Goal: Information Seeking & Learning: Learn about a topic

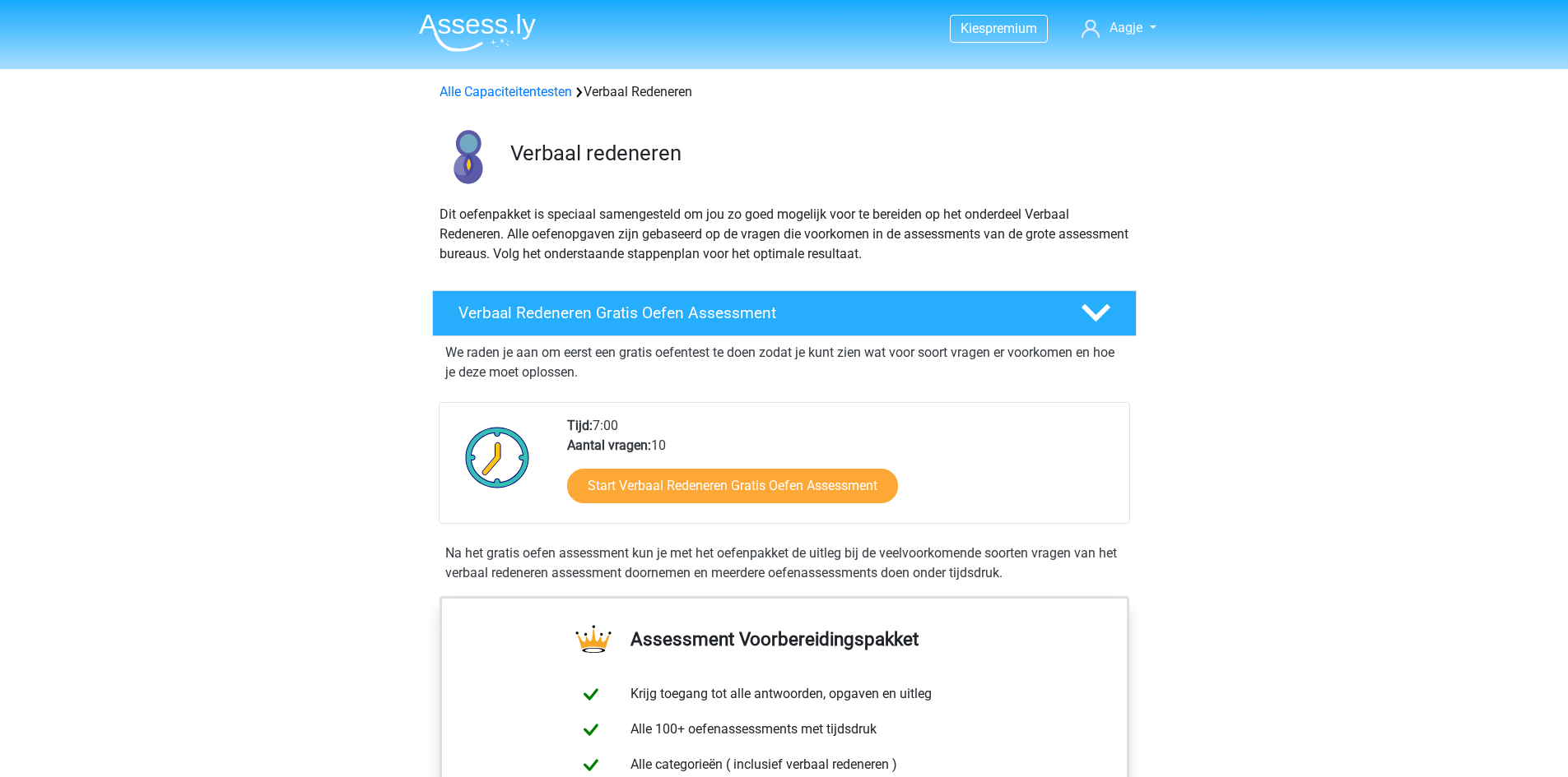
scroll to position [740, 0]
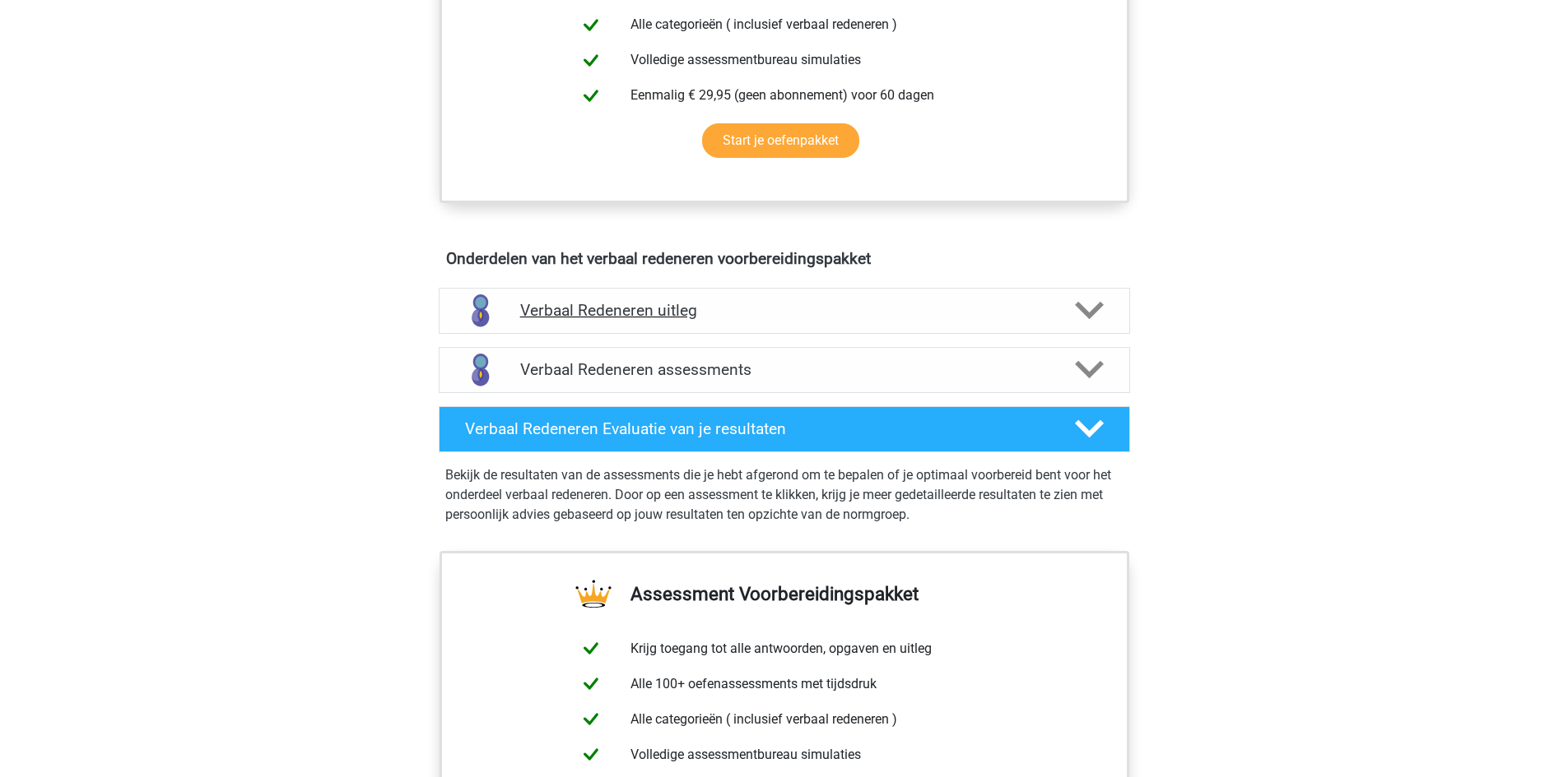
click at [1042, 296] on div "Verbaal Redeneren uitleg" at bounding box center [784, 311] width 691 height 46
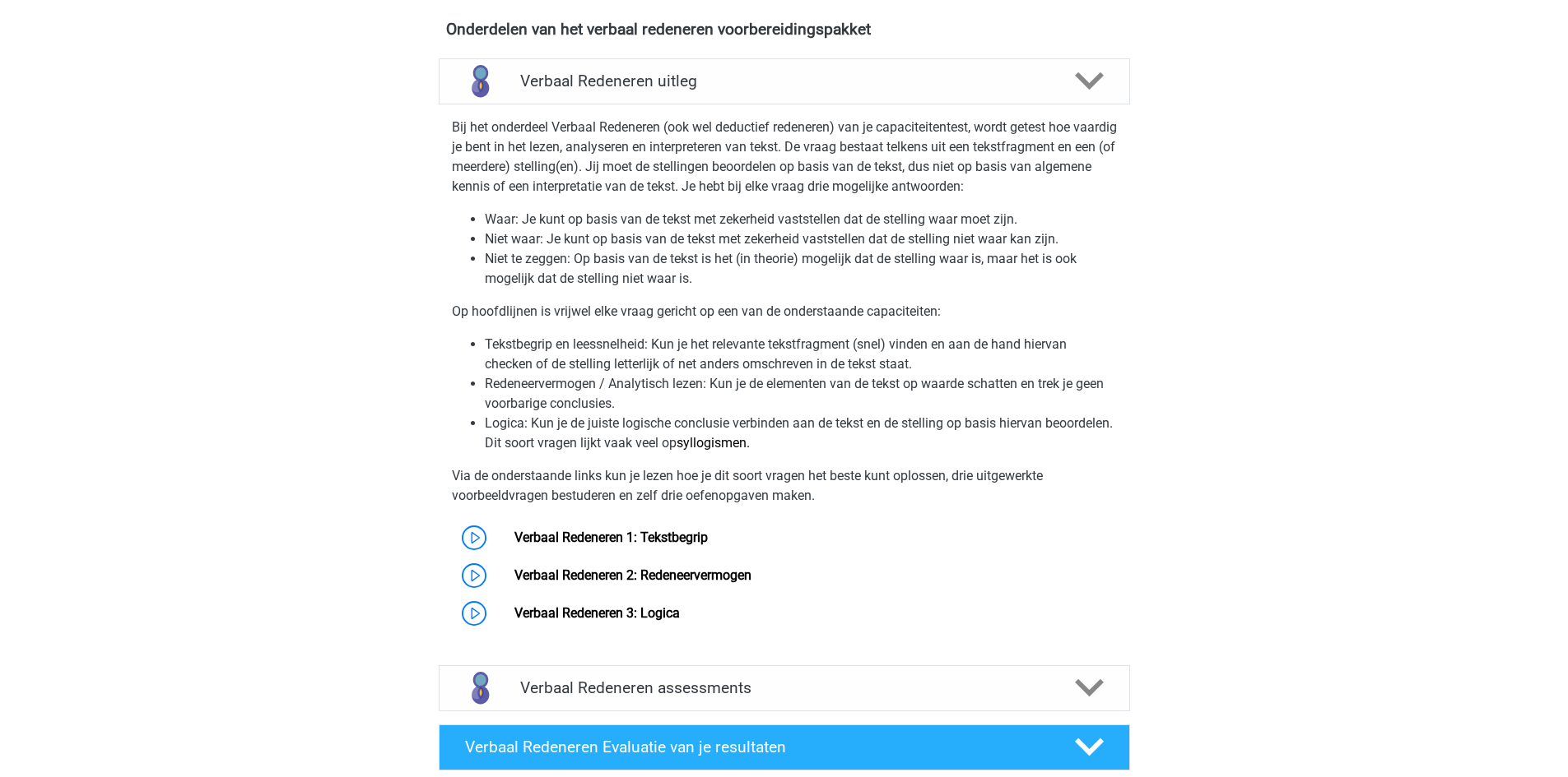
scroll to position [1151, 0]
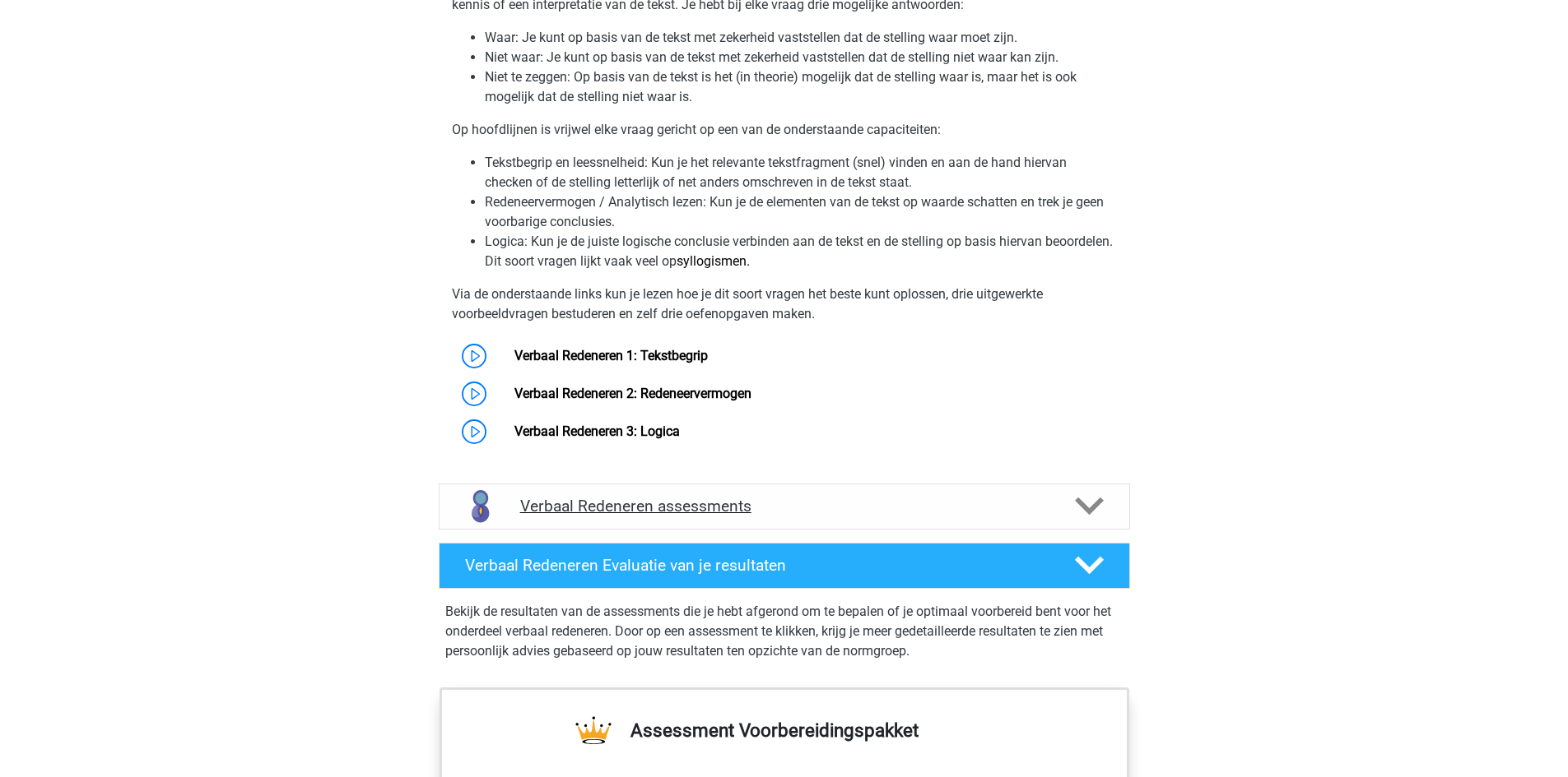
click at [826, 491] on div "Verbaal Redeneren assessments" at bounding box center [784, 507] width 691 height 46
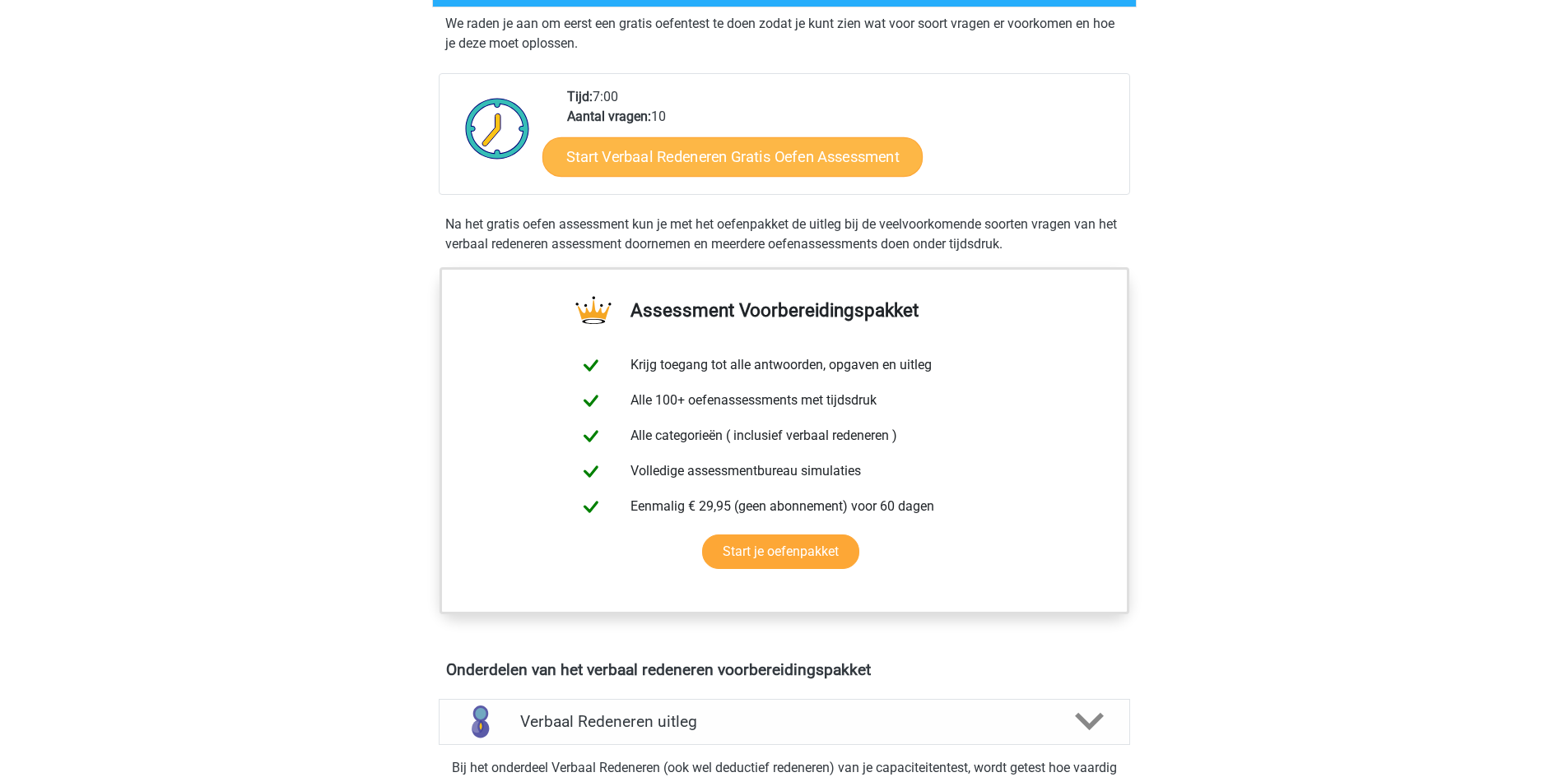
scroll to position [0, 0]
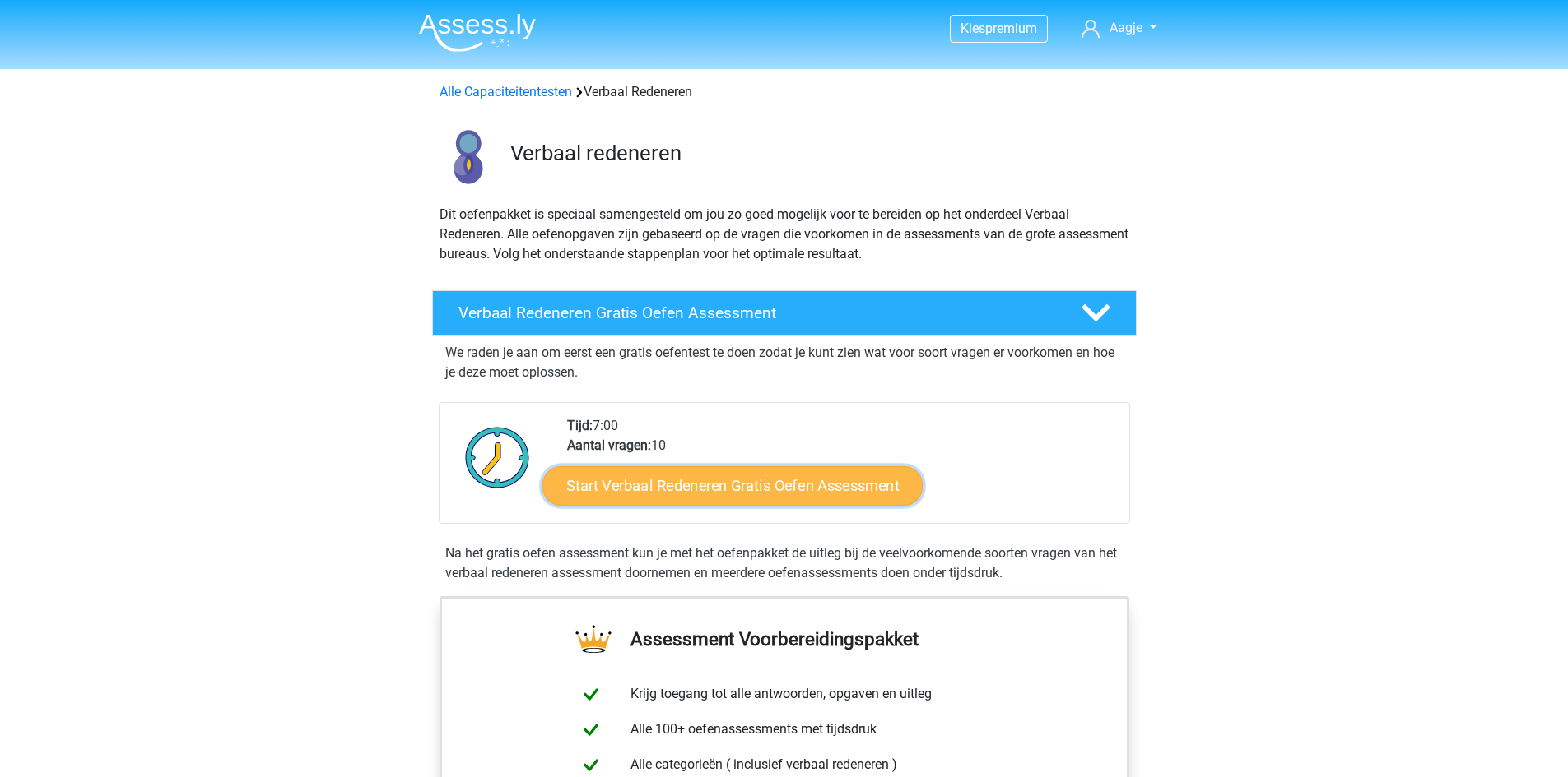
click at [827, 475] on link "Start Verbaal Redeneren Gratis Oefen Assessment" at bounding box center [731, 486] width 380 height 40
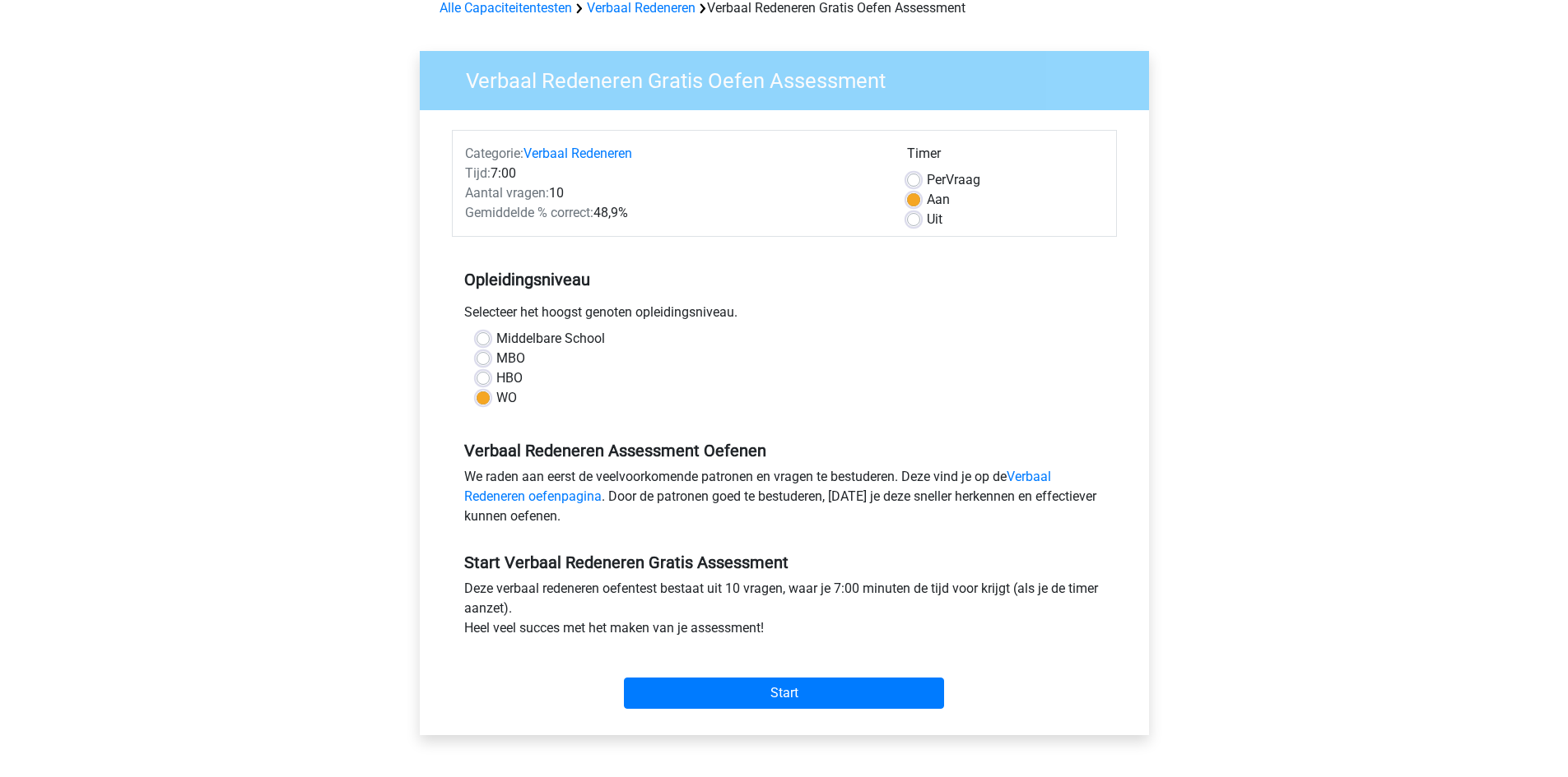
scroll to position [165, 0]
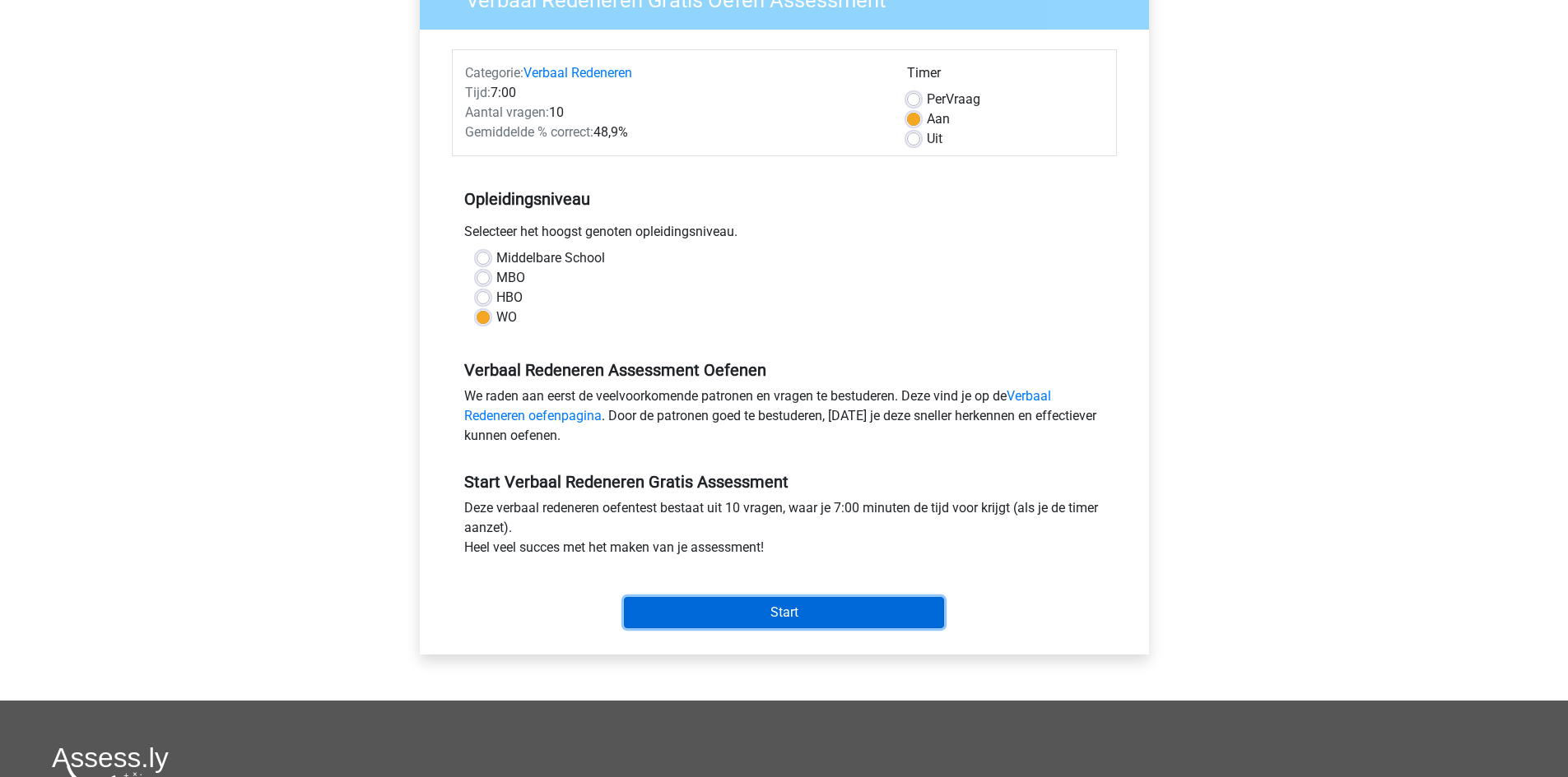
click at [804, 622] on input "Start" at bounding box center [784, 612] width 321 height 31
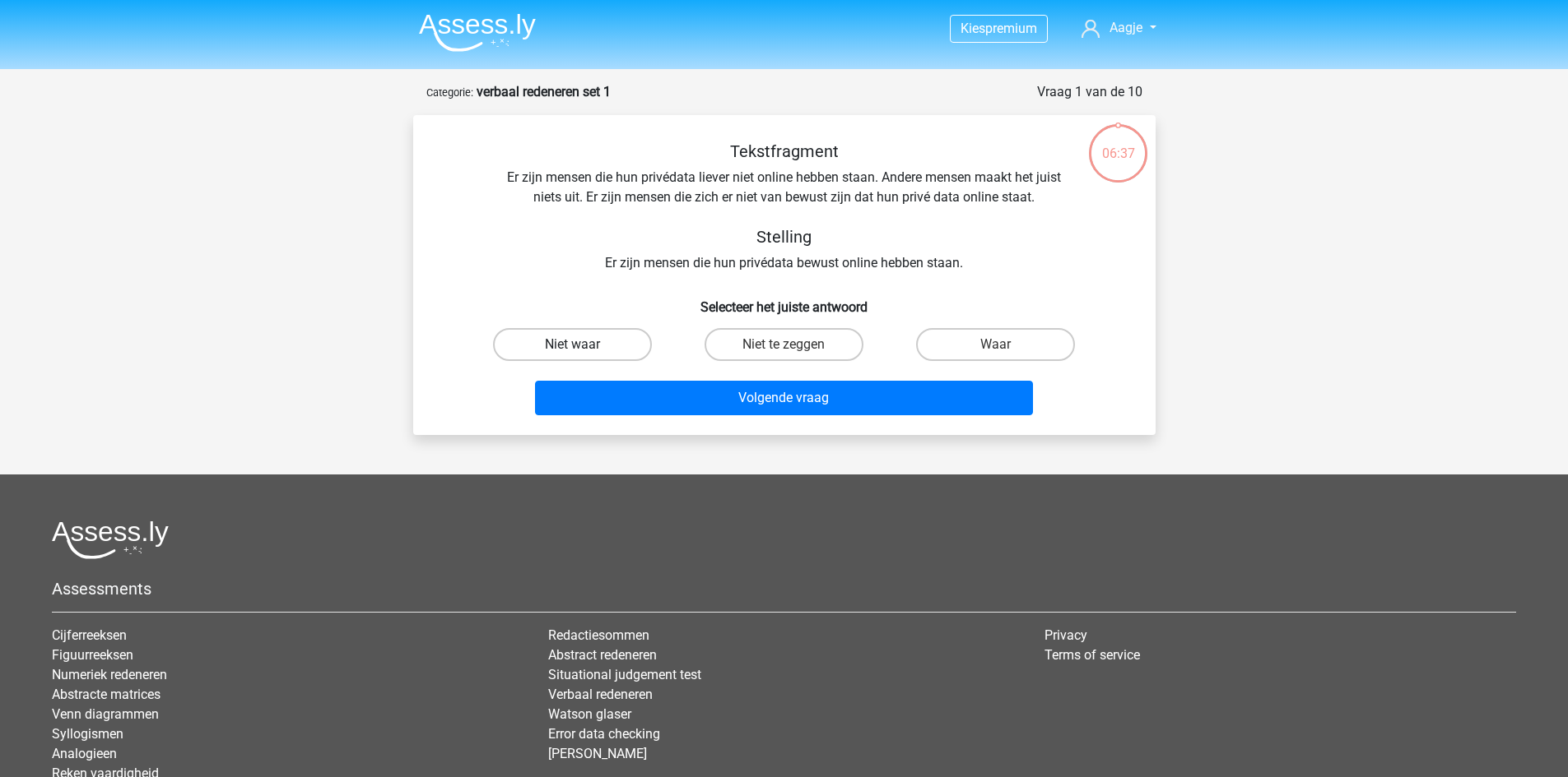
click at [596, 335] on label "Niet waar" at bounding box center [572, 344] width 158 height 33
click at [583, 344] on input "Niet waar" at bounding box center [577, 350] width 11 height 11
radio input "true"
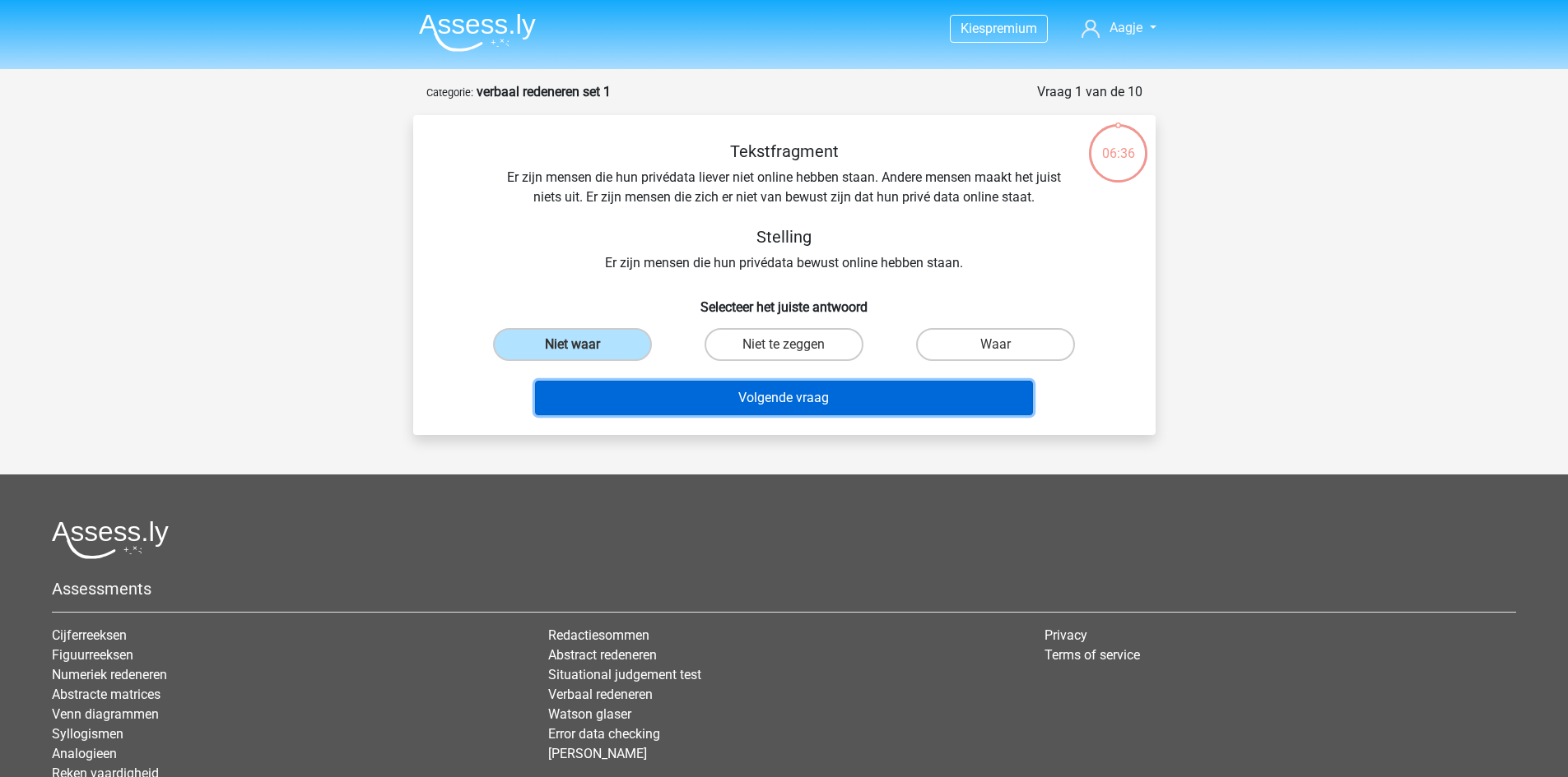
click at [731, 396] on button "Volgende vraag" at bounding box center [784, 397] width 498 height 35
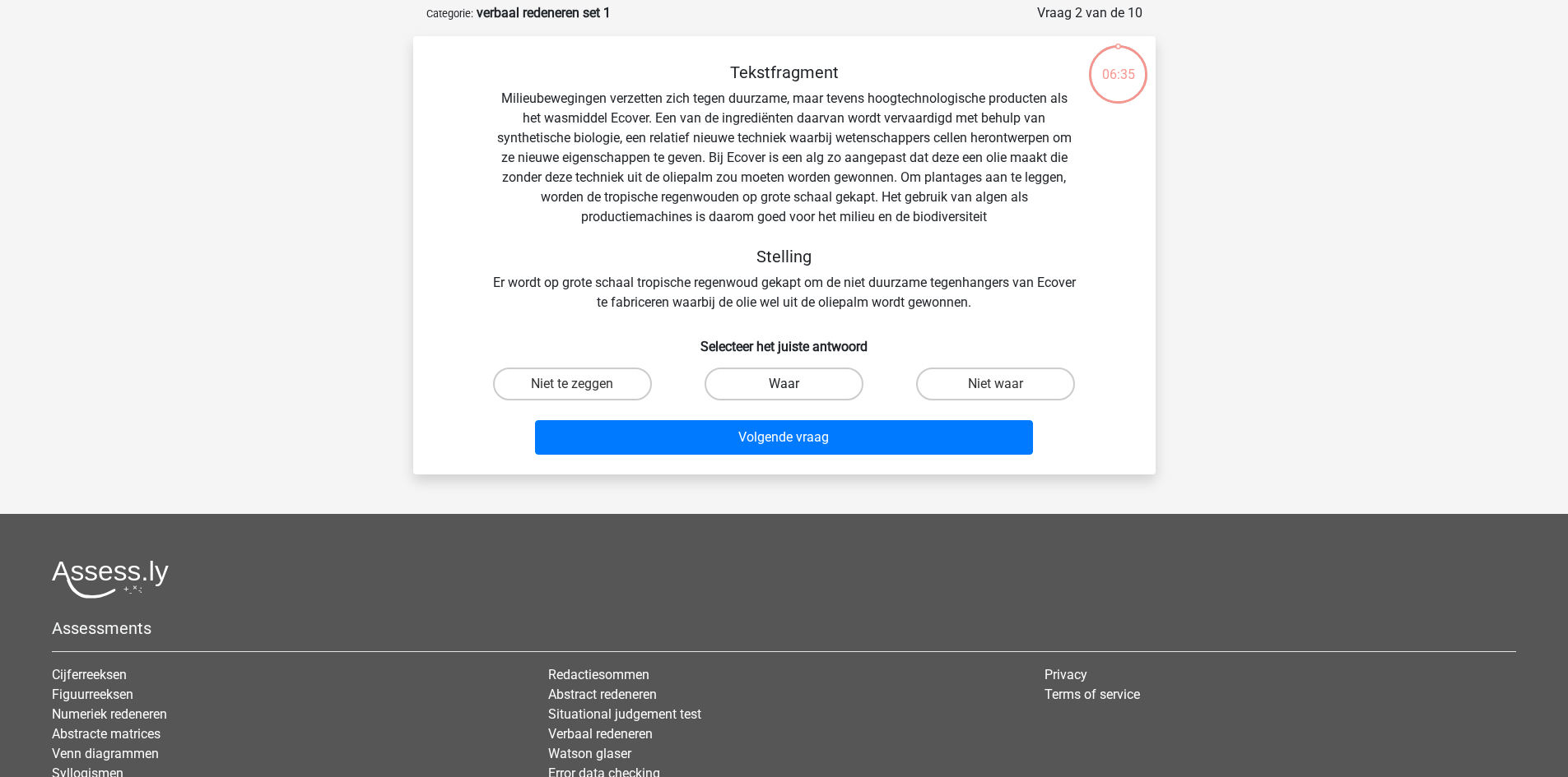
scroll to position [82, 0]
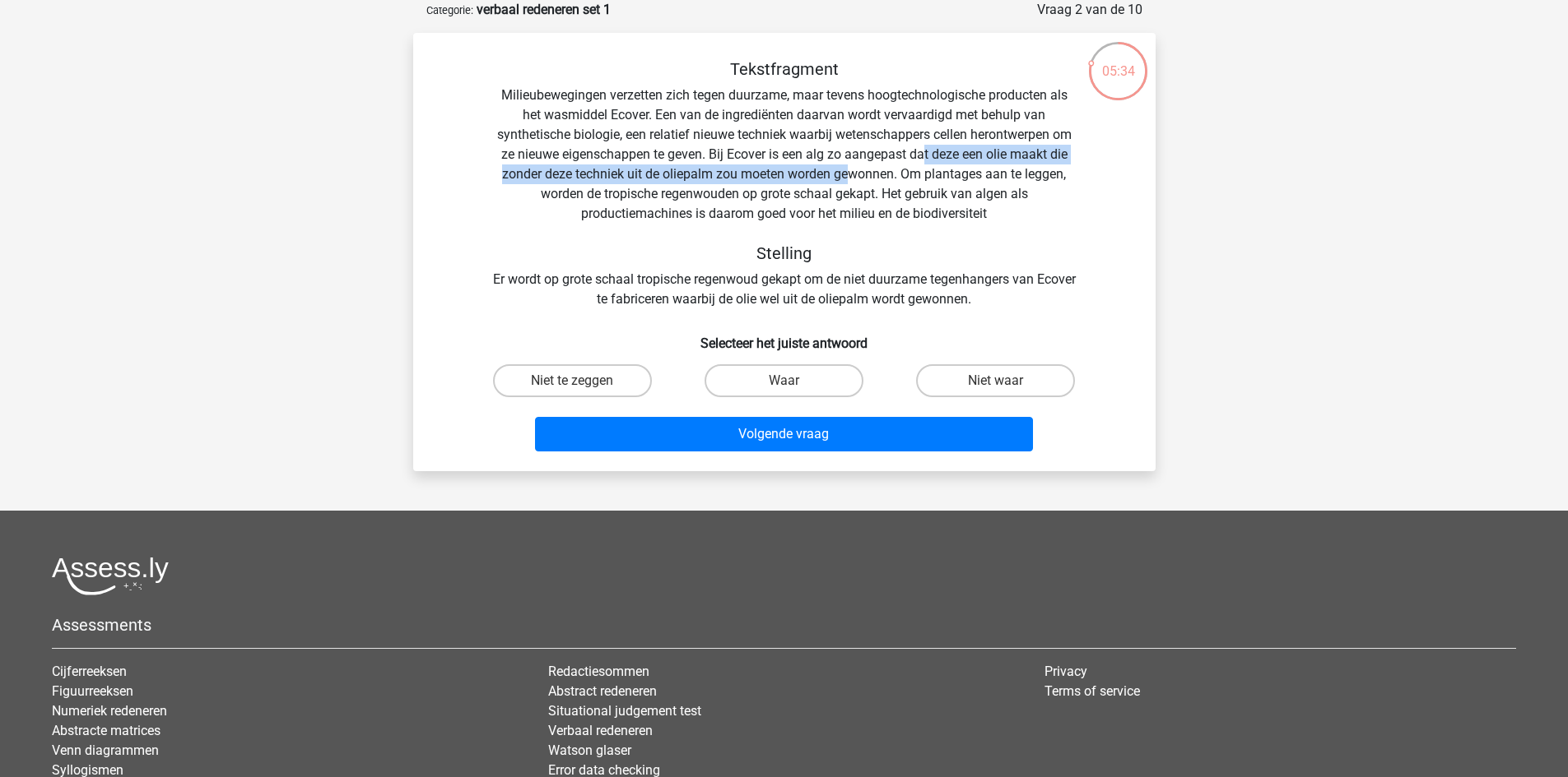
drag, startPoint x: 926, startPoint y: 153, endPoint x: 846, endPoint y: 179, distance: 84.1
click at [846, 179] on div "Tekstfragment Milieubewegingen verzetten zich tegen duurzame, maar tevens hoogt…" at bounding box center [784, 184] width 690 height 250
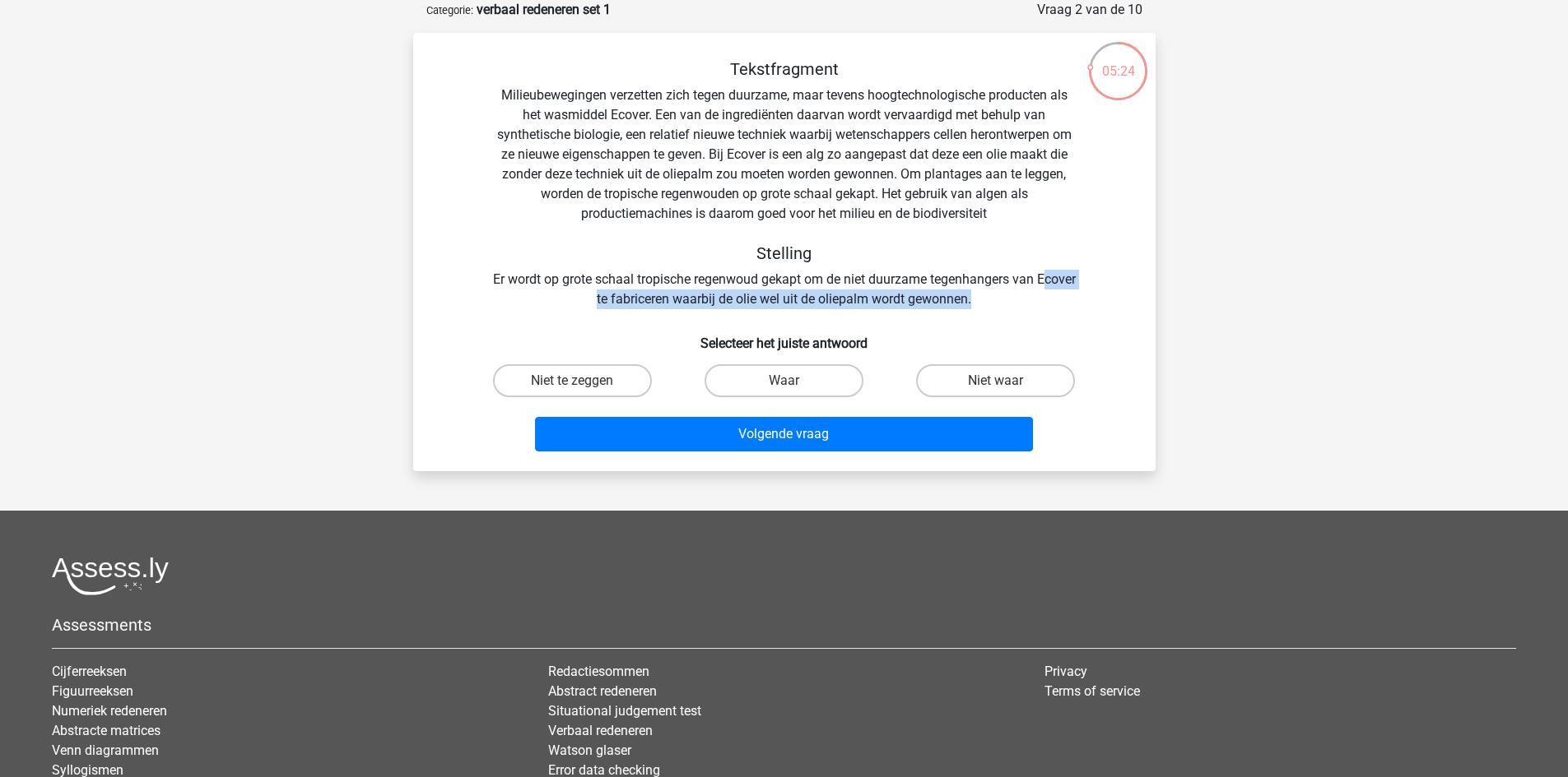
drag, startPoint x: 577, startPoint y: 302, endPoint x: 1008, endPoint y: 298, distance: 431.0
click at [1008, 298] on div "Tekstfragment Milieubewegingen verzetten zich tegen duurzame, maar tevens hoogt…" at bounding box center [784, 184] width 690 height 250
click at [1008, 297] on div "Tekstfragment Milieubewegingen verzetten zich tegen duurzame, maar tevens hoogt…" at bounding box center [784, 184] width 690 height 250
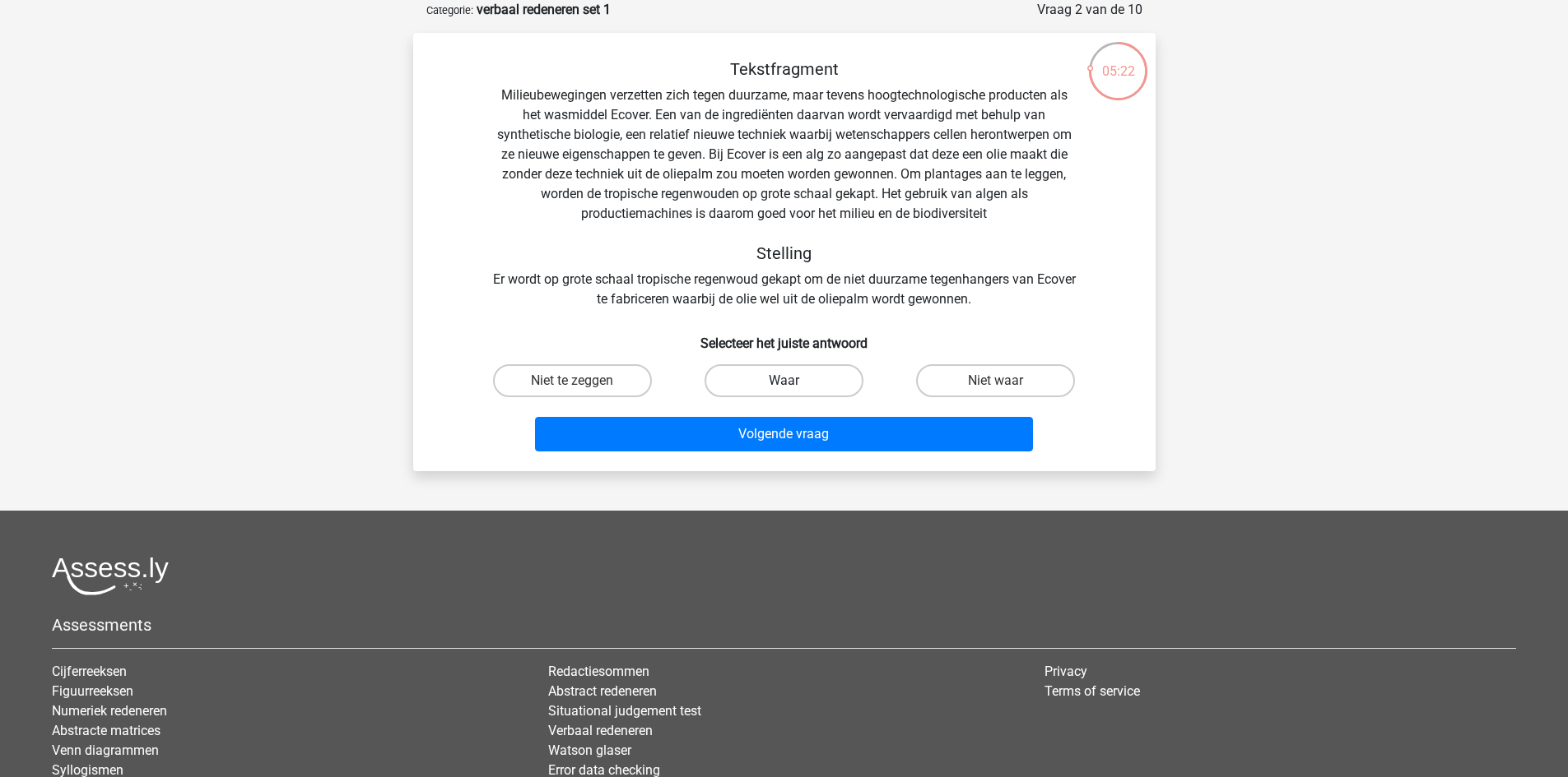
click at [734, 380] on label "Waar" at bounding box center [784, 381] width 158 height 33
click at [784, 381] on input "Waar" at bounding box center [789, 386] width 11 height 11
radio input "true"
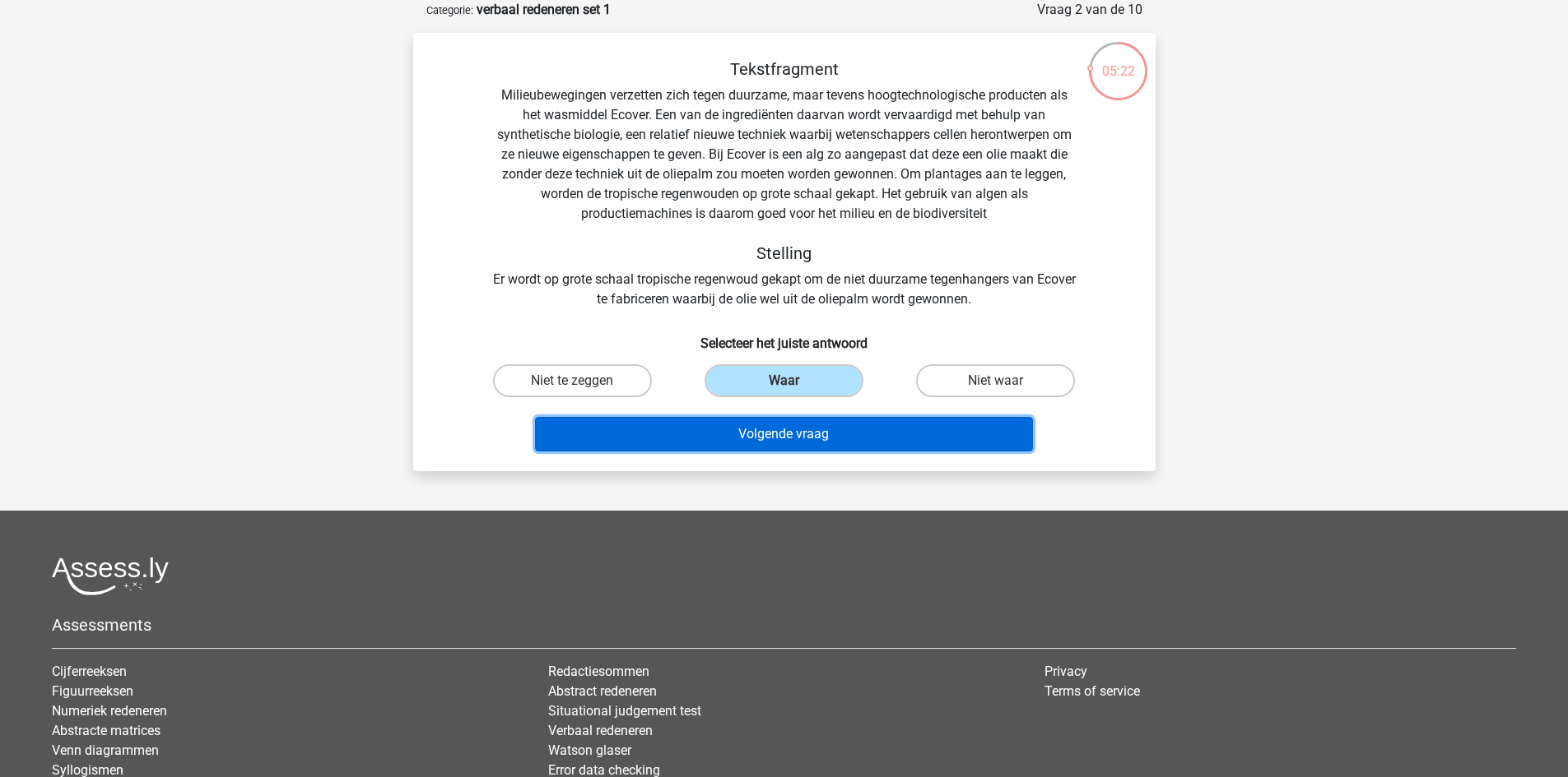
click at [745, 433] on button "Volgende vraag" at bounding box center [784, 434] width 498 height 35
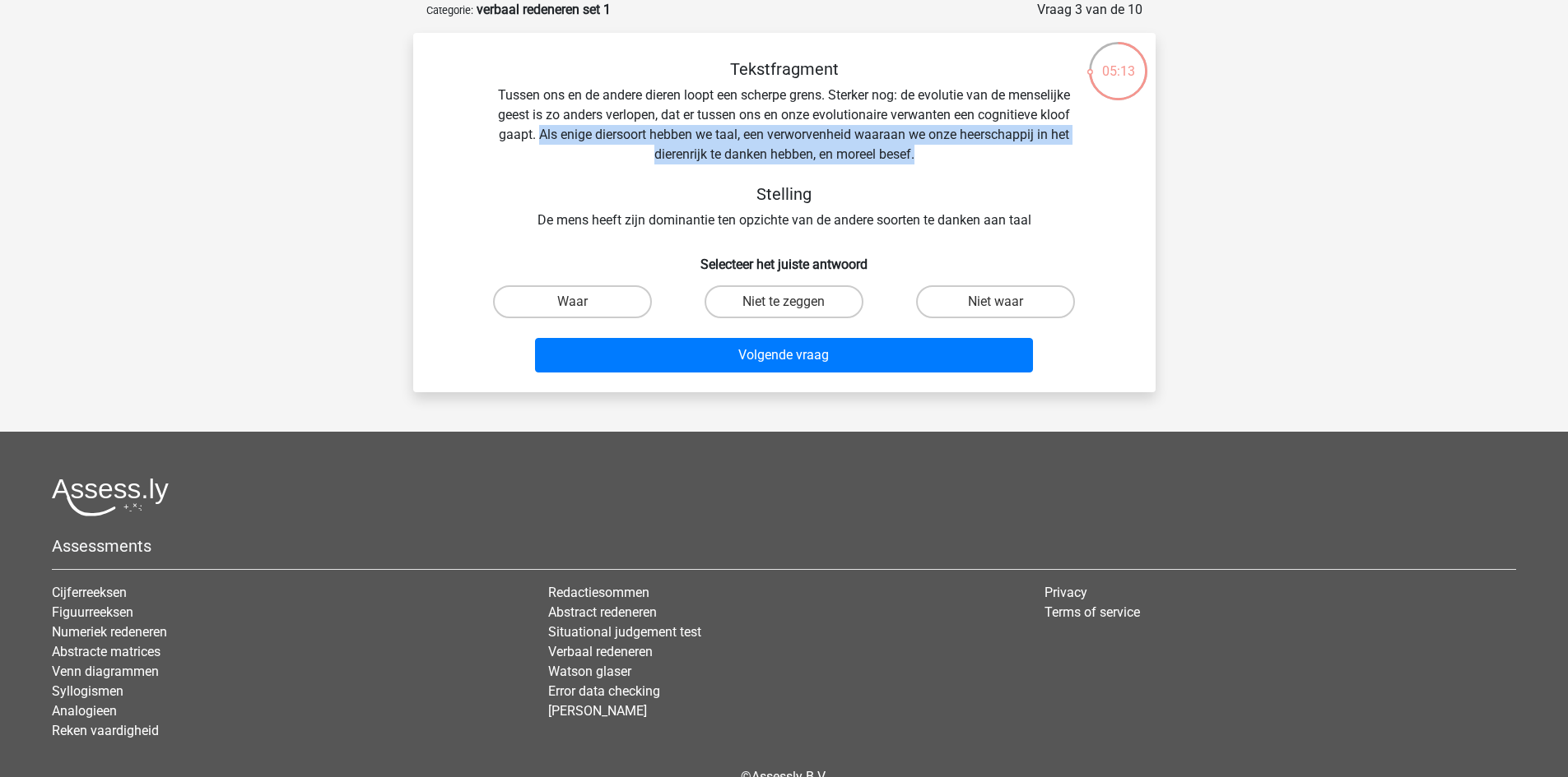
drag, startPoint x: 537, startPoint y: 131, endPoint x: 938, endPoint y: 150, distance: 401.4
click at [938, 150] on div "Tekstfragment Tussen ons en de andere dieren loopt een scherpe grens. Sterker n…" at bounding box center [784, 144] width 690 height 171
click at [934, 152] on div "Tekstfragment Tussen ons en de andere dieren loopt een scherpe grens. Sterker n…" at bounding box center [784, 144] width 690 height 171
drag, startPoint x: 583, startPoint y: 135, endPoint x: 943, endPoint y: 158, distance: 360.7
click at [943, 158] on div "Tekstfragment Tussen ons en de andere dieren loopt een scherpe grens. Sterker n…" at bounding box center [784, 144] width 690 height 171
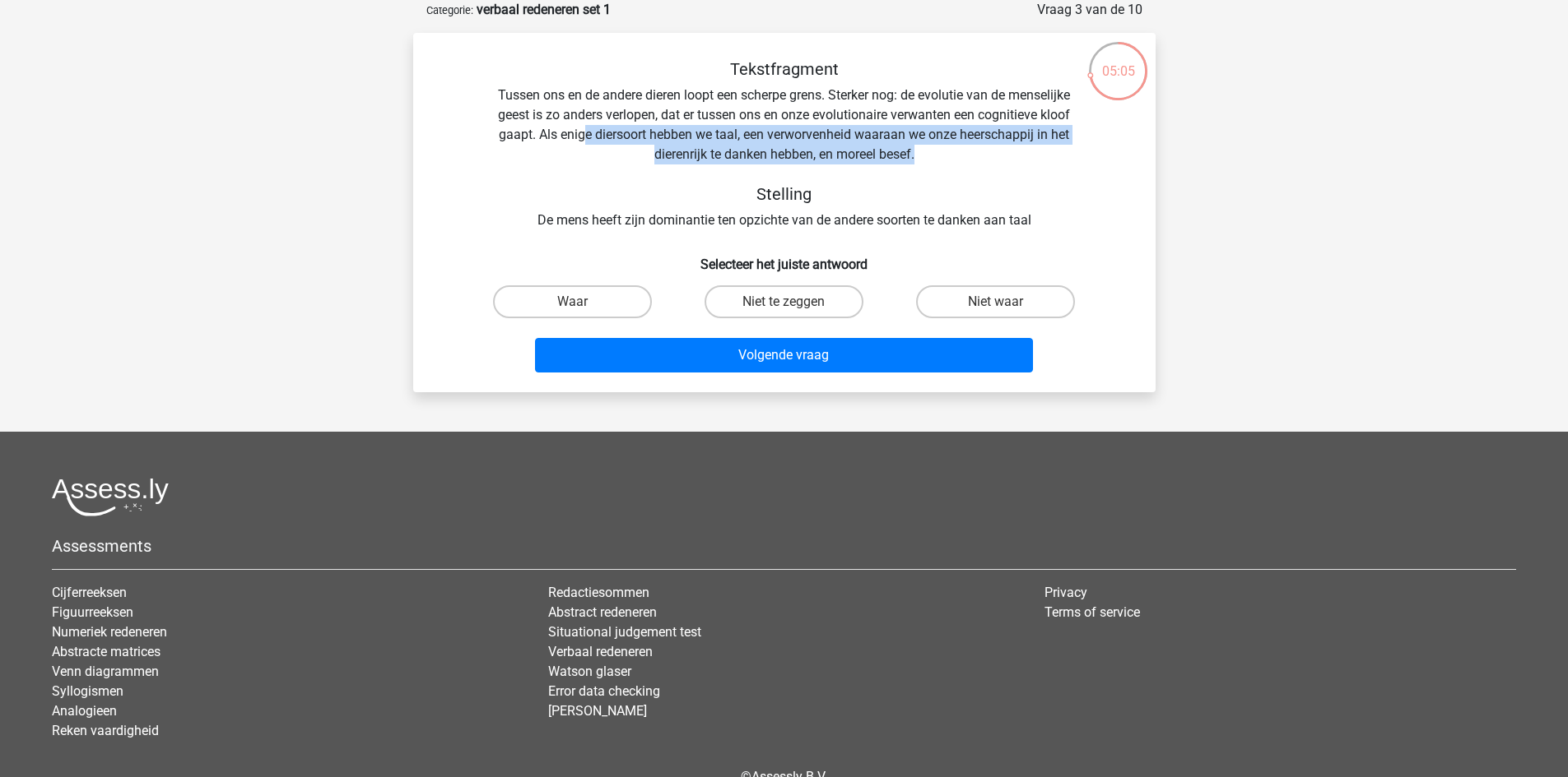
click at [940, 158] on div "Tekstfragment Tussen ons en de andere dieren loopt een scherpe grens. Sterker n…" at bounding box center [784, 144] width 690 height 171
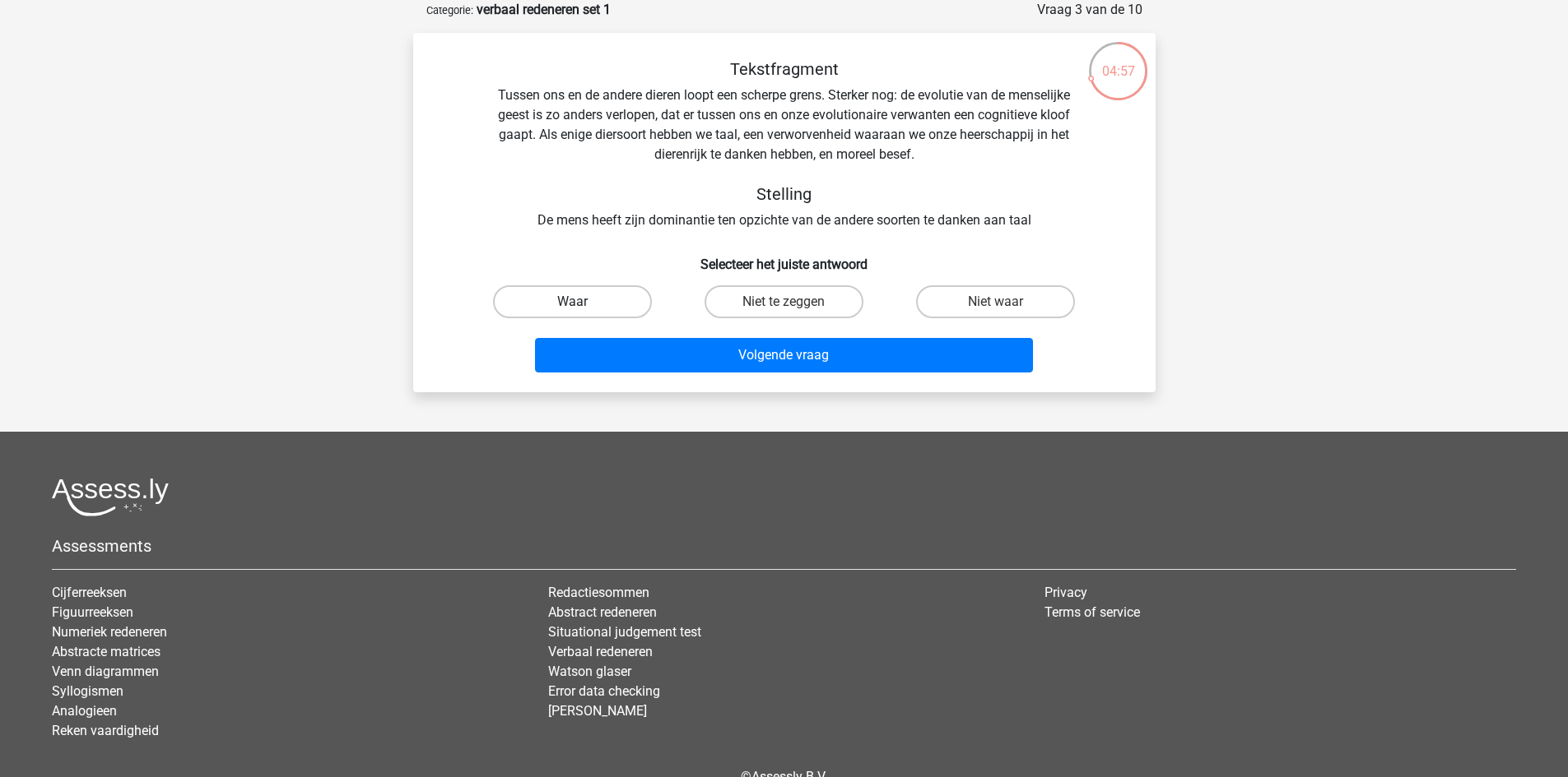
click at [604, 309] on label "Waar" at bounding box center [572, 302] width 158 height 33
click at [583, 309] on input "Waar" at bounding box center [577, 307] width 11 height 11
radio input "true"
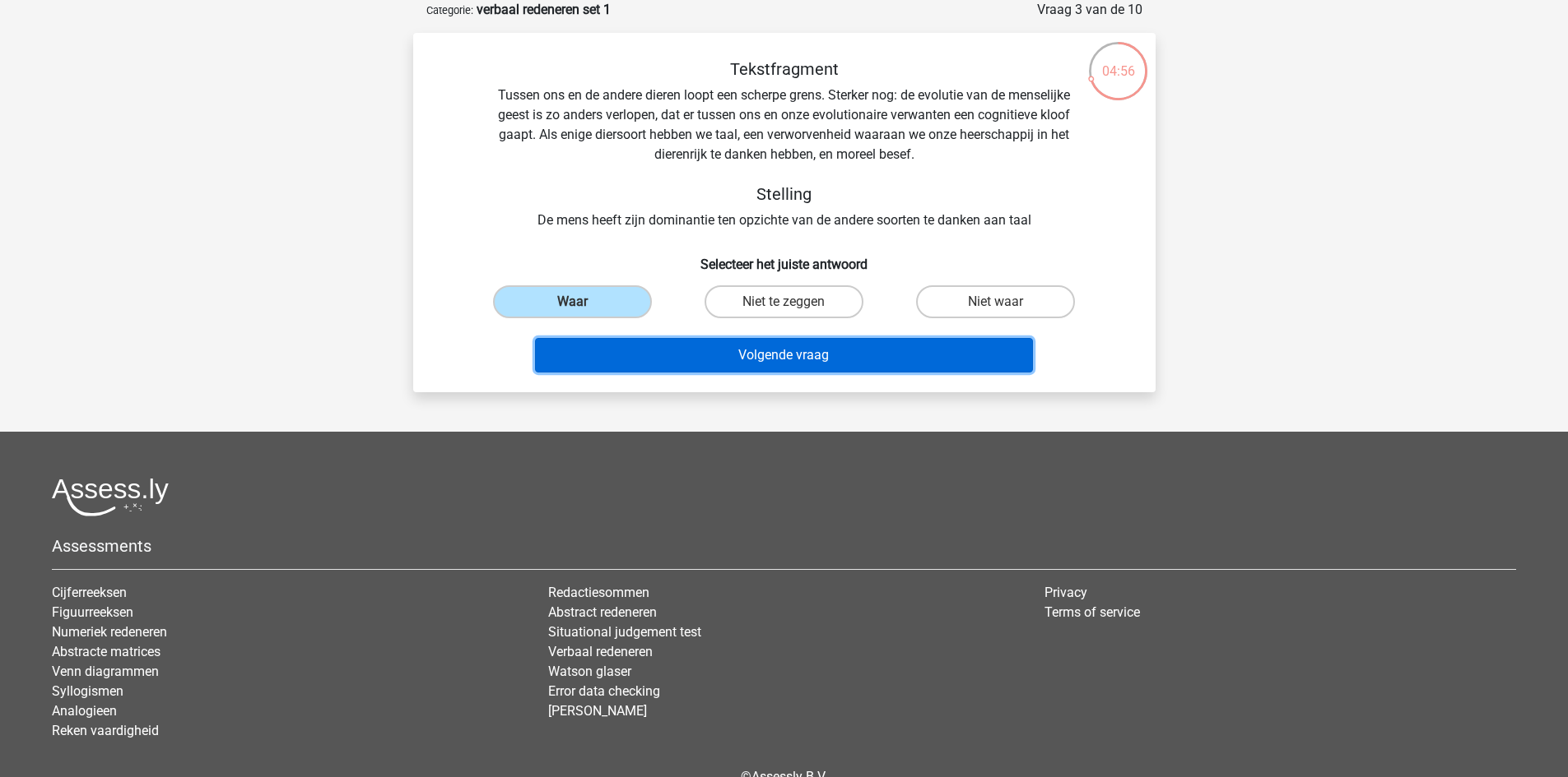
click at [630, 362] on button "Volgende vraag" at bounding box center [784, 355] width 498 height 35
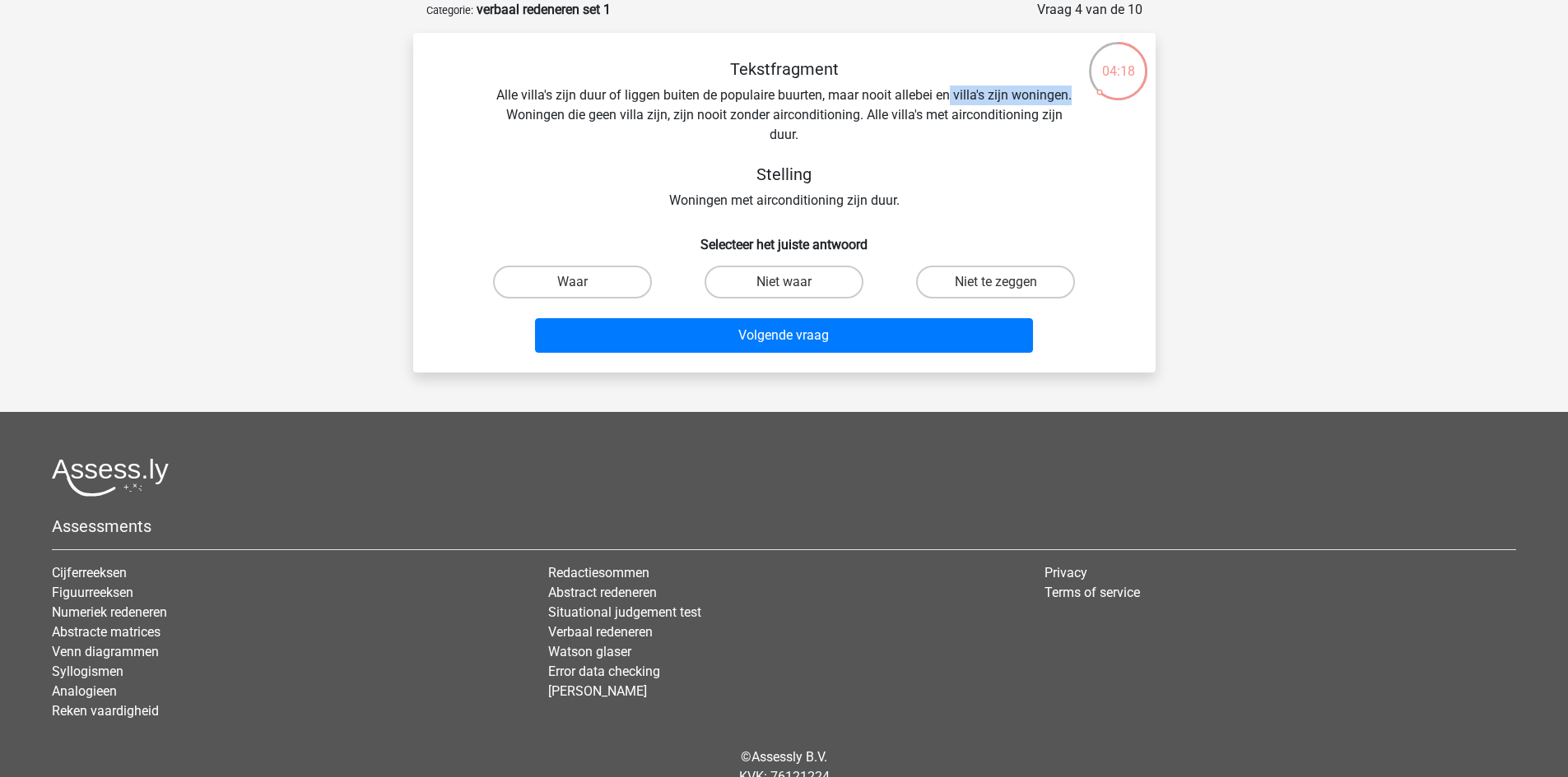
drag, startPoint x: 952, startPoint y: 92, endPoint x: 1078, endPoint y: 96, distance: 126.1
click at [1078, 96] on div "Tekstfragment Alle villa's zijn duur of liggen buiten de populaire buurten, maa…" at bounding box center [784, 135] width 690 height 151
click at [1039, 104] on div "Tekstfragment Alle villa's zijn duur of liggen buiten de populaire buurten, maa…" at bounding box center [784, 135] width 690 height 151
click at [605, 273] on label "Waar" at bounding box center [572, 281] width 158 height 33
click at [583, 282] on input "Waar" at bounding box center [577, 288] width 11 height 11
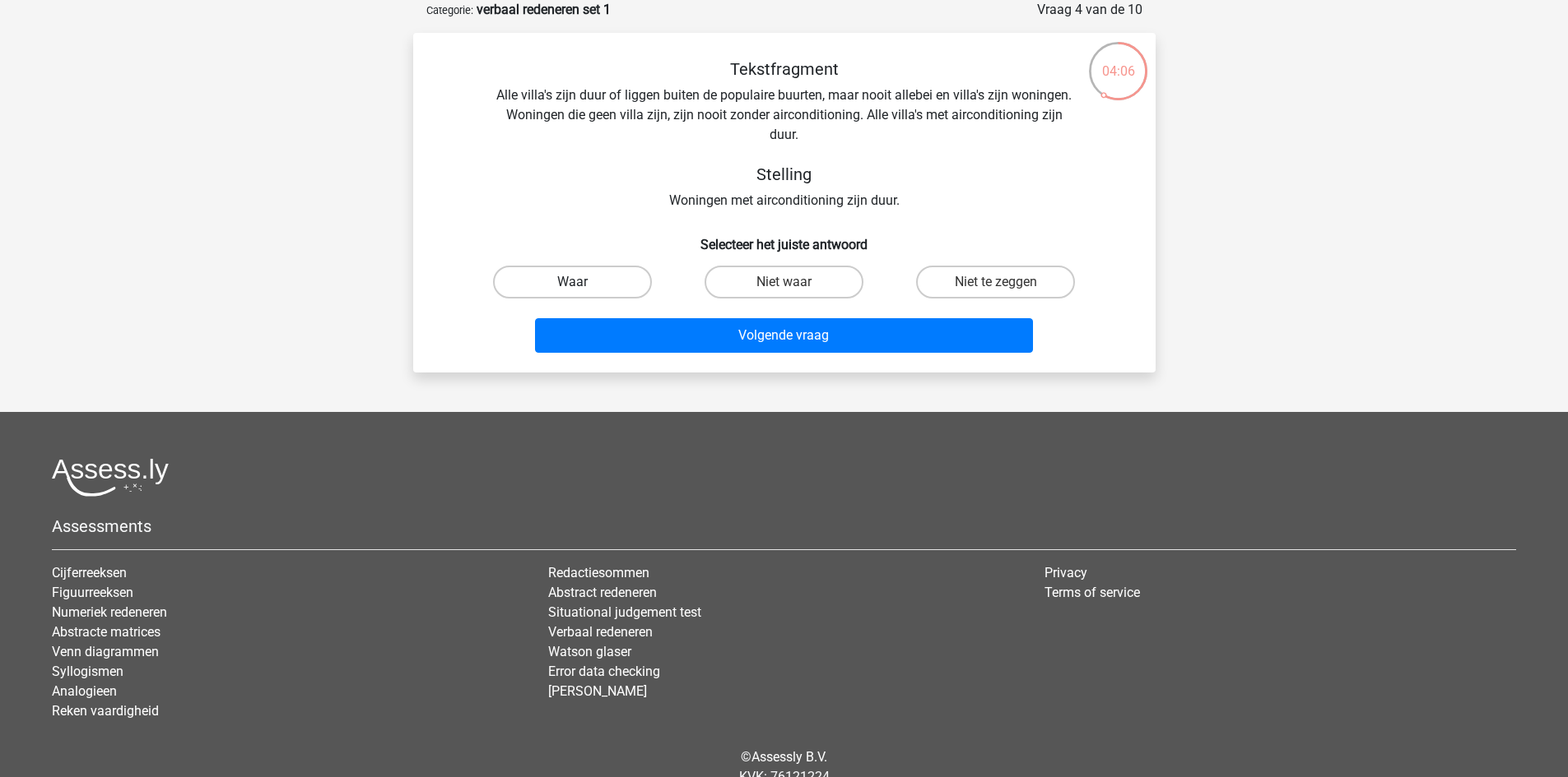
radio input "true"
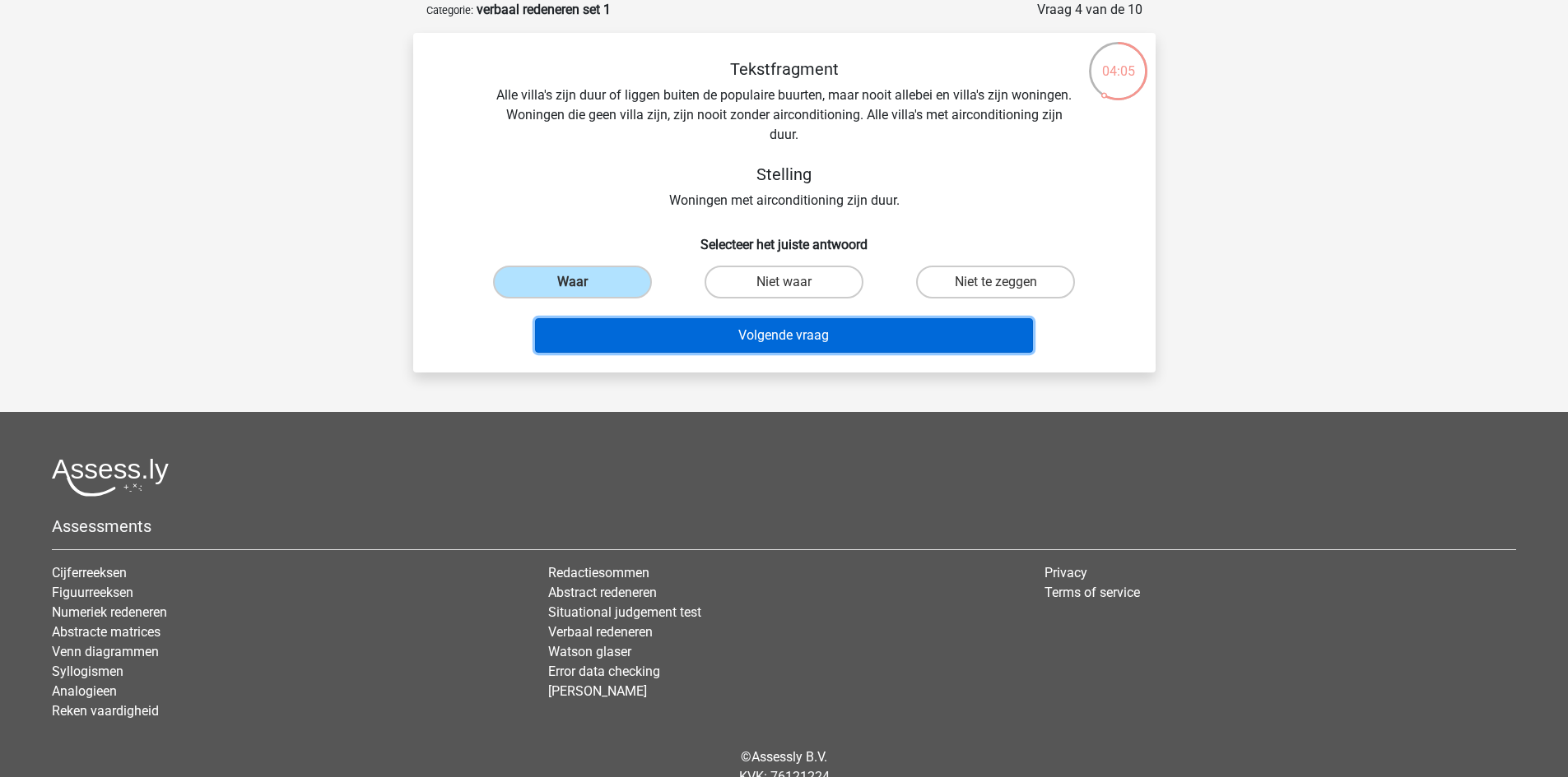
click at [708, 334] on button "Volgende vraag" at bounding box center [784, 335] width 498 height 35
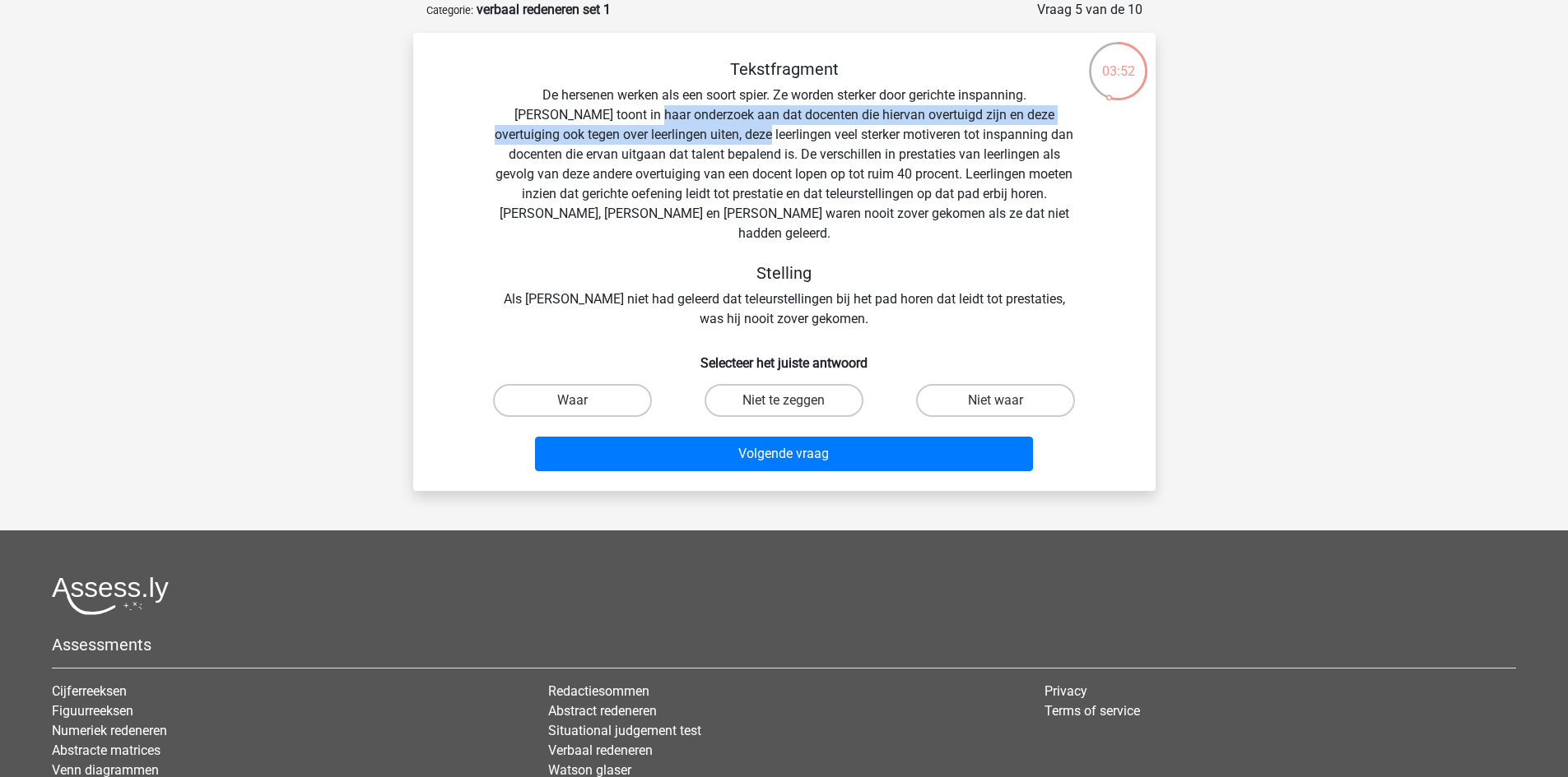
drag, startPoint x: 558, startPoint y: 114, endPoint x: 673, endPoint y: 127, distance: 115.7
click at [673, 127] on div "Tekstfragment De hersenen werken als een soort spier. Ze worden sterker door ge…" at bounding box center [784, 194] width 690 height 270
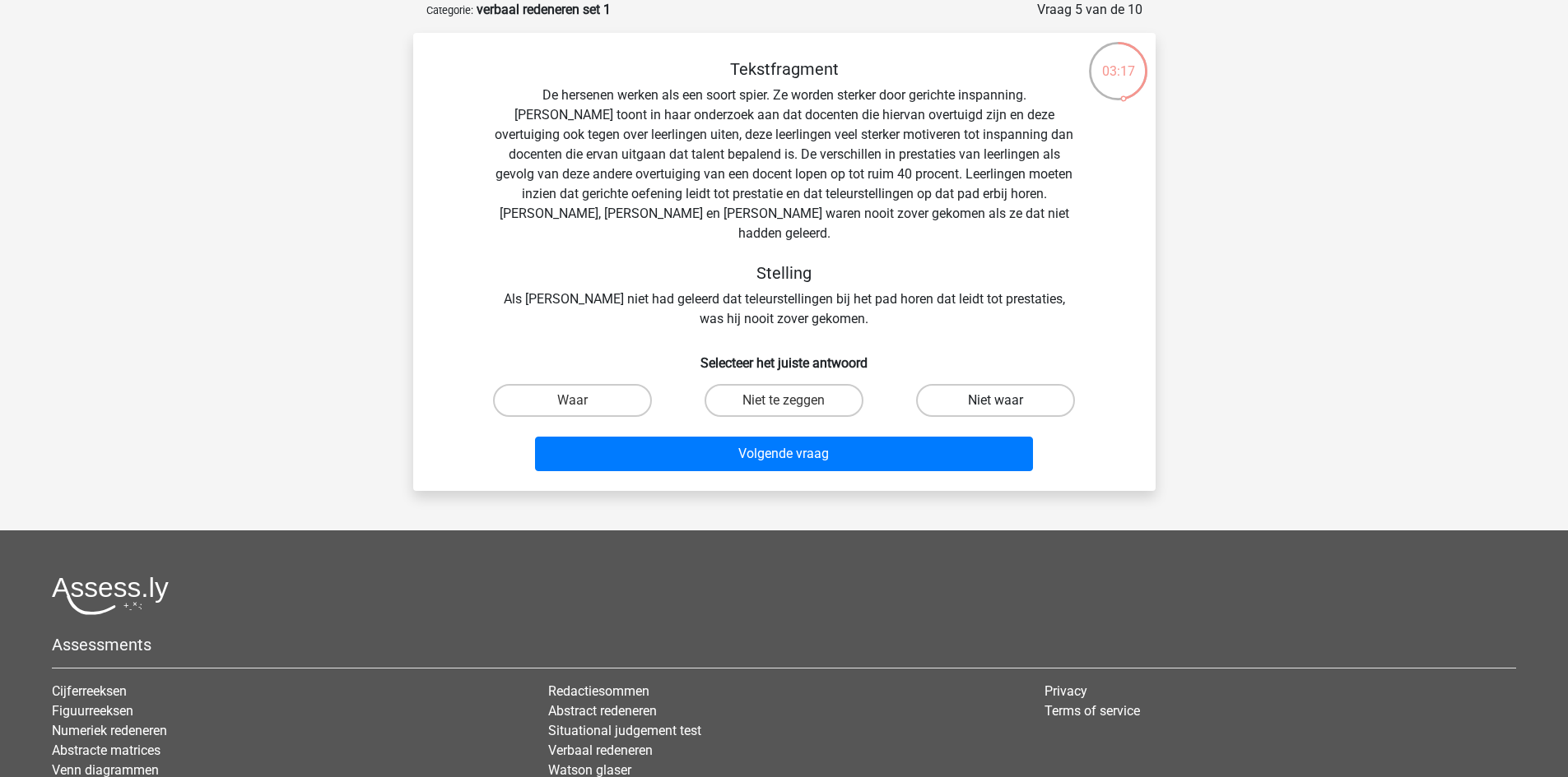
click at [949, 384] on label "Niet waar" at bounding box center [994, 400] width 158 height 33
click at [996, 401] on input "Niet waar" at bounding box center [1001, 406] width 11 height 11
radio input "true"
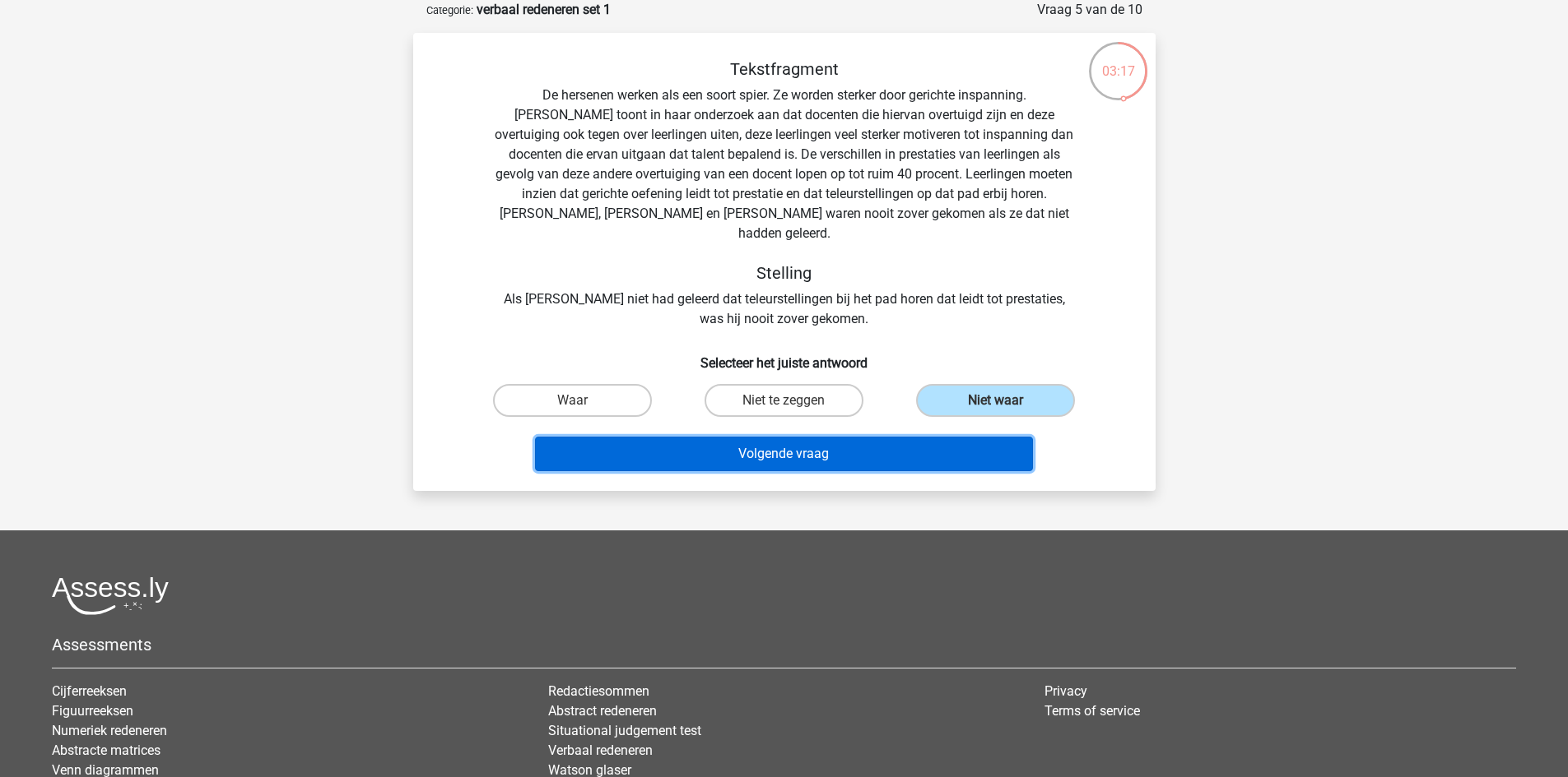
click at [906, 437] on button "Volgende vraag" at bounding box center [784, 454] width 498 height 35
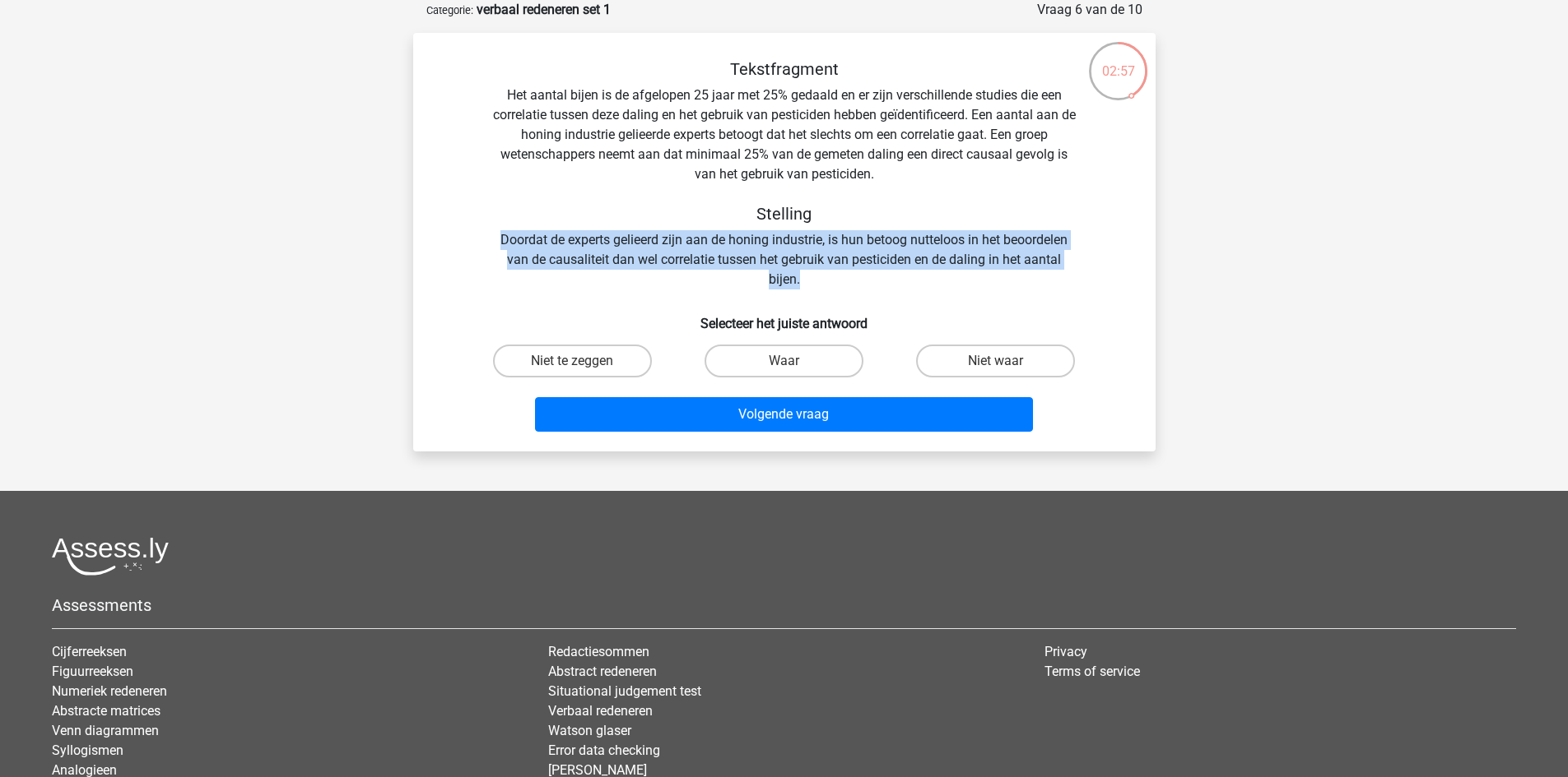
drag, startPoint x: 500, startPoint y: 239, endPoint x: 800, endPoint y: 277, distance: 302.4
click at [800, 277] on div "Tekstfragment Het aantal bijen is de afgelopen 25 jaar met 25% gedaald en er zi…" at bounding box center [784, 174] width 690 height 230
click at [879, 264] on div "Tekstfragment Het aantal bijen is de afgelopen 25 jaar met 25% gedaald en er zi…" at bounding box center [784, 174] width 690 height 230
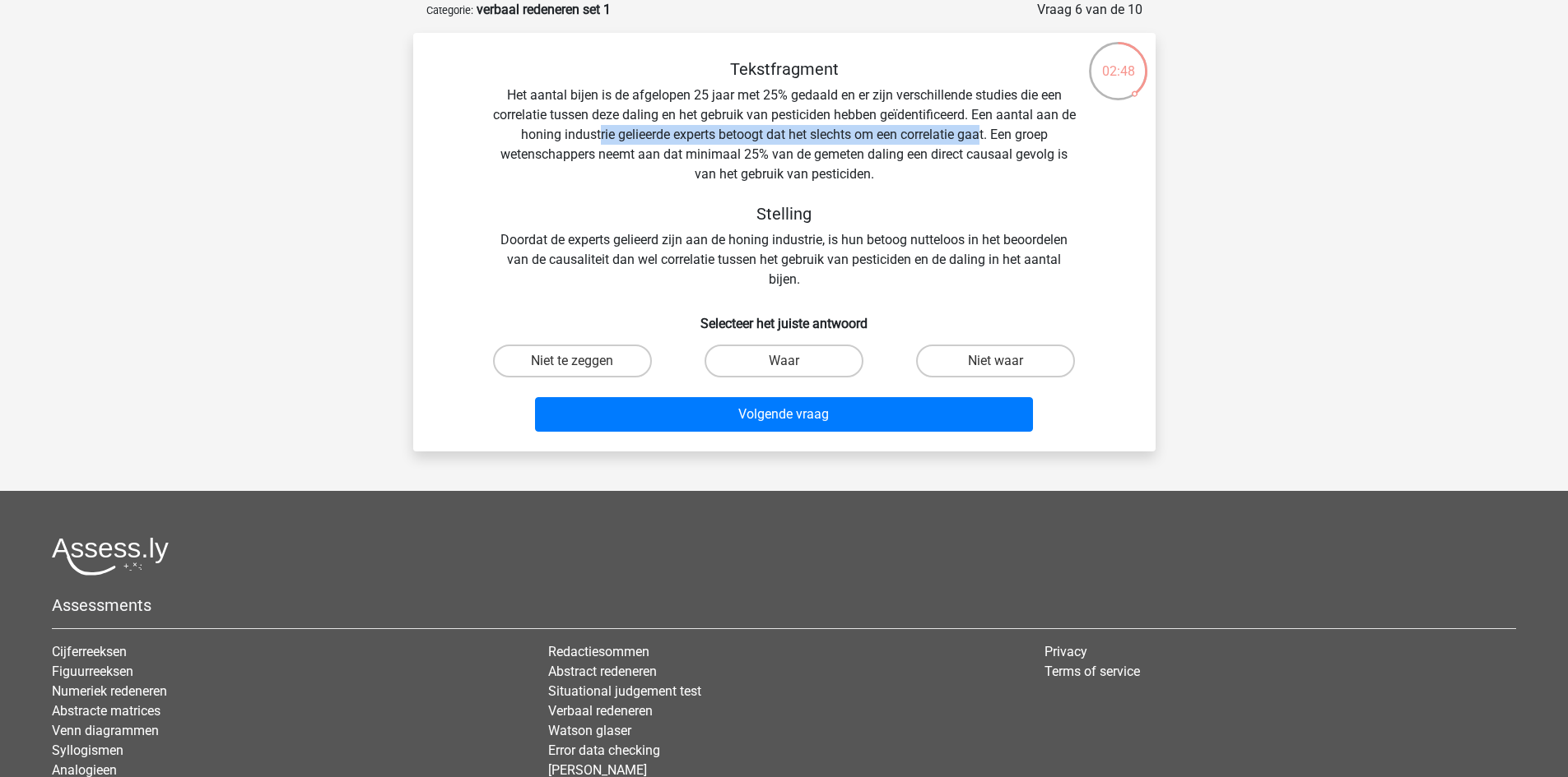
drag, startPoint x: 606, startPoint y: 131, endPoint x: 989, endPoint y: 135, distance: 383.0
click at [989, 135] on div "Tekstfragment Het aantal bijen is de afgelopen 25 jaar met 25% gedaald en er zi…" at bounding box center [784, 174] width 690 height 230
click at [745, 222] on h5 "Stelling" at bounding box center [784, 213] width 584 height 19
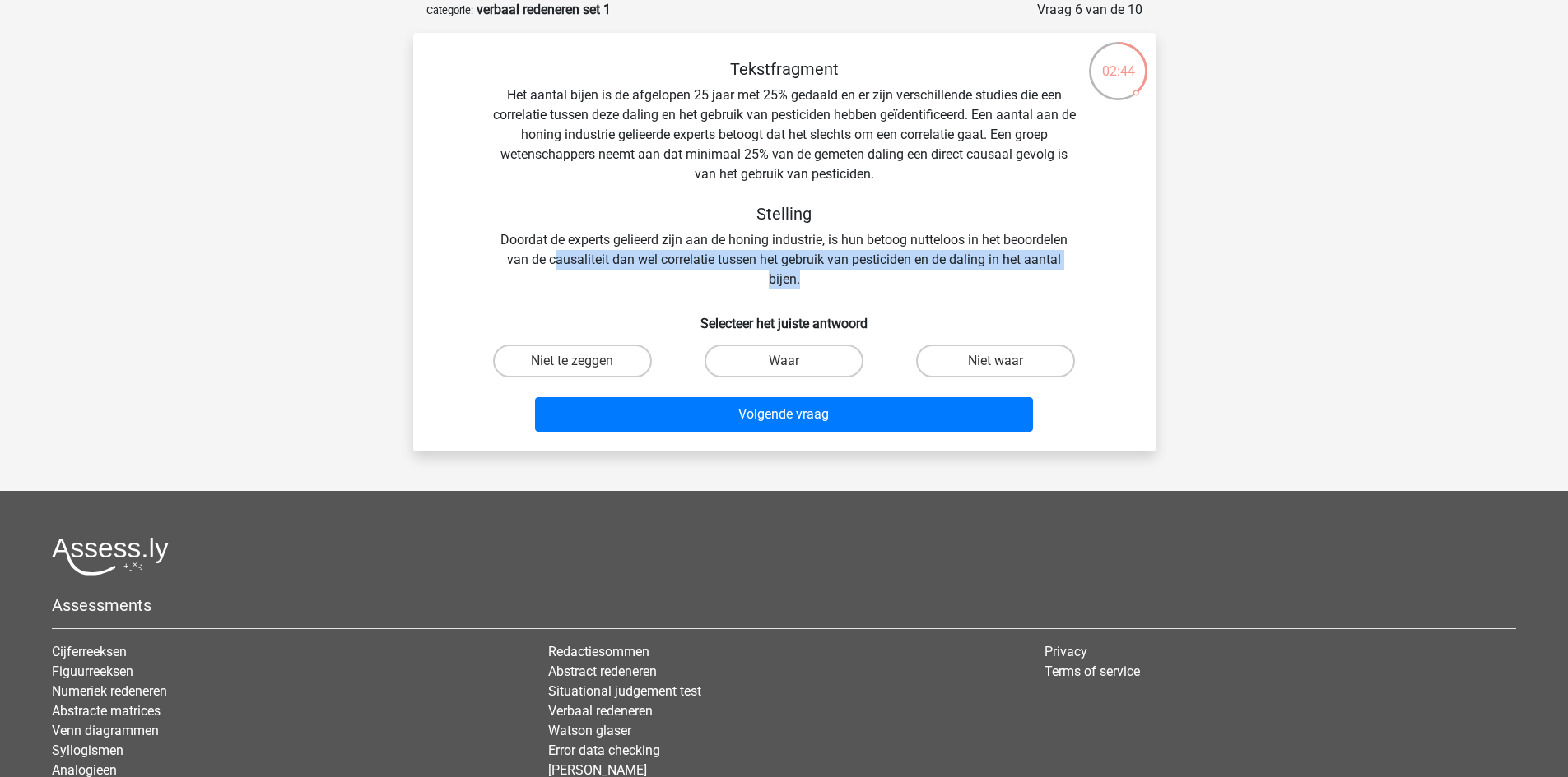
drag, startPoint x: 555, startPoint y: 258, endPoint x: 824, endPoint y: 273, distance: 269.4
click at [824, 273] on div "Tekstfragment Het aantal bijen is de afgelopen 25 jaar met 25% gedaald en er zi…" at bounding box center [784, 174] width 690 height 230
click at [817, 281] on div "Tekstfragment Het aantal bijen is de afgelopen 25 jaar met 25% gedaald en er zi…" at bounding box center [784, 174] width 690 height 230
click at [838, 368] on label "Waar" at bounding box center [784, 360] width 158 height 33
click at [794, 368] on input "Waar" at bounding box center [789, 366] width 11 height 11
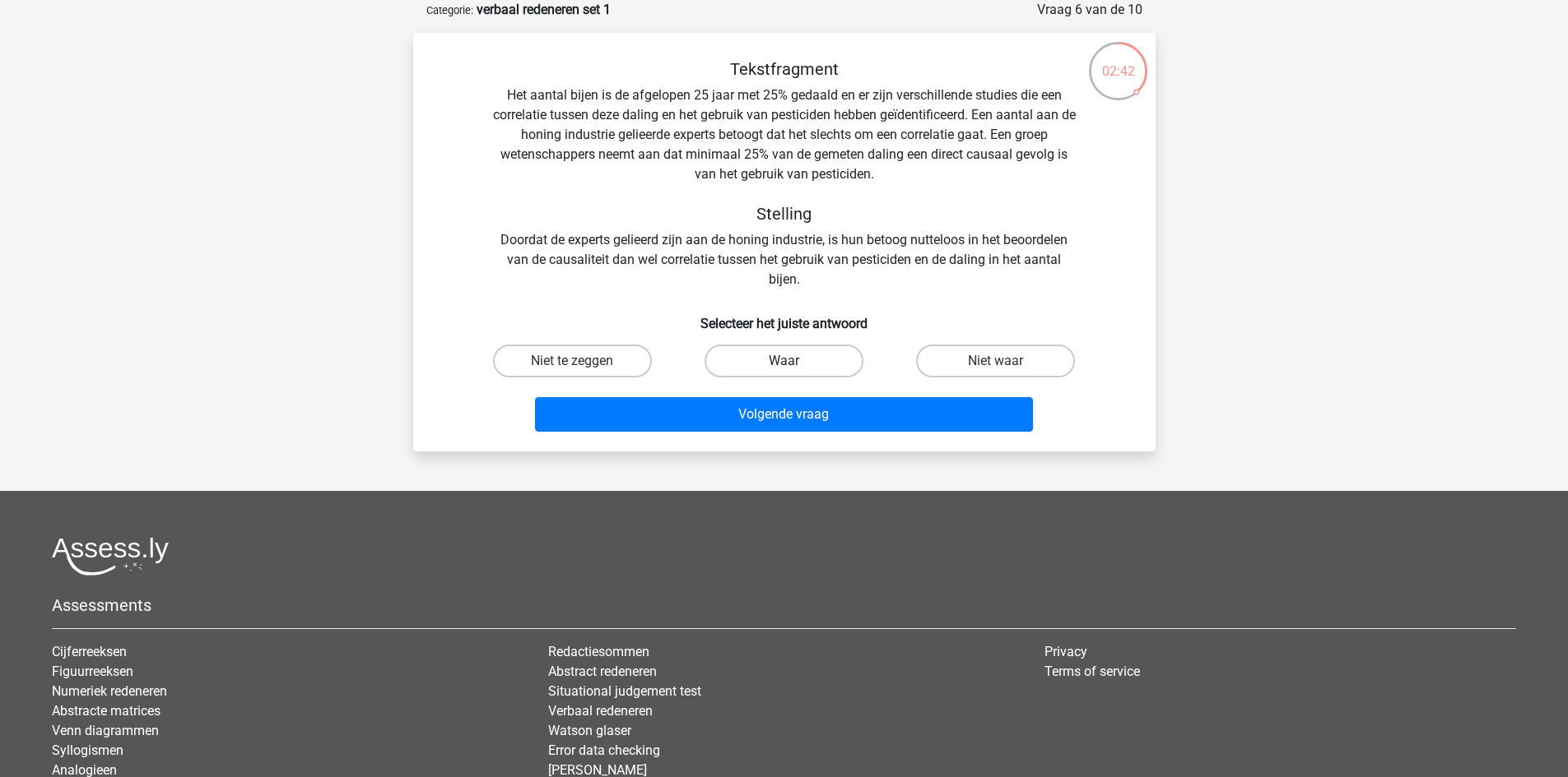
radio input "true"
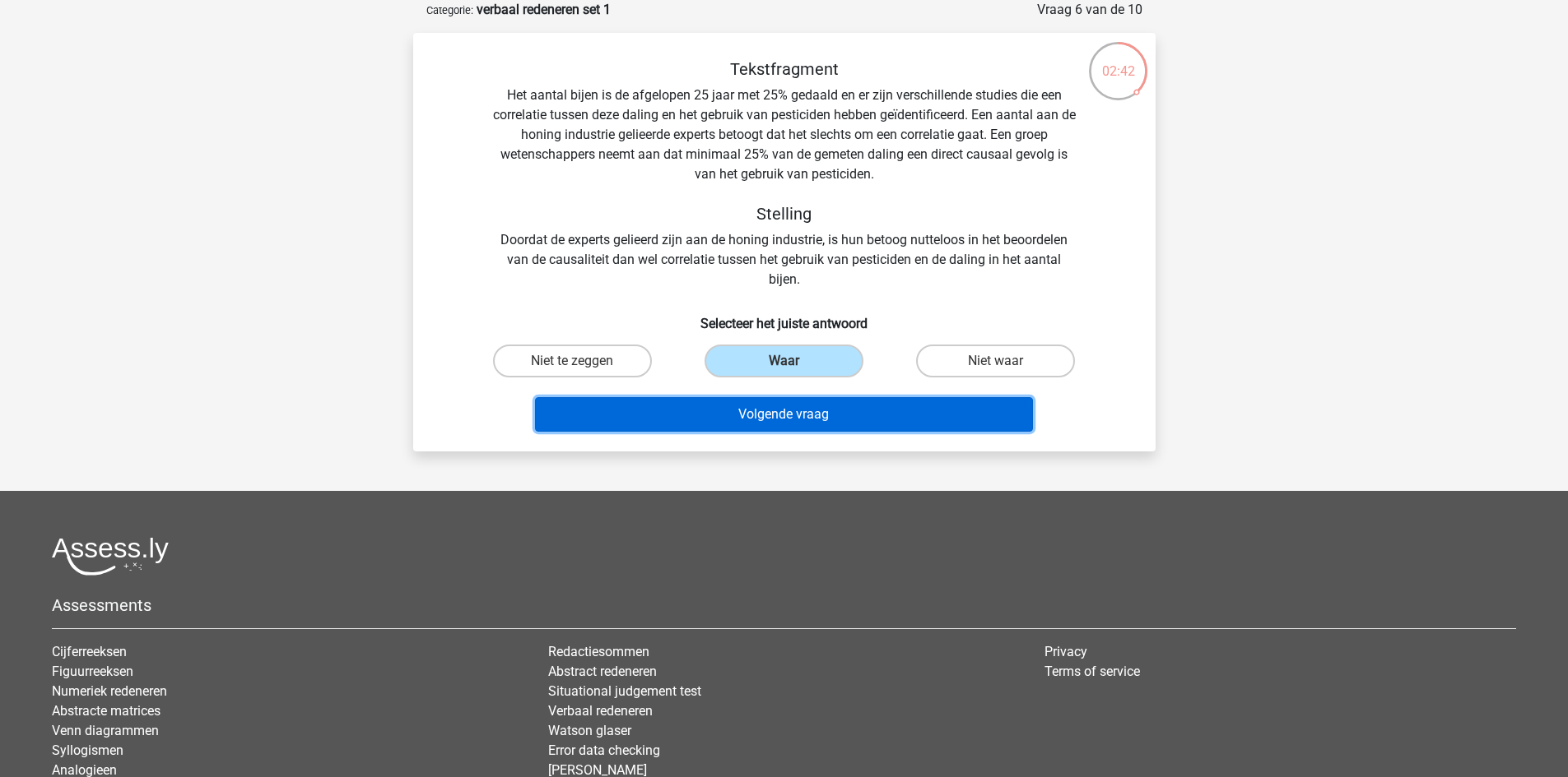
click at [836, 402] on button "Volgende vraag" at bounding box center [784, 414] width 498 height 35
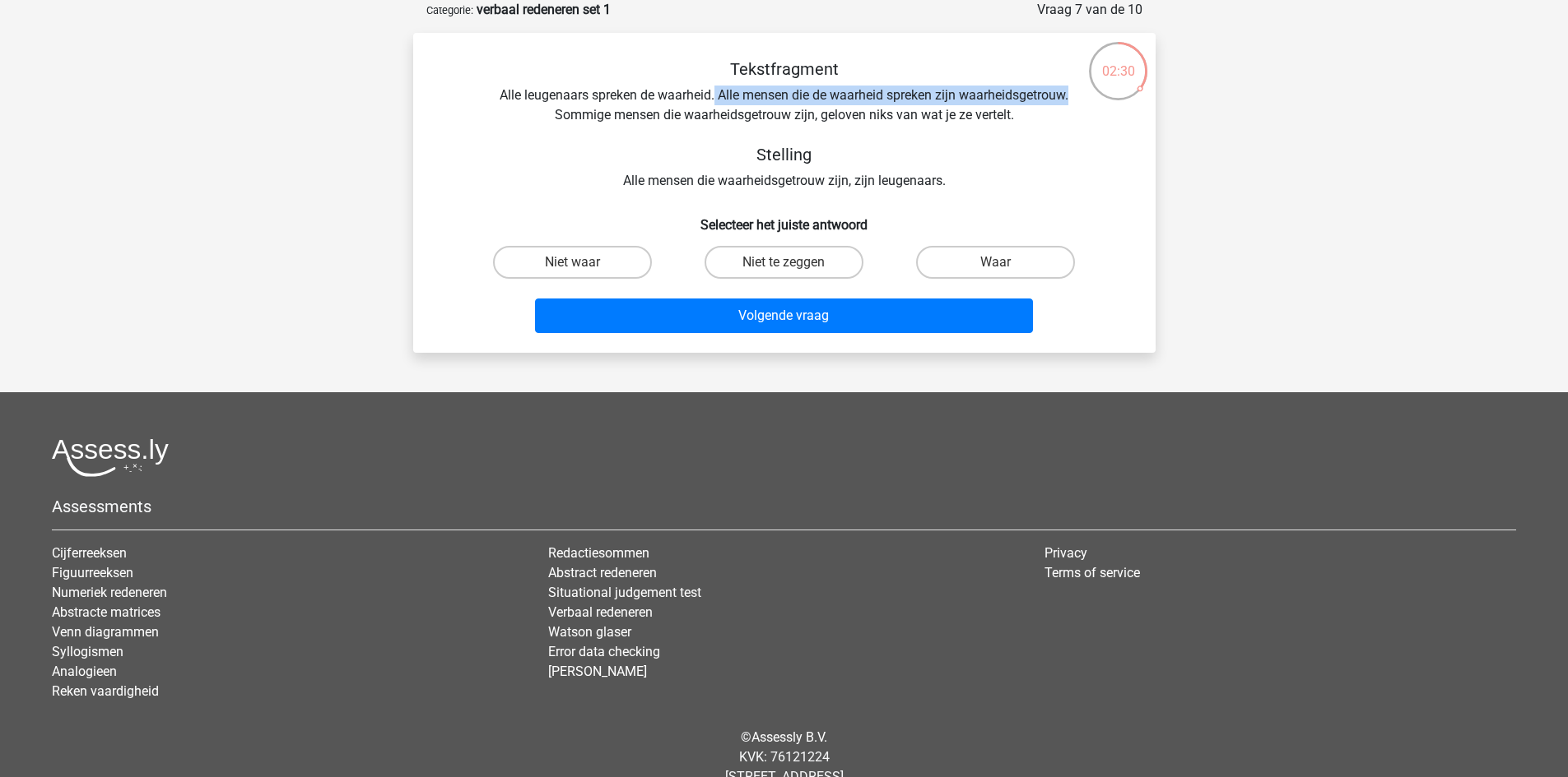
drag, startPoint x: 713, startPoint y: 97, endPoint x: 1083, endPoint y: 97, distance: 370.0
click at [1083, 97] on div "Tekstfragment Alle leugenaars spreken de waarheid. Alle mensen die de waarheid …" at bounding box center [784, 125] width 690 height 132
click at [768, 95] on div "Tekstfragment Alle leugenaars spreken de waarheid. Alle mensen die de waarheid …" at bounding box center [784, 125] width 690 height 132
click at [608, 263] on label "Niet waar" at bounding box center [572, 262] width 158 height 33
click at [583, 263] on input "Niet waar" at bounding box center [577, 267] width 11 height 11
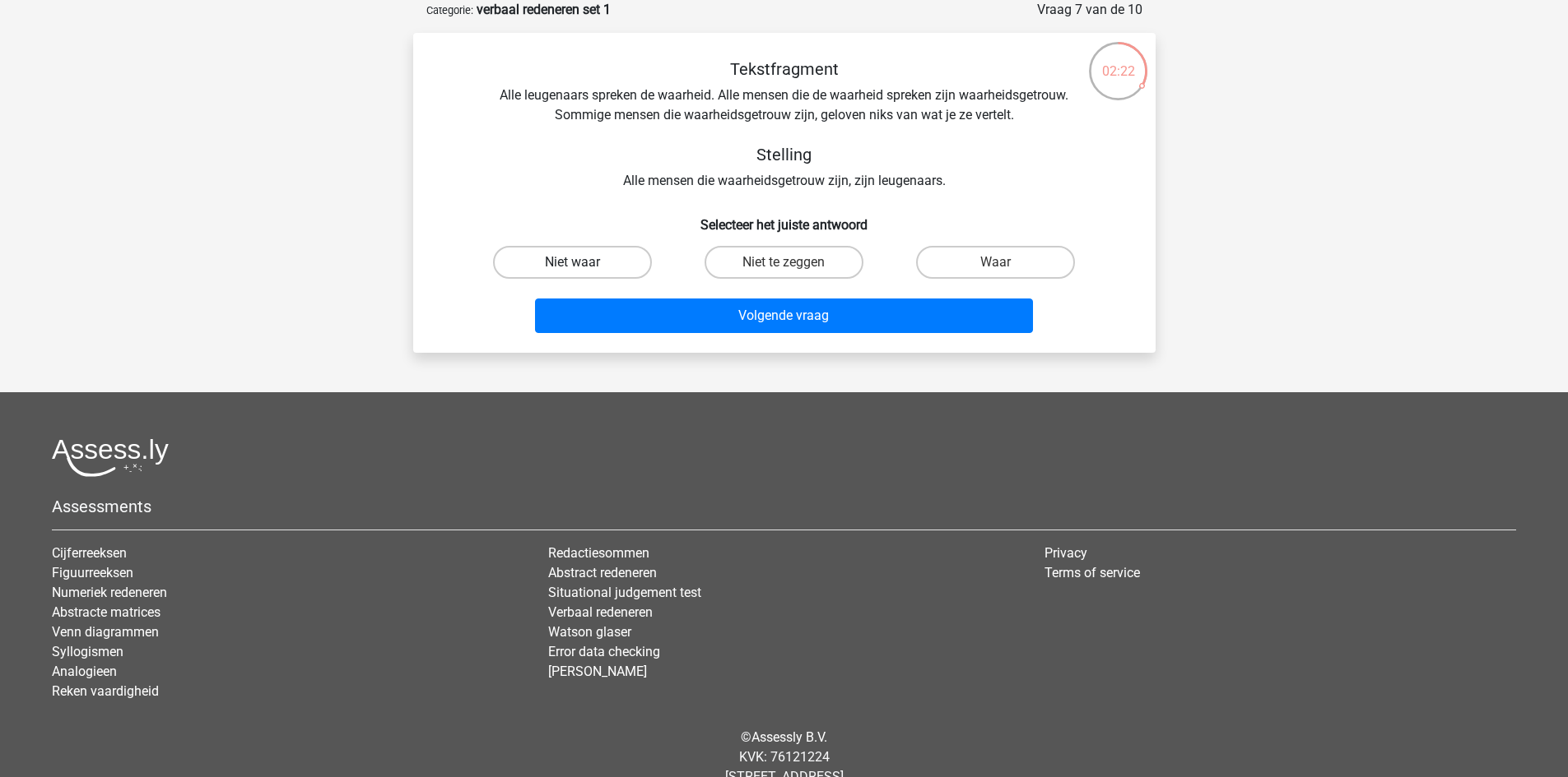
radio input "true"
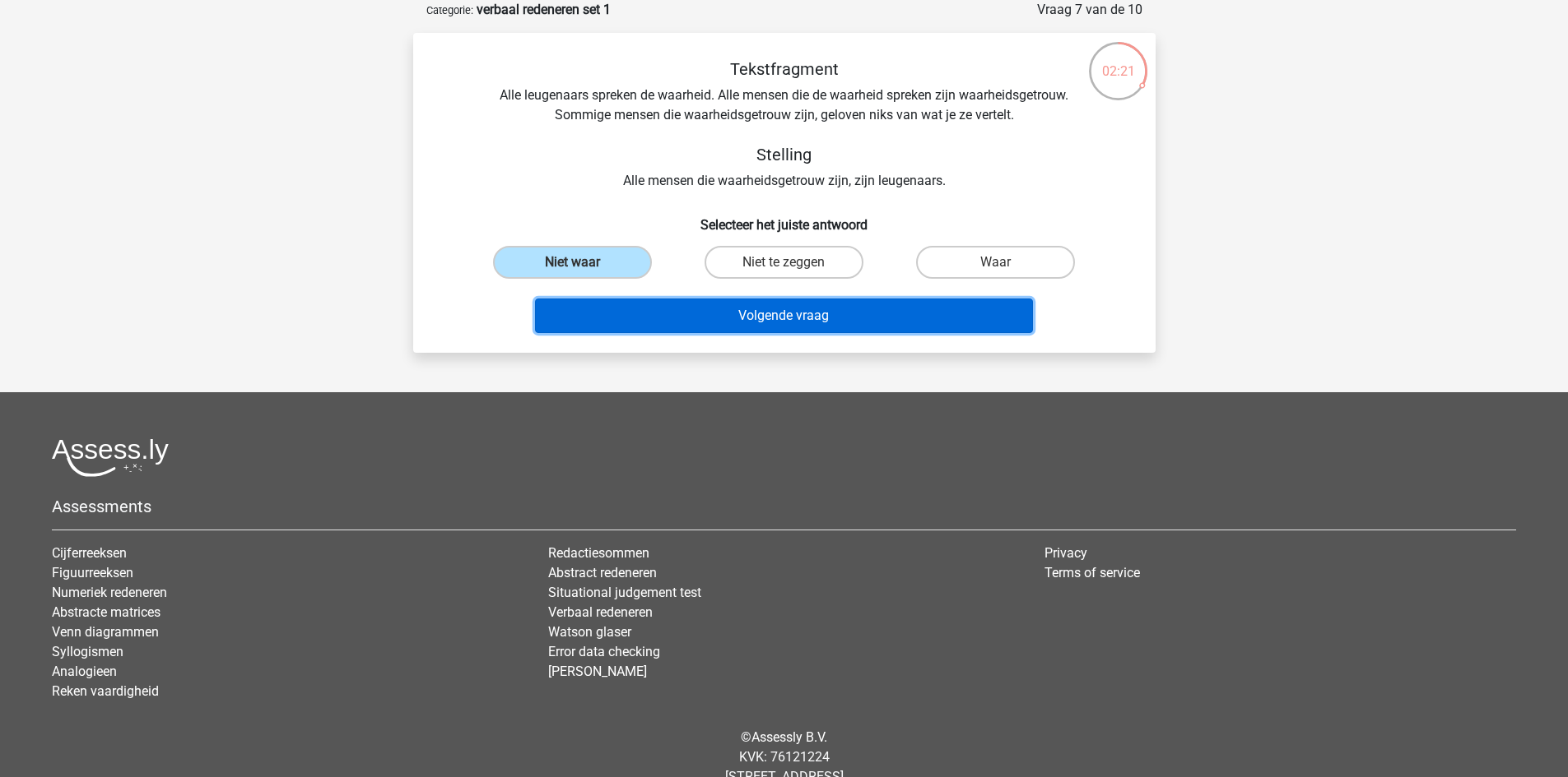
click at [751, 319] on button "Volgende vraag" at bounding box center [784, 315] width 498 height 35
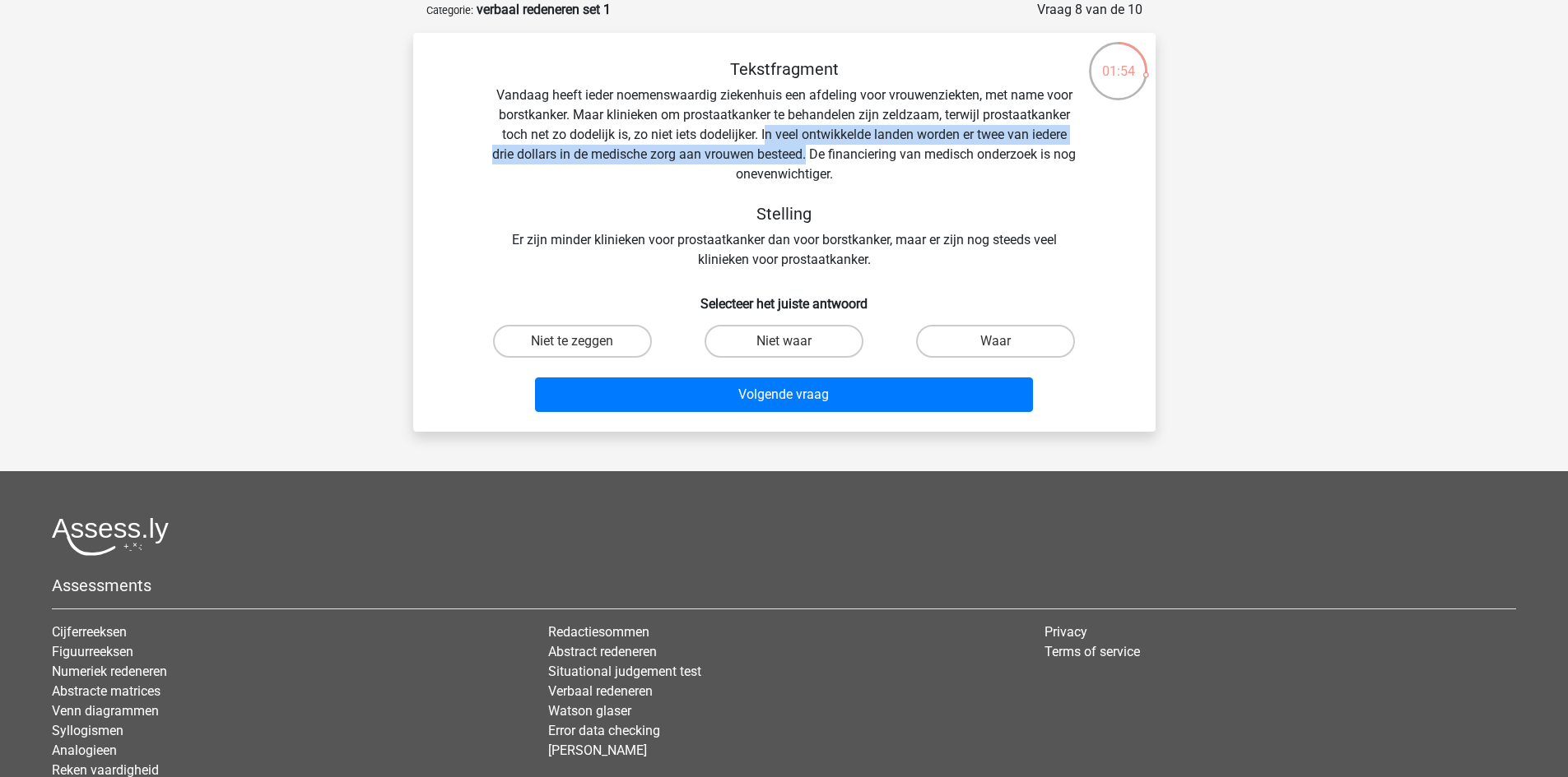
drag, startPoint x: 764, startPoint y: 130, endPoint x: 820, endPoint y: 150, distance: 59.5
click at [820, 150] on div "Tekstfragment Vandaag heeft ieder noemenswaardig ziekenhuis een afdeling voor v…" at bounding box center [784, 165] width 690 height 211
drag, startPoint x: 809, startPoint y: 158, endPoint x: 789, endPoint y: 173, distance: 25.0
click at [808, 158] on div "Tekstfragment Vandaag heeft ieder noemenswaardig ziekenhuis een afdeling voor v…" at bounding box center [784, 165] width 690 height 211
click at [830, 342] on label "Niet waar" at bounding box center [784, 341] width 158 height 33
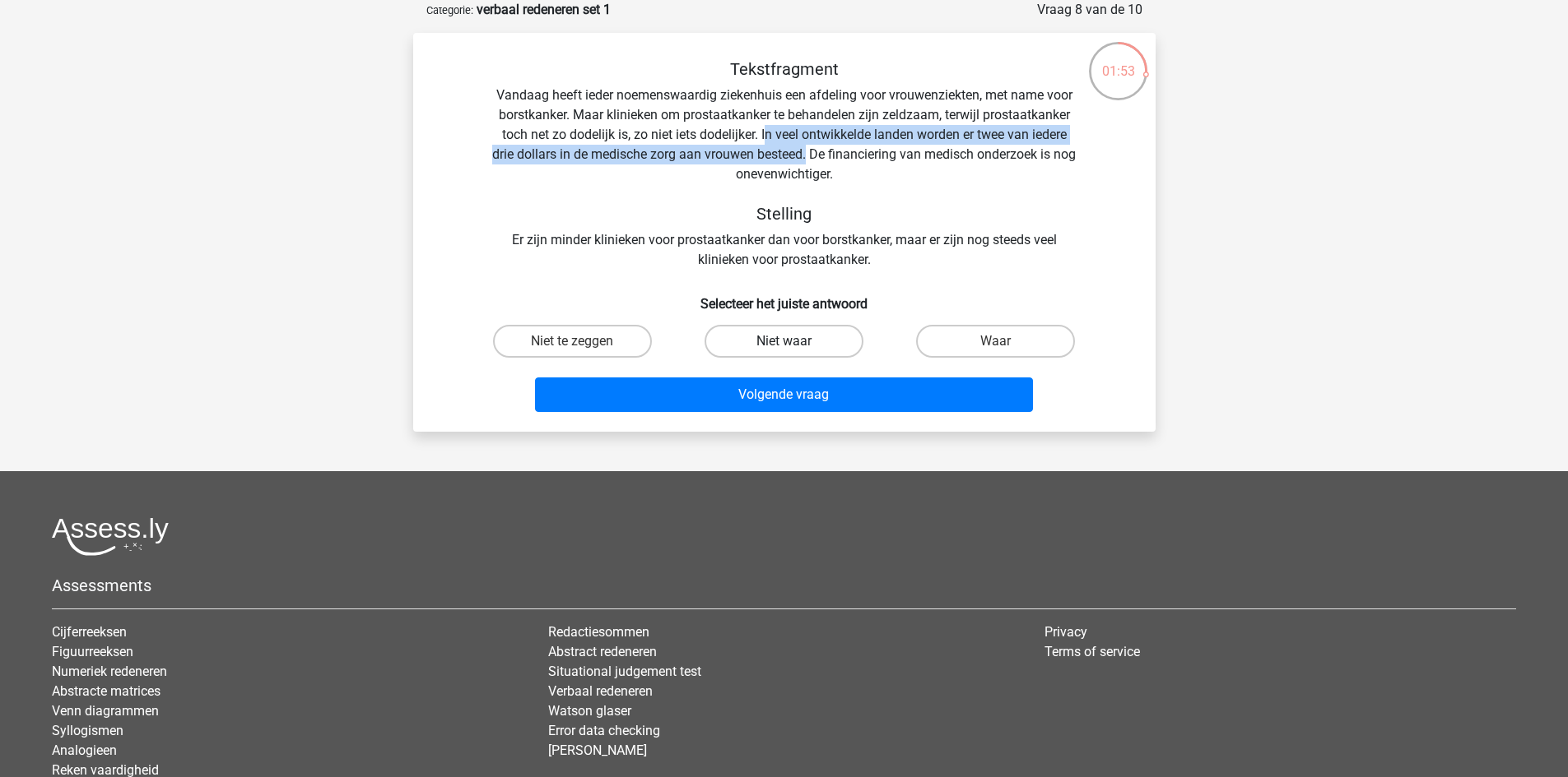
click at [794, 342] on input "Niet waar" at bounding box center [789, 347] width 11 height 11
radio input "true"
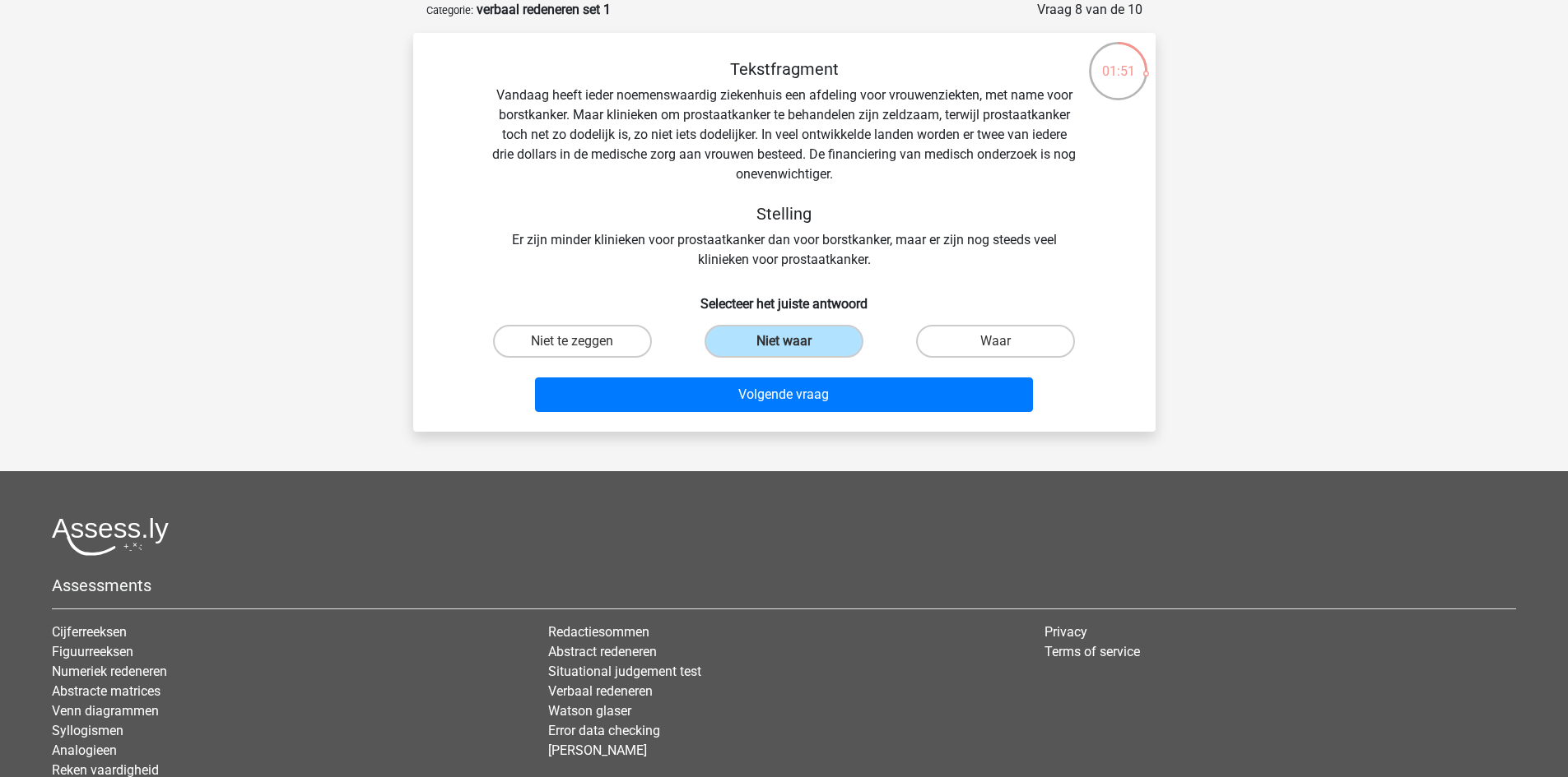
click at [758, 135] on div "Tekstfragment Vandaag heeft ieder noemenswaardig ziekenhuis een afdeling voor v…" at bounding box center [784, 165] width 690 height 211
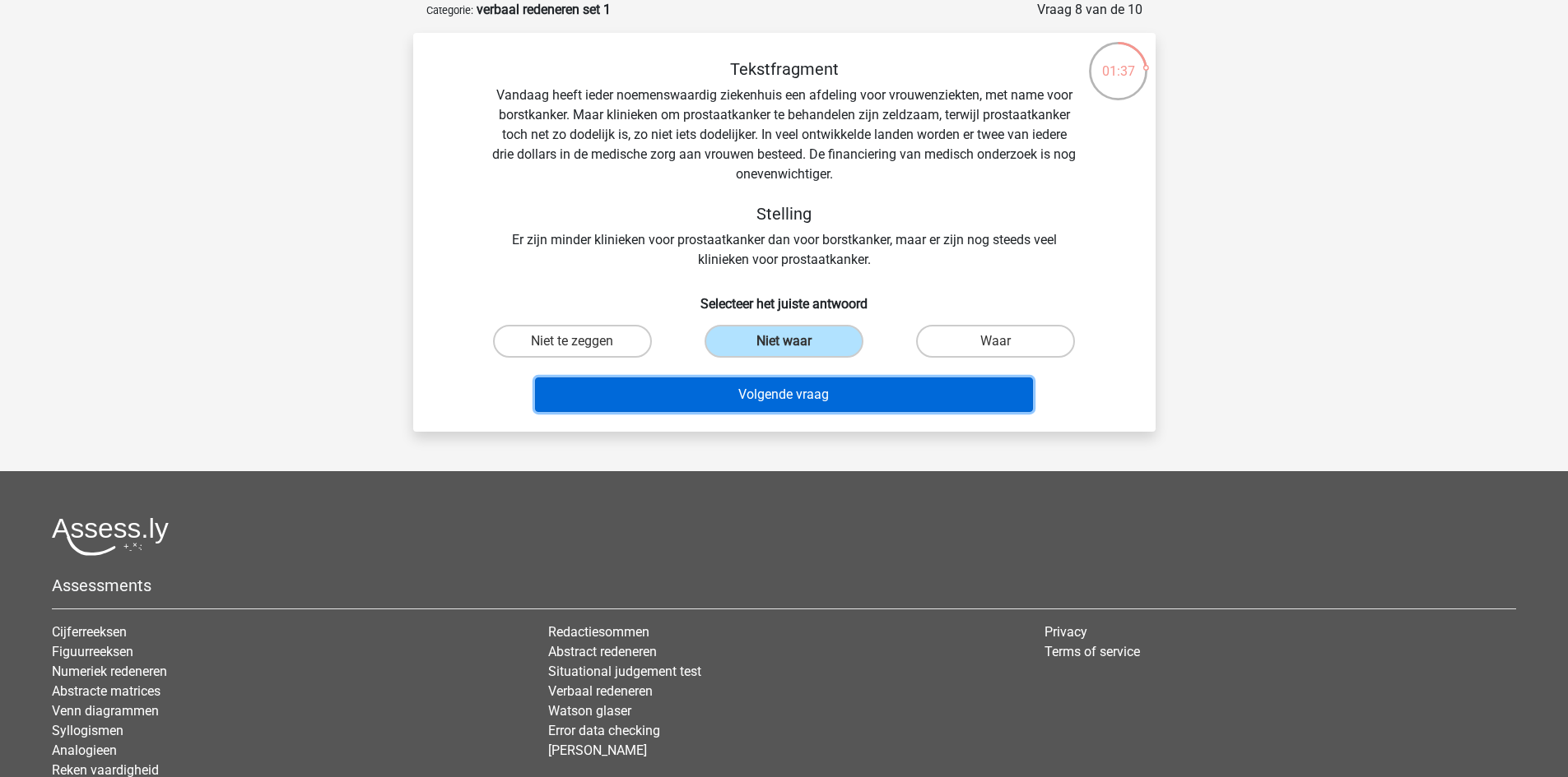
click at [838, 397] on button "Volgende vraag" at bounding box center [784, 395] width 498 height 35
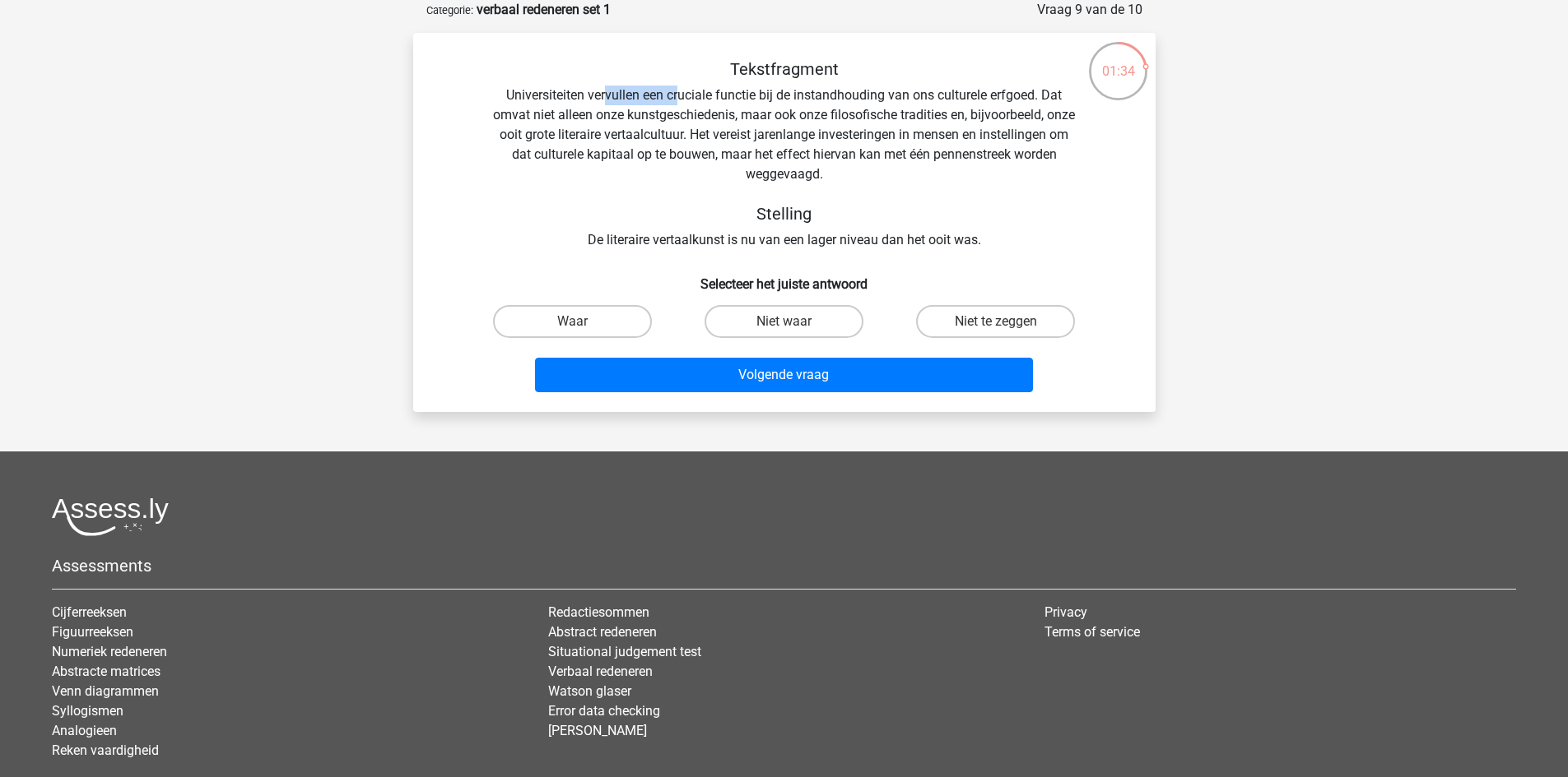
drag, startPoint x: 606, startPoint y: 95, endPoint x: 679, endPoint y: 99, distance: 73.1
click at [679, 99] on div "Tekstfragment Universiteiten vervullen een cruciale functie bij de instandhoudi…" at bounding box center [784, 155] width 690 height 191
click at [678, 112] on div "Tekstfragment Universiteiten vervullen een cruciale functie bij de instandhoudi…" at bounding box center [784, 155] width 690 height 191
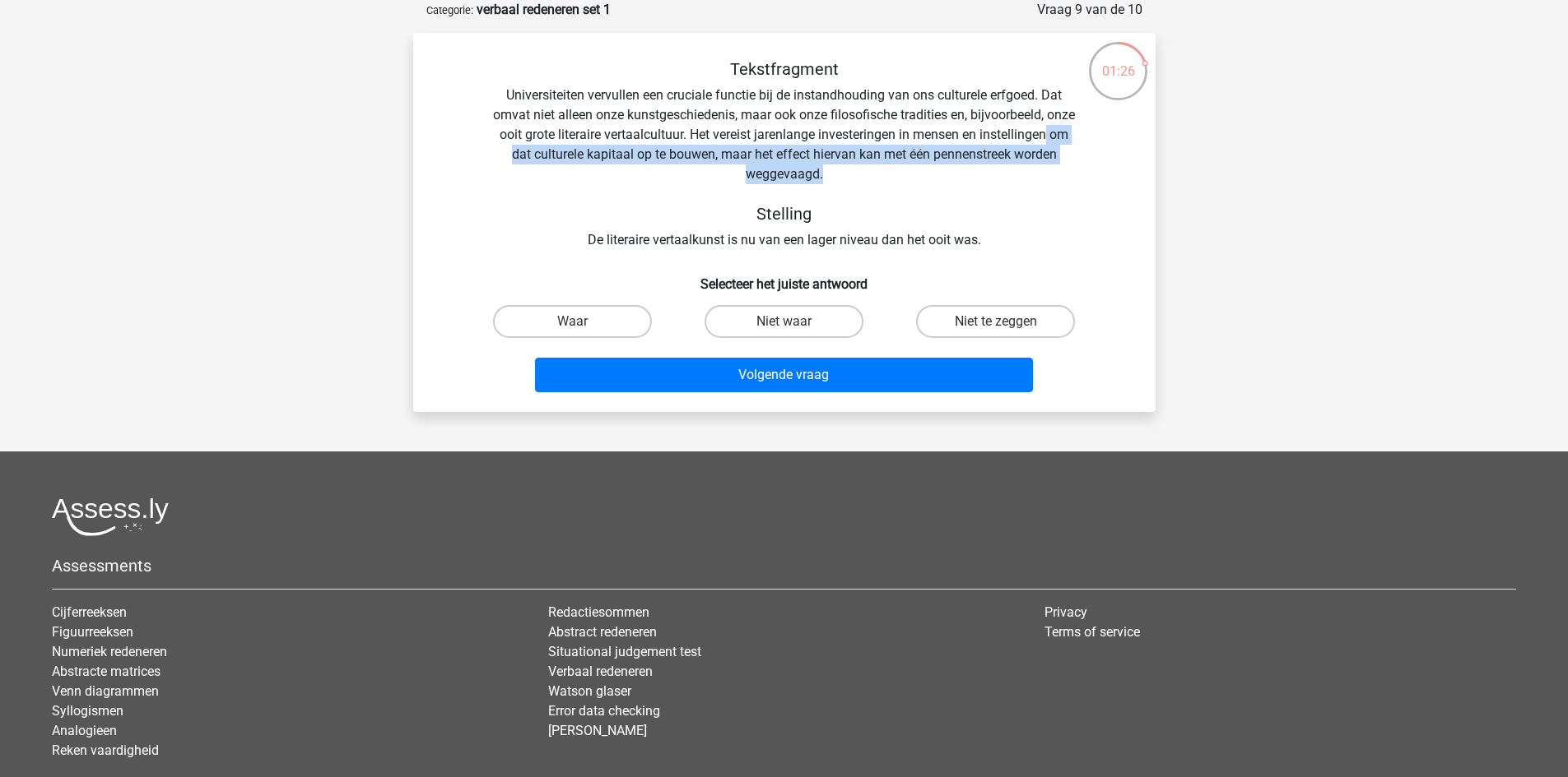
drag, startPoint x: 609, startPoint y: 152, endPoint x: 897, endPoint y: 168, distance: 288.4
click at [897, 168] on div "Tekstfragment Universiteiten vervullen een cruciale functie bij de instandhoudi…" at bounding box center [784, 155] width 690 height 191
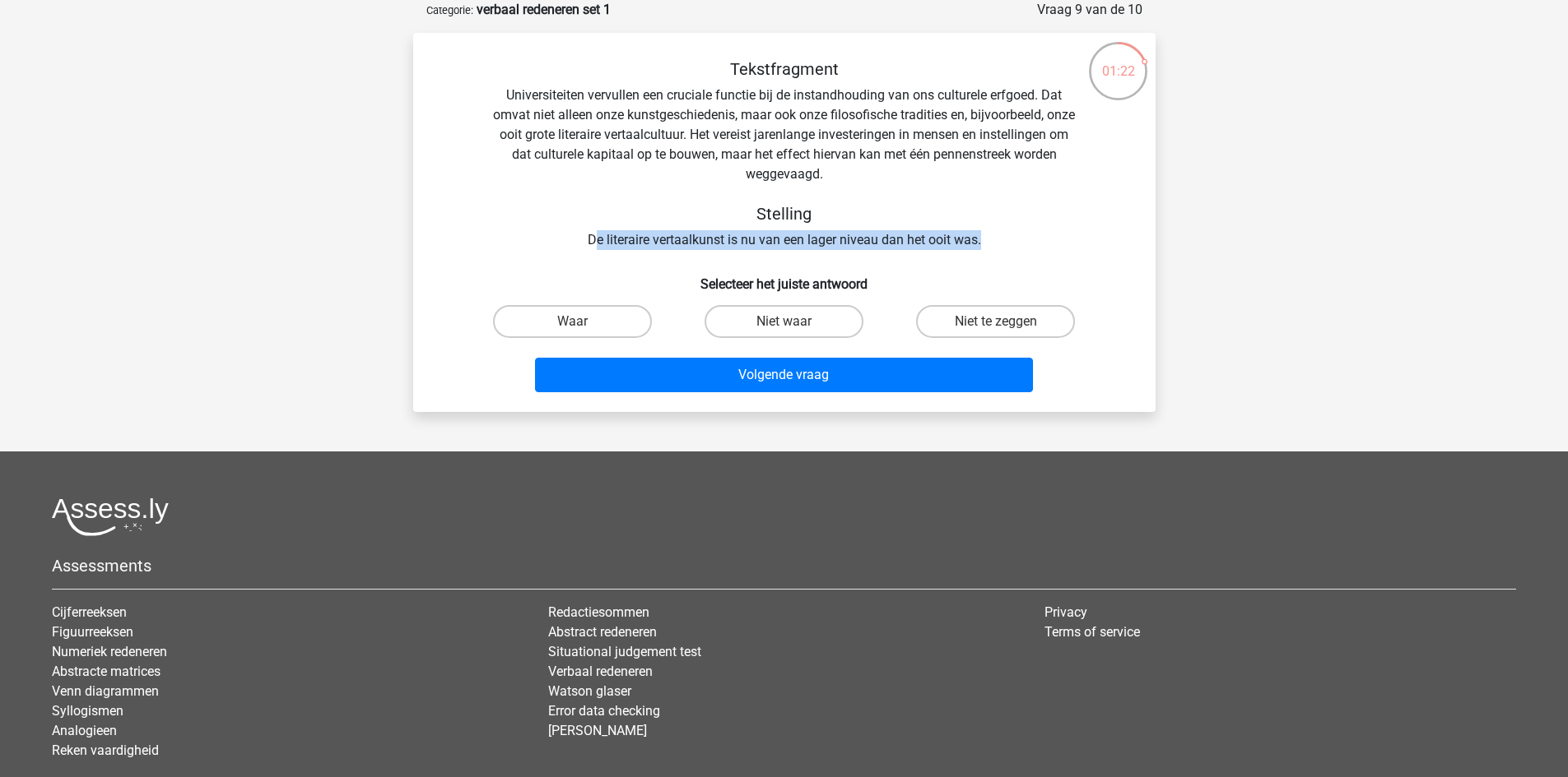
drag, startPoint x: 591, startPoint y: 239, endPoint x: 987, endPoint y: 227, distance: 396.2
click at [987, 227] on div "Tekstfragment Universiteiten vervullen een cruciale functie bij de instandhoudi…" at bounding box center [784, 155] width 690 height 191
click at [938, 242] on div "Tekstfragment Universiteiten vervullen een cruciale functie bij de instandhoudi…" at bounding box center [784, 155] width 690 height 191
click at [962, 320] on label "Niet te zeggen" at bounding box center [994, 321] width 158 height 33
click at [996, 321] on input "Niet te zeggen" at bounding box center [1001, 327] width 11 height 11
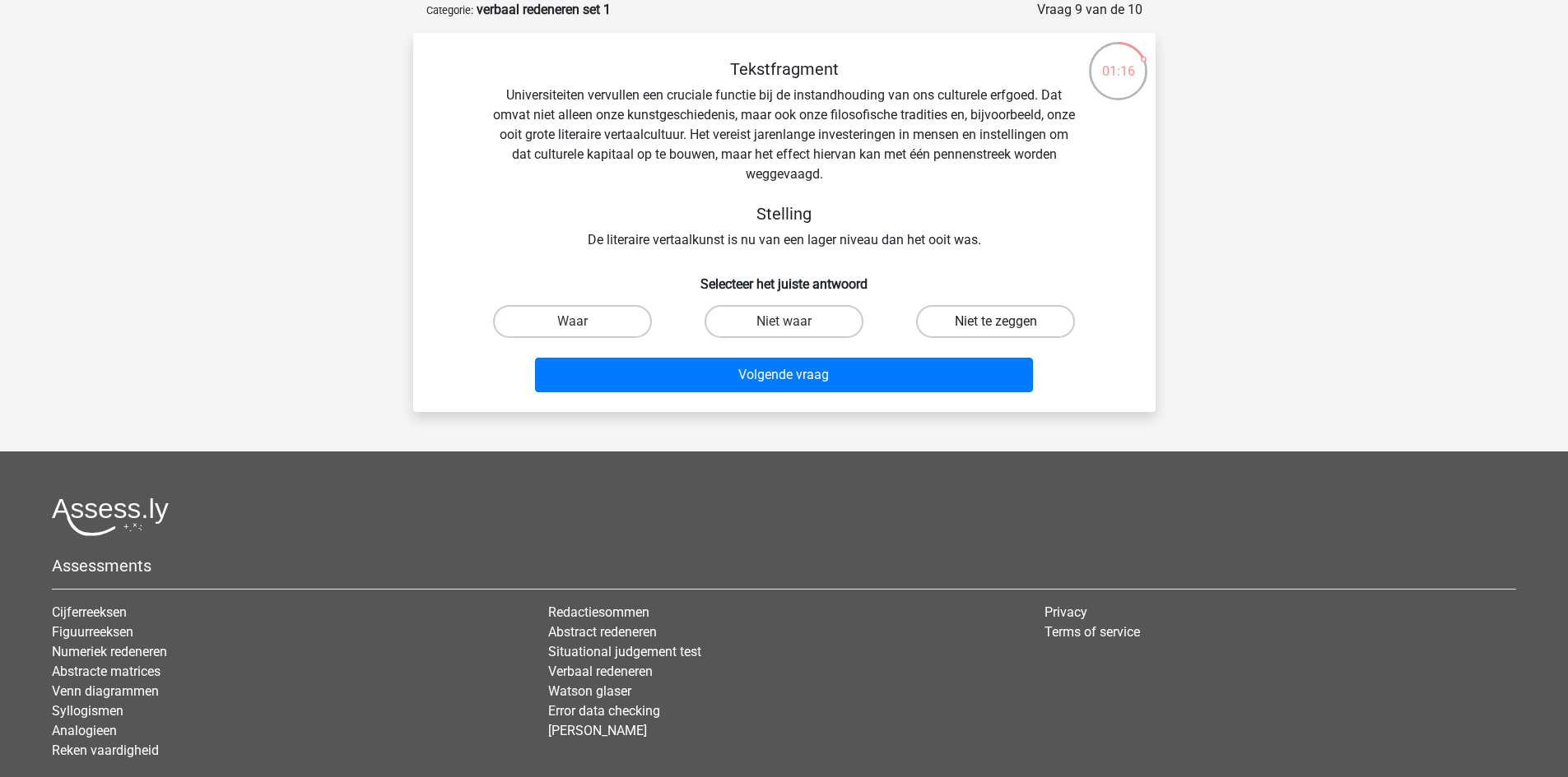
radio input "true"
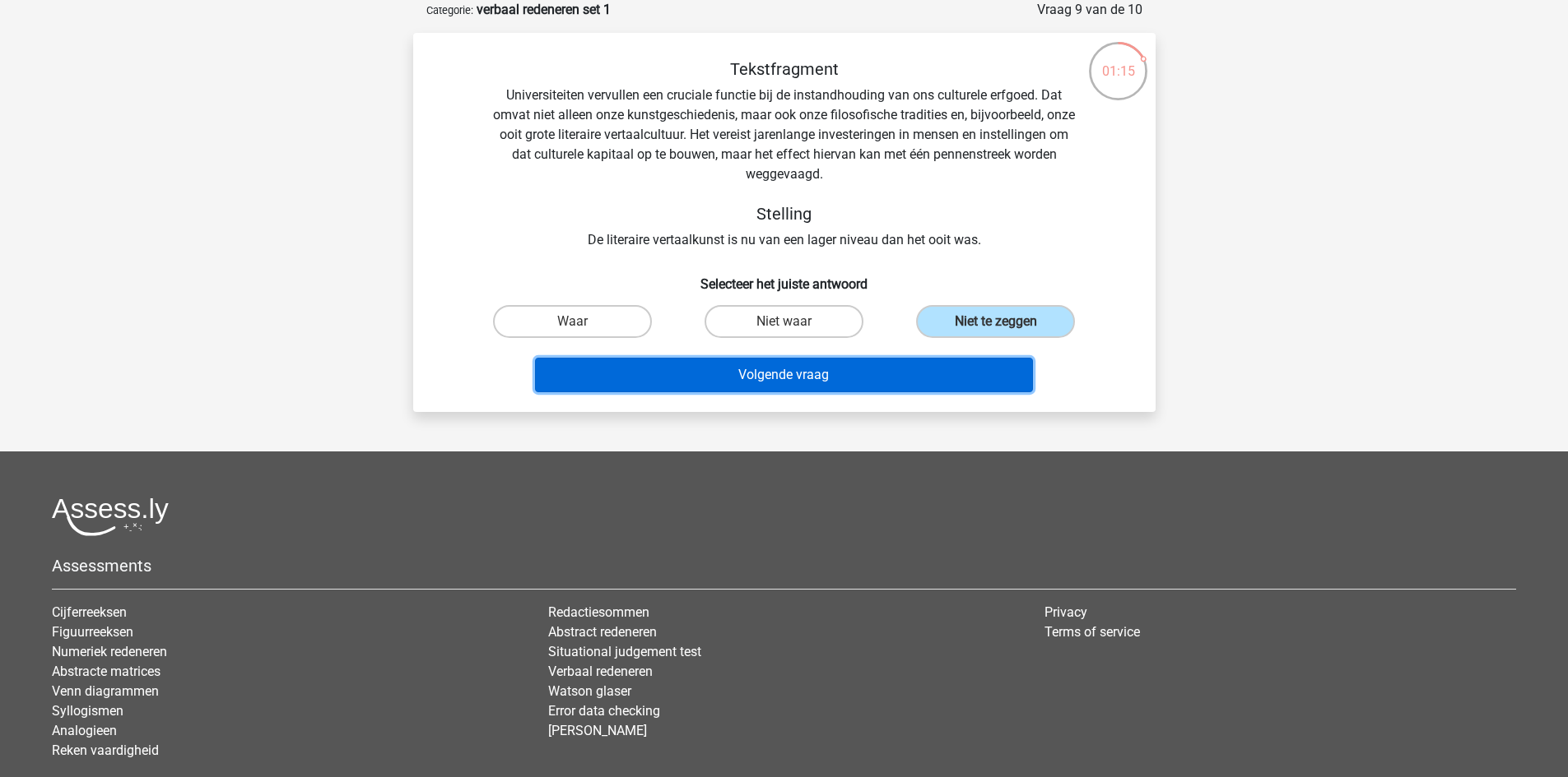
click at [869, 365] on button "Volgende vraag" at bounding box center [784, 374] width 498 height 35
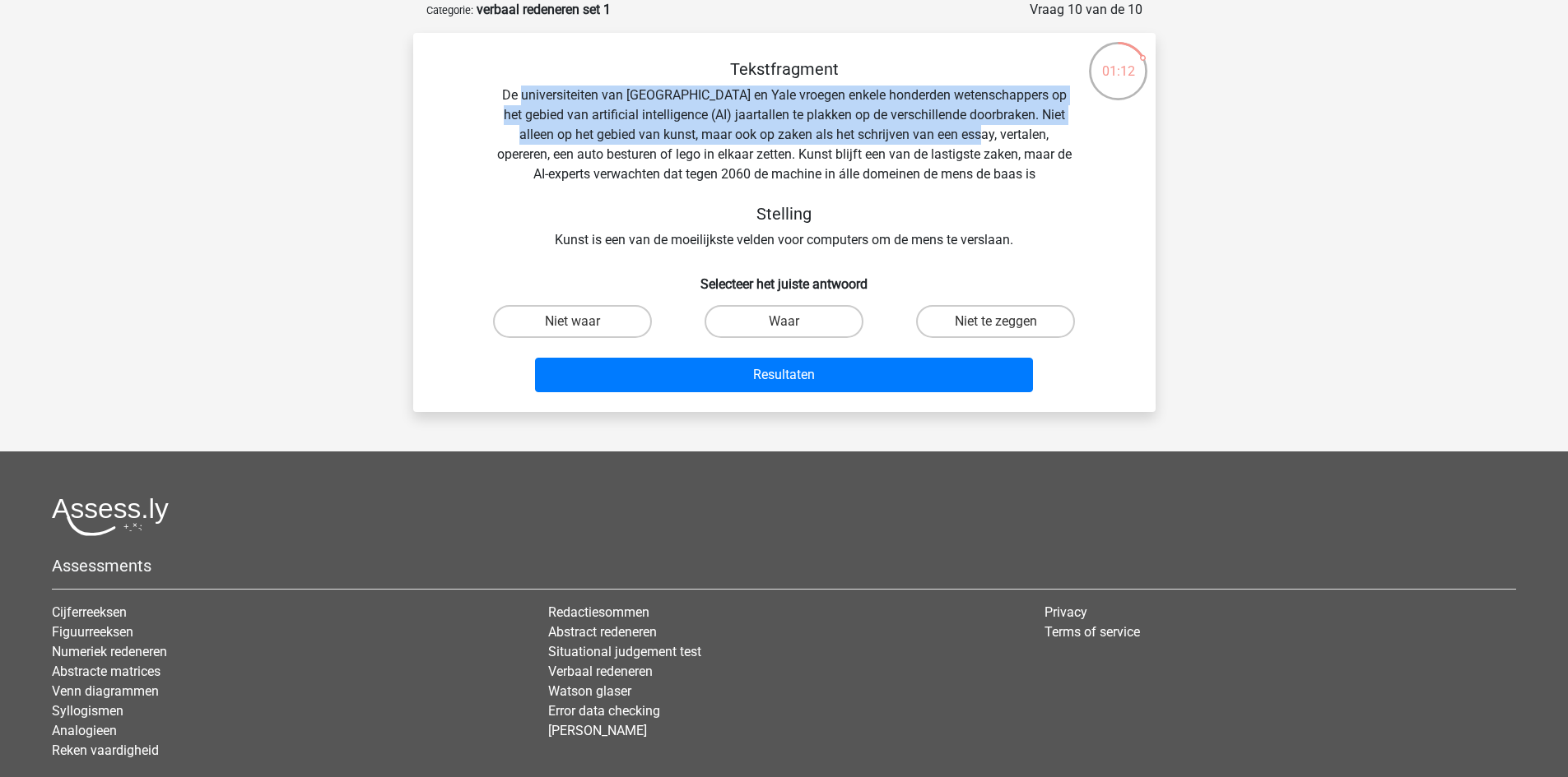
drag, startPoint x: 519, startPoint y: 95, endPoint x: 948, endPoint y: 137, distance: 431.1
click at [948, 137] on div "Tekstfragment De universiteiten van Oxford en Yale vroegen enkele honderden wet…" at bounding box center [784, 155] width 690 height 191
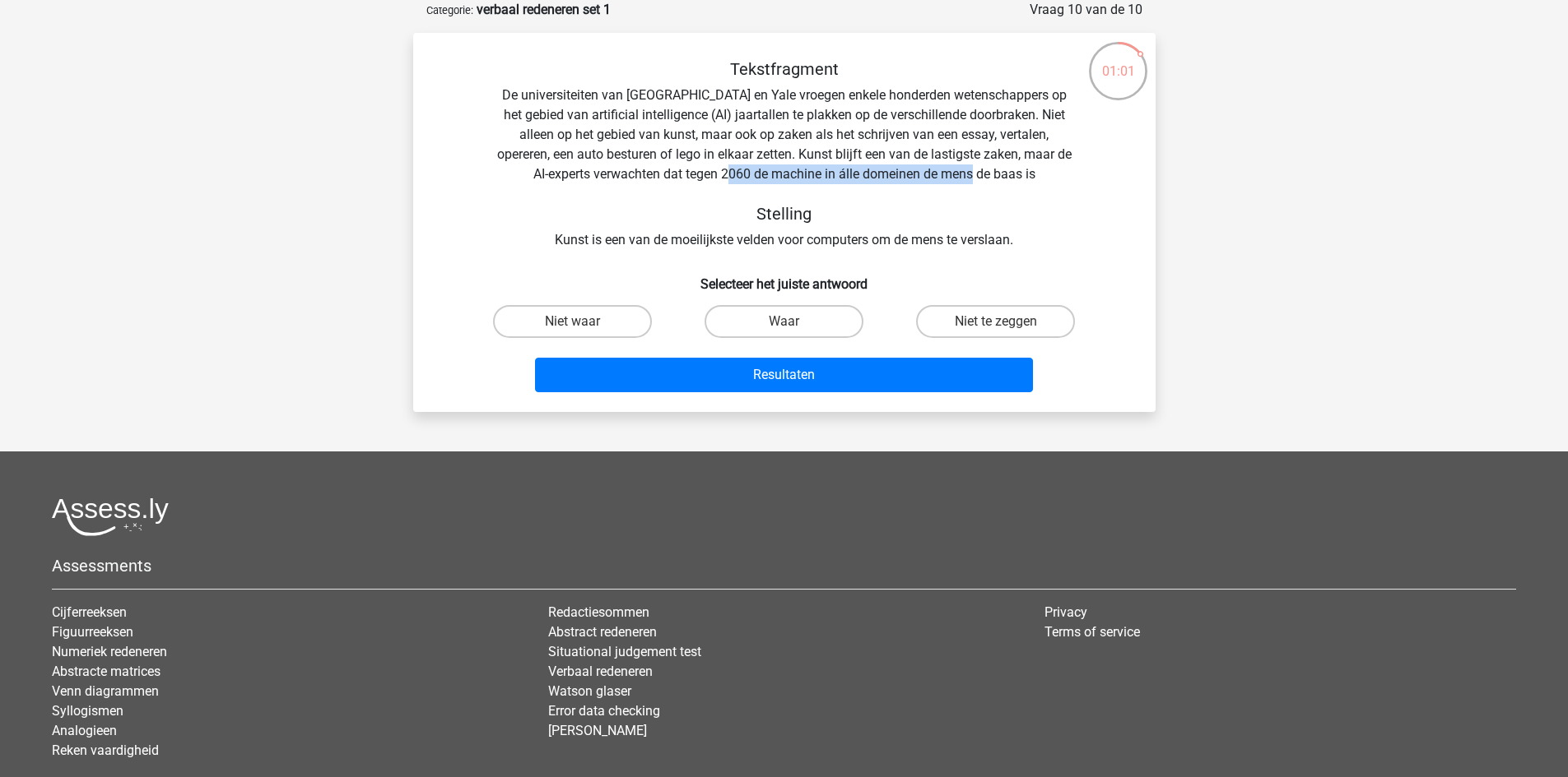
drag, startPoint x: 773, startPoint y: 175, endPoint x: 1033, endPoint y: 175, distance: 260.0
click at [1033, 175] on div "Tekstfragment De universiteiten van Oxford en Yale vroegen enkele honderden wet…" at bounding box center [784, 155] width 690 height 191
click at [1008, 181] on div "Tekstfragment De universiteiten van Oxford en Yale vroegen enkele honderden wet…" at bounding box center [784, 155] width 690 height 191
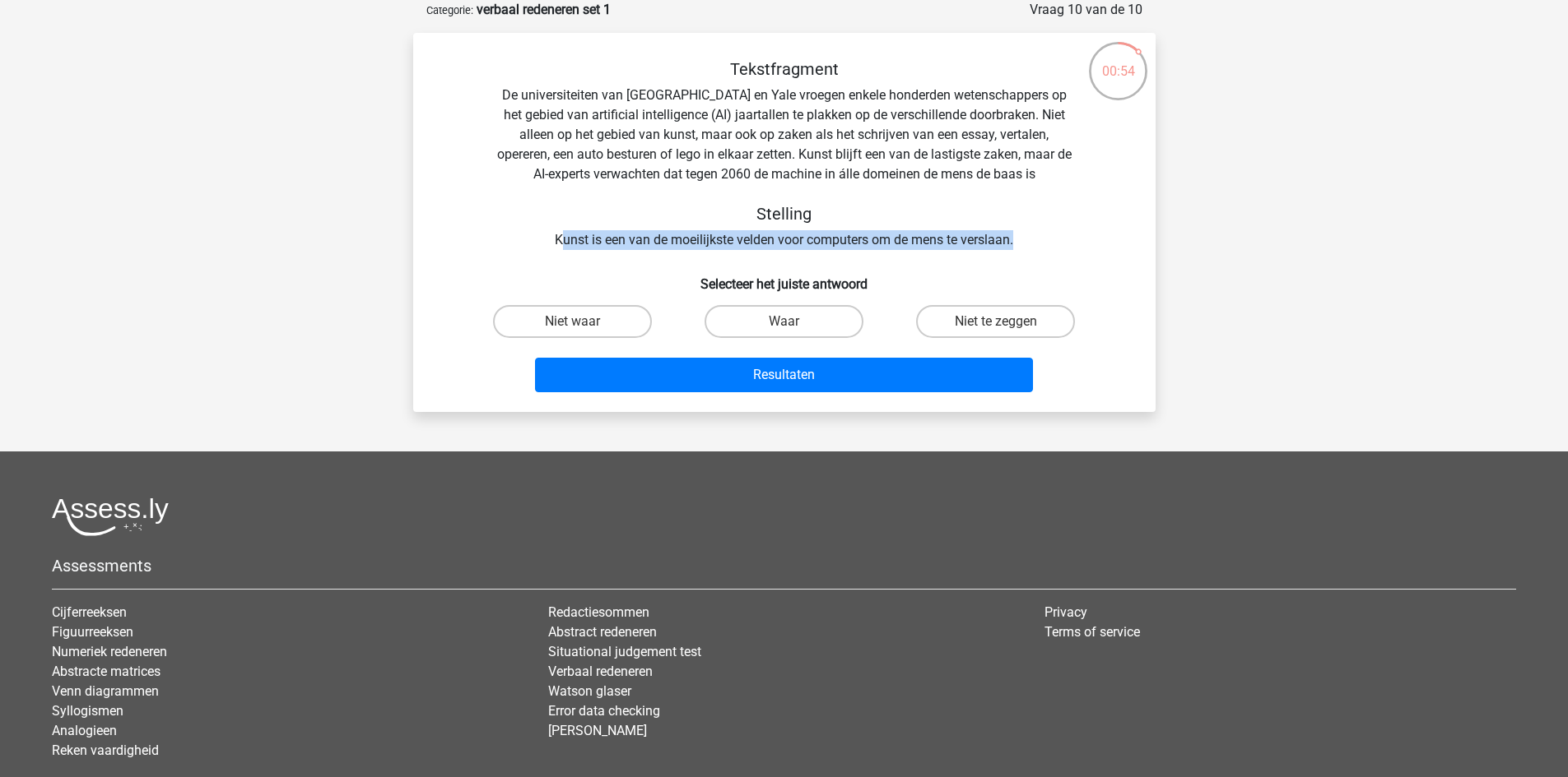
drag, startPoint x: 562, startPoint y: 239, endPoint x: 1031, endPoint y: 236, distance: 469.0
click at [1031, 236] on div "Tekstfragment De universiteiten van Oxford en Yale vroegen enkele honderden wet…" at bounding box center [784, 155] width 690 height 191
click at [952, 208] on h5 "Stelling" at bounding box center [784, 213] width 584 height 19
click at [806, 322] on label "Waar" at bounding box center [784, 321] width 158 height 33
click at [794, 322] on input "Waar" at bounding box center [789, 327] width 11 height 11
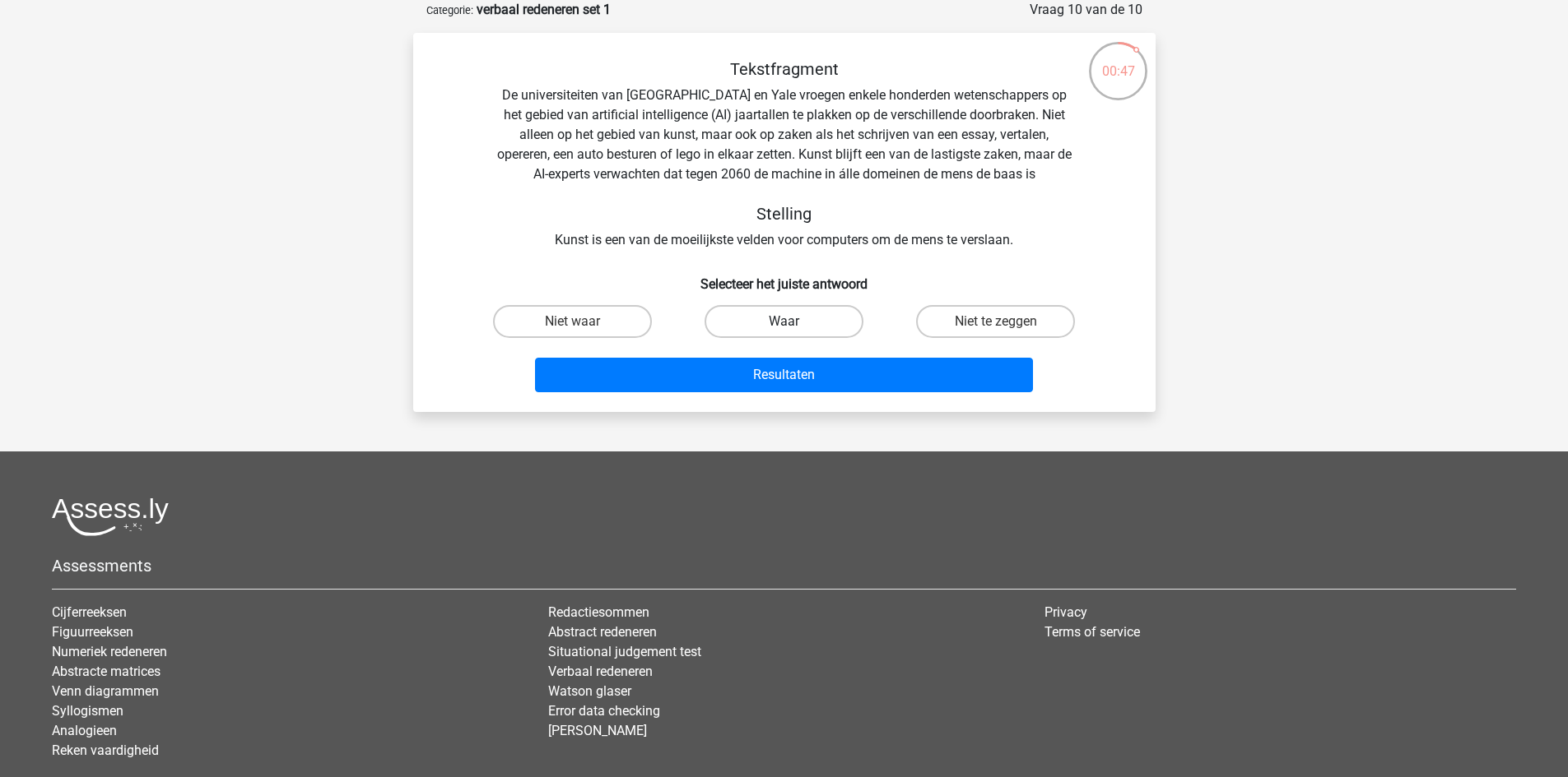
radio input "true"
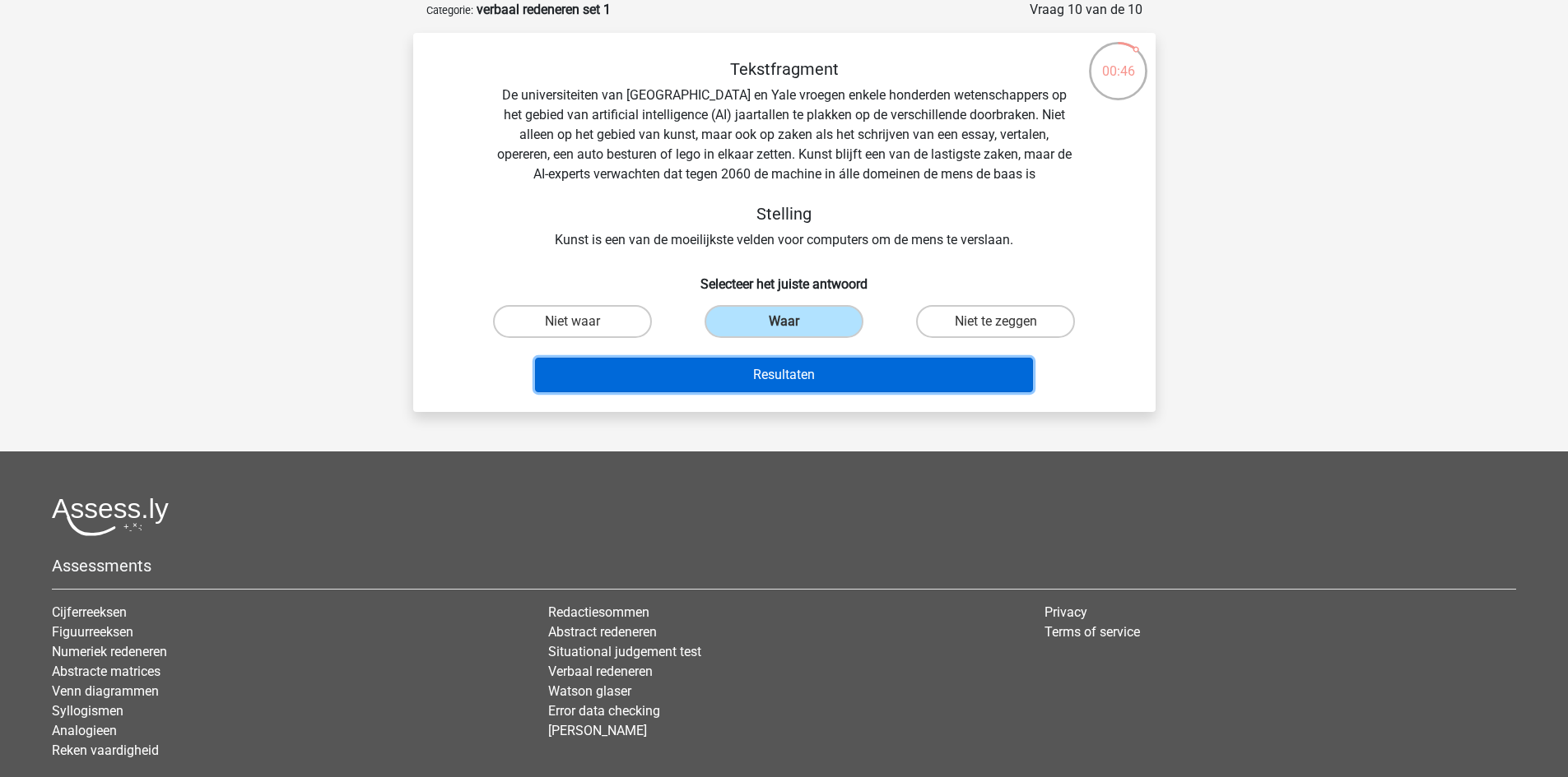
click at [817, 379] on button "Resultaten" at bounding box center [784, 374] width 498 height 35
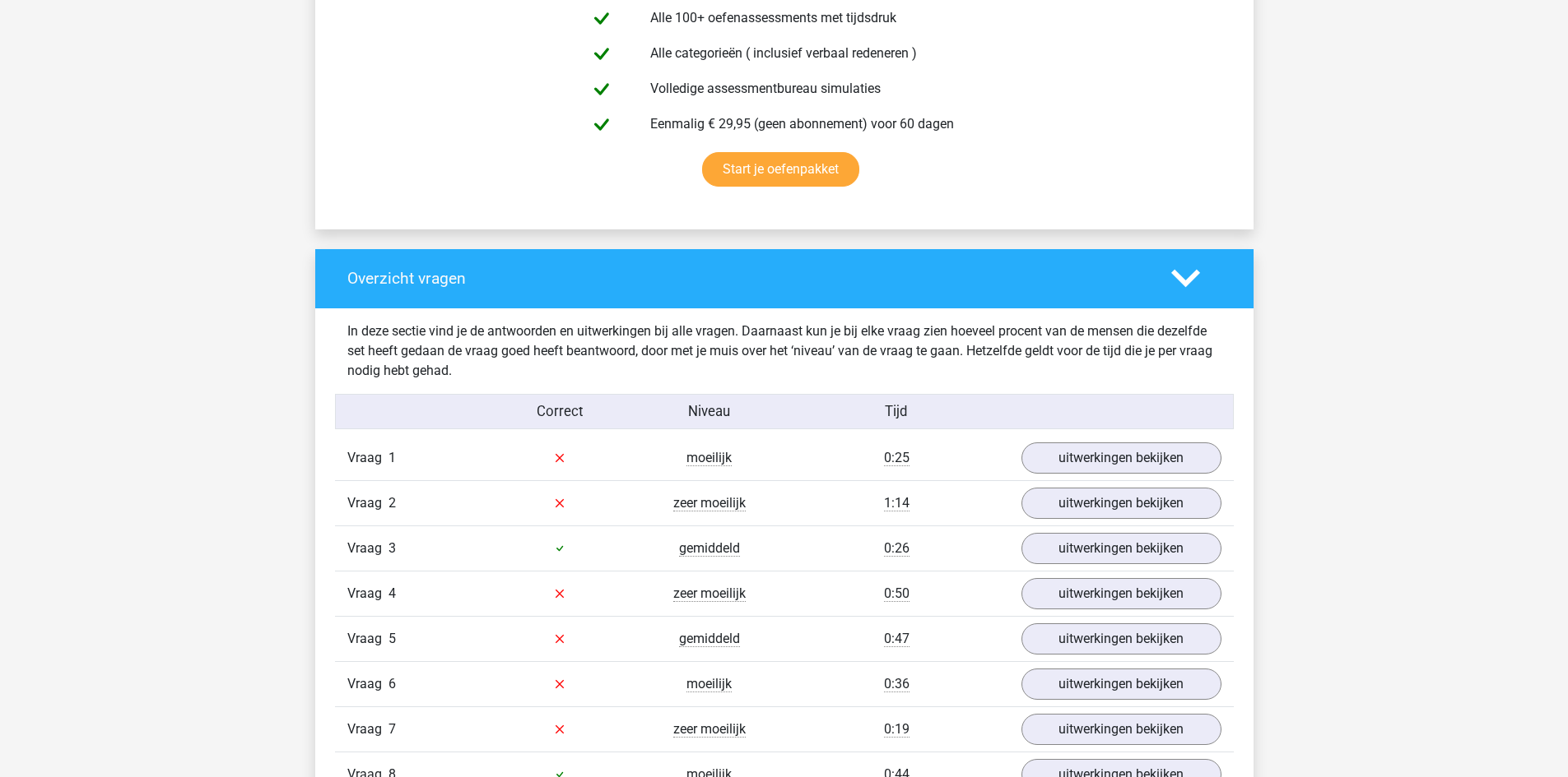
scroll to position [1151, 0]
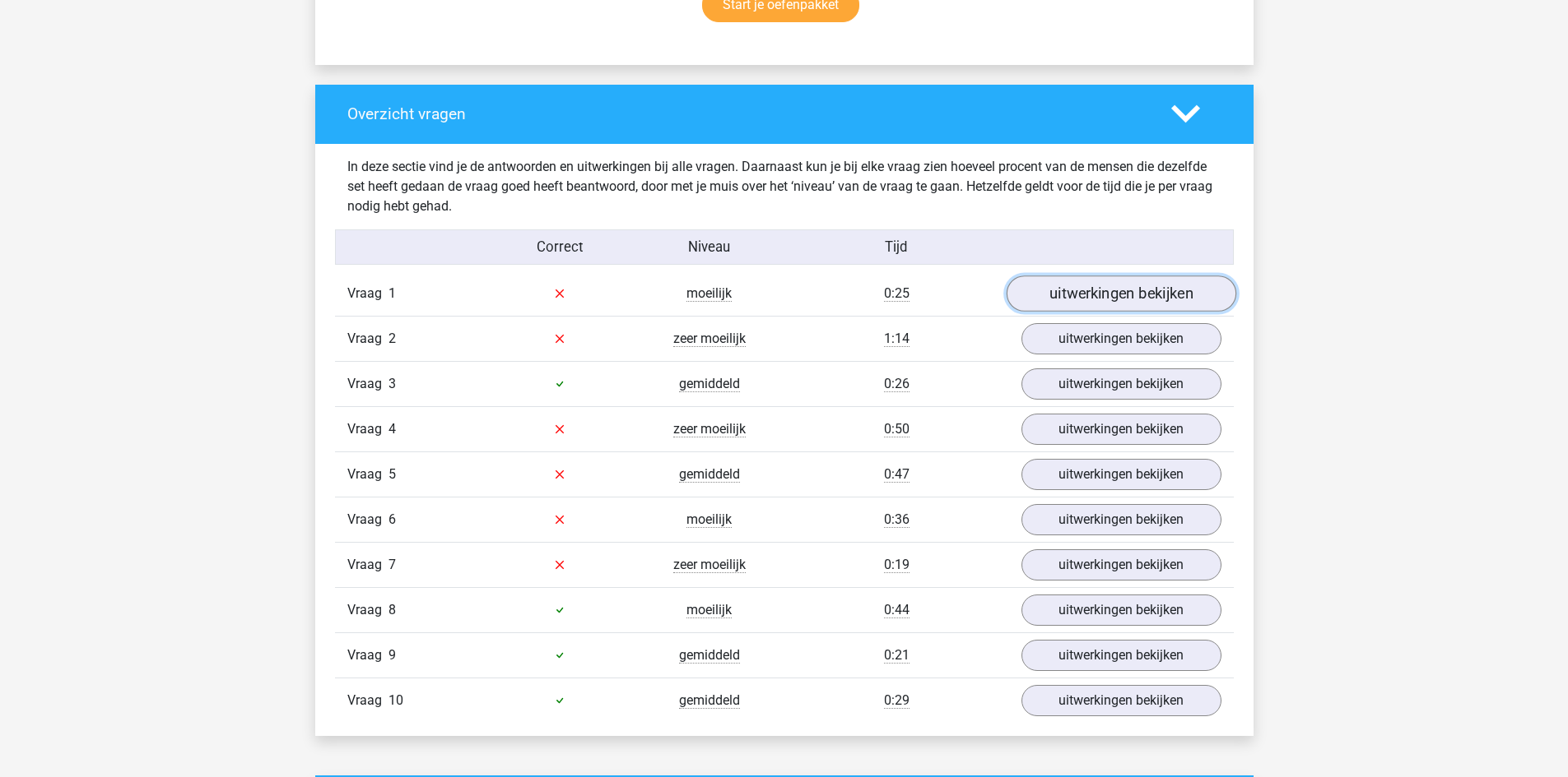
click at [1084, 304] on link "uitwerkingen bekijken" at bounding box center [1120, 293] width 229 height 36
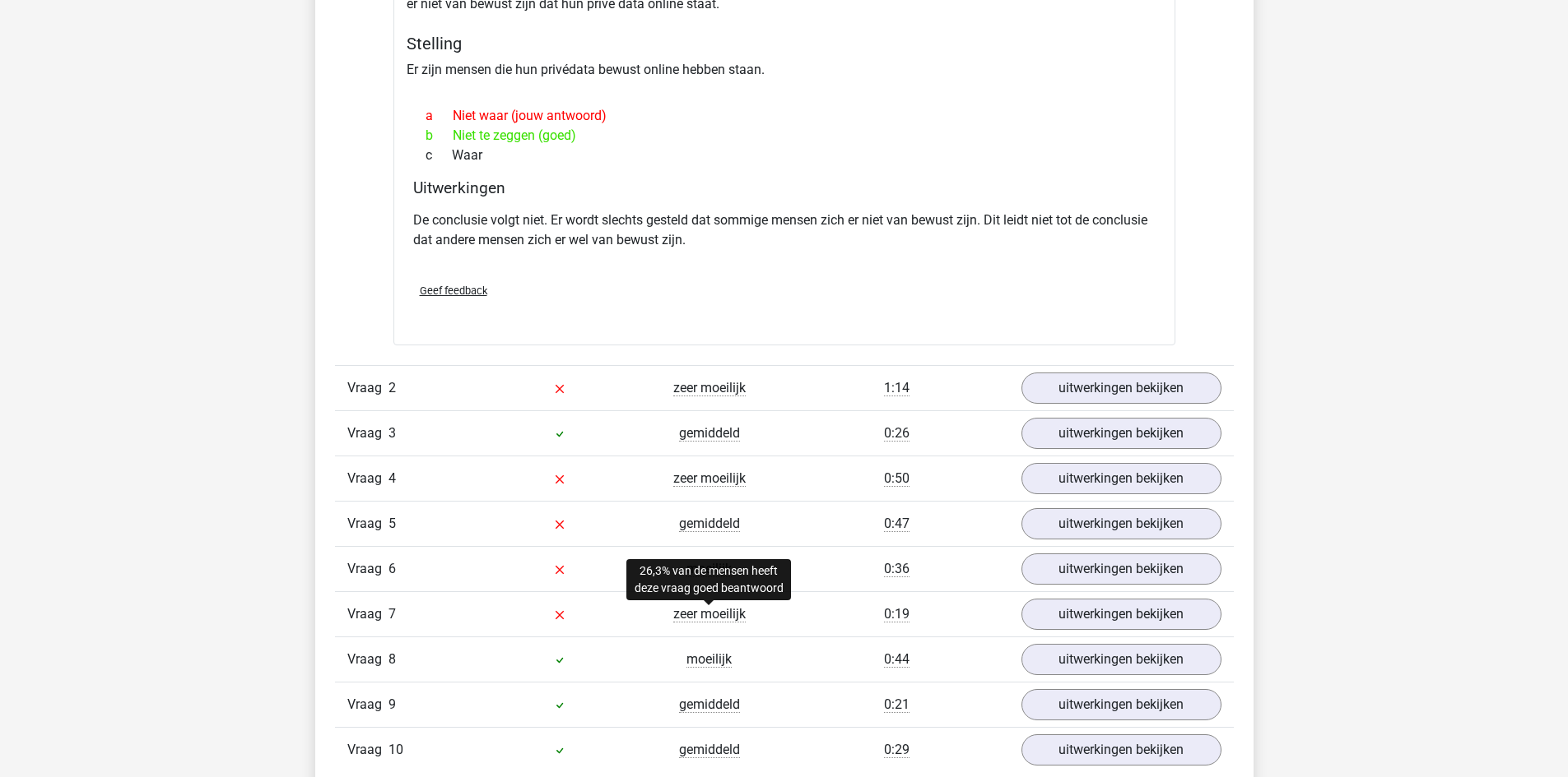
scroll to position [1563, 0]
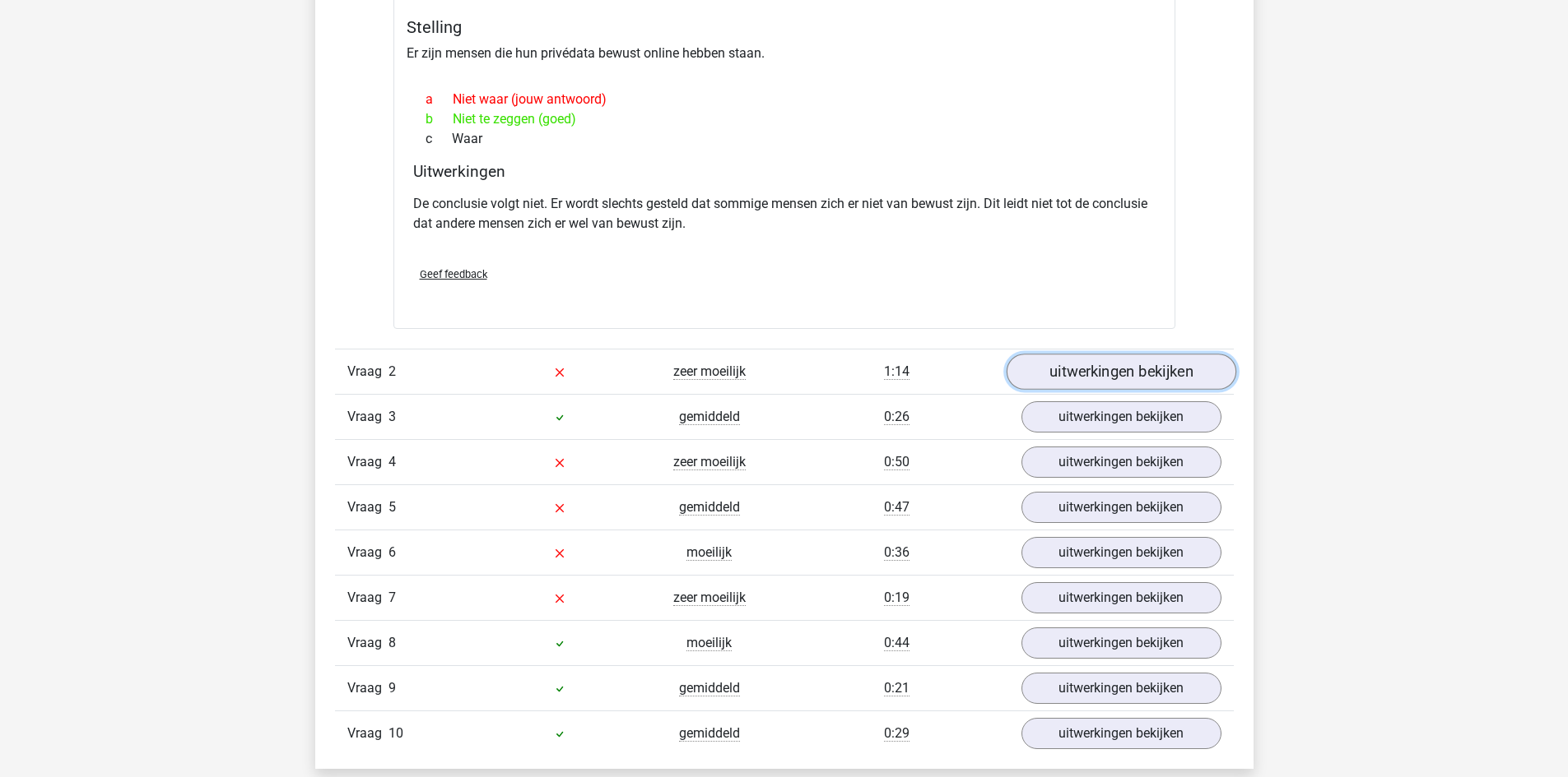
click at [1135, 369] on link "uitwerkingen bekijken" at bounding box center [1120, 372] width 229 height 36
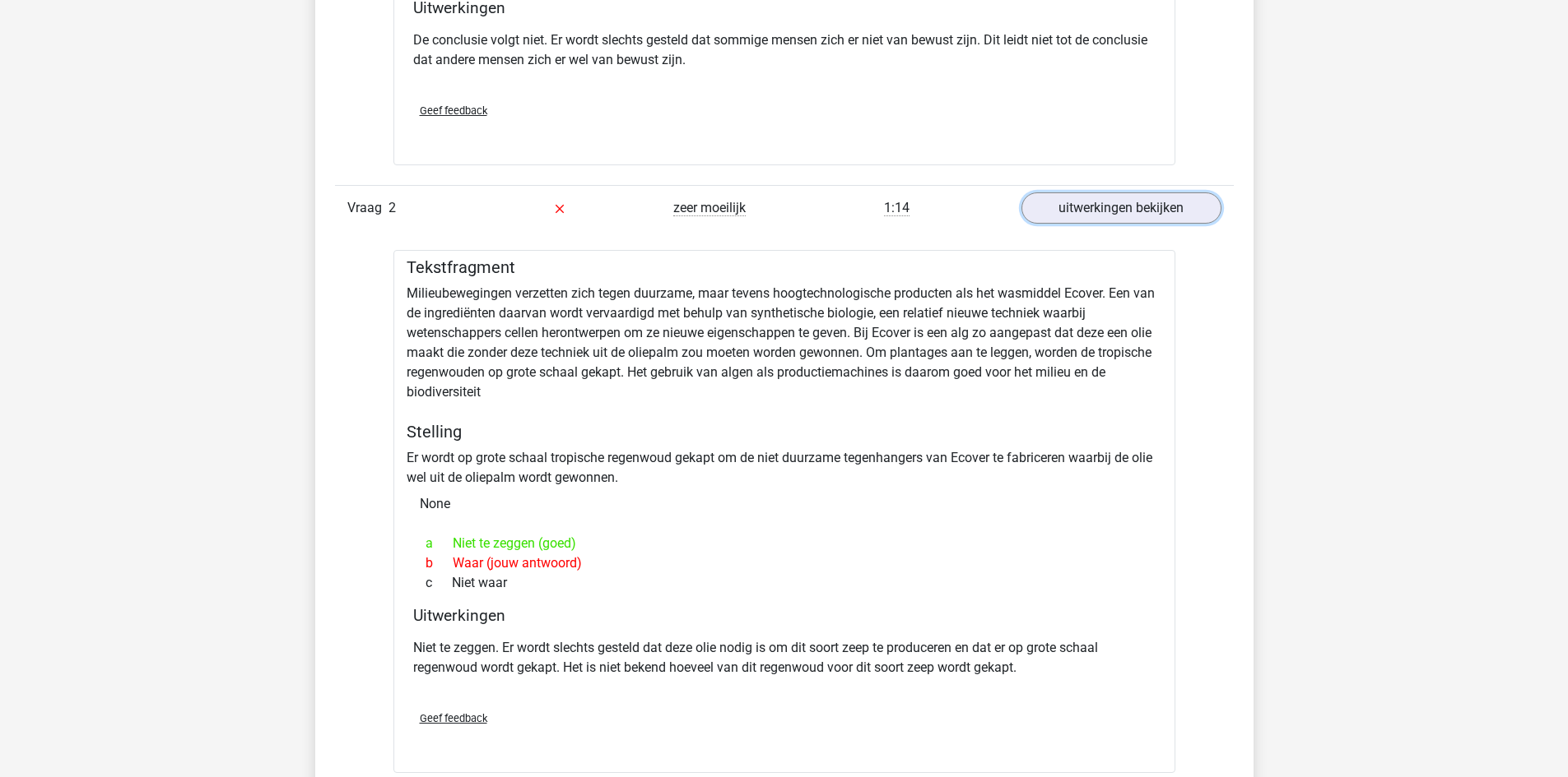
scroll to position [1727, 0]
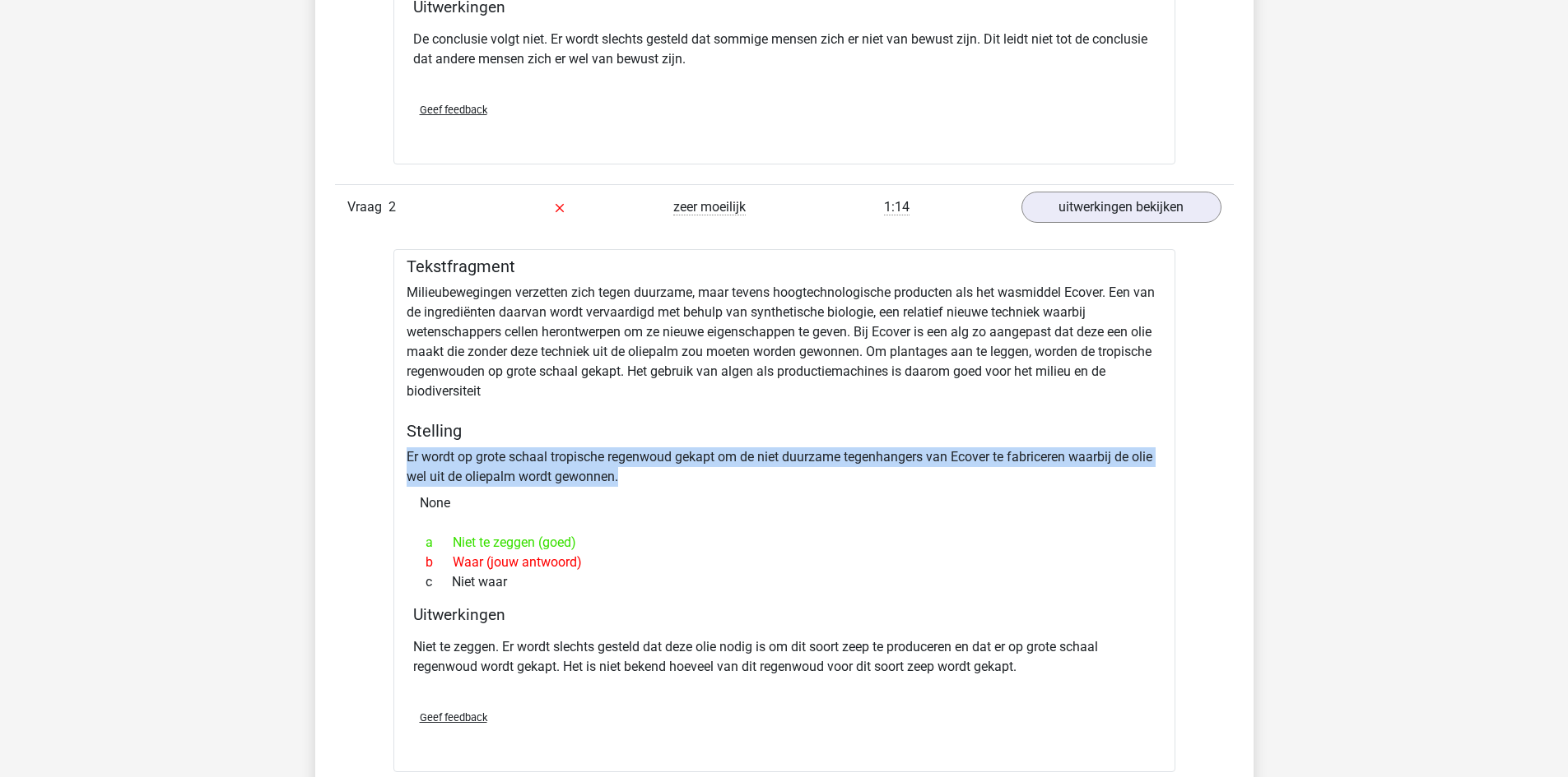
drag, startPoint x: 409, startPoint y: 458, endPoint x: 620, endPoint y: 473, distance: 211.5
click at [620, 473] on div "Tekstfragment Milieubewegingen verzetten zich tegen duurzame, maar tevens hoogt…" at bounding box center [784, 511] width 782 height 523
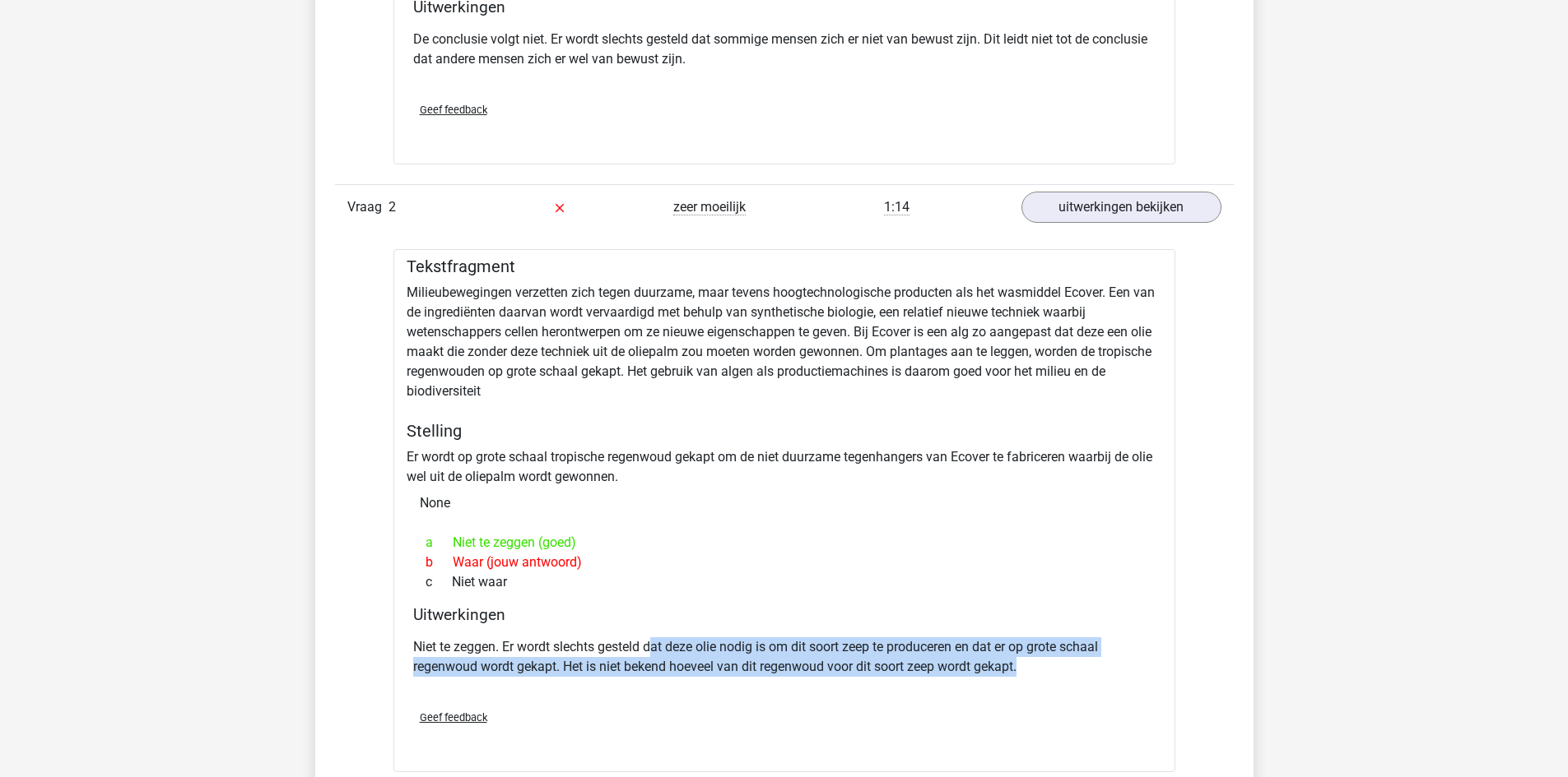
drag, startPoint x: 656, startPoint y: 649, endPoint x: 1058, endPoint y: 670, distance: 402.5
click at [1058, 670] on p "Niet te zeggen. Er wordt slechts gesteld dat deze olie nodig is om dit soort ze…" at bounding box center [784, 657] width 742 height 40
click at [1008, 671] on p "Niet te zeggen. Er wordt slechts gesteld dat deze olie nodig is om dit soort ze…" at bounding box center [784, 657] width 742 height 40
click at [762, 661] on p "Niet te zeggen. Er wordt slechts gesteld dat deze olie nodig is om dit soort ze…" at bounding box center [784, 657] width 742 height 40
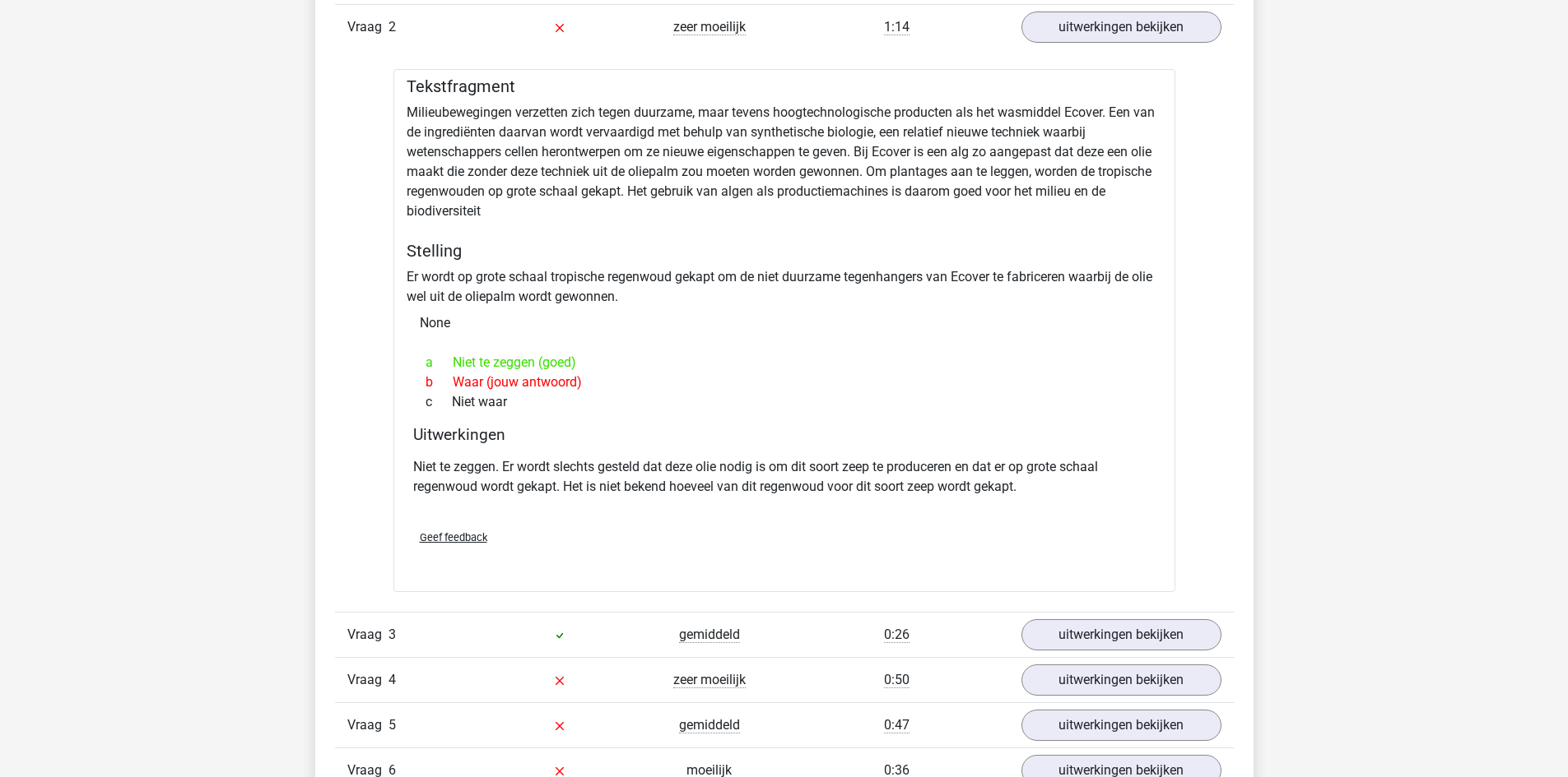
scroll to position [2139, 0]
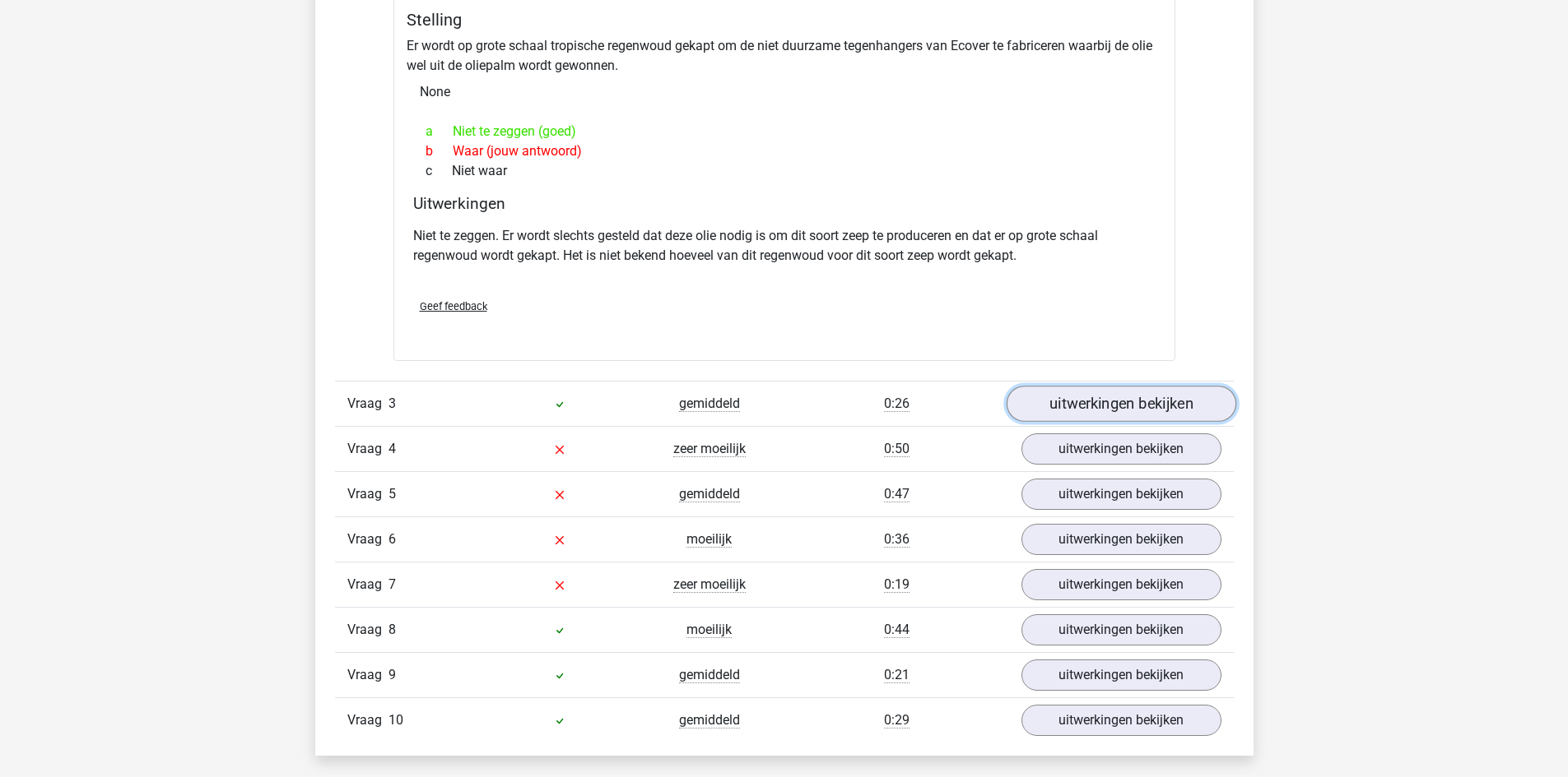
click at [1139, 388] on link "uitwerkingen bekijken" at bounding box center [1120, 404] width 229 height 36
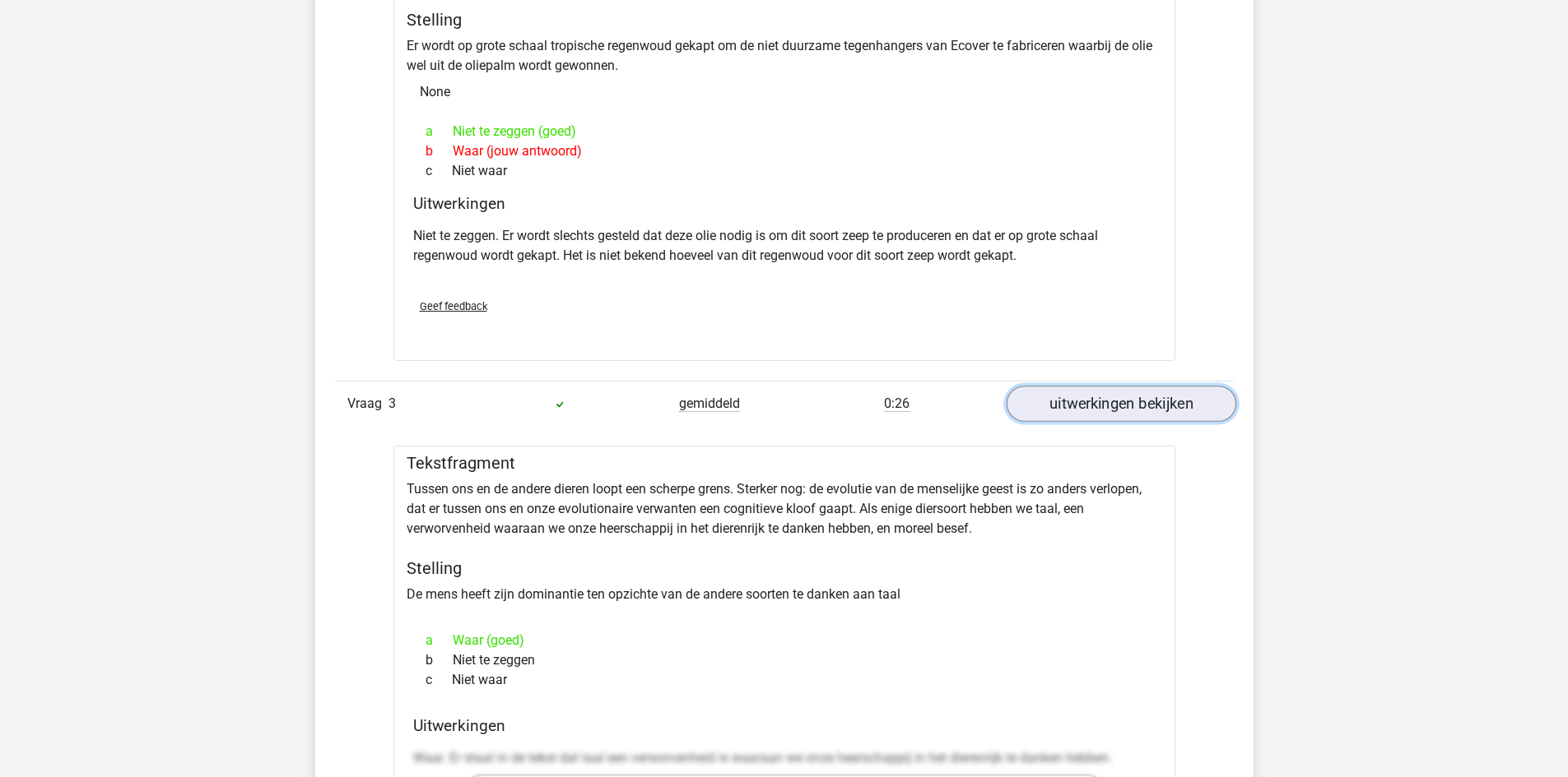
click at [1126, 403] on link "uitwerkingen bekijken" at bounding box center [1120, 404] width 229 height 36
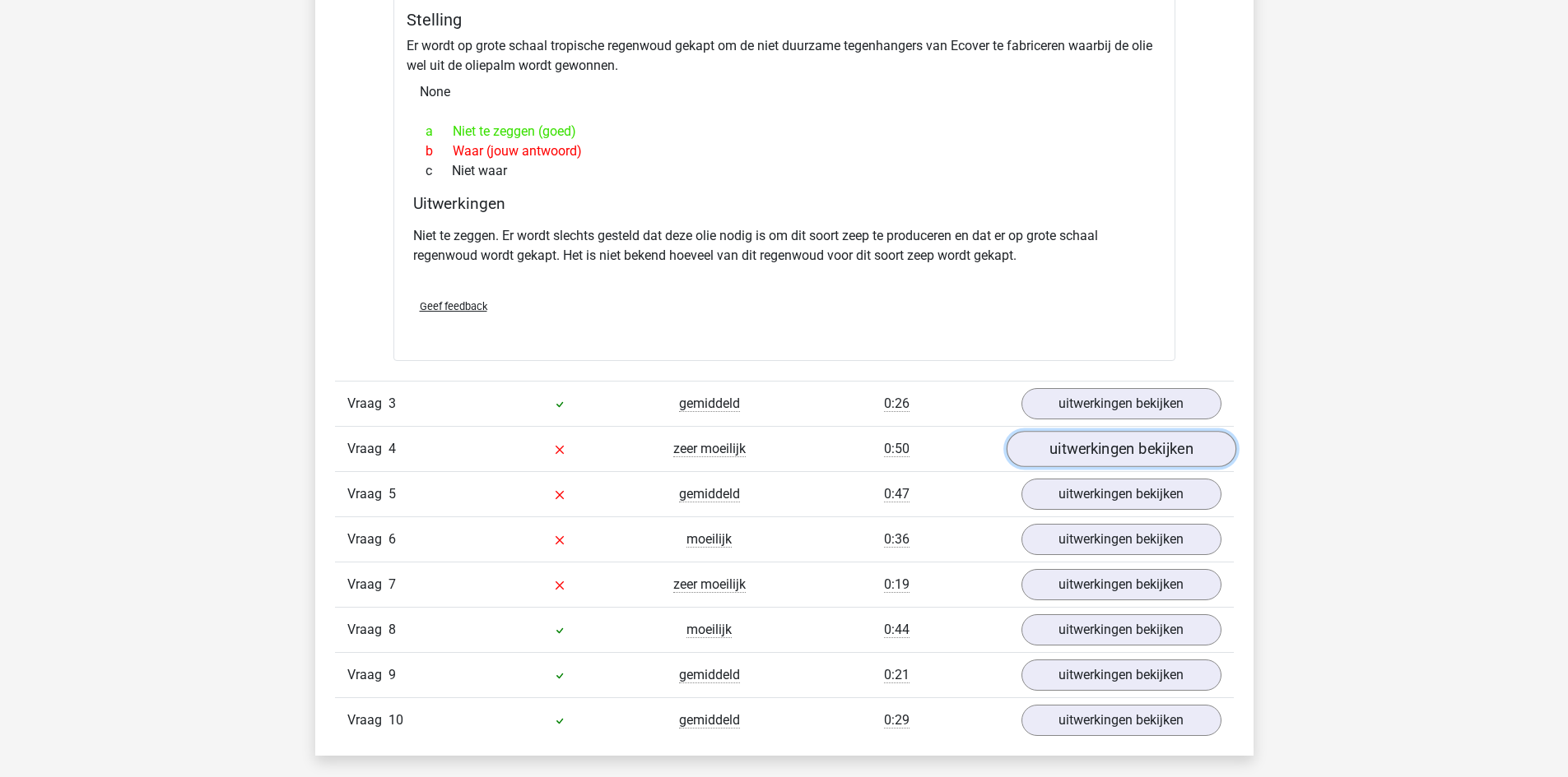
click at [1118, 447] on link "uitwerkingen bekijken" at bounding box center [1120, 449] width 229 height 36
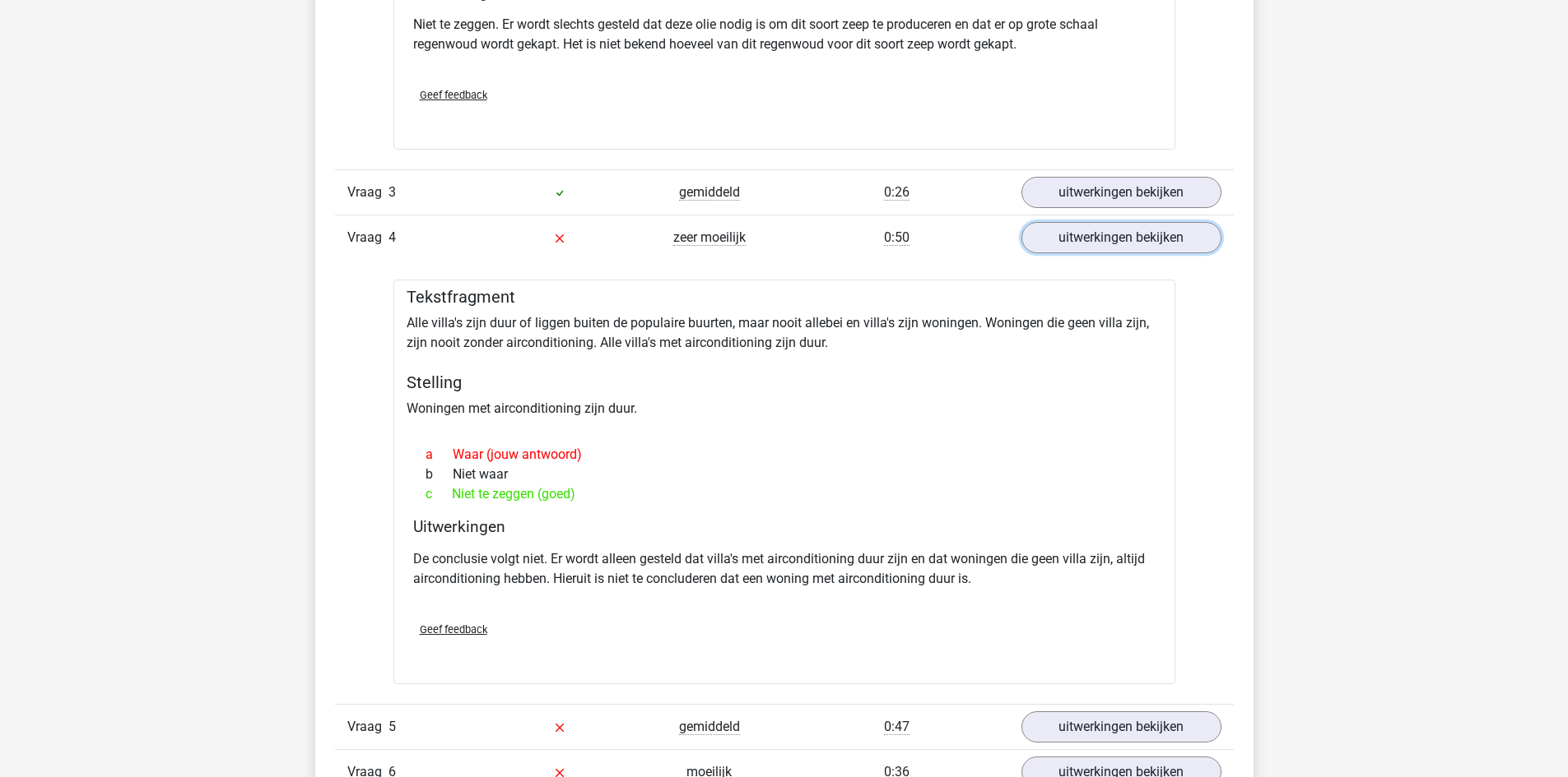
scroll to position [2385, 0]
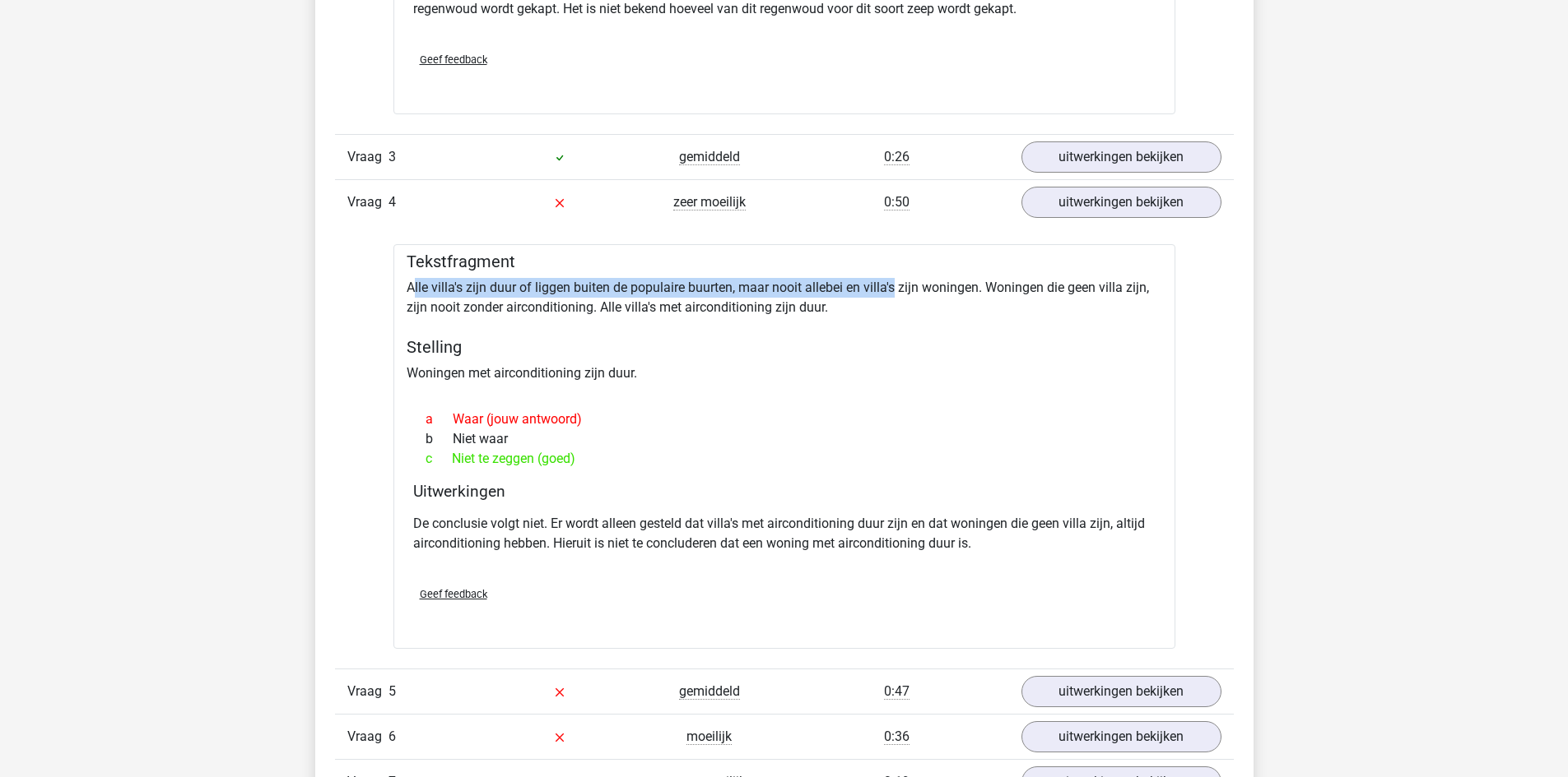
drag, startPoint x: 414, startPoint y: 281, endPoint x: 893, endPoint y: 297, distance: 479.3
click at [893, 297] on div "Tekstfragment Alle villa's zijn duur of liggen buiten de populaire buurten, maa…" at bounding box center [784, 446] width 782 height 404
click at [686, 360] on div "Tekstfragment Alle villa's zijn duur of liggen buiten de populaire buurten, maa…" at bounding box center [784, 446] width 782 height 404
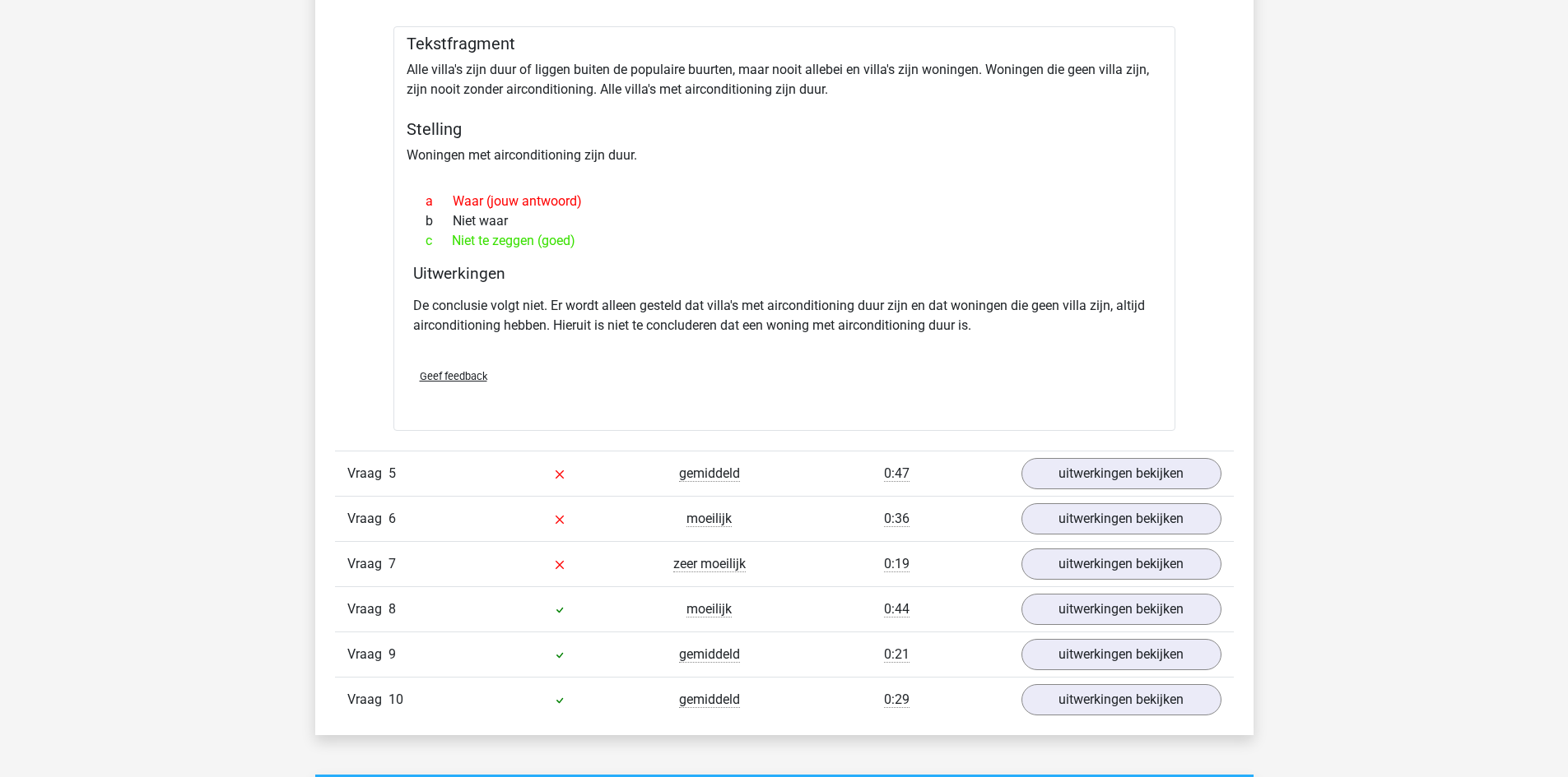
scroll to position [2714, 0]
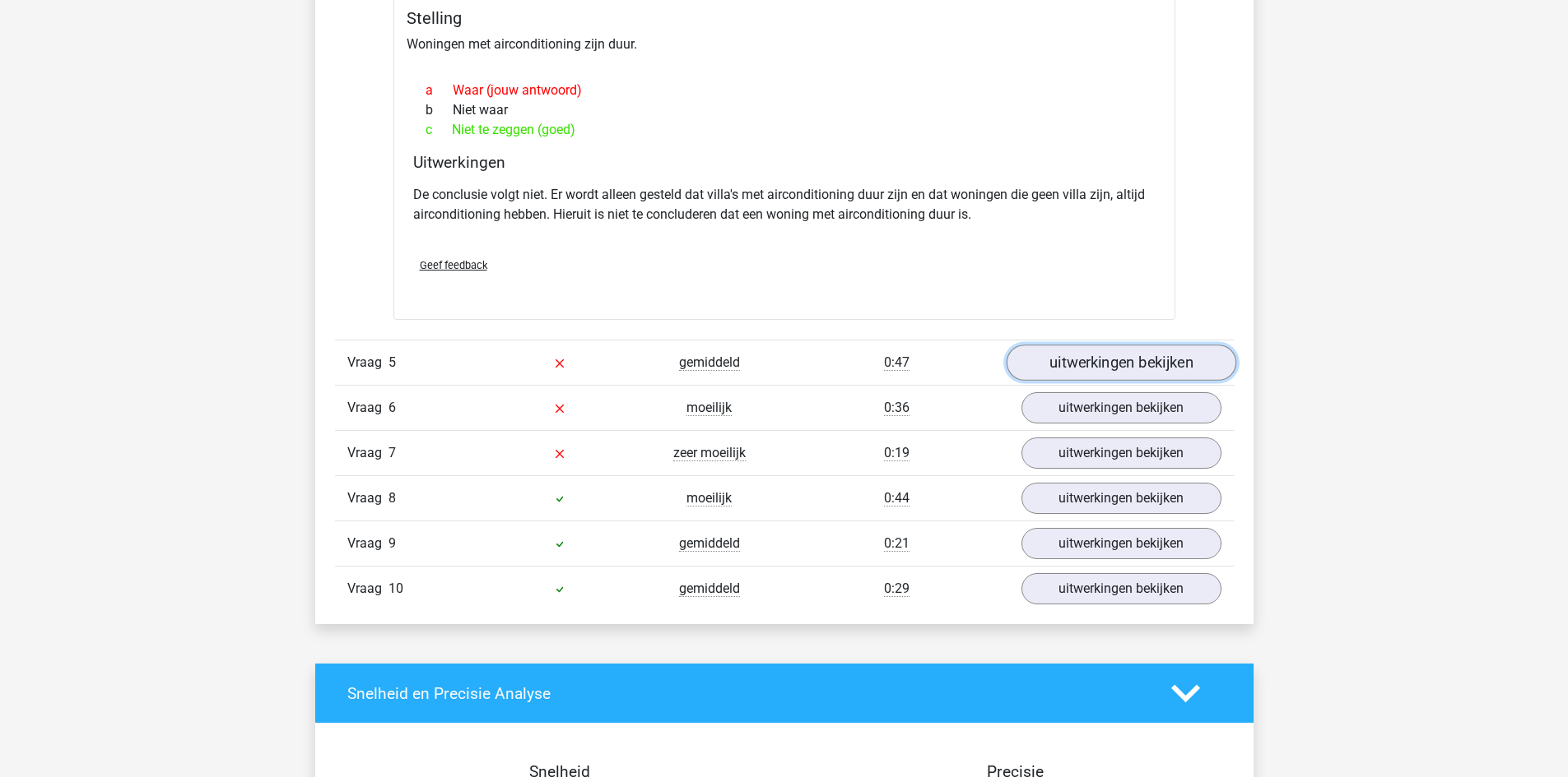
click at [1132, 365] on link "uitwerkingen bekijken" at bounding box center [1120, 362] width 229 height 36
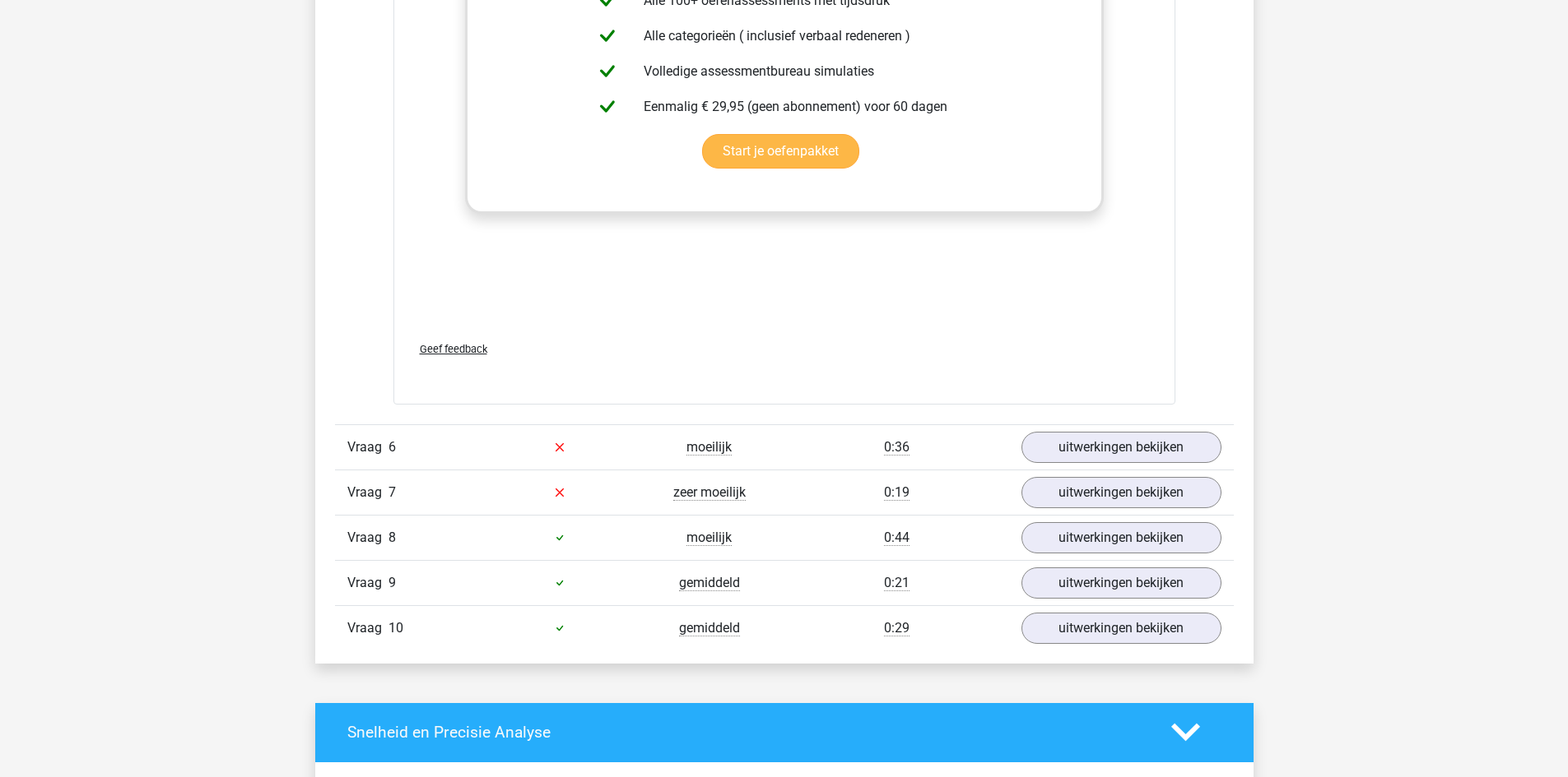
scroll to position [3701, 0]
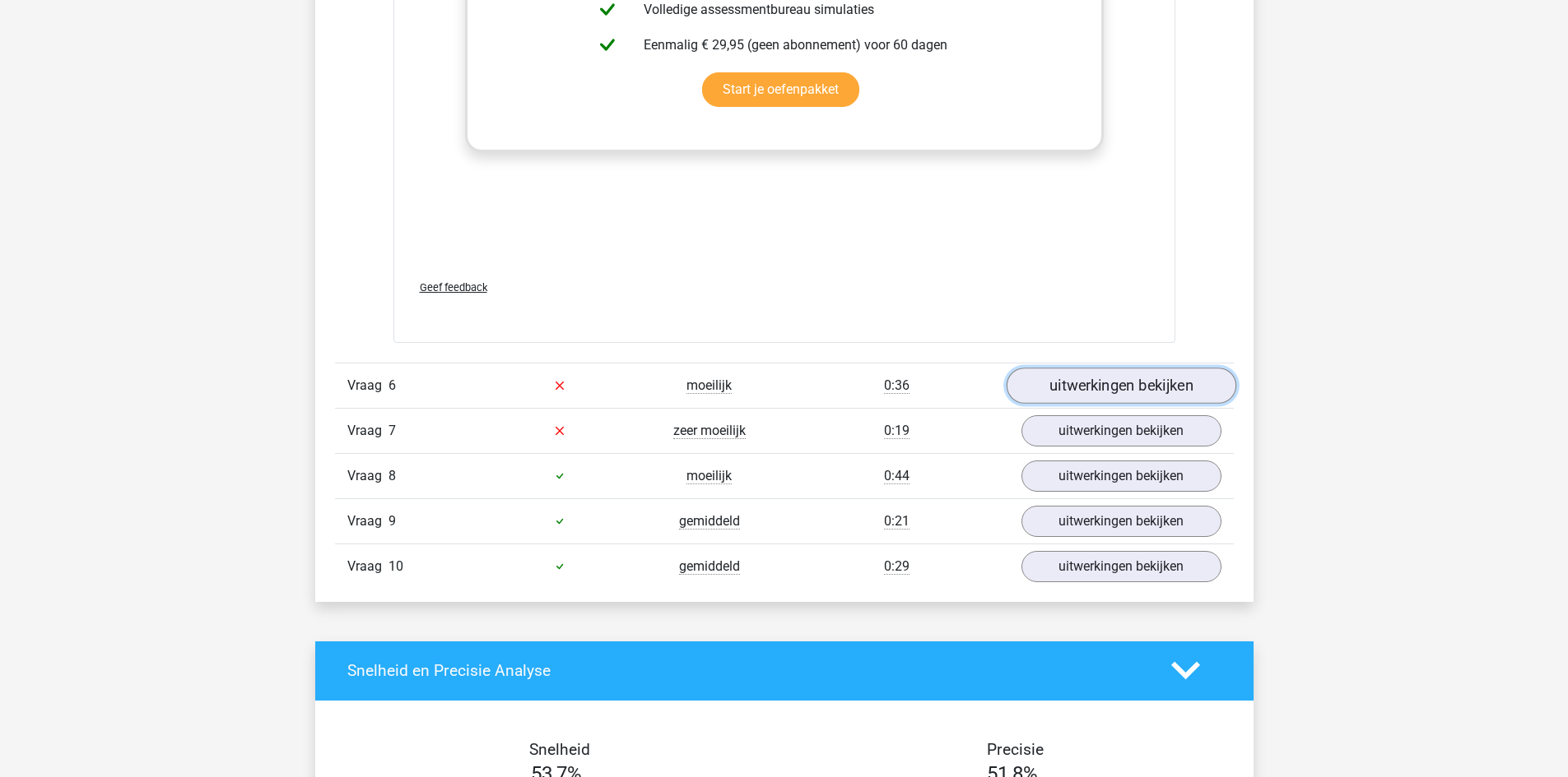
click at [1104, 373] on link "uitwerkingen bekijken" at bounding box center [1120, 385] width 229 height 36
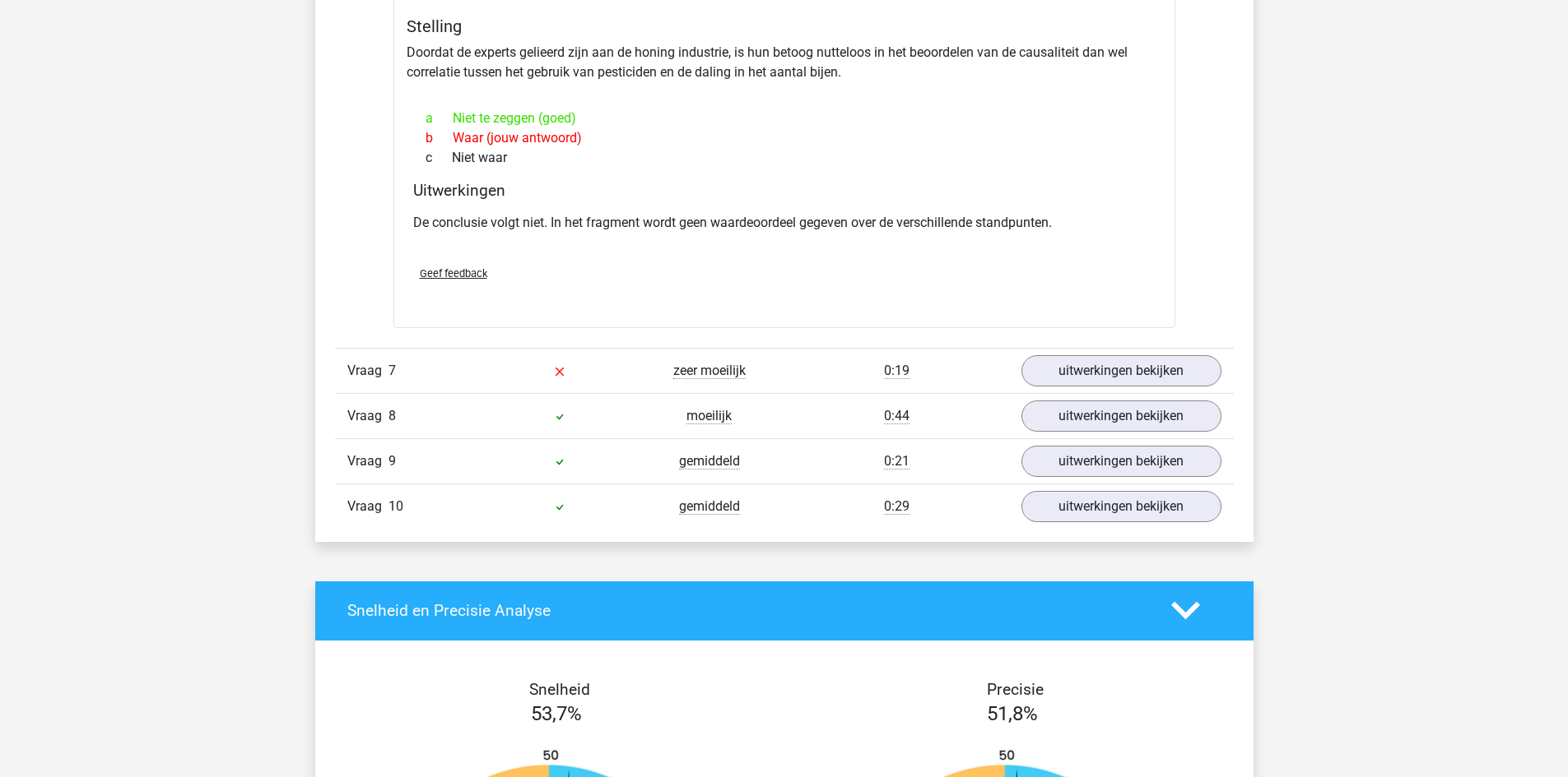
scroll to position [4277, 0]
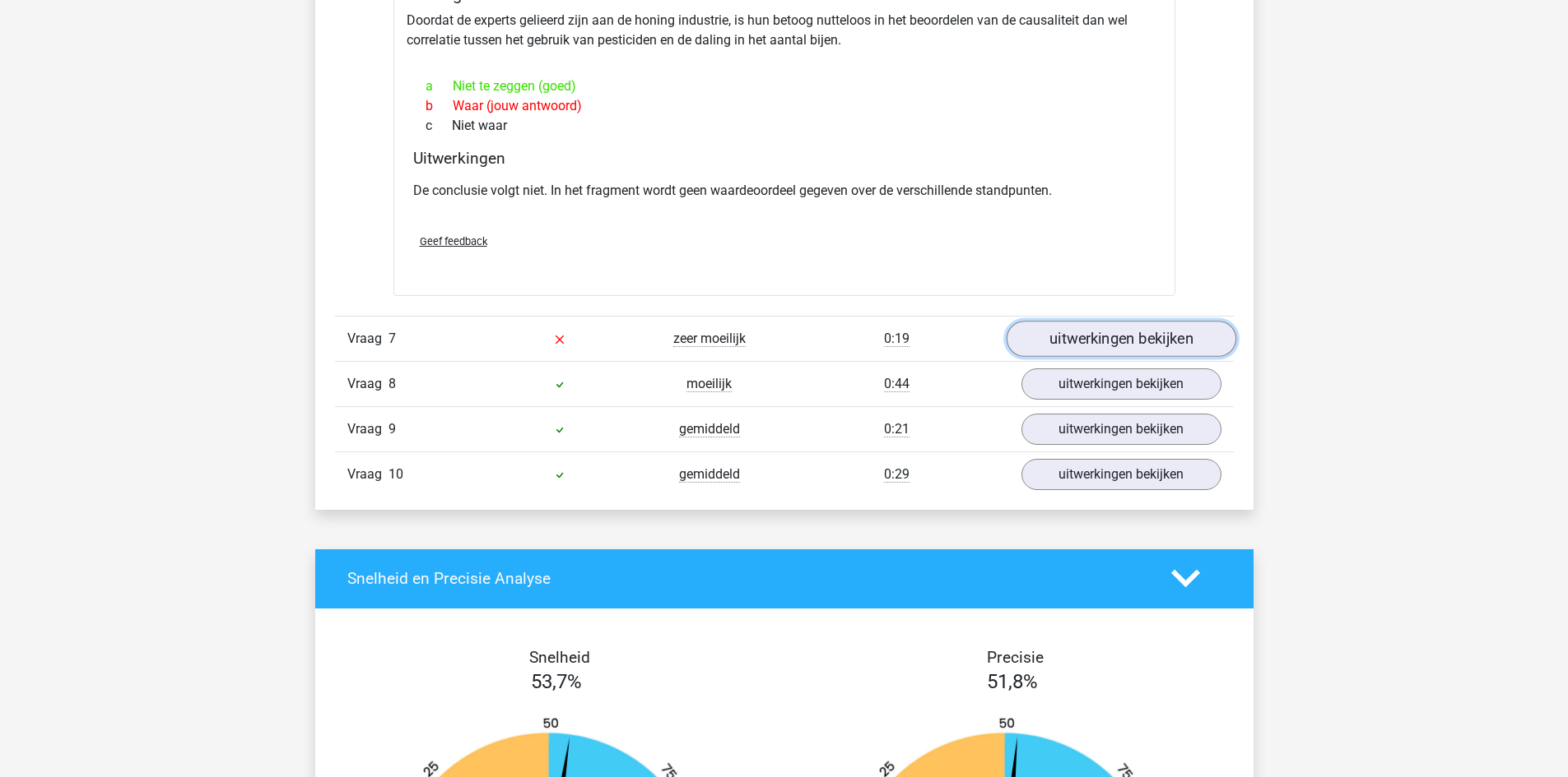
click at [1043, 338] on link "uitwerkingen bekijken" at bounding box center [1120, 338] width 229 height 36
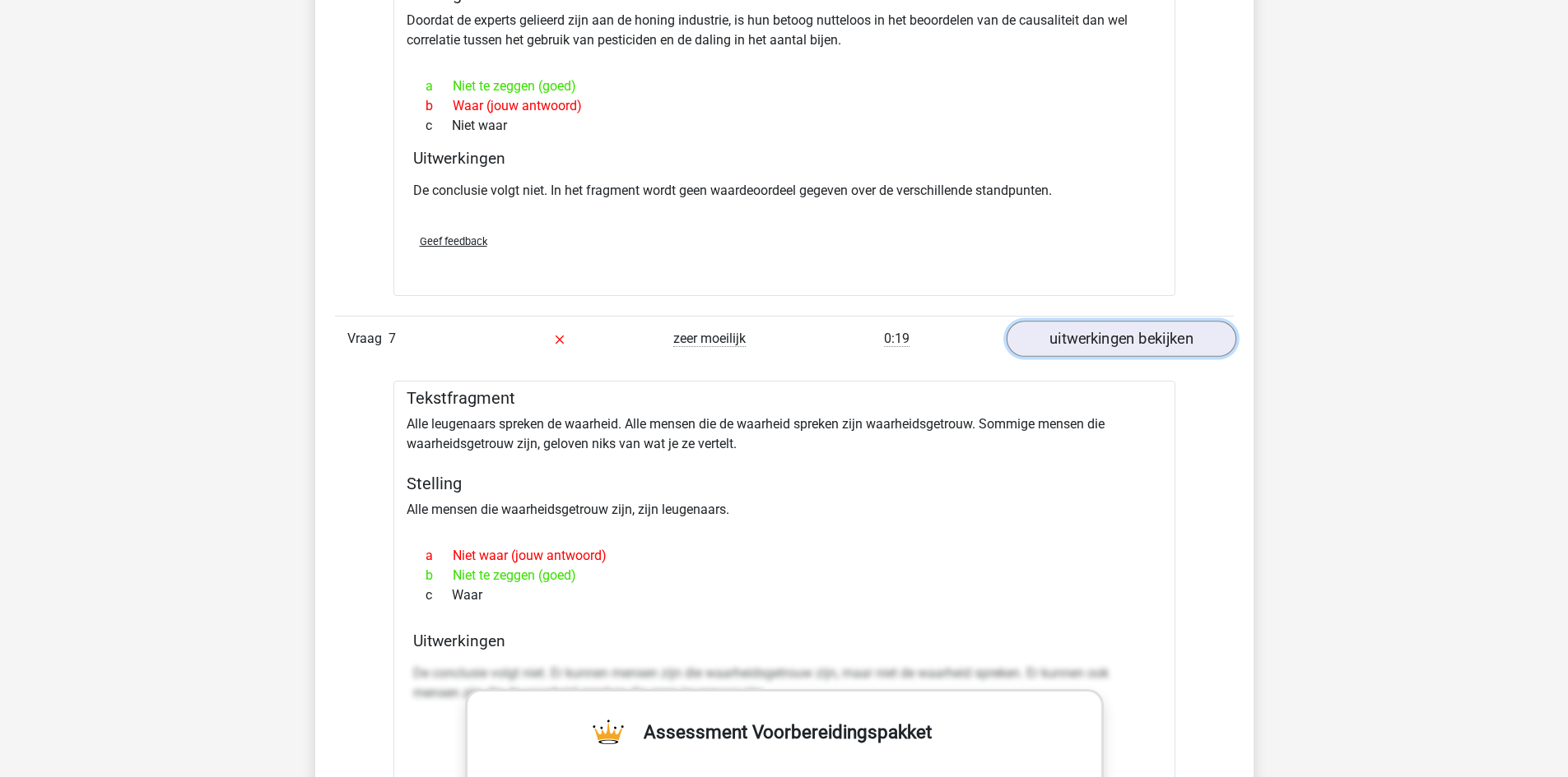
click at [1055, 350] on link "uitwerkingen bekijken" at bounding box center [1120, 338] width 229 height 36
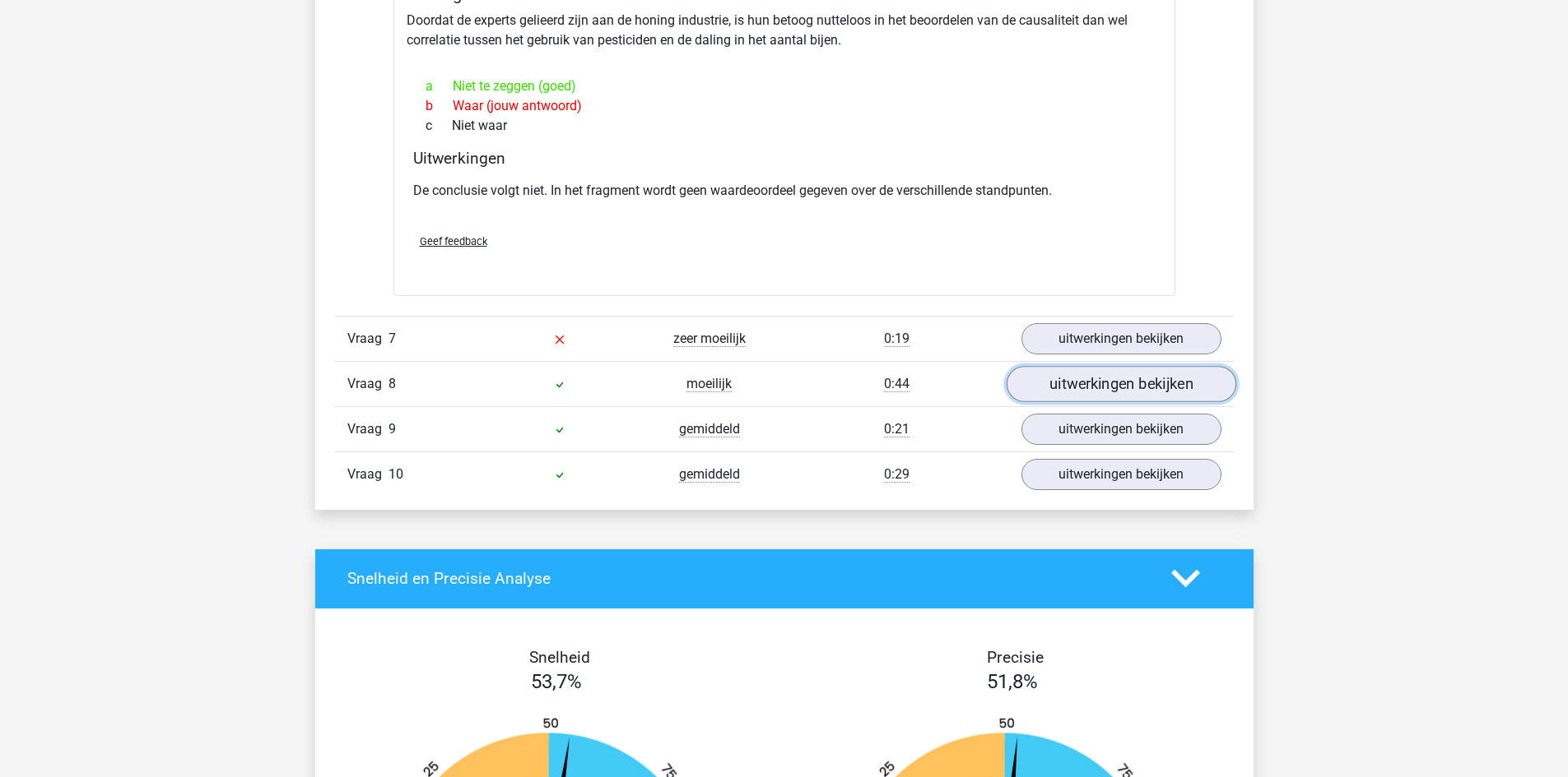
click at [1101, 385] on link "uitwerkingen bekijken" at bounding box center [1120, 384] width 229 height 36
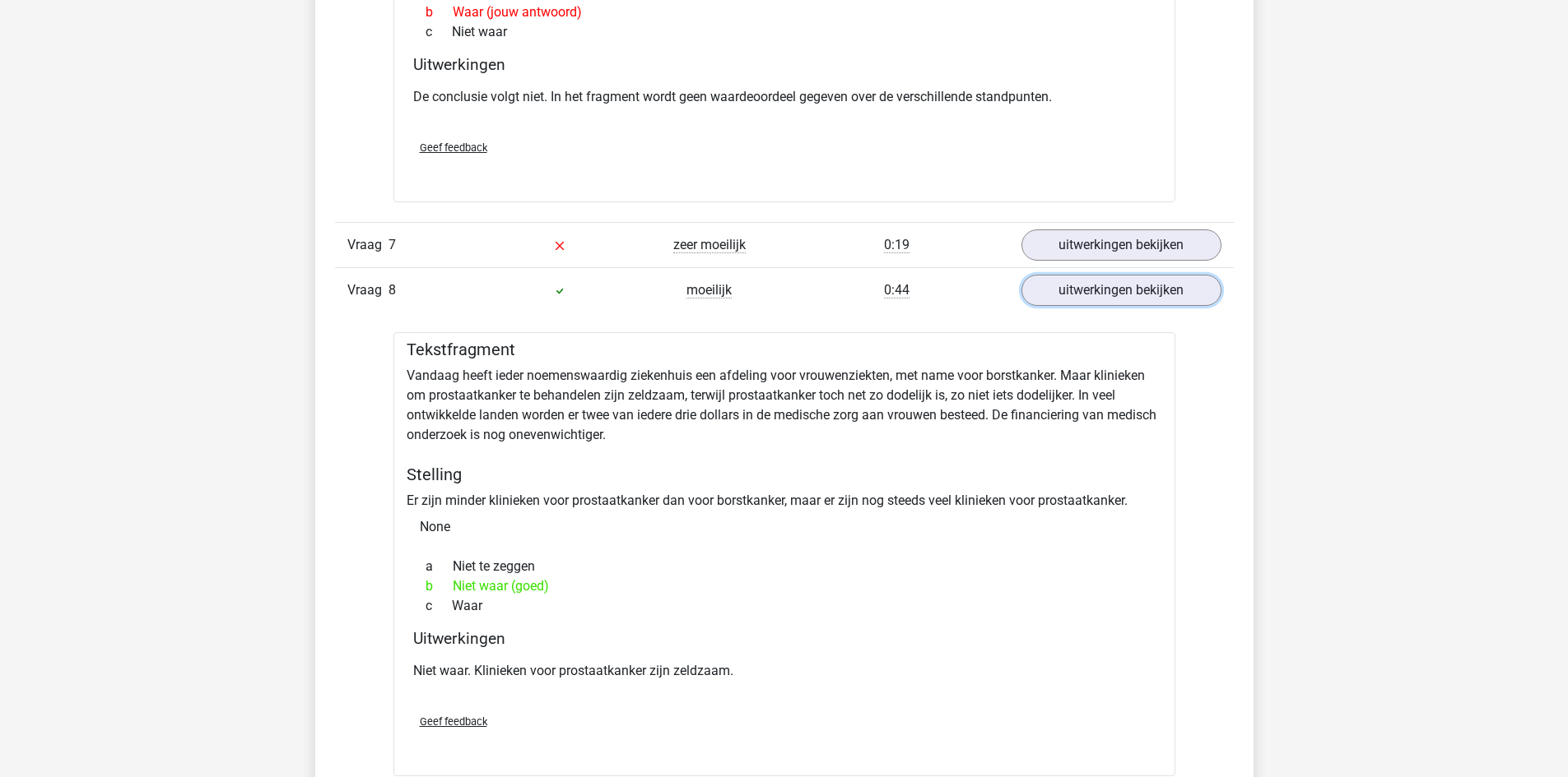
scroll to position [4524, 0]
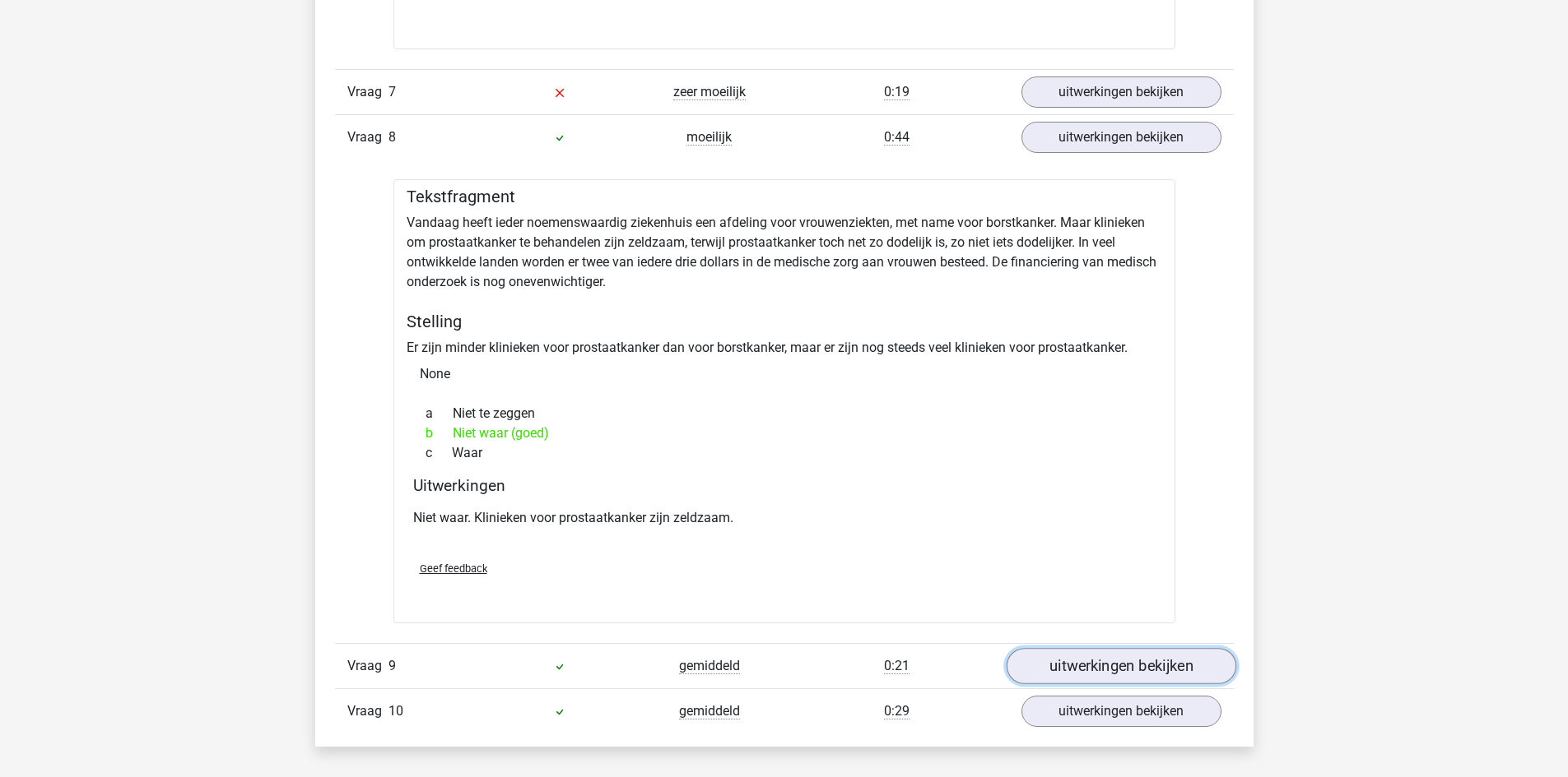
click at [1047, 662] on link "uitwerkingen bekijken" at bounding box center [1120, 665] width 229 height 36
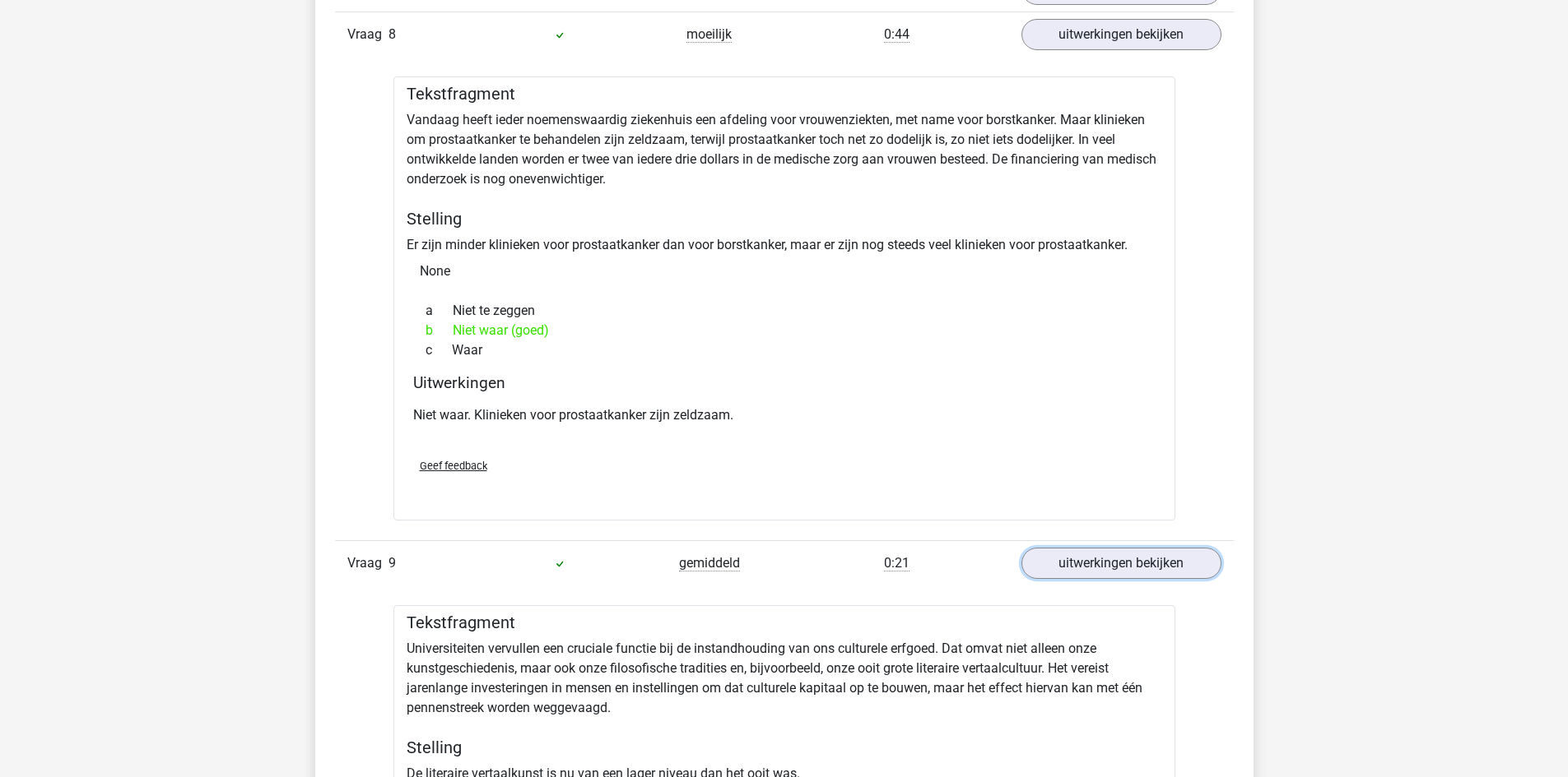
scroll to position [4359, 0]
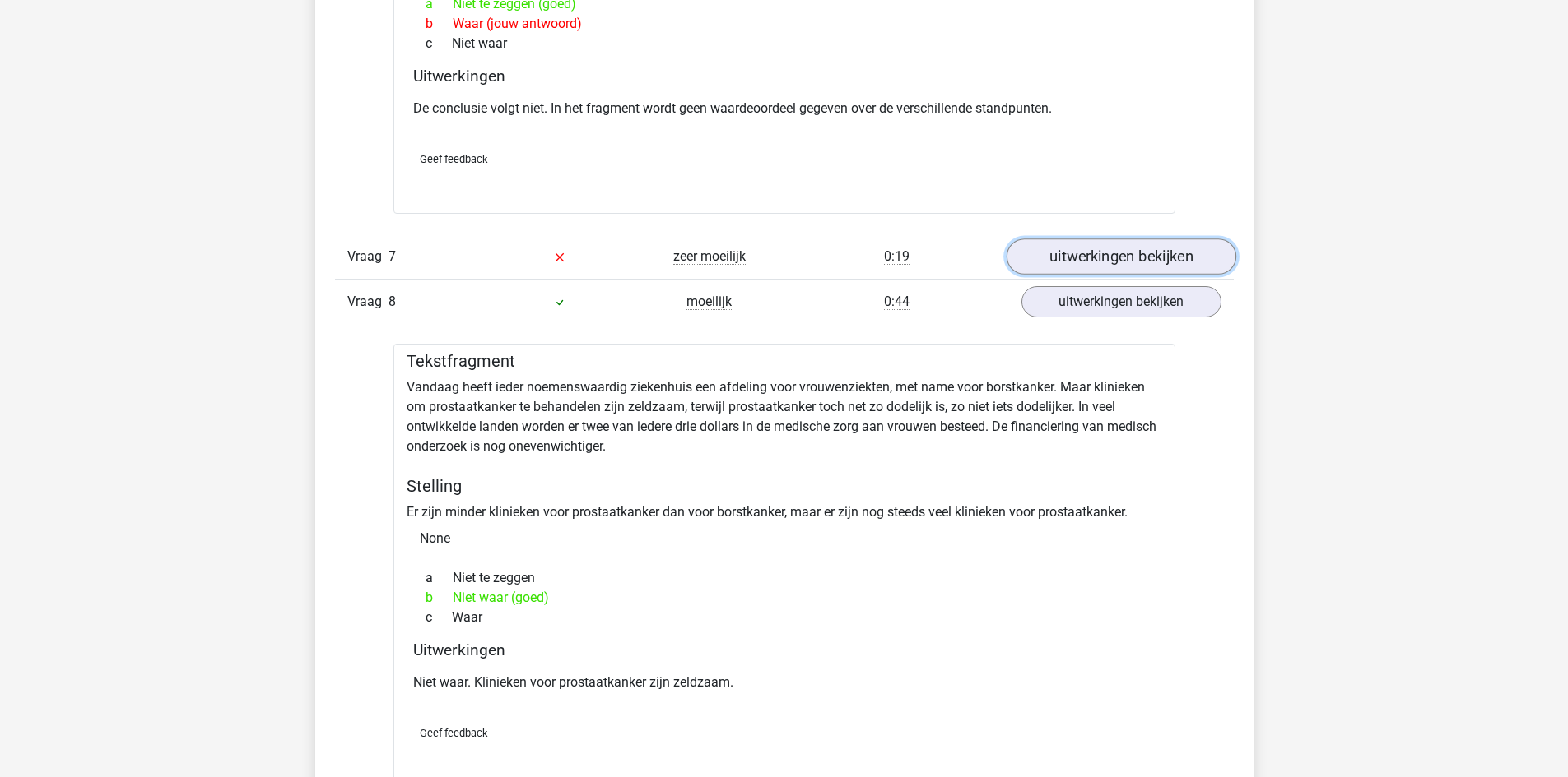
click at [1125, 258] on link "uitwerkingen bekijken" at bounding box center [1120, 257] width 229 height 36
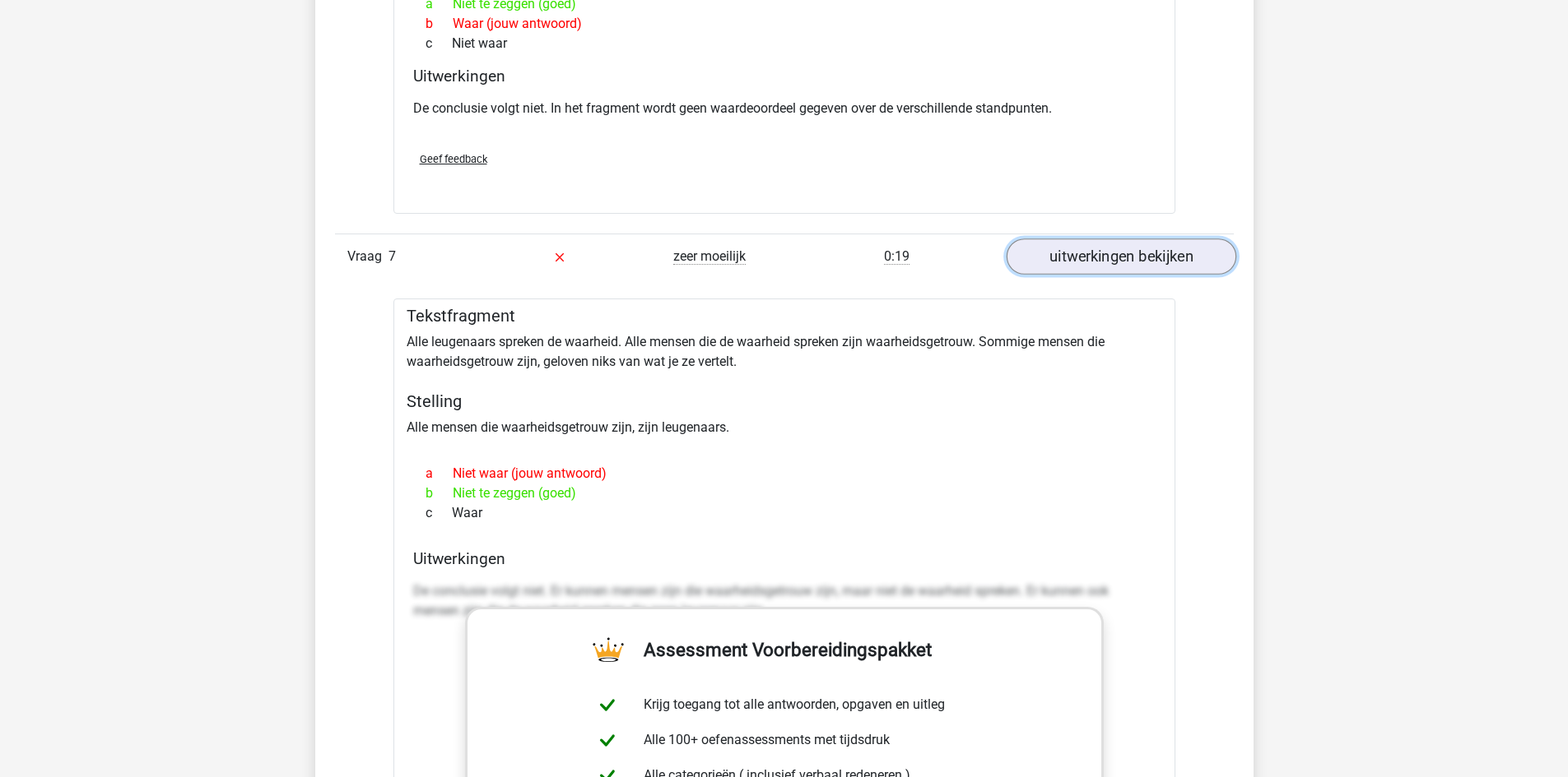
click at [1125, 258] on link "uitwerkingen bekijken" at bounding box center [1120, 257] width 229 height 36
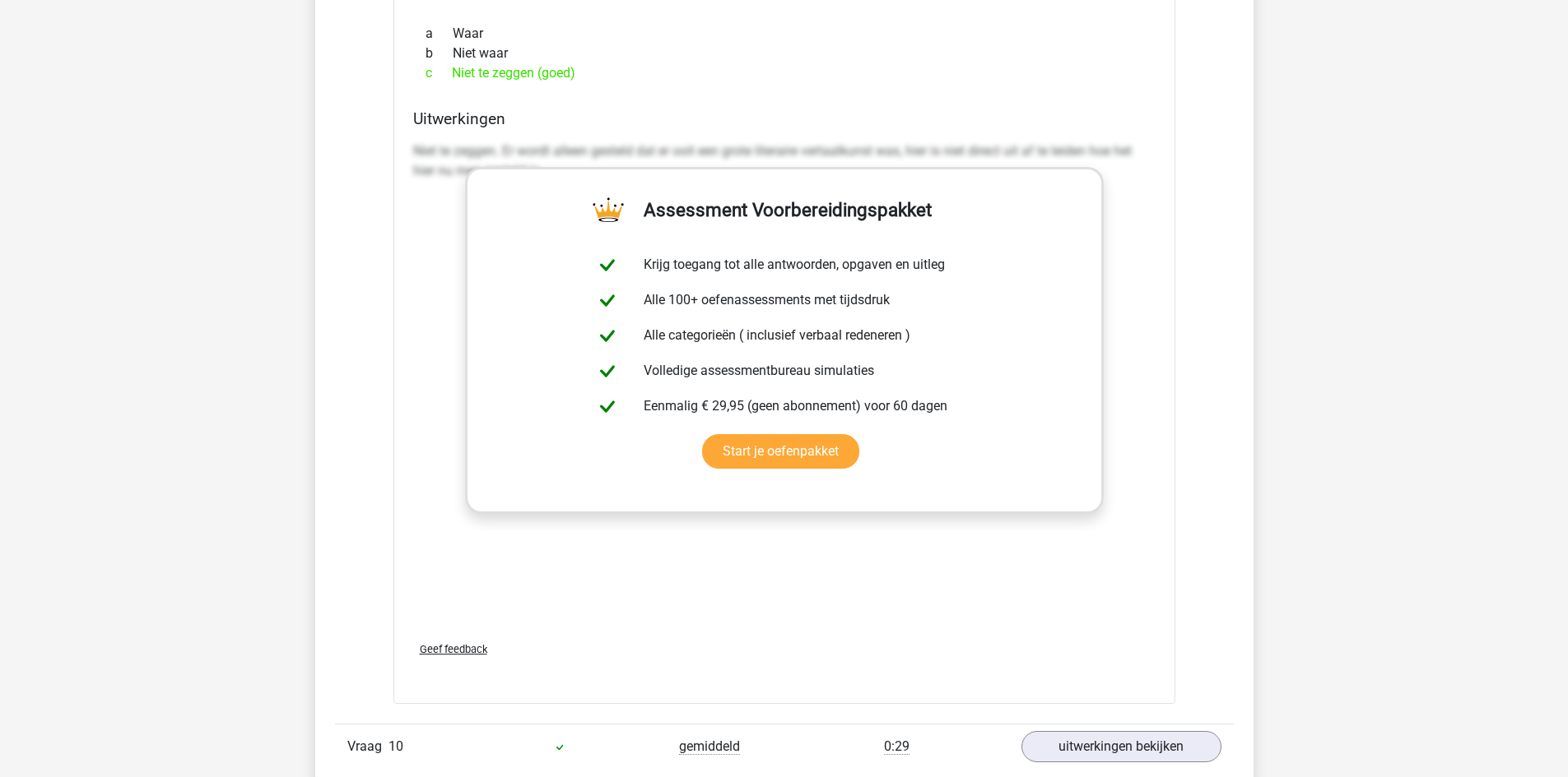
scroll to position [5181, 0]
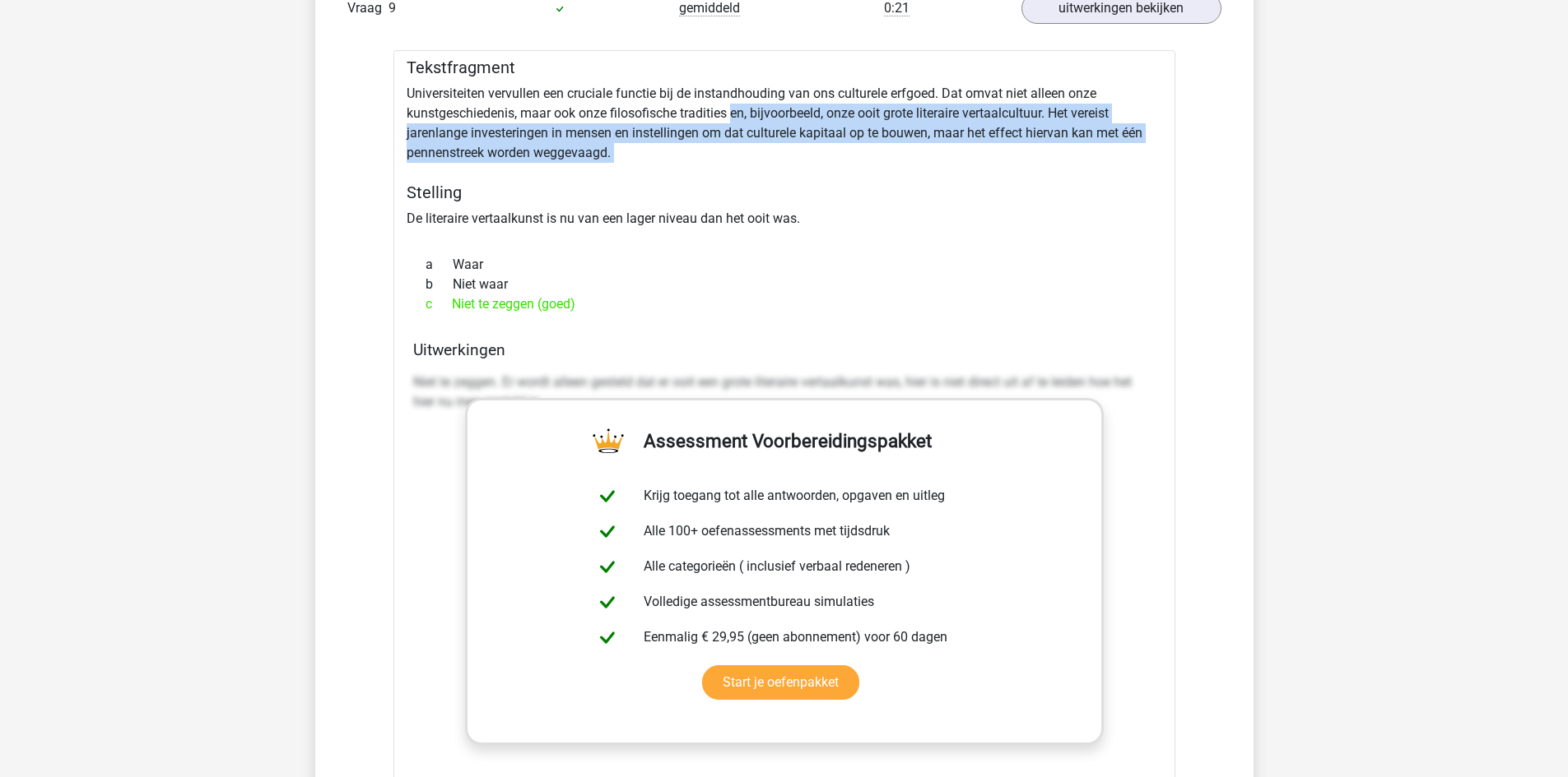
drag, startPoint x: 732, startPoint y: 114, endPoint x: 774, endPoint y: 165, distance: 66.1
click at [774, 165] on div "Tekstfragment Universiteiten vervullen een cruciale functie bij de instandhoudi…" at bounding box center [784, 493] width 782 height 885
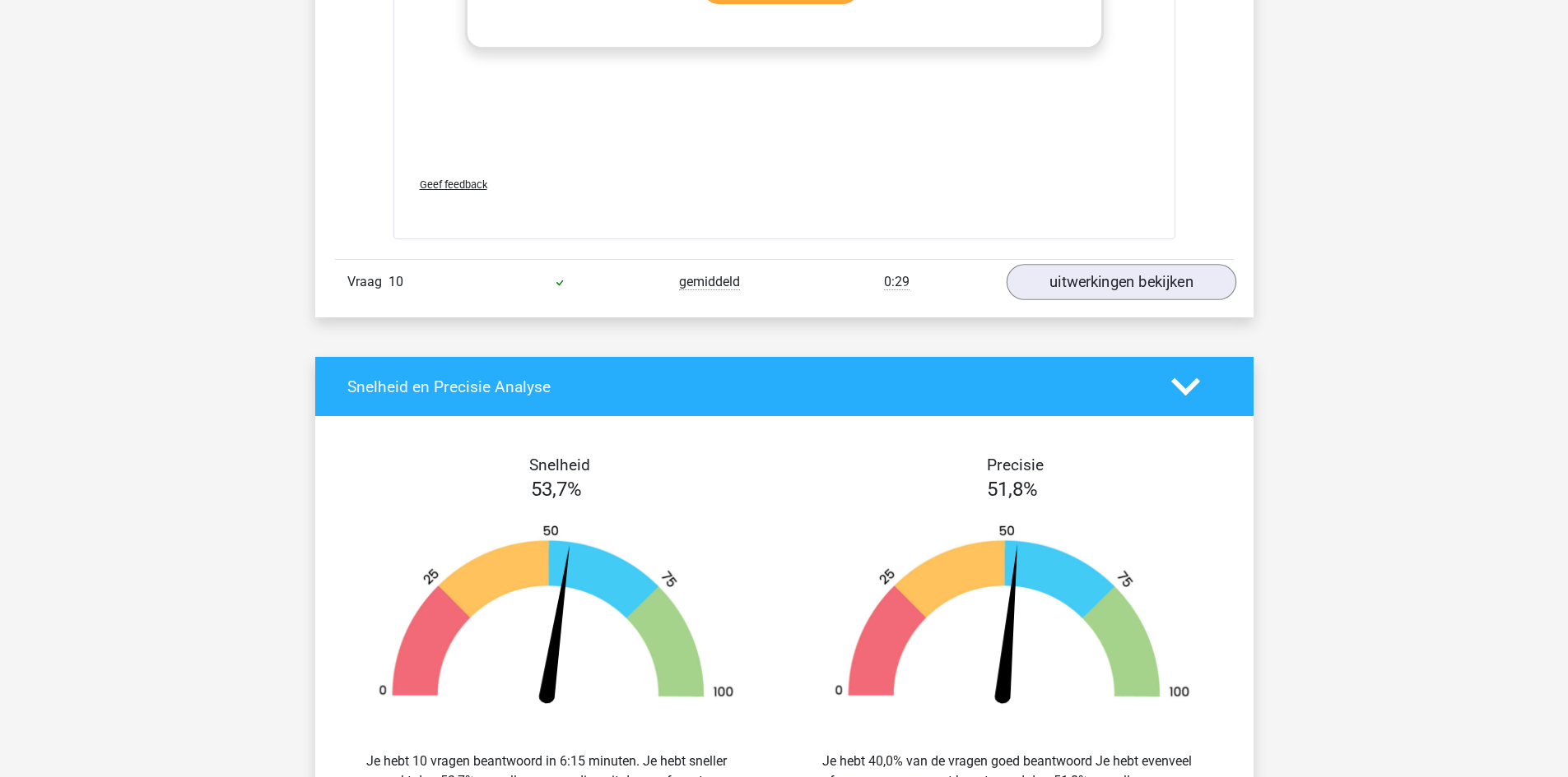
scroll to position [5840, 0]
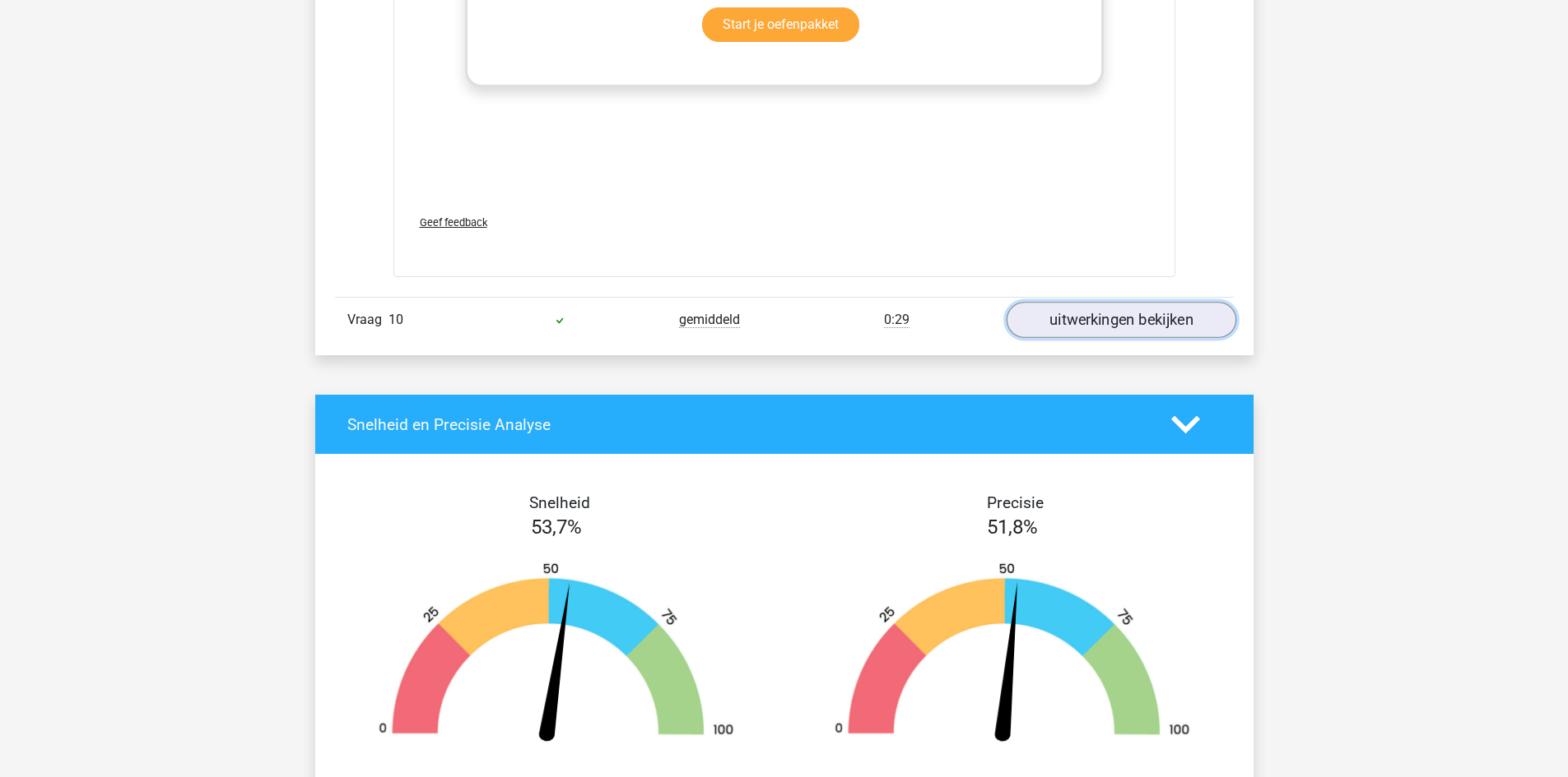
click at [1093, 313] on link "uitwerkingen bekijken" at bounding box center [1120, 319] width 229 height 36
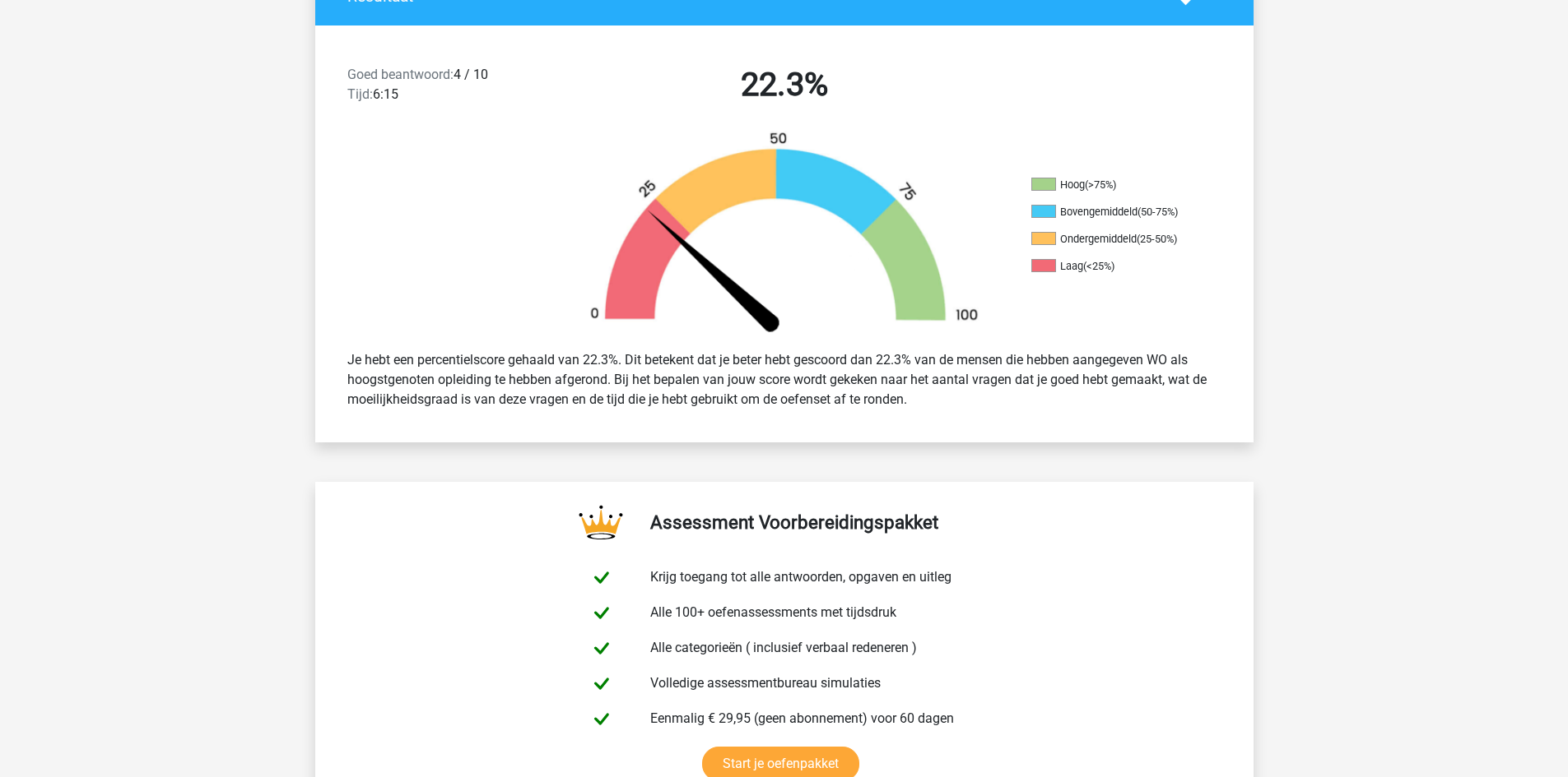
scroll to position [0, 0]
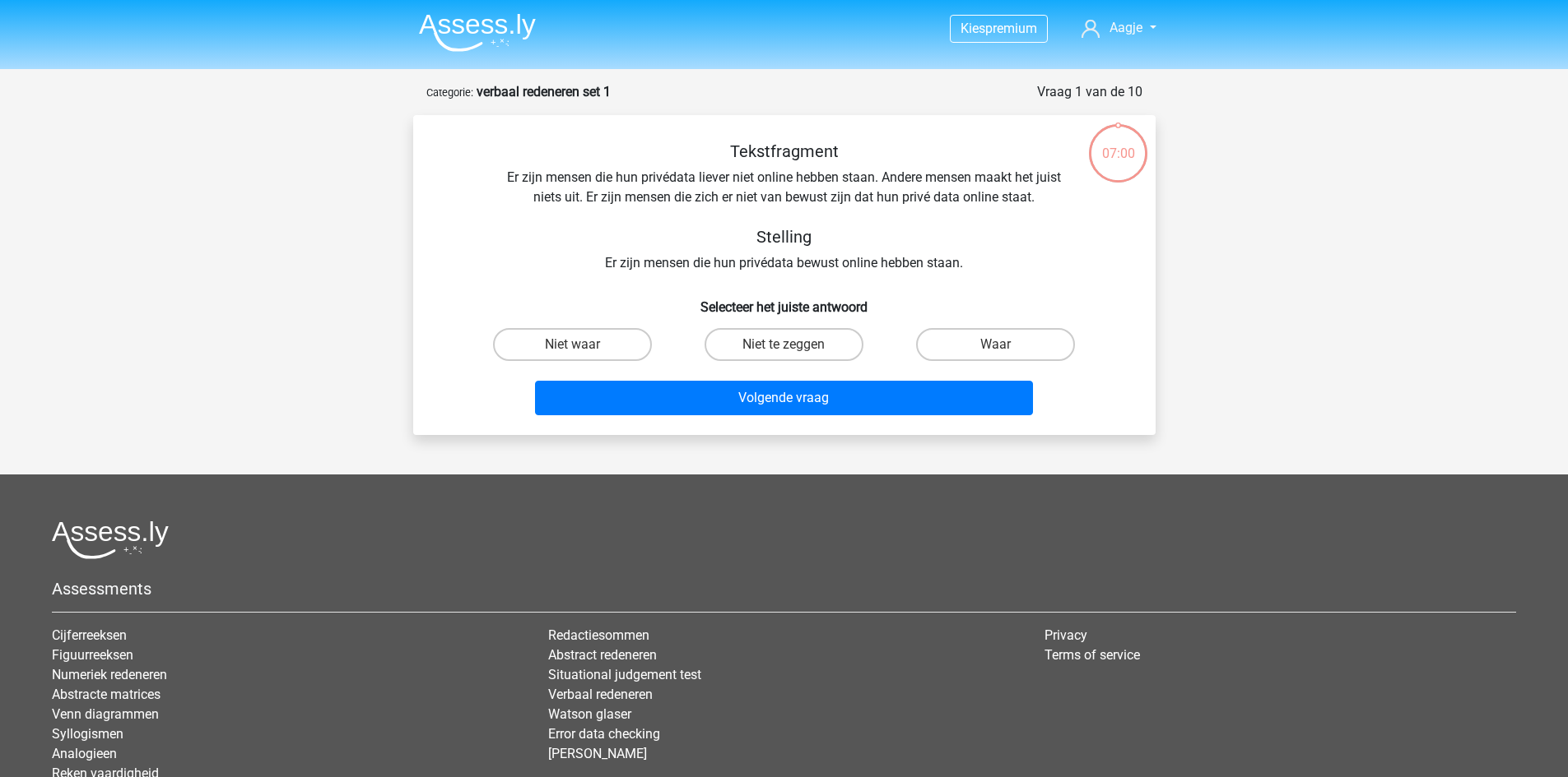
scroll to position [82, 0]
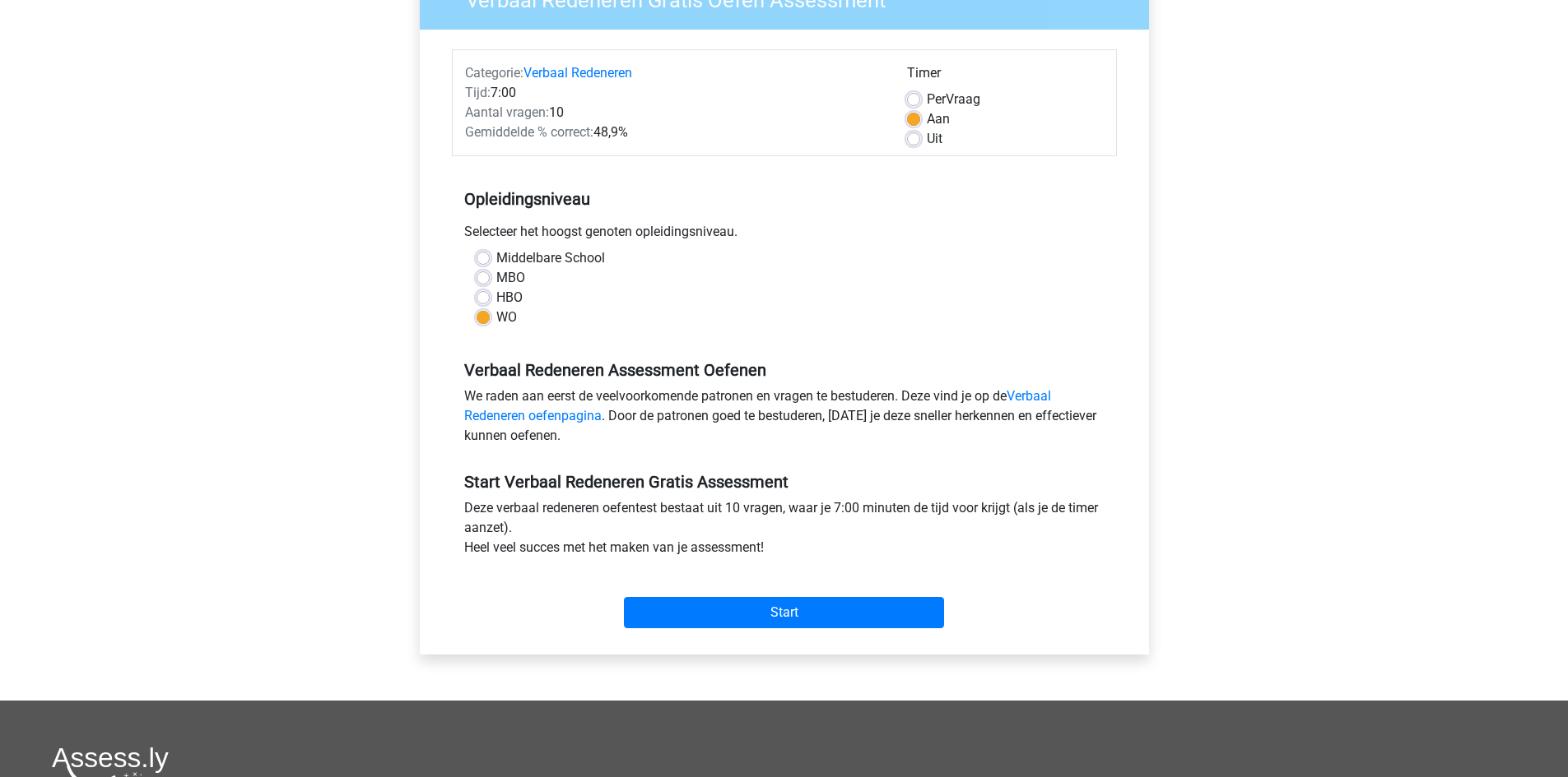
scroll to position [165, 0]
click at [609, 70] on link "Verbaal Redeneren" at bounding box center [577, 73] width 109 height 16
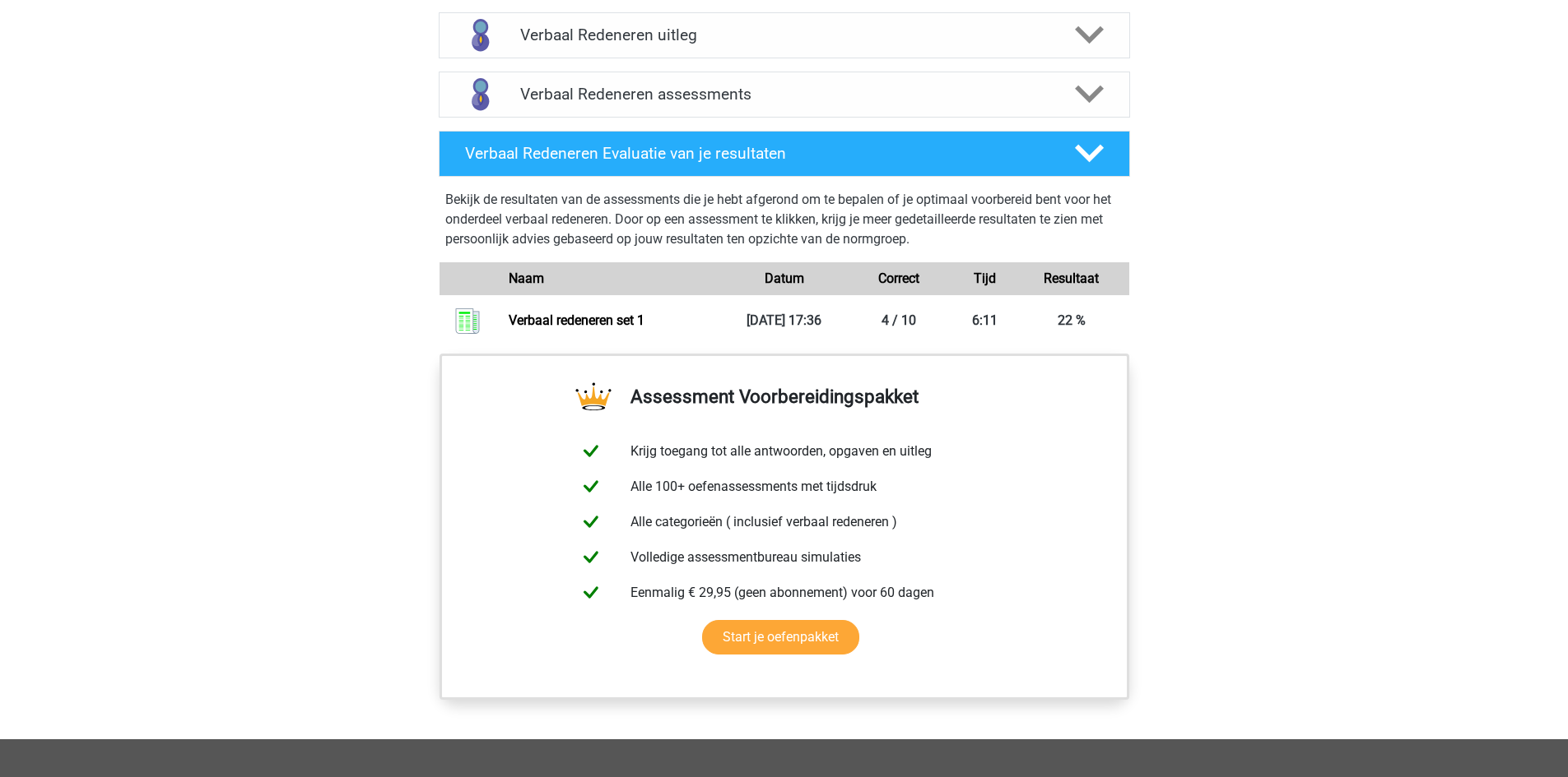
scroll to position [987, 0]
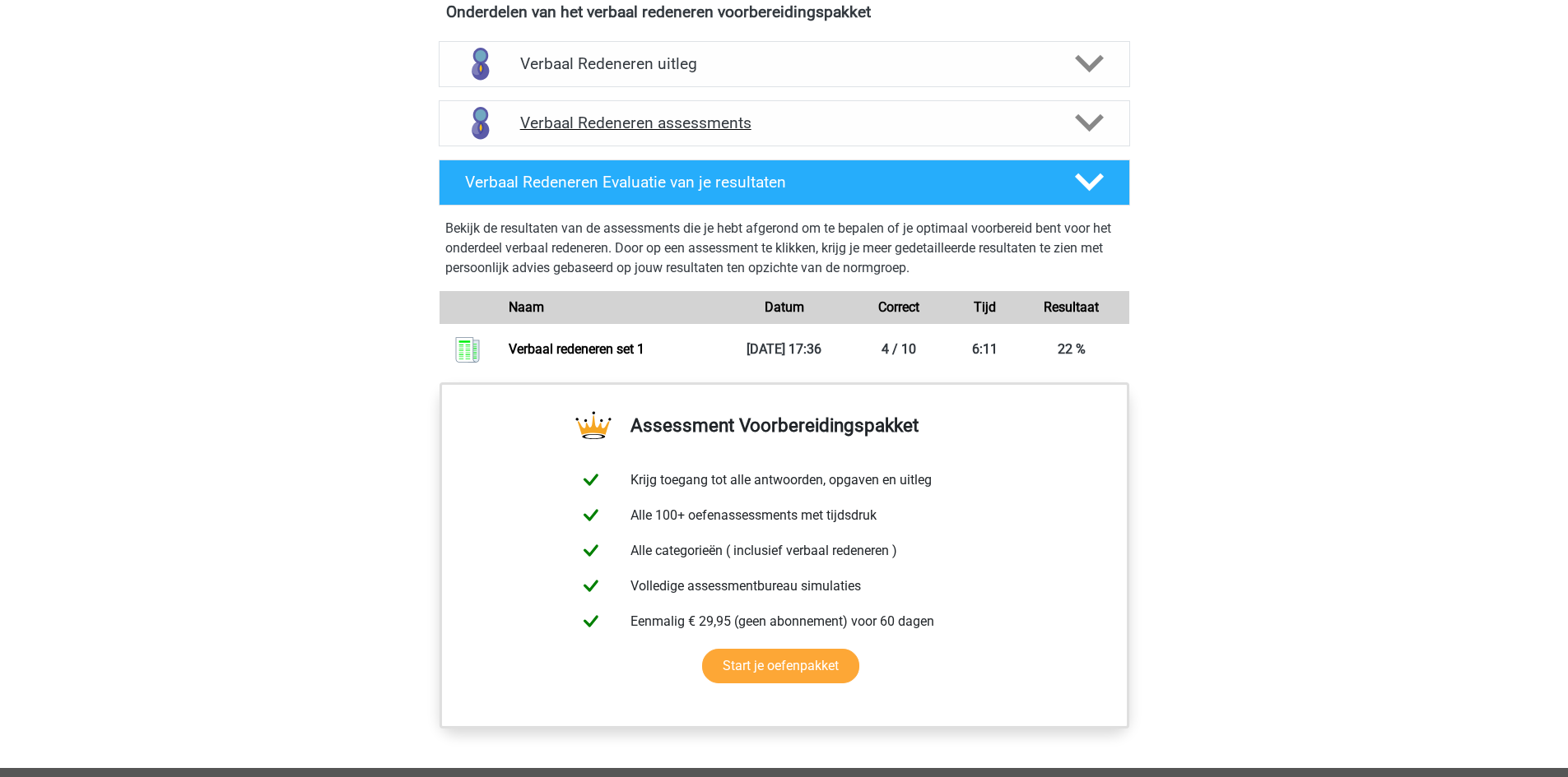
click at [706, 116] on h4 "Verbaal Redeneren assessments" at bounding box center [784, 122] width 529 height 19
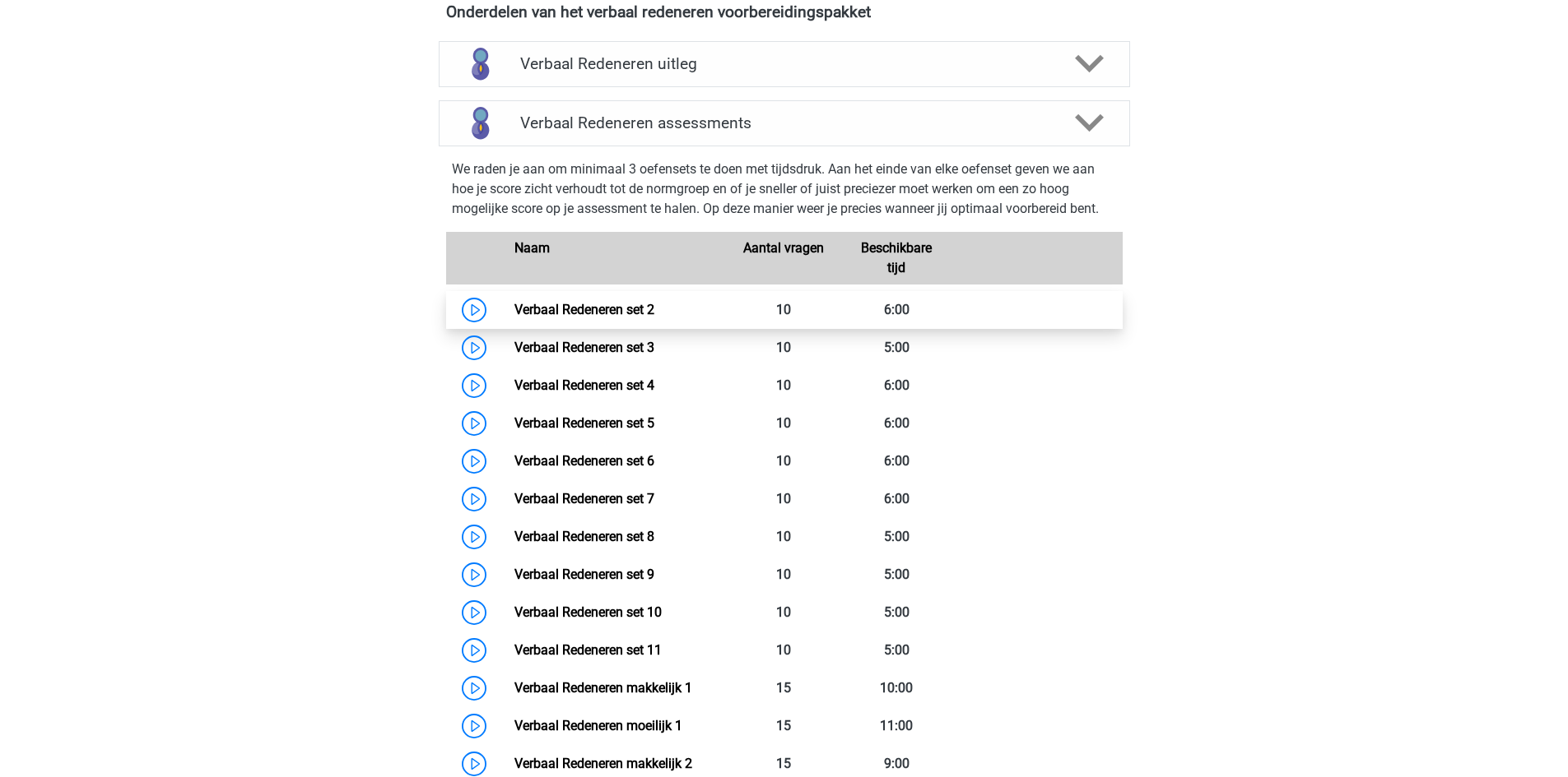
click at [547, 318] on link "Verbaal Redeneren set 2" at bounding box center [584, 310] width 140 height 16
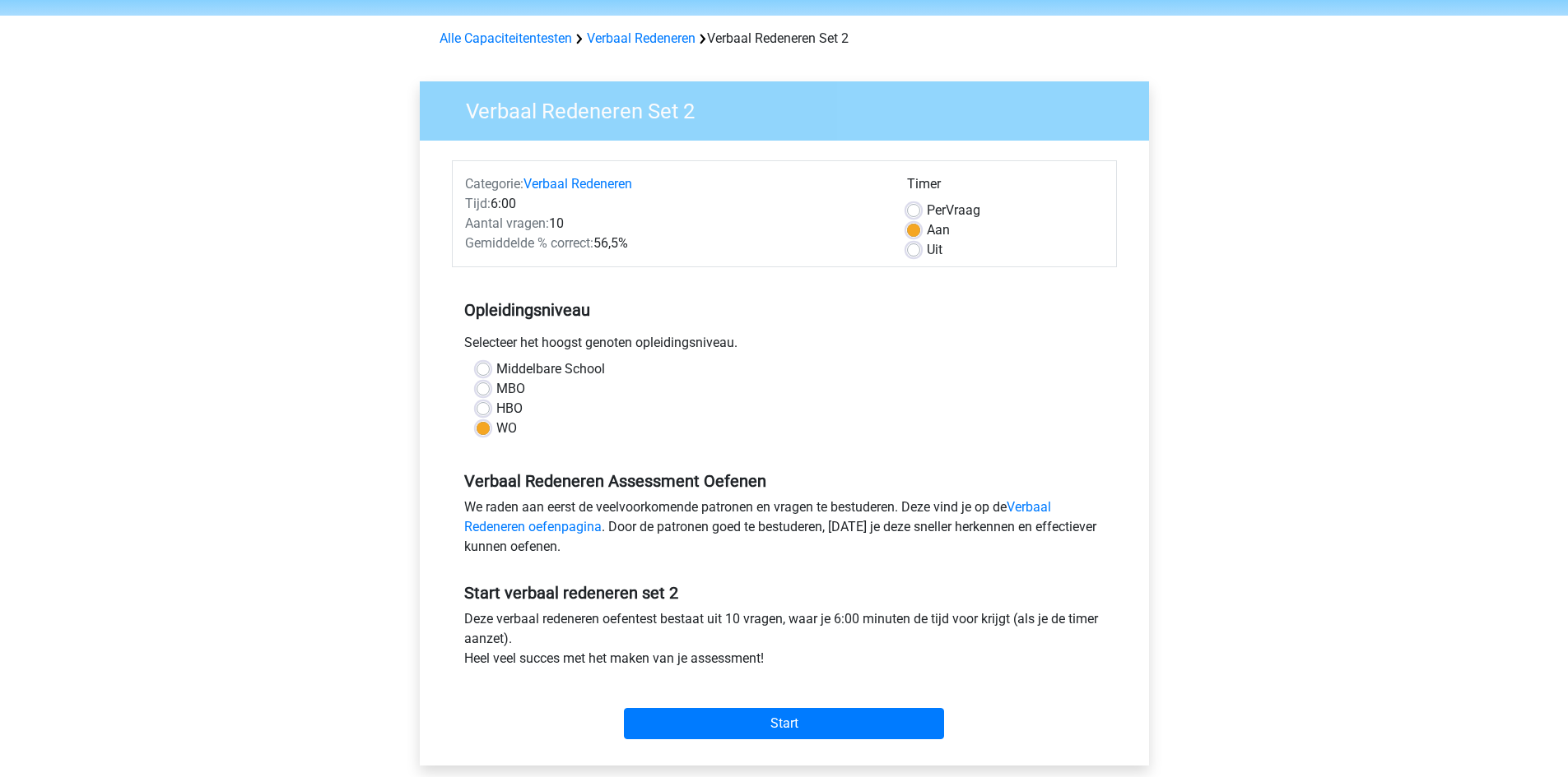
scroll to position [82, 0]
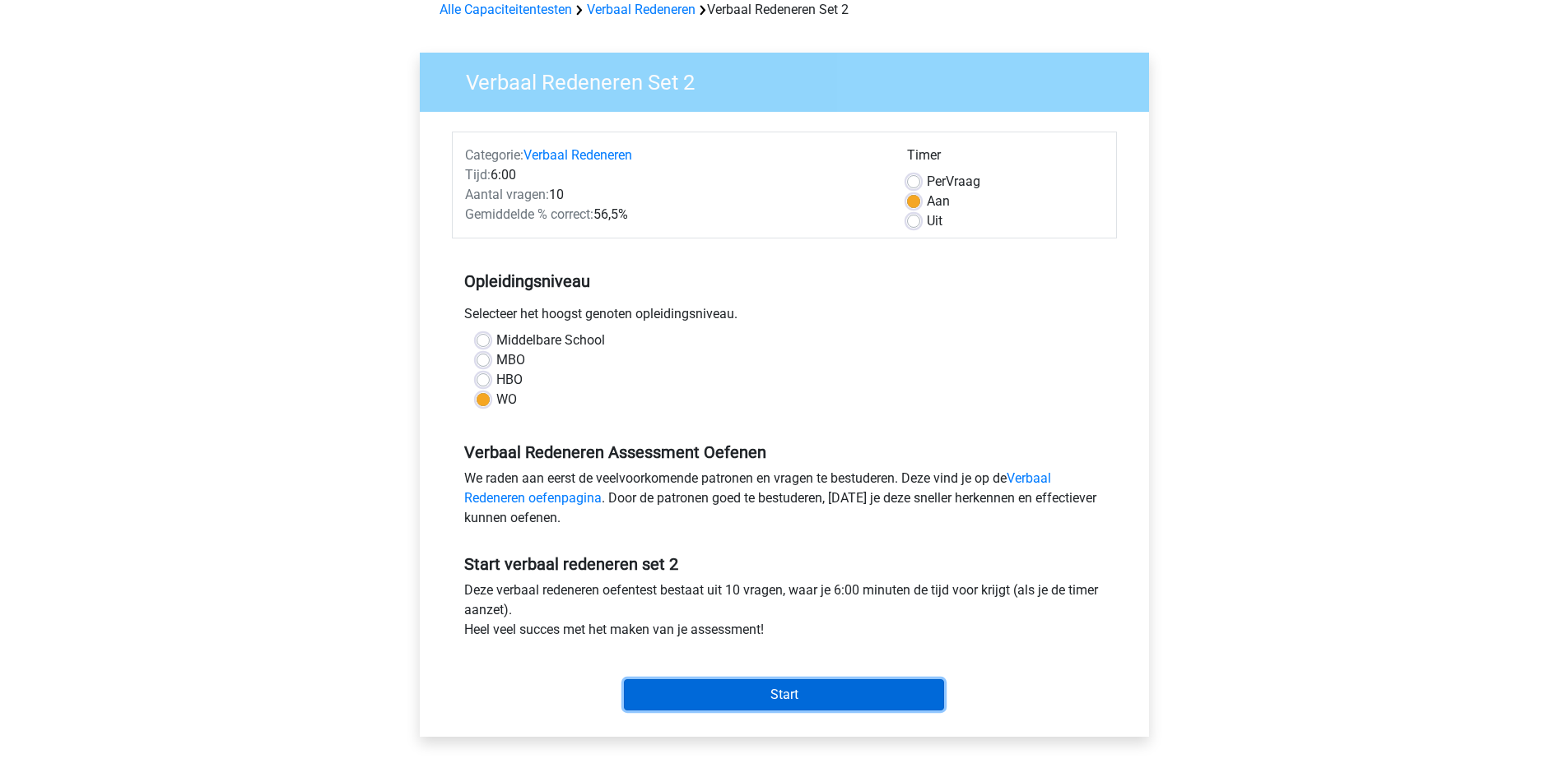
click at [732, 684] on input "Start" at bounding box center [784, 695] width 321 height 31
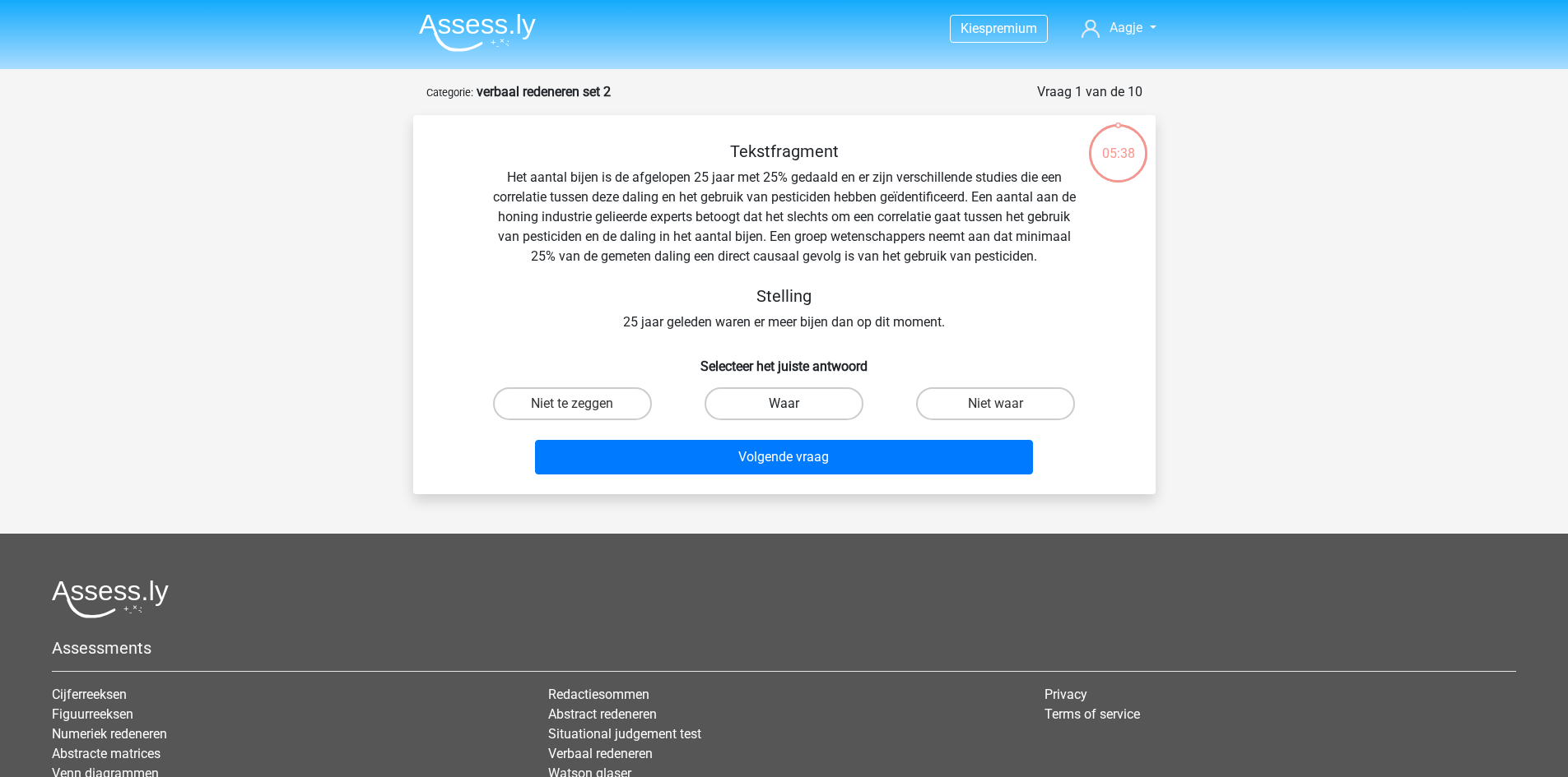
click at [802, 402] on label "Waar" at bounding box center [784, 404] width 158 height 33
click at [794, 404] on input "Waar" at bounding box center [789, 409] width 11 height 11
radio input "true"
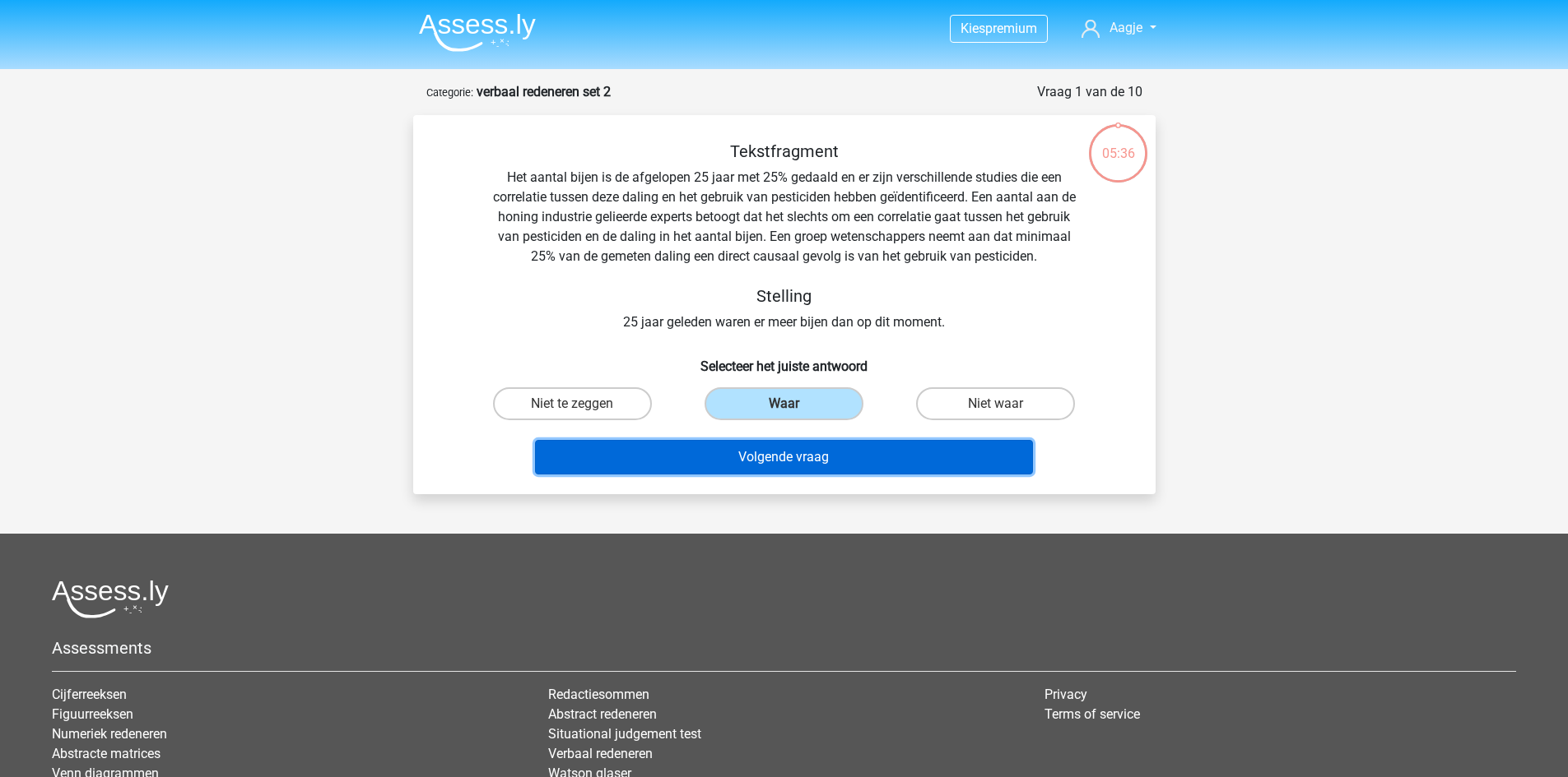
click at [838, 468] on button "Volgende vraag" at bounding box center [784, 457] width 498 height 35
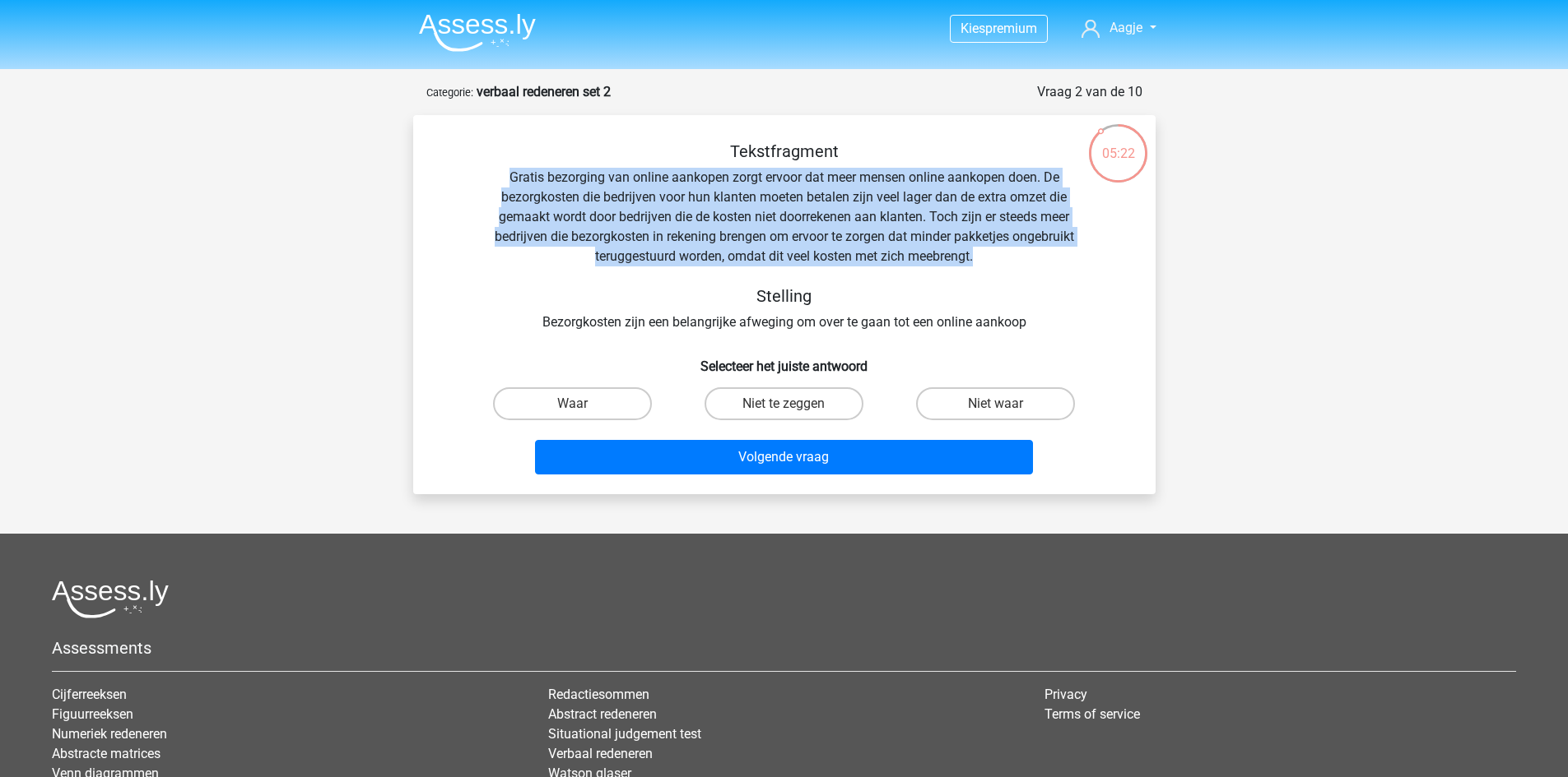
drag, startPoint x: 508, startPoint y: 179, endPoint x: 1032, endPoint y: 249, distance: 528.7
click at [1032, 249] on div "Tekstfragment Gratis bezorging van online aankopen zorgt ervoor dat meer mensen…" at bounding box center [784, 237] width 690 height 191
click at [1015, 265] on div "Tekstfragment Gratis bezorging van online aankopen zorgt ervoor dat meer mensen…" at bounding box center [784, 237] width 690 height 191
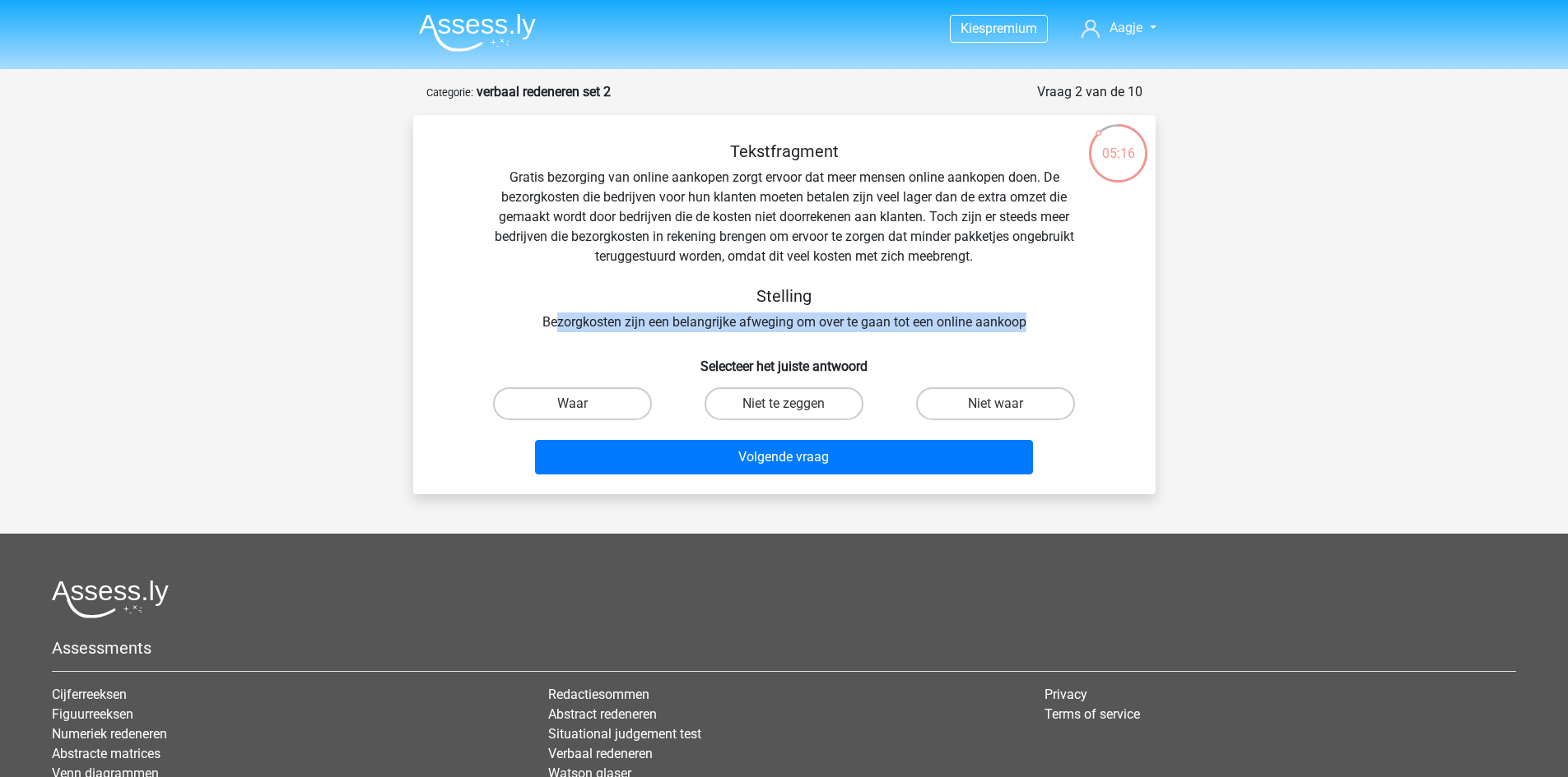
drag, startPoint x: 554, startPoint y: 321, endPoint x: 1031, endPoint y: 315, distance: 477.0
click at [1031, 315] on div "Tekstfragment Gratis bezorging van online aankopen zorgt ervoor dat meer mensen…" at bounding box center [784, 237] width 690 height 191
click at [998, 321] on div "Tekstfragment Gratis bezorging van online aankopen zorgt ervoor dat meer mensen…" at bounding box center [784, 237] width 690 height 191
click at [986, 405] on label "Niet waar" at bounding box center [994, 404] width 158 height 33
click at [996, 405] on input "Niet waar" at bounding box center [1001, 409] width 11 height 11
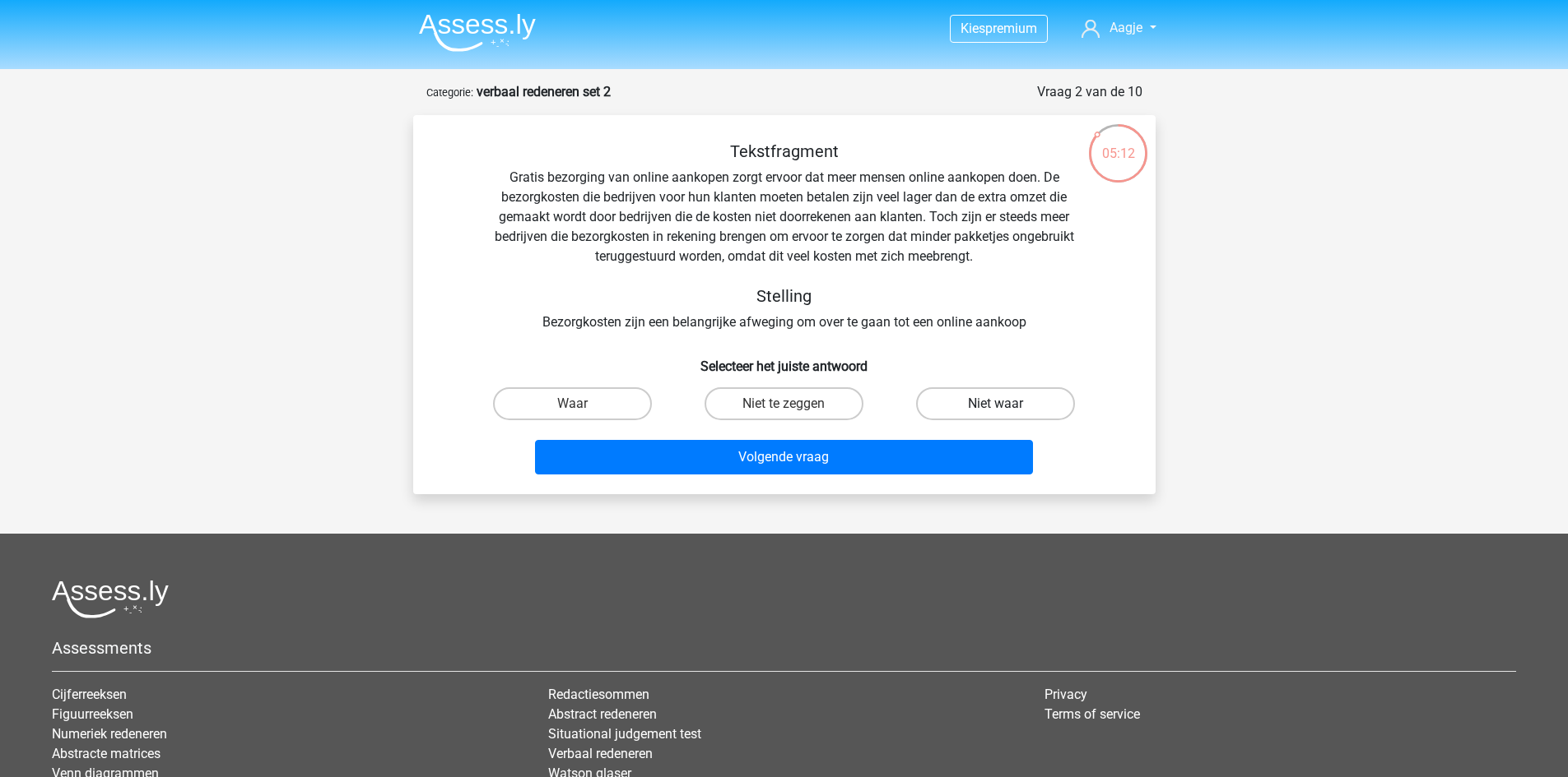
radio input "true"
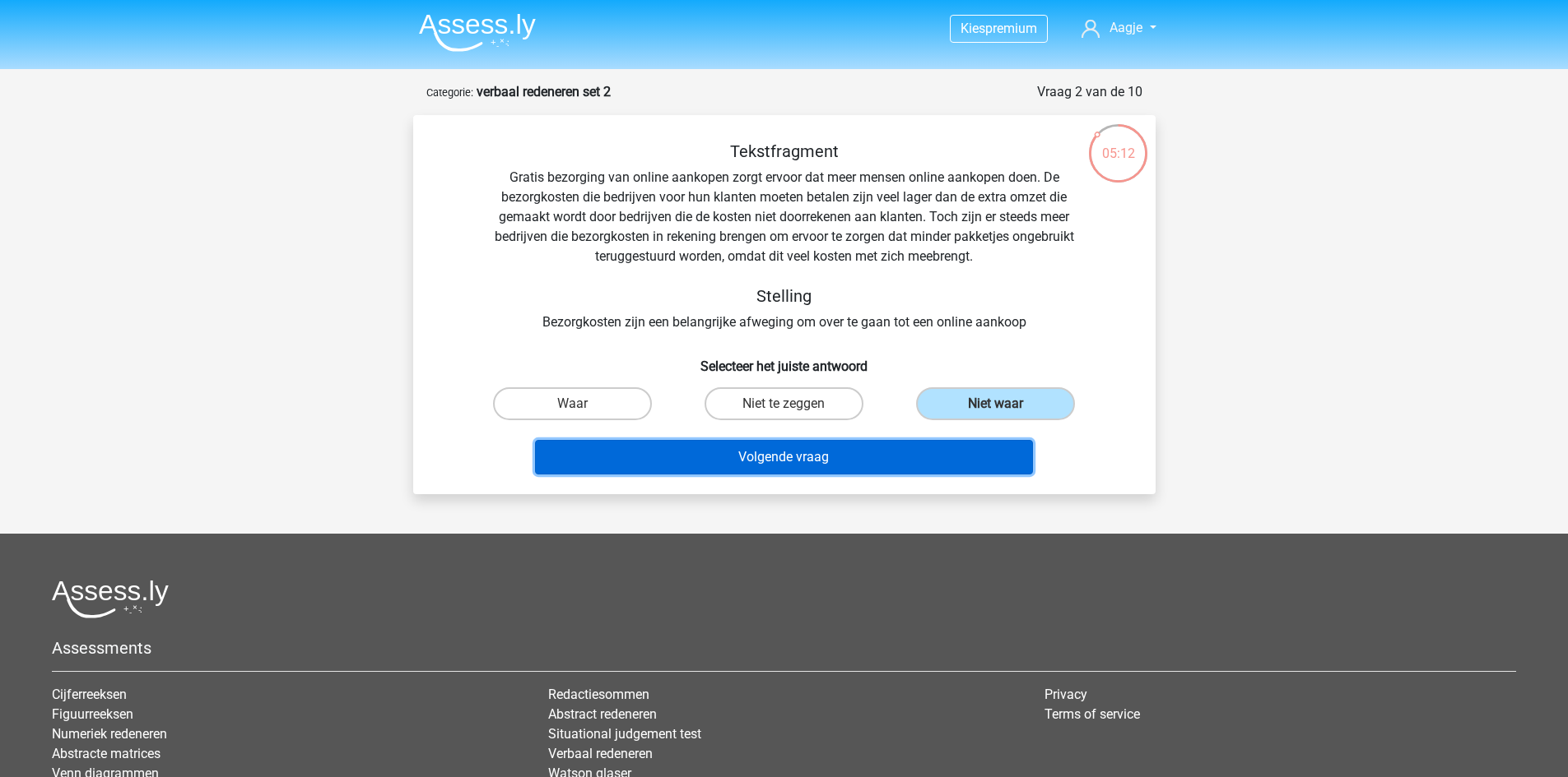
click at [884, 464] on button "Volgende vraag" at bounding box center [784, 457] width 498 height 35
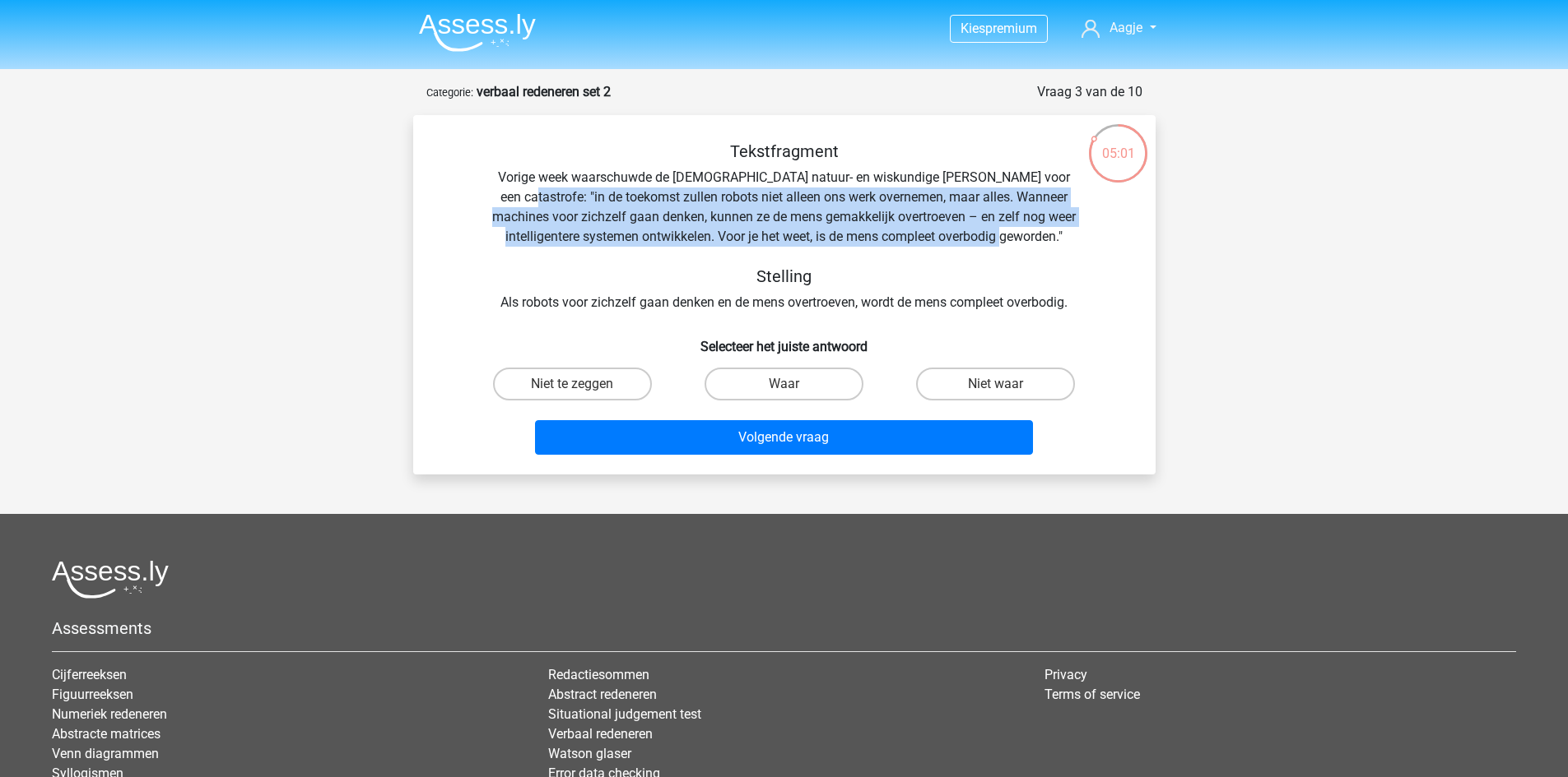
drag, startPoint x: 498, startPoint y: 196, endPoint x: 1027, endPoint y: 238, distance: 530.7
click at [1027, 238] on div "Tekstfragment Vorige week waarschuwde de Britse natuur- en wiskundige Stephen H…" at bounding box center [784, 227] width 690 height 171
click at [853, 239] on div "Tekstfragment Vorige week waarschuwde de Britse natuur- en wiskundige Stephen H…" at bounding box center [784, 227] width 690 height 171
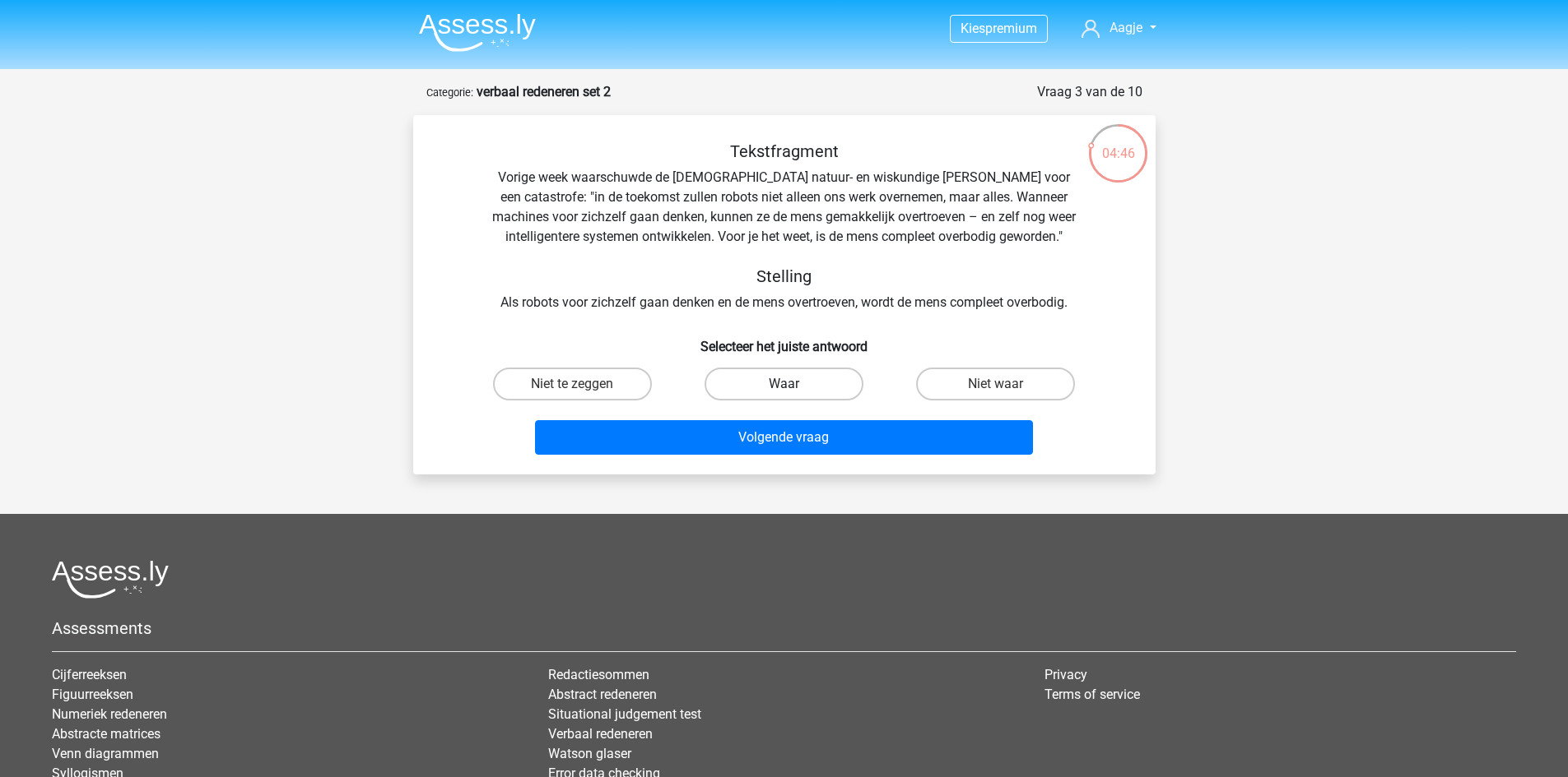
click at [814, 380] on label "Waar" at bounding box center [784, 383] width 158 height 33
click at [794, 384] on input "Waar" at bounding box center [789, 389] width 11 height 11
radio input "true"
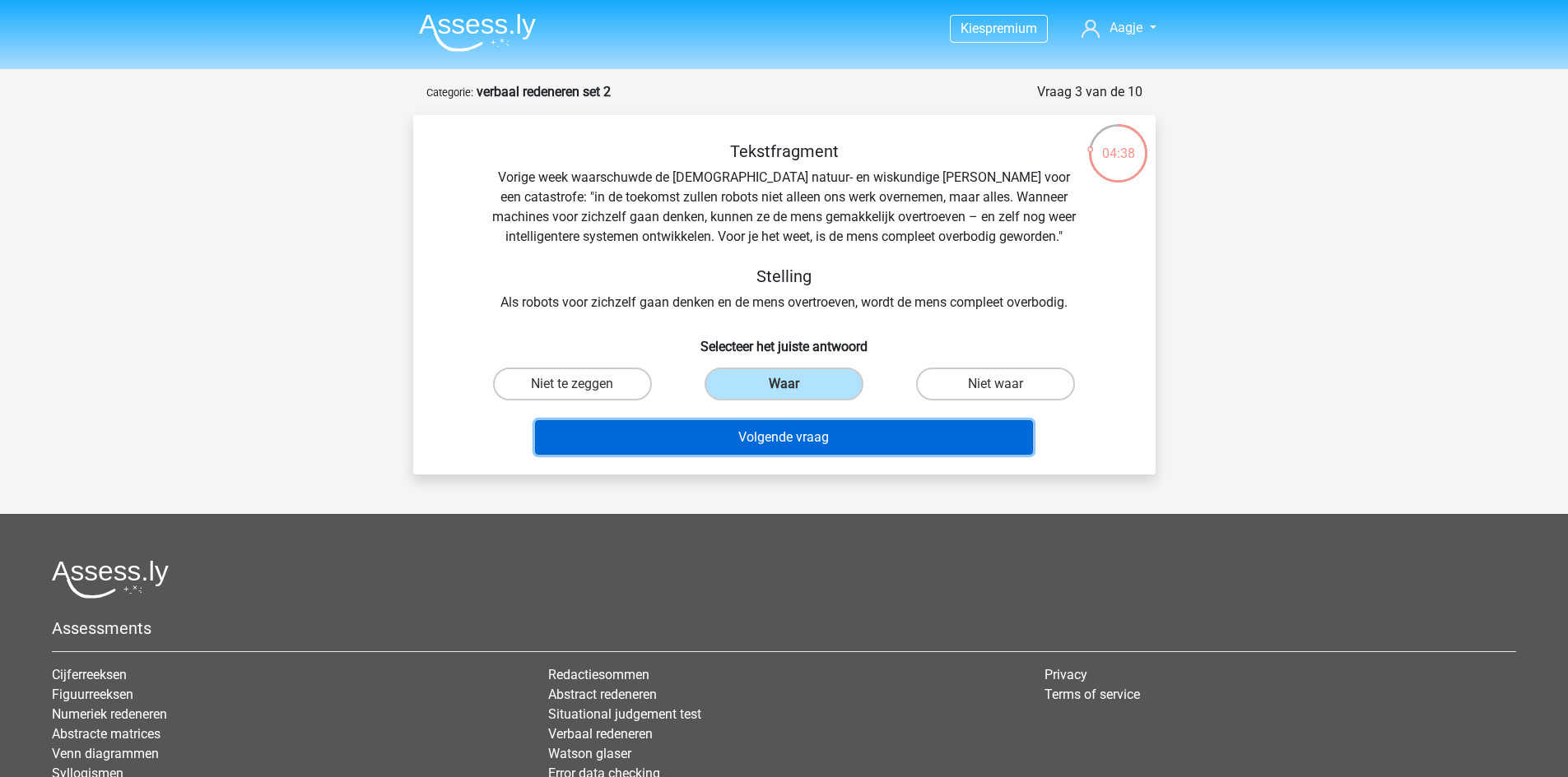
click at [804, 435] on button "Volgende vraag" at bounding box center [784, 437] width 498 height 35
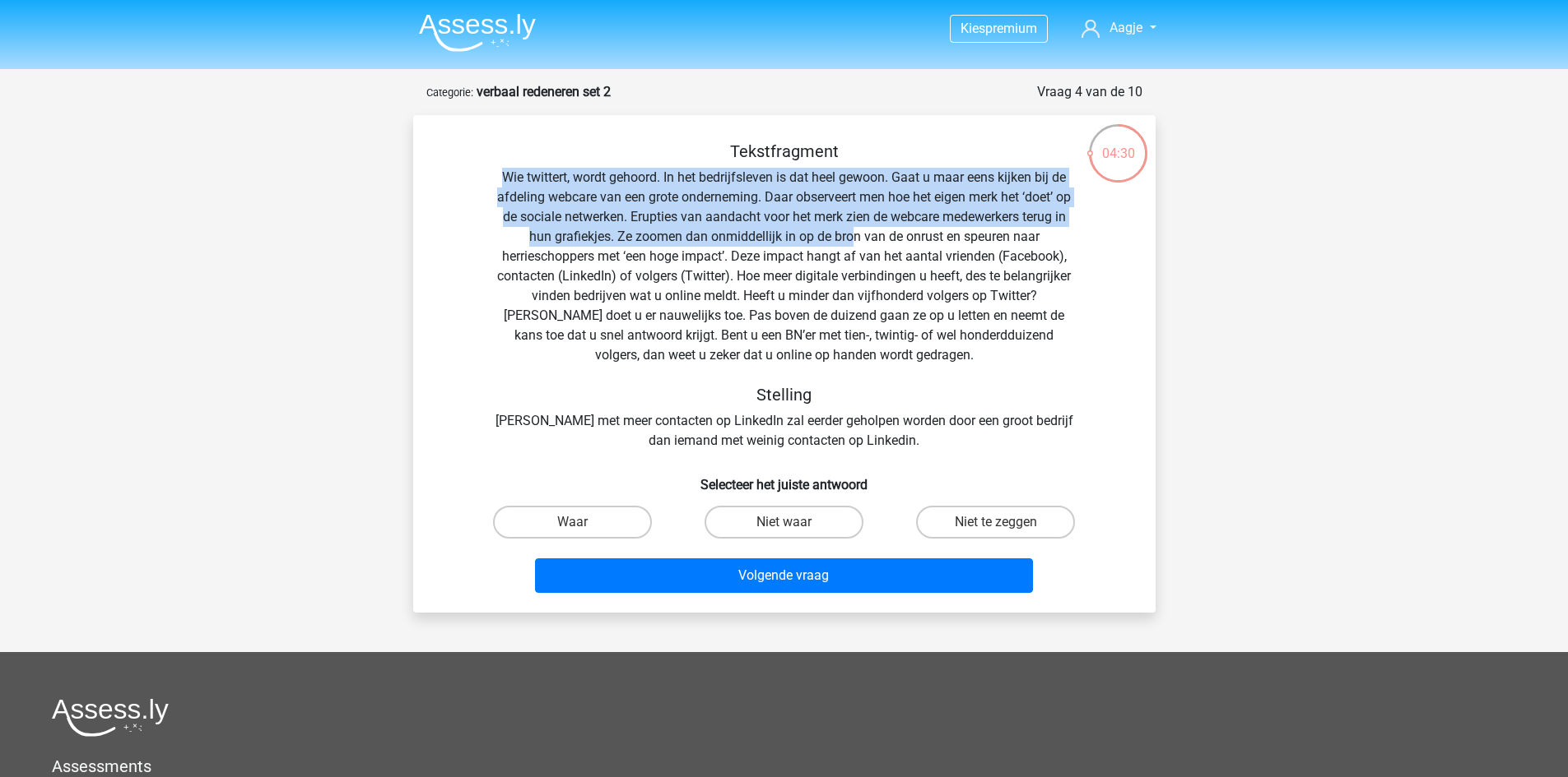
drag, startPoint x: 506, startPoint y: 178, endPoint x: 856, endPoint y: 245, distance: 356.4
click at [856, 245] on div "Tekstfragment Wie twittert, wordt gehoord. In het bedrijfsleven is dat heel gew…" at bounding box center [784, 296] width 690 height 309
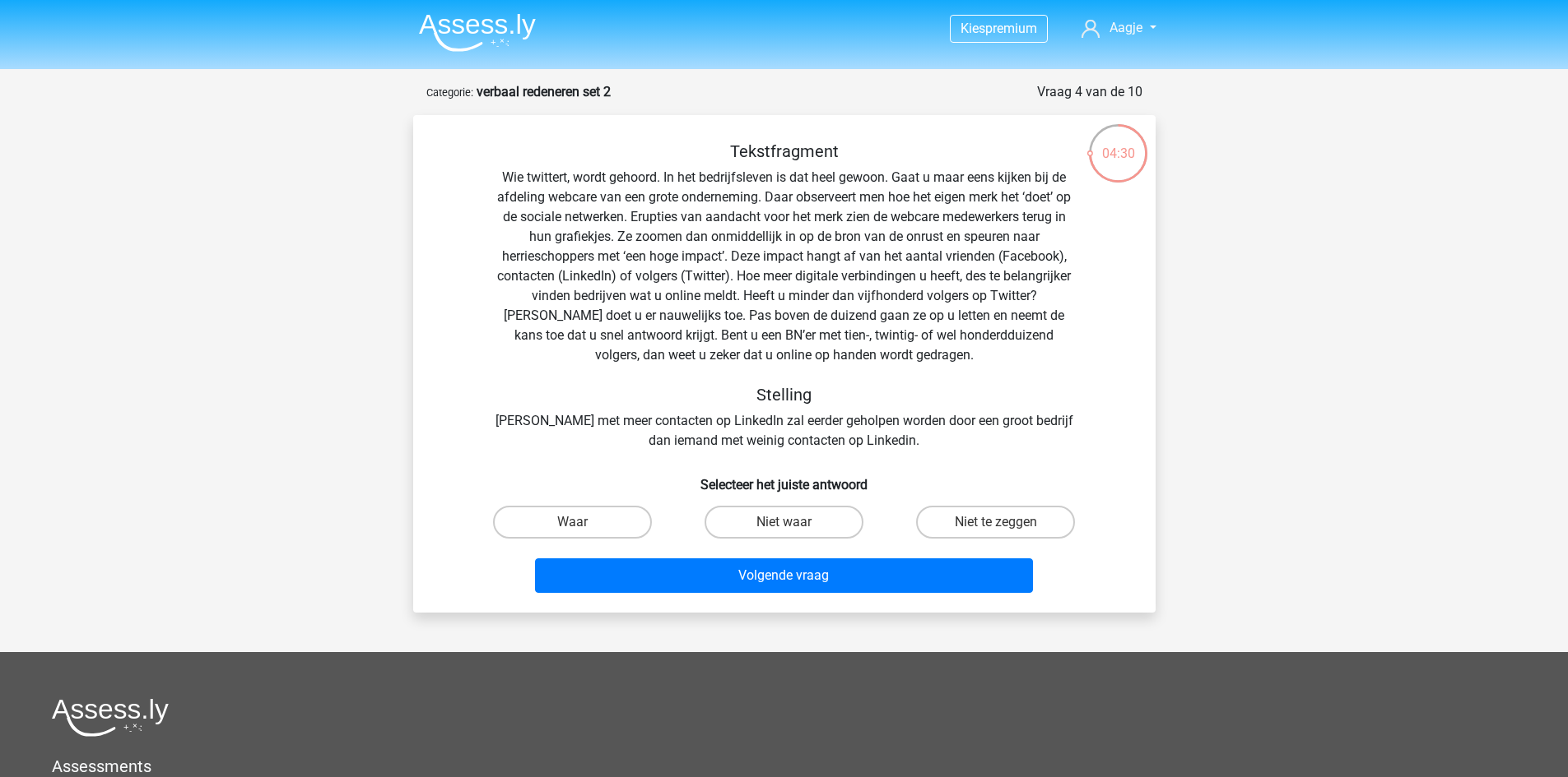
click at [857, 245] on div "Tekstfragment Wie twittert, wordt gehoord. In het bedrijfsleven is dat heel gew…" at bounding box center [784, 296] width 690 height 309
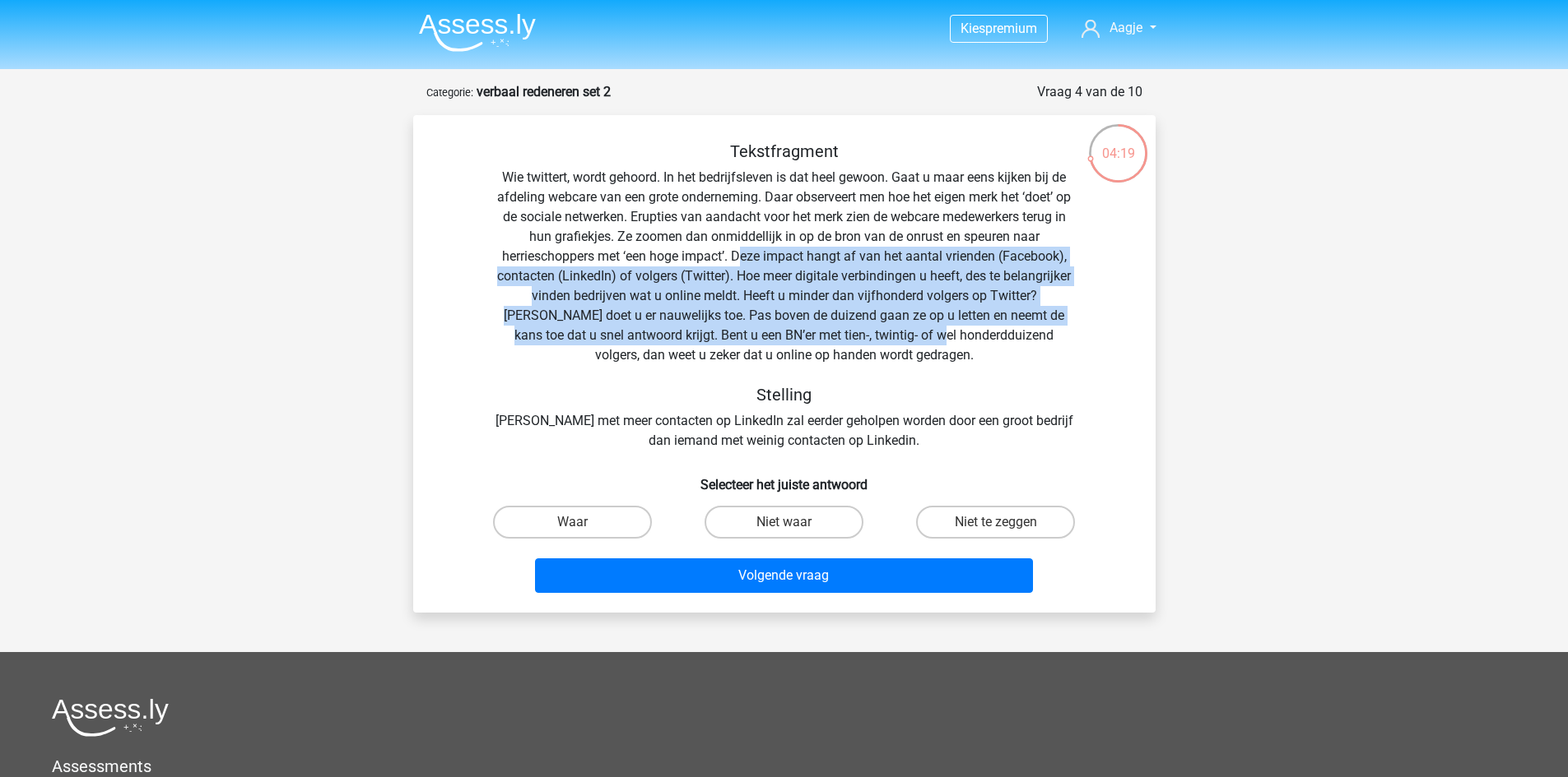
drag, startPoint x: 741, startPoint y: 255, endPoint x: 877, endPoint y: 339, distance: 159.8
click at [877, 339] on div "Tekstfragment Wie twittert, wordt gehoord. In het bedrijfsleven is dat heel gew…" at bounding box center [784, 296] width 690 height 309
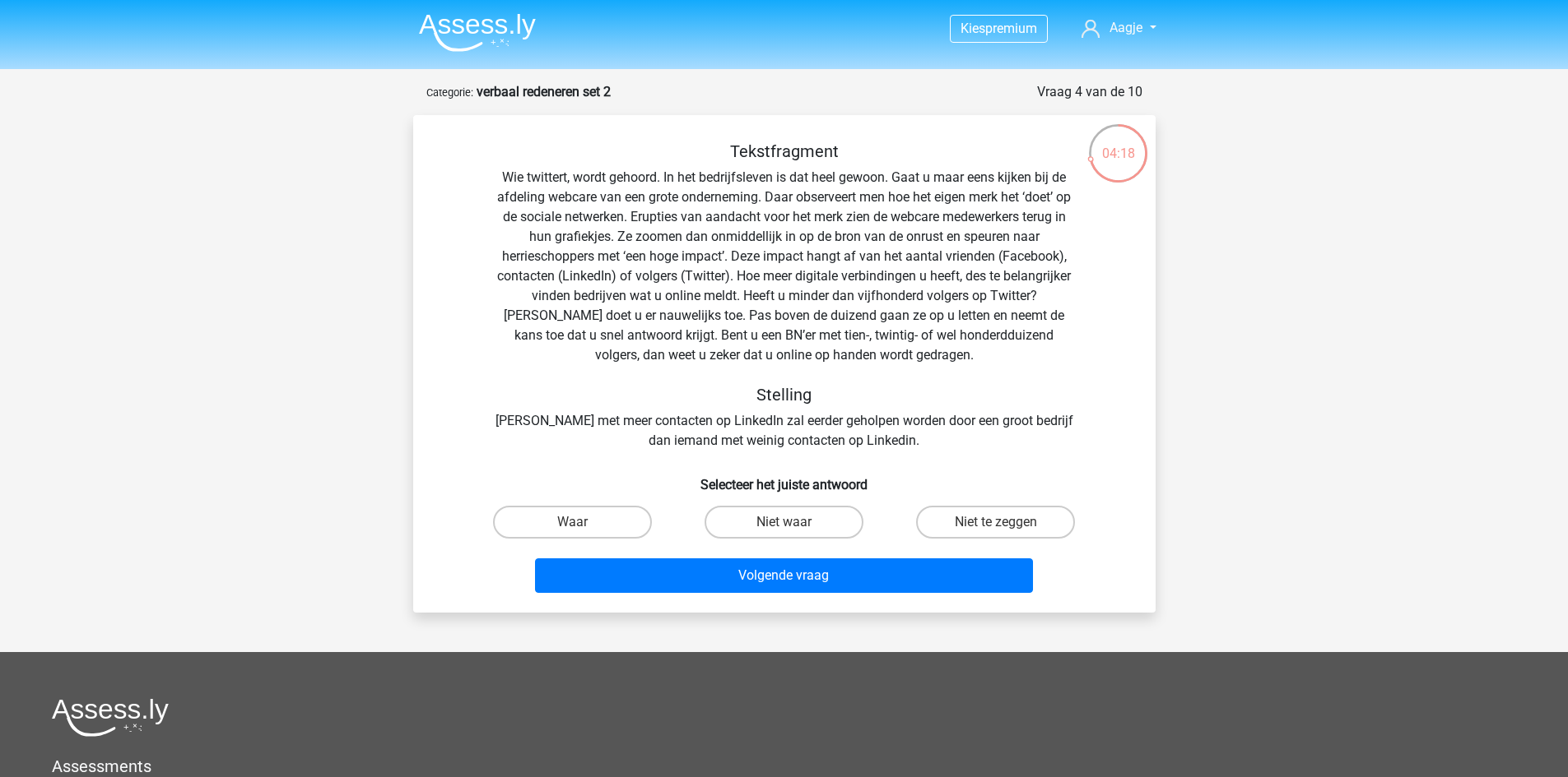
click at [853, 359] on div "Tekstfragment Wie twittert, wordt gehoord. In het bedrijfsleven is dat heel gew…" at bounding box center [784, 296] width 690 height 309
drag, startPoint x: 498, startPoint y: 295, endPoint x: 706, endPoint y: 300, distance: 208.1
click at [706, 300] on div "Tekstfragment Wie twittert, wordt gehoord. In het bedrijfsleven is dat heel gew…" at bounding box center [784, 296] width 690 height 309
click at [706, 336] on div "Tekstfragment Wie twittert, wordt gehoord. In het bedrijfsleven is dat heel gew…" at bounding box center [784, 296] width 690 height 309
click at [590, 517] on label "Waar" at bounding box center [572, 522] width 158 height 33
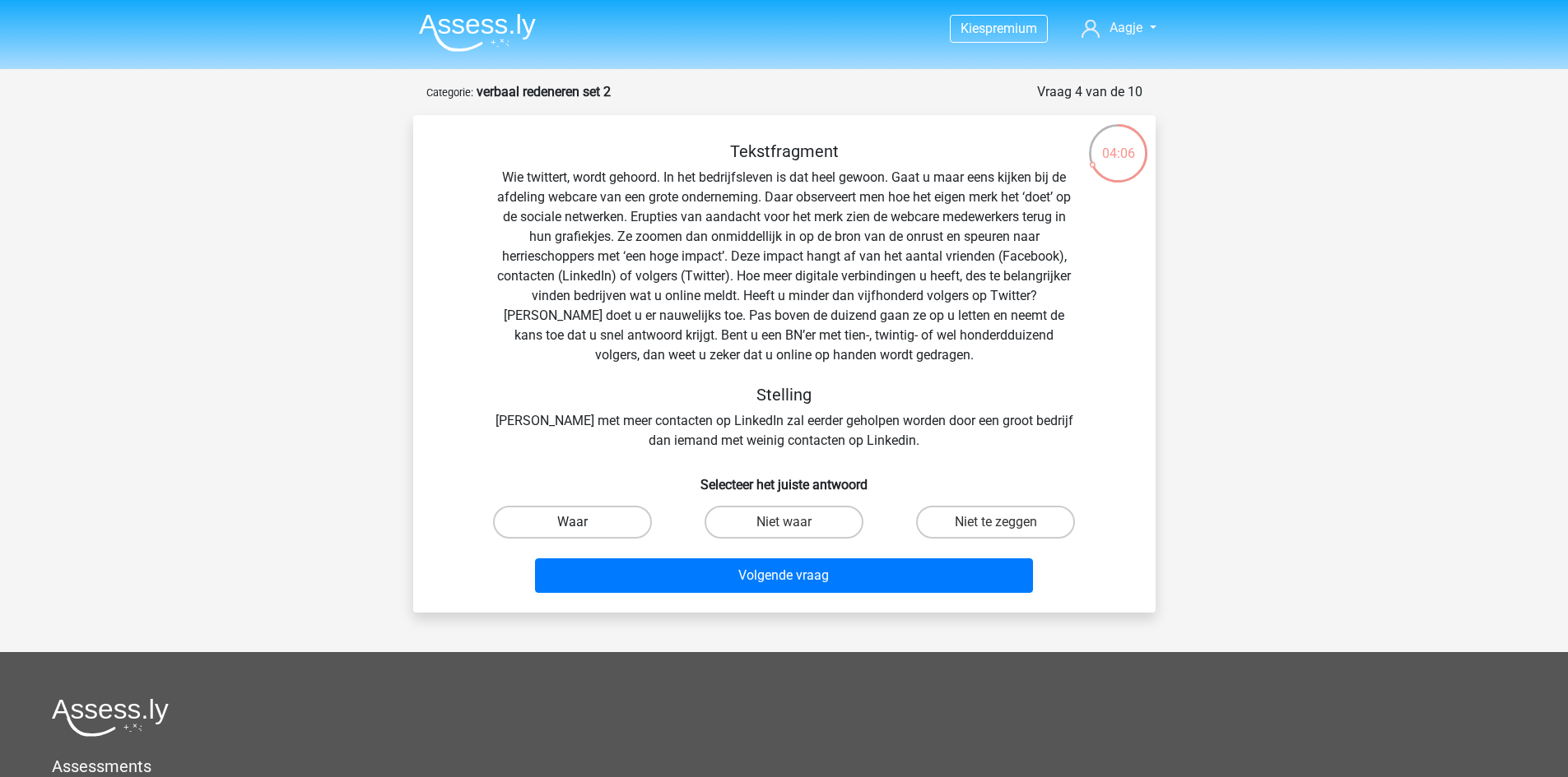
click at [583, 522] on input "Waar" at bounding box center [577, 527] width 11 height 11
radio input "true"
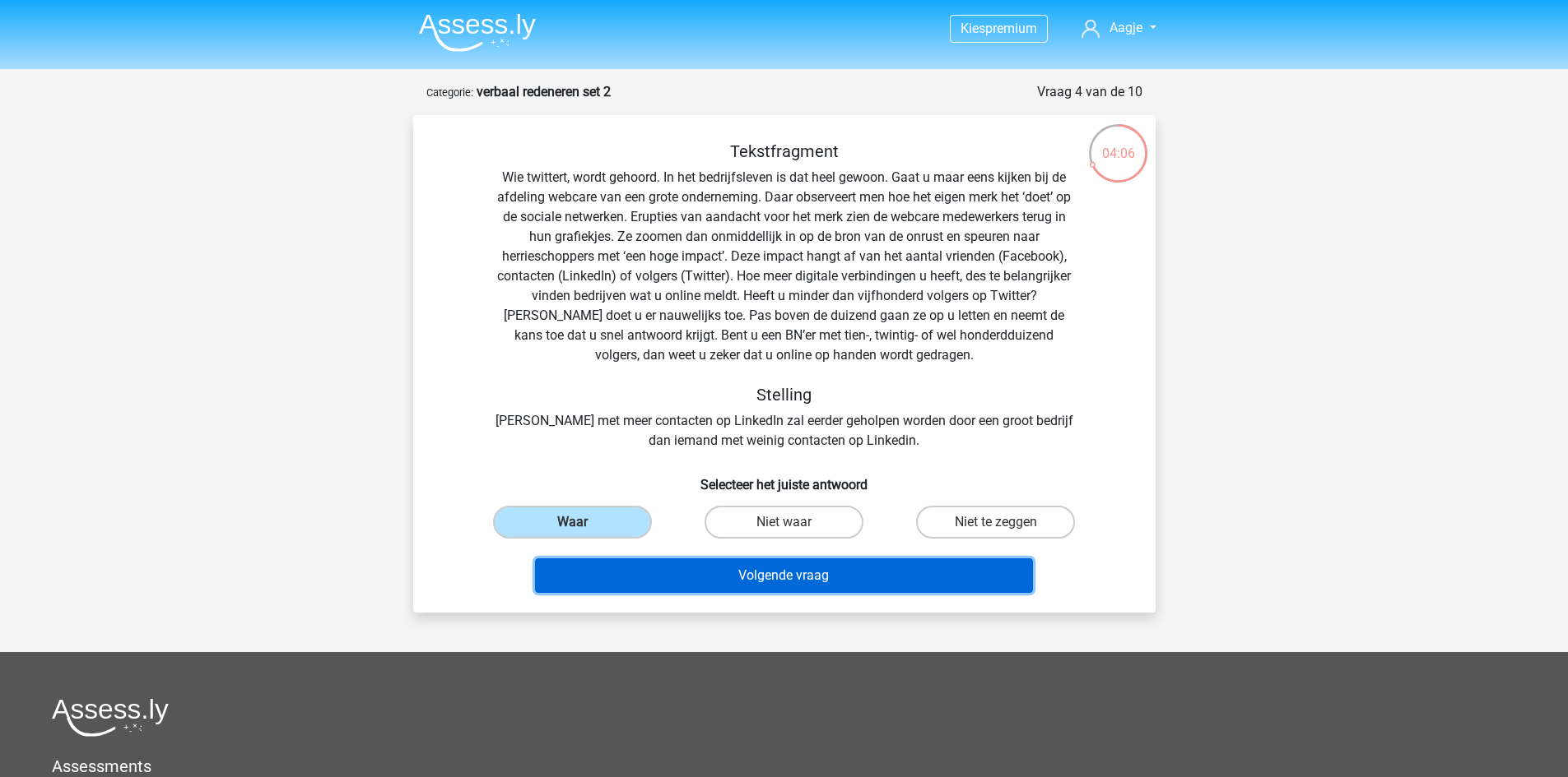
click at [688, 568] on button "Volgende vraag" at bounding box center [784, 575] width 498 height 35
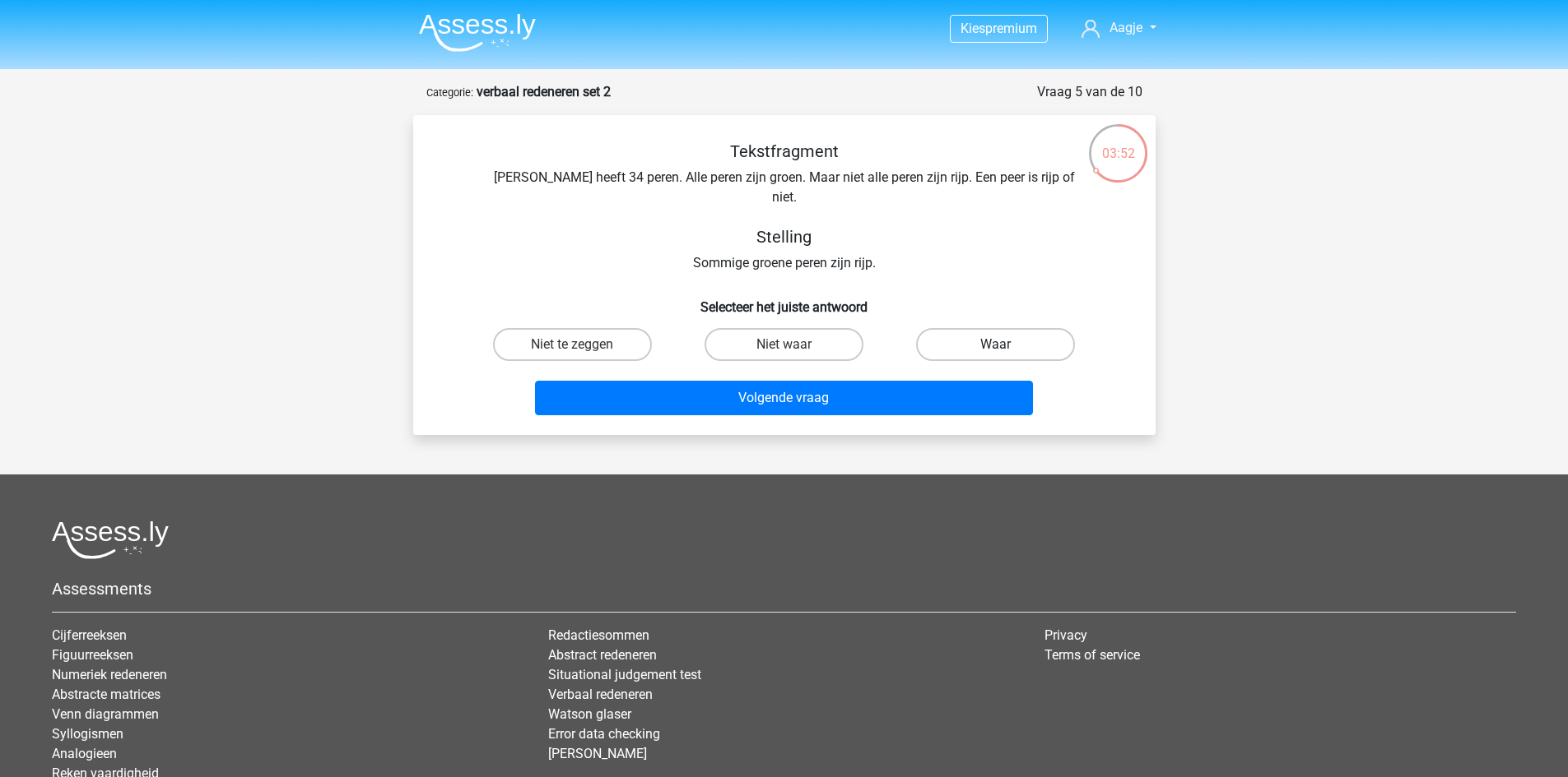
click at [985, 328] on label "Waar" at bounding box center [994, 344] width 158 height 33
click at [996, 344] on input "Waar" at bounding box center [1001, 350] width 11 height 11
radio input "true"
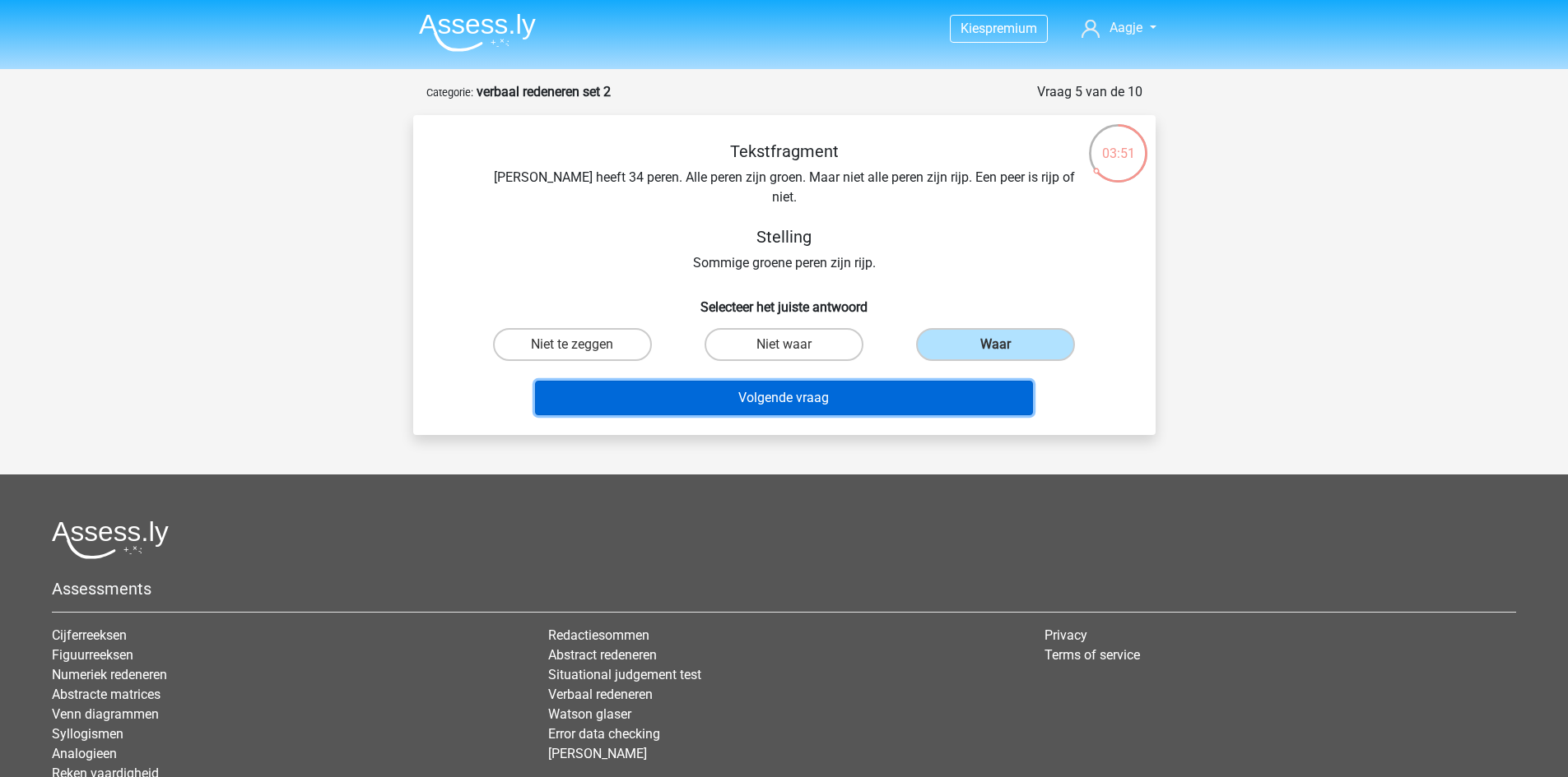
click at [918, 384] on button "Volgende vraag" at bounding box center [784, 397] width 498 height 35
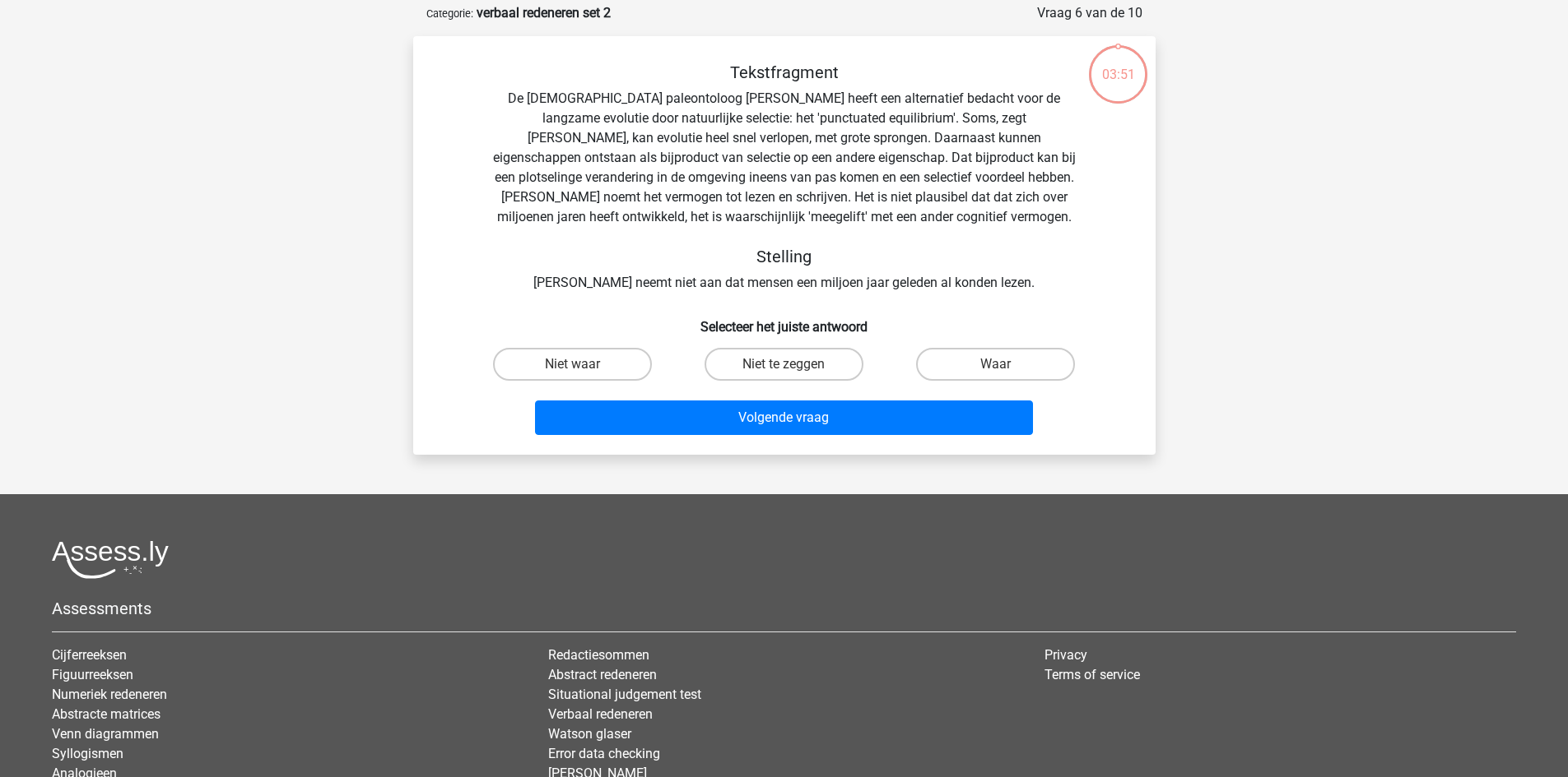
scroll to position [82, 0]
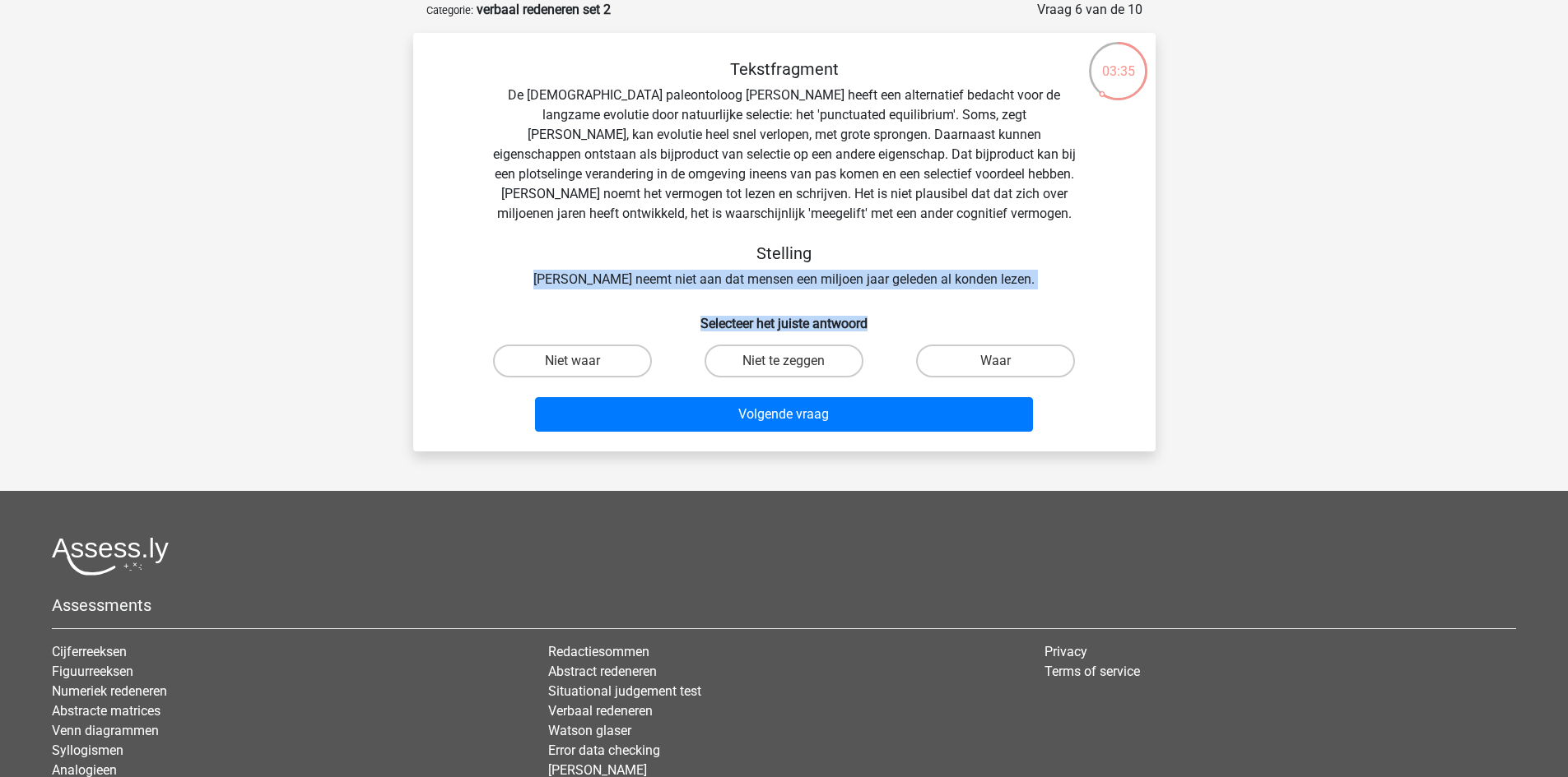
drag, startPoint x: 568, startPoint y: 279, endPoint x: 1068, endPoint y: 292, distance: 500.2
click at [1068, 292] on div "Tekstfragment De Amerikaanse paleontoloog Stephen Jay Gould heeft een alternati…" at bounding box center [784, 249] width 729 height 379
click at [1034, 288] on div "Tekstfragment De Amerikaanse paleontoloog Stephen Jay Gould heeft een alternati…" at bounding box center [784, 174] width 690 height 230
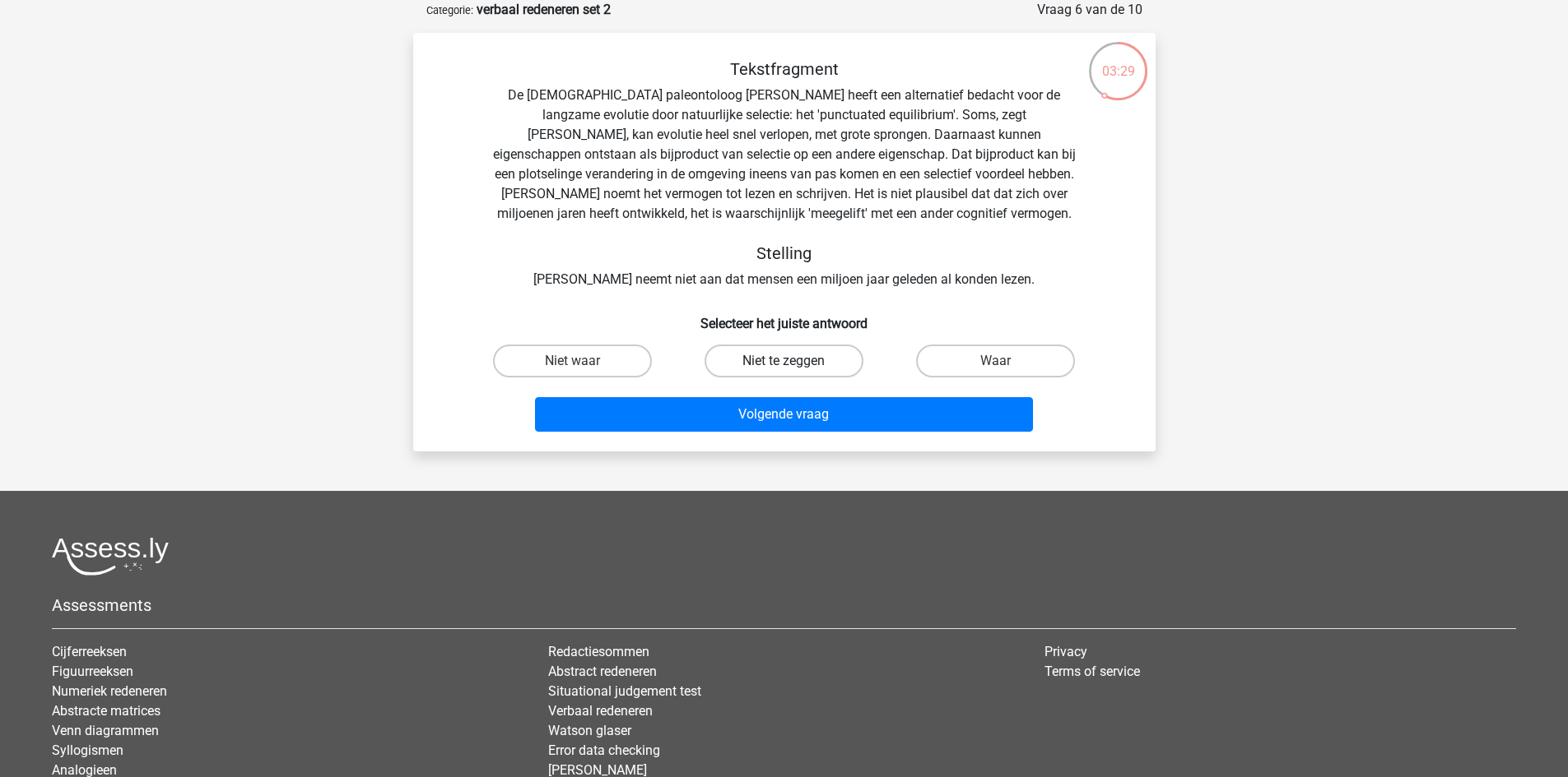
click at [751, 373] on label "Niet te zeggen" at bounding box center [784, 360] width 158 height 33
click at [784, 372] on input "Niet te zeggen" at bounding box center [789, 366] width 11 height 11
radio input "true"
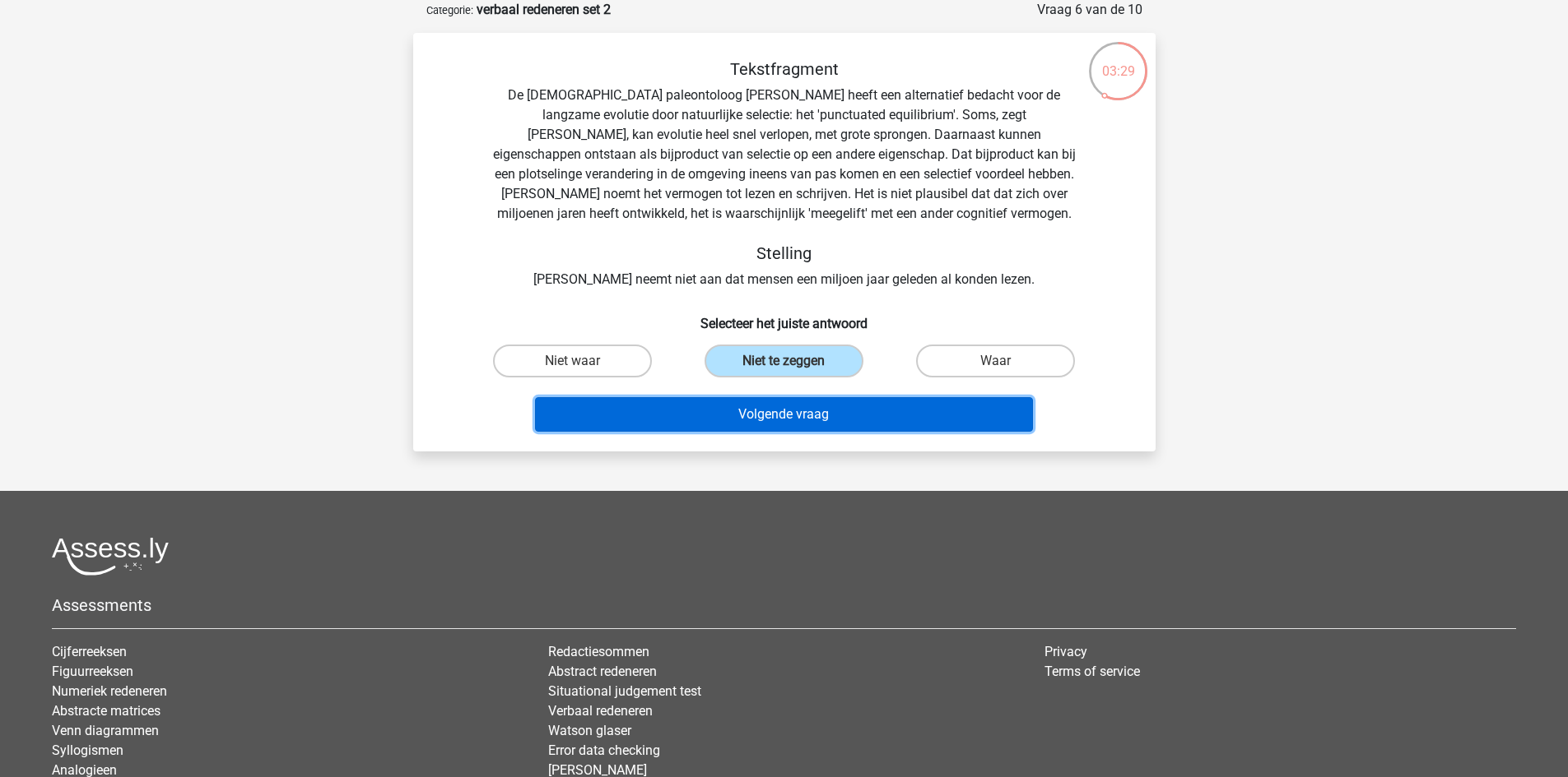
click at [752, 407] on button "Volgende vraag" at bounding box center [784, 414] width 498 height 35
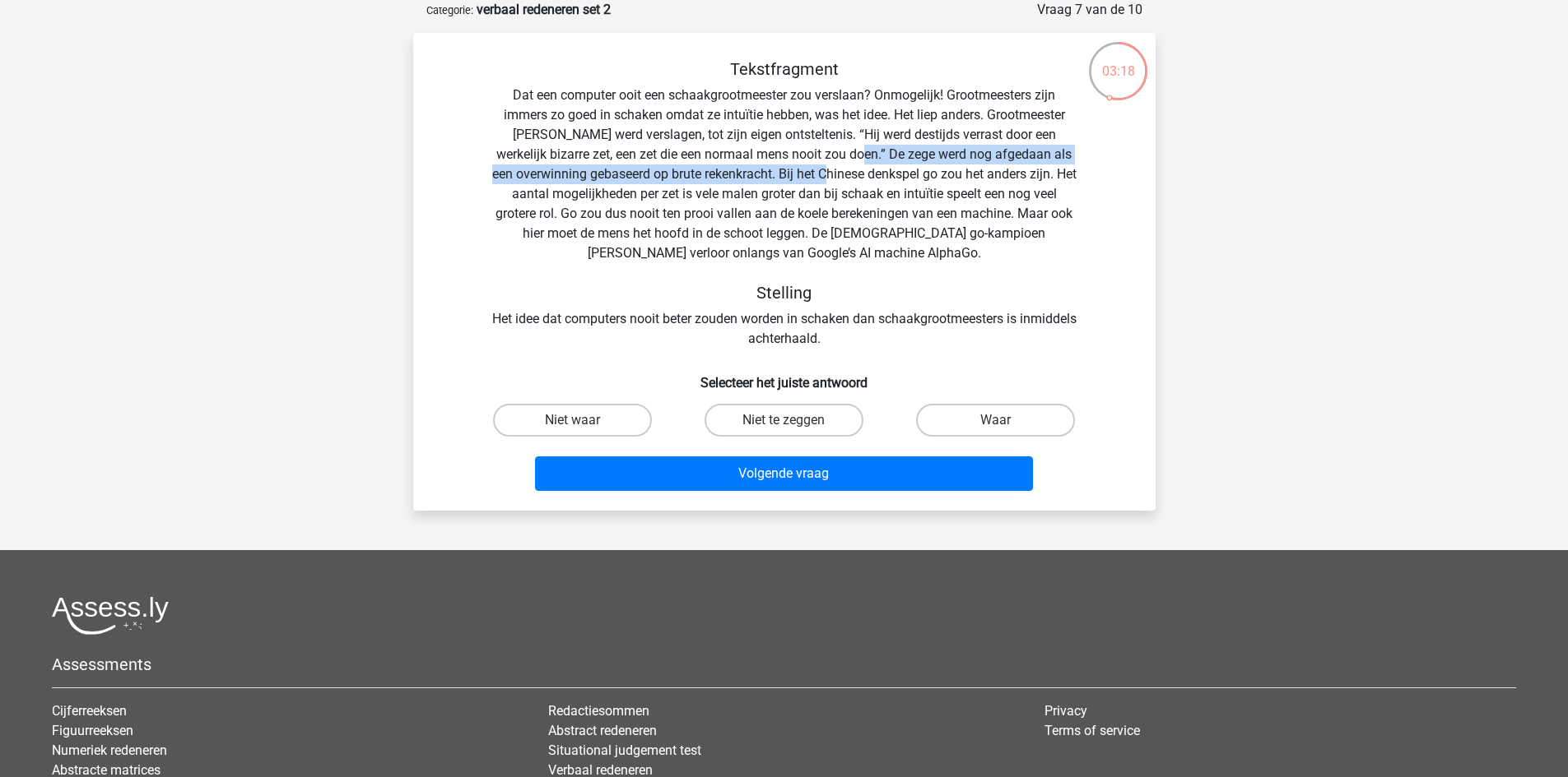
drag, startPoint x: 851, startPoint y: 154, endPoint x: 845, endPoint y: 169, distance: 16.2
click at [845, 169] on div "Tekstfragment Dat een computer ooit een schaakgrootmeester zou verslaan? Onmoge…" at bounding box center [784, 204] width 690 height 289
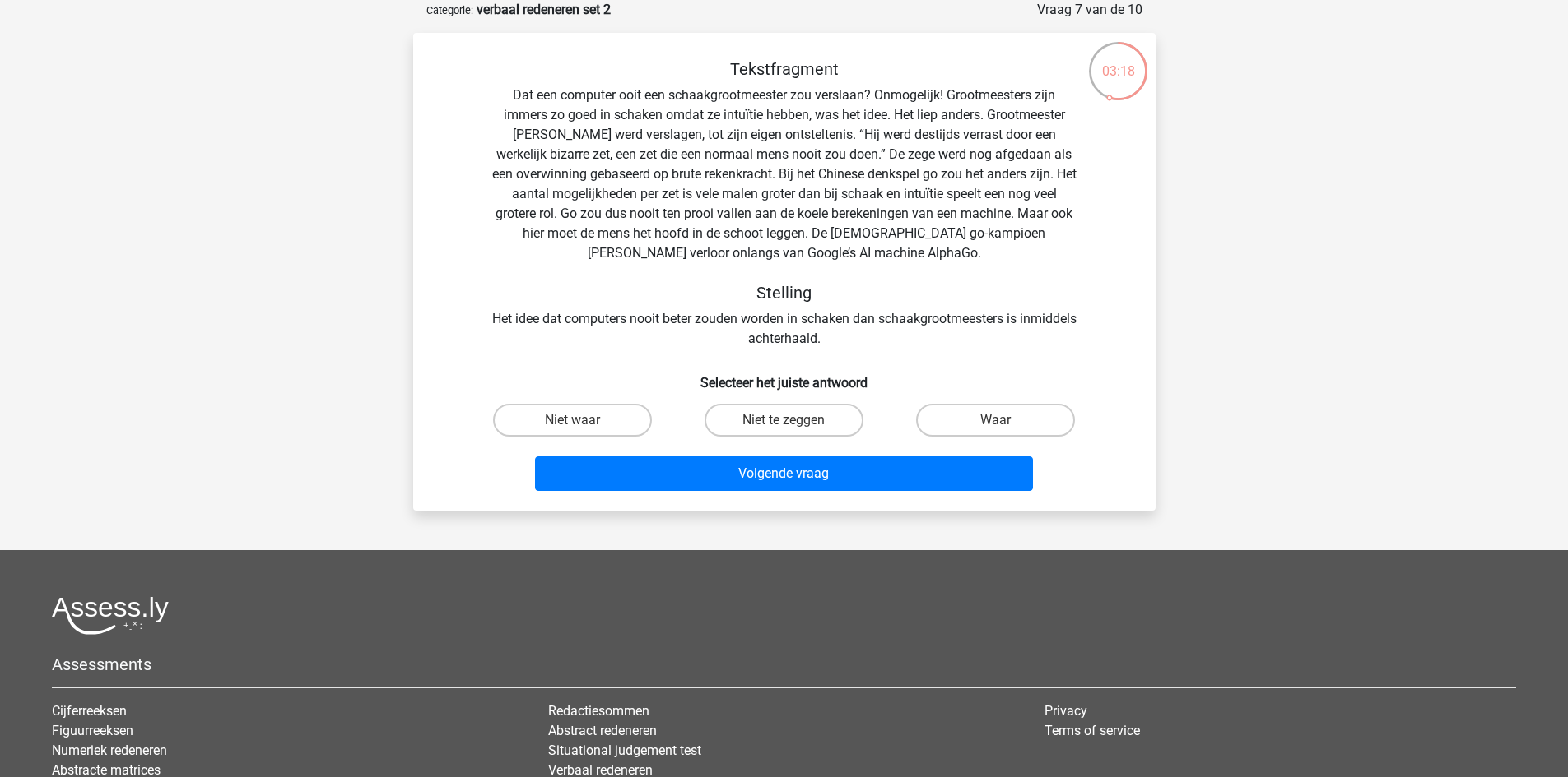
click at [826, 198] on div "Tekstfragment Dat een computer ooit een schaakgrootmeester zou verslaan? Onmoge…" at bounding box center [784, 204] width 690 height 289
click at [978, 417] on label "Waar" at bounding box center [994, 419] width 158 height 33
click at [996, 420] on input "Waar" at bounding box center [1001, 426] width 11 height 11
radio input "true"
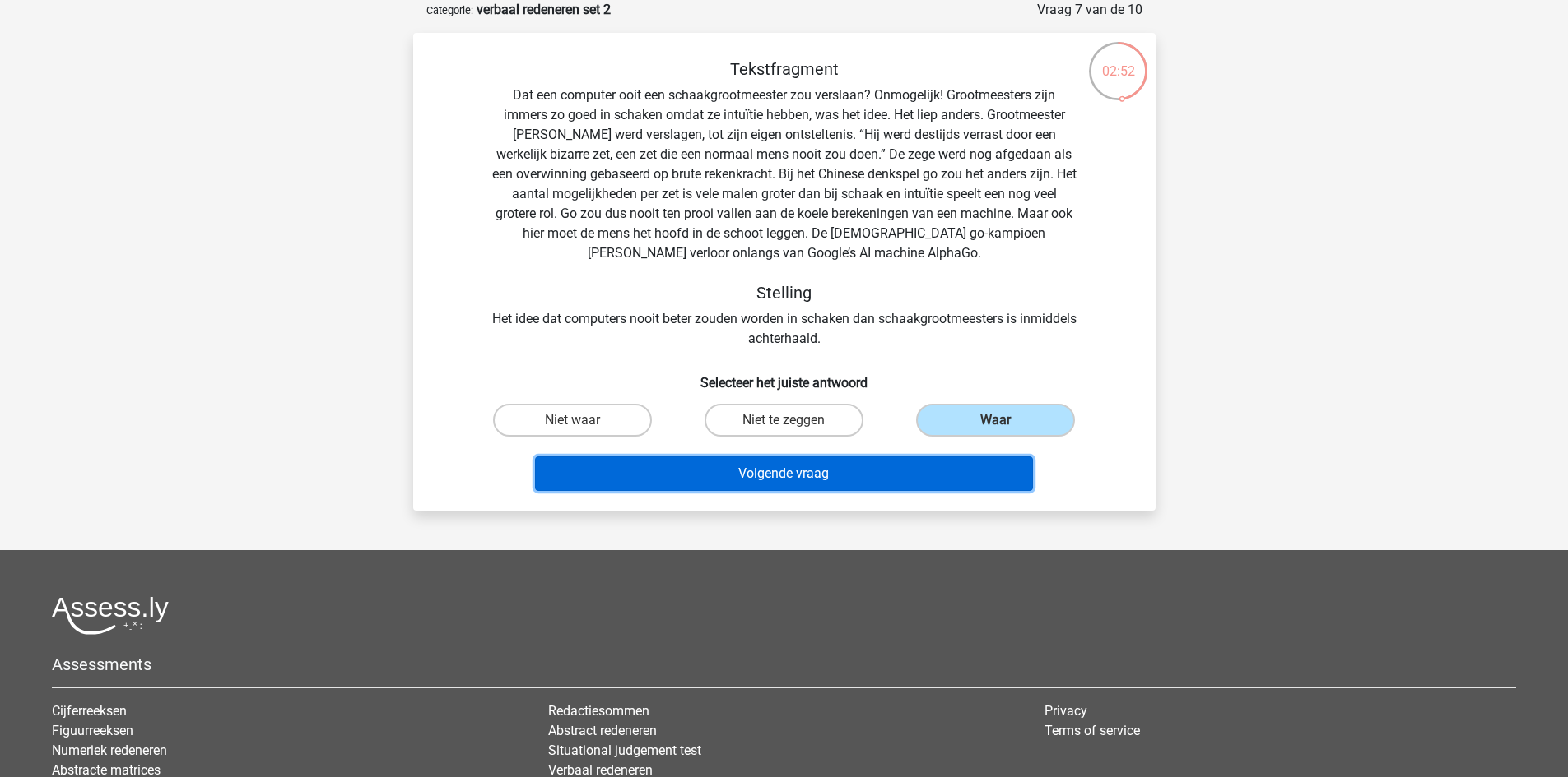
click at [836, 469] on button "Volgende vraag" at bounding box center [784, 473] width 498 height 35
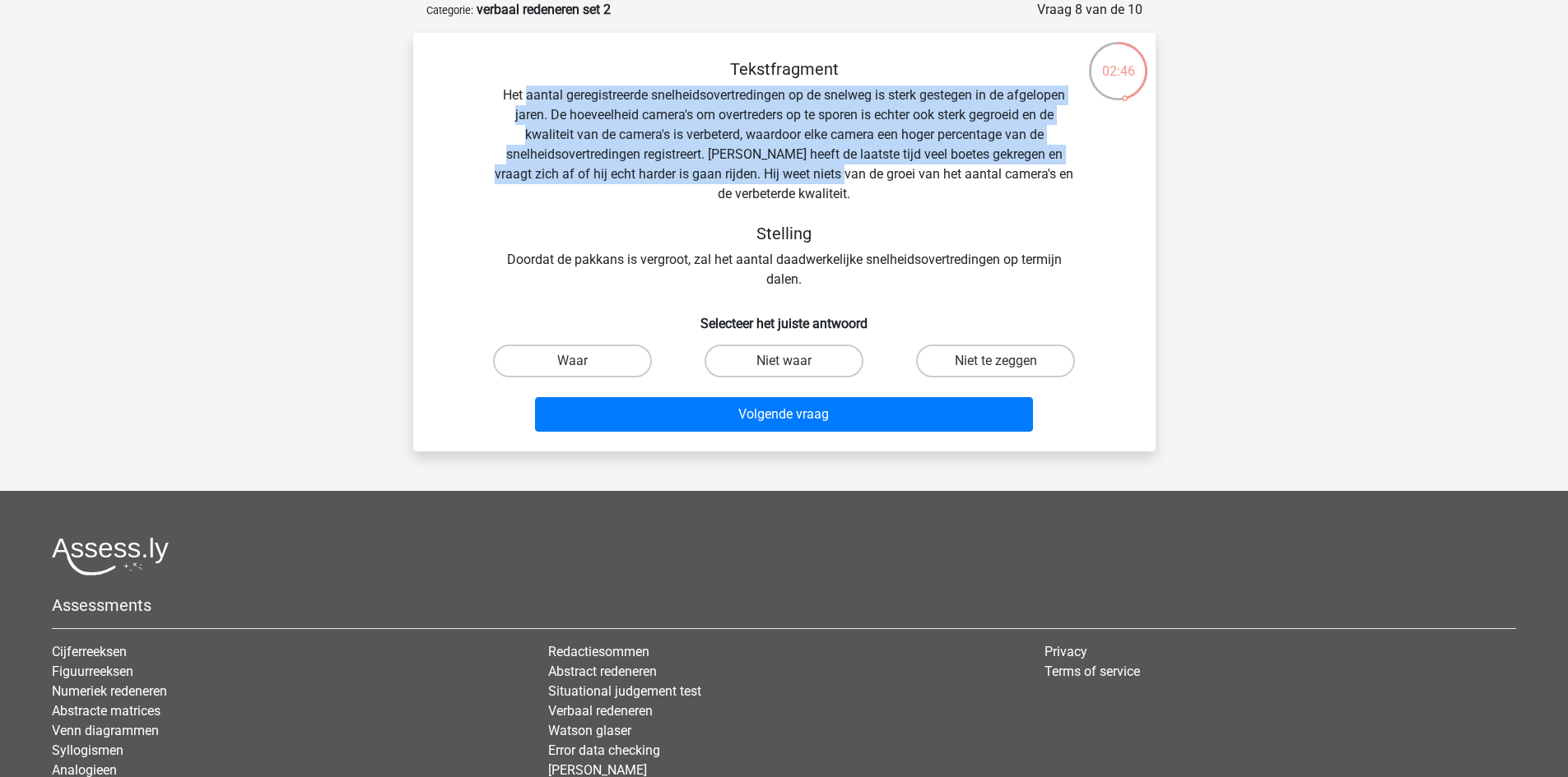
drag, startPoint x: 522, startPoint y: 99, endPoint x: 813, endPoint y: 176, distance: 301.0
click at [813, 176] on div "Tekstfragment Het aantal geregistreerde snelheidsovertredingen op de snelweg is…" at bounding box center [784, 174] width 690 height 230
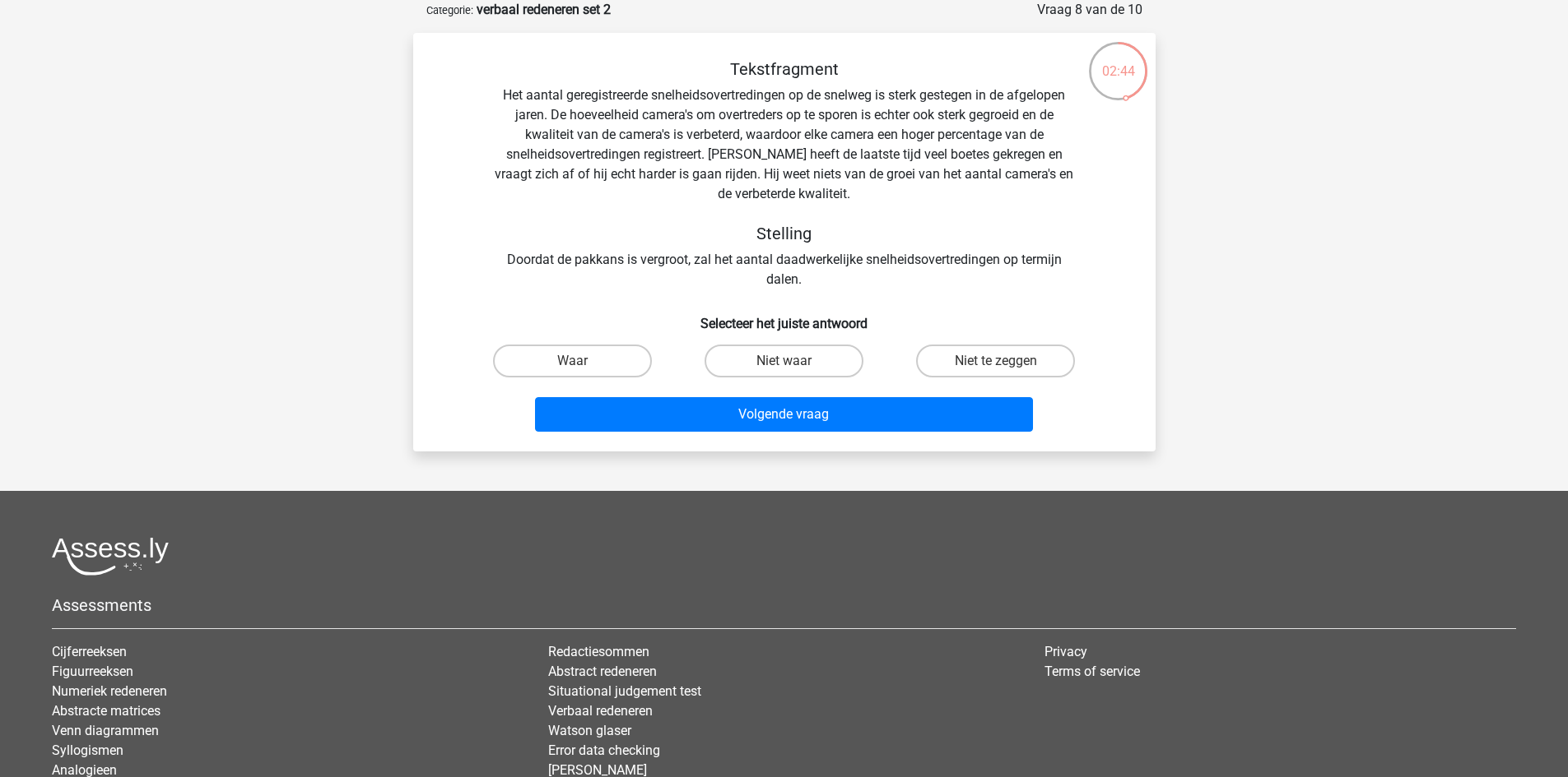
click at [694, 190] on div "Tekstfragment Het aantal geregistreerde snelheidsovertredingen op de snelweg is…" at bounding box center [784, 174] width 690 height 230
click at [1000, 374] on label "Niet te zeggen" at bounding box center [994, 360] width 158 height 33
click at [1000, 372] on input "Niet te zeggen" at bounding box center [1001, 366] width 11 height 11
radio input "true"
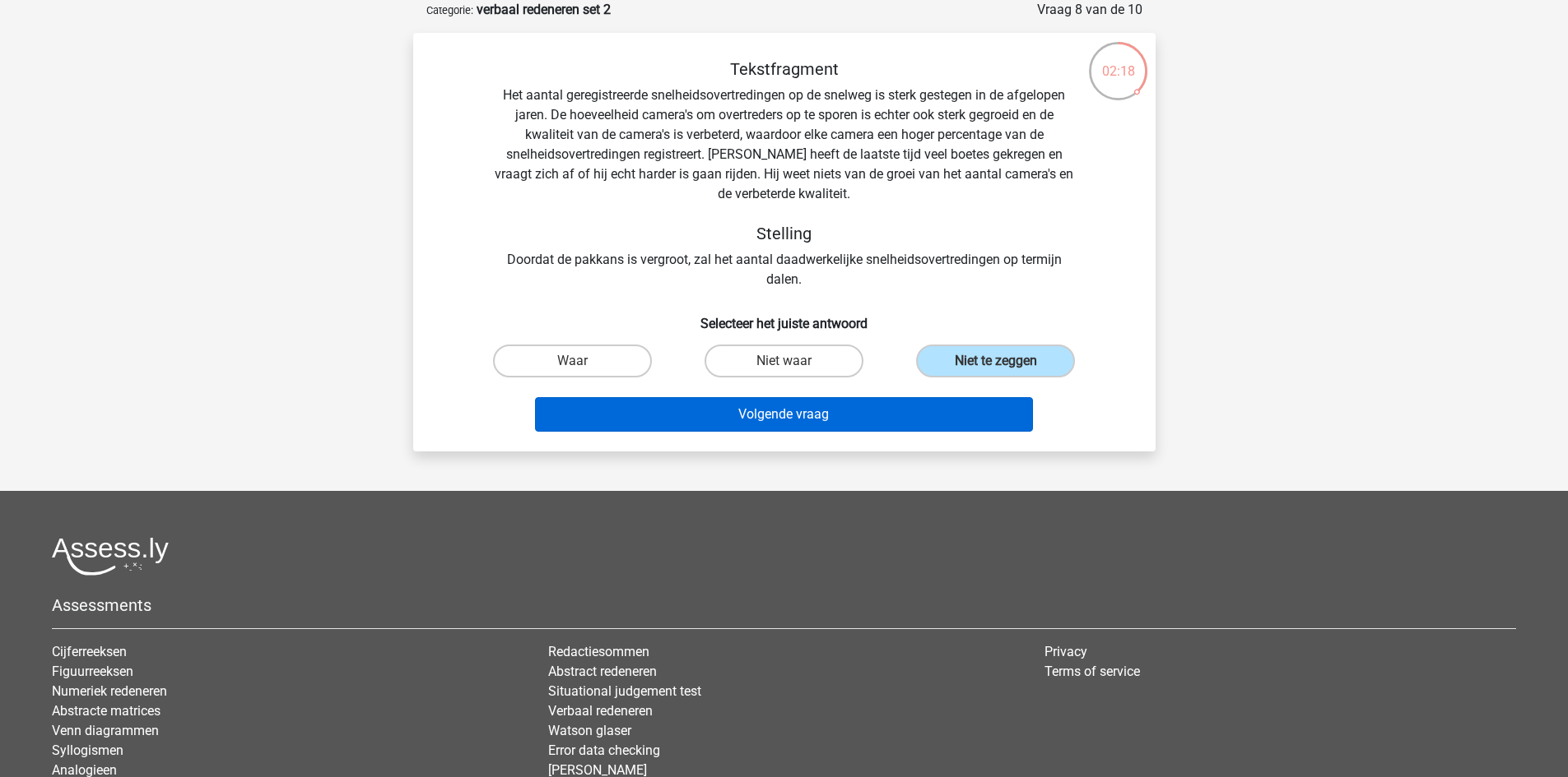
drag, startPoint x: 875, startPoint y: 440, endPoint x: 878, endPoint y: 427, distance: 13.3
click at [875, 438] on div "Tekstfragment Het aantal geregistreerde snelheidsovertredingen op de snelweg is…" at bounding box center [784, 242] width 742 height 419
click at [876, 425] on button "Volgende vraag" at bounding box center [784, 414] width 498 height 35
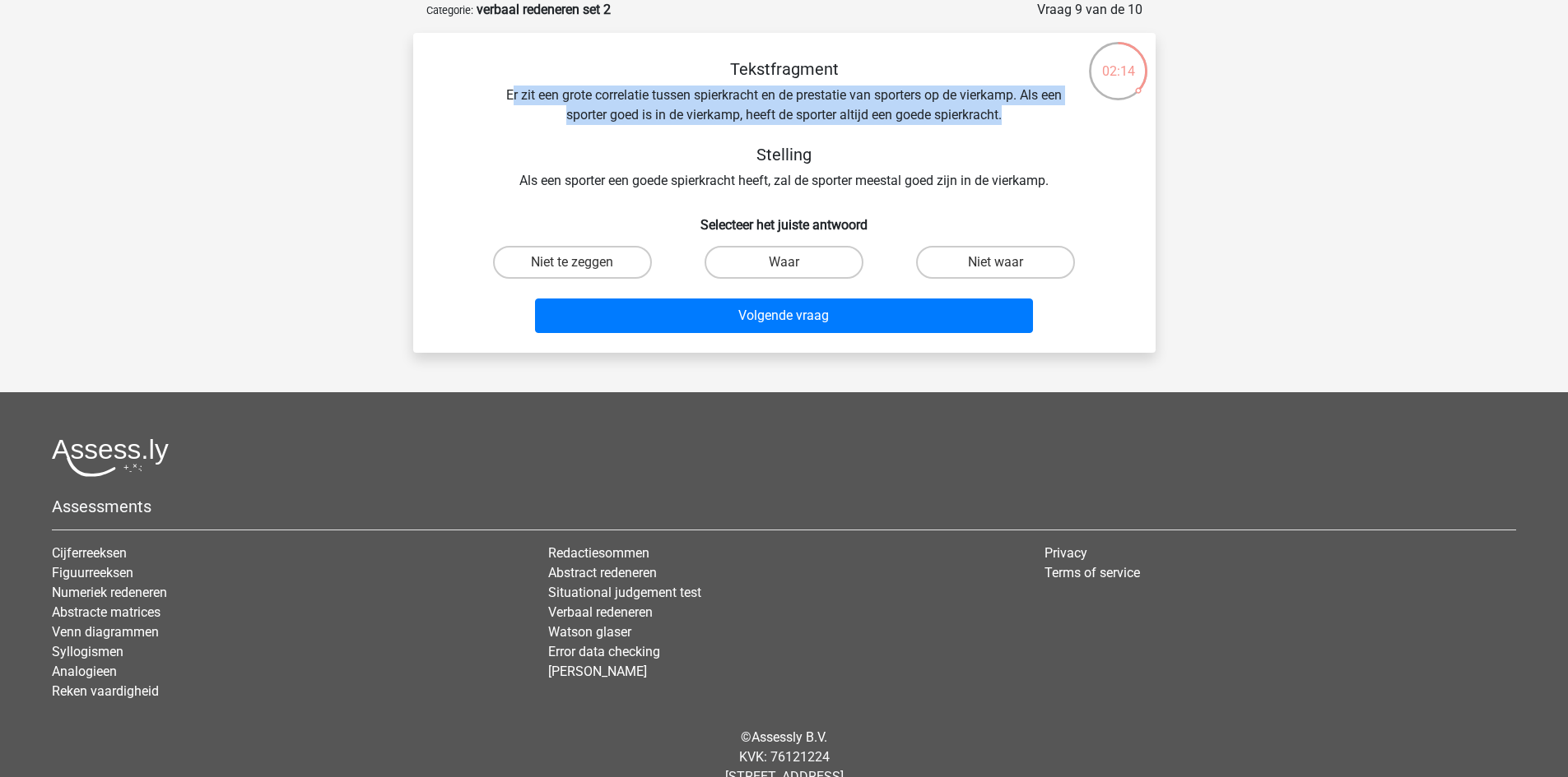
drag, startPoint x: 509, startPoint y: 91, endPoint x: 1013, endPoint y: 122, distance: 505.0
click at [1013, 122] on div "Tekstfragment Er zit een grote correlatie tussen spierkracht en de prestatie va…" at bounding box center [784, 125] width 690 height 132
click at [979, 125] on div "Tekstfragment Er zit een grote correlatie tussen spierkracht en de prestatie va…" at bounding box center [784, 125] width 690 height 132
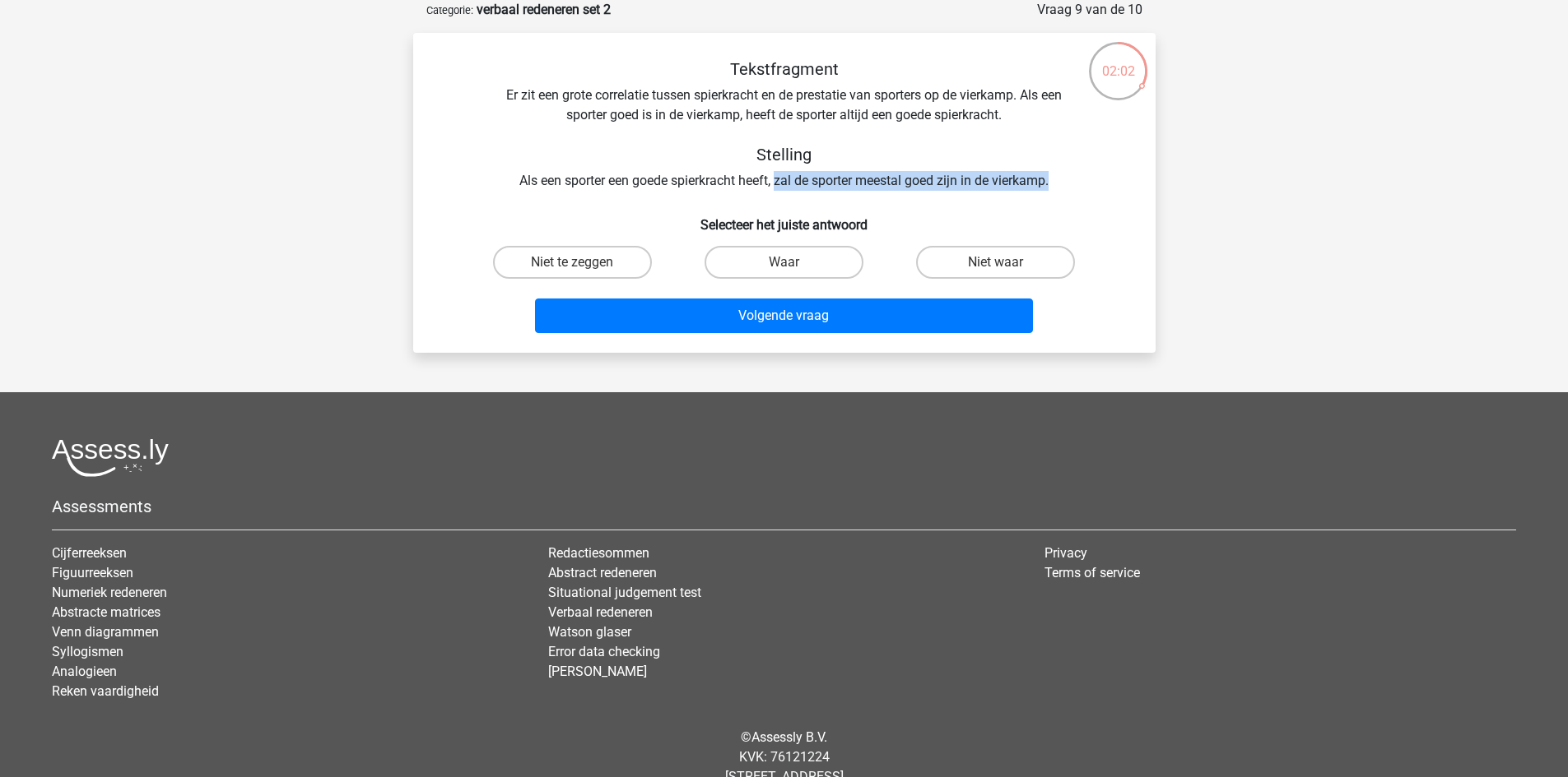
drag, startPoint x: 776, startPoint y: 181, endPoint x: 1057, endPoint y: 177, distance: 281.0
click at [1057, 177] on div "Tekstfragment Er zit een grote correlatie tussen spierkracht en de prestatie va…" at bounding box center [784, 125] width 690 height 132
drag, startPoint x: 516, startPoint y: 178, endPoint x: 1088, endPoint y: 191, distance: 572.1
click at [1088, 191] on div "Tekstfragment Er zit een grote correlatie tussen spierkracht en de prestatie va…" at bounding box center [784, 125] width 690 height 132
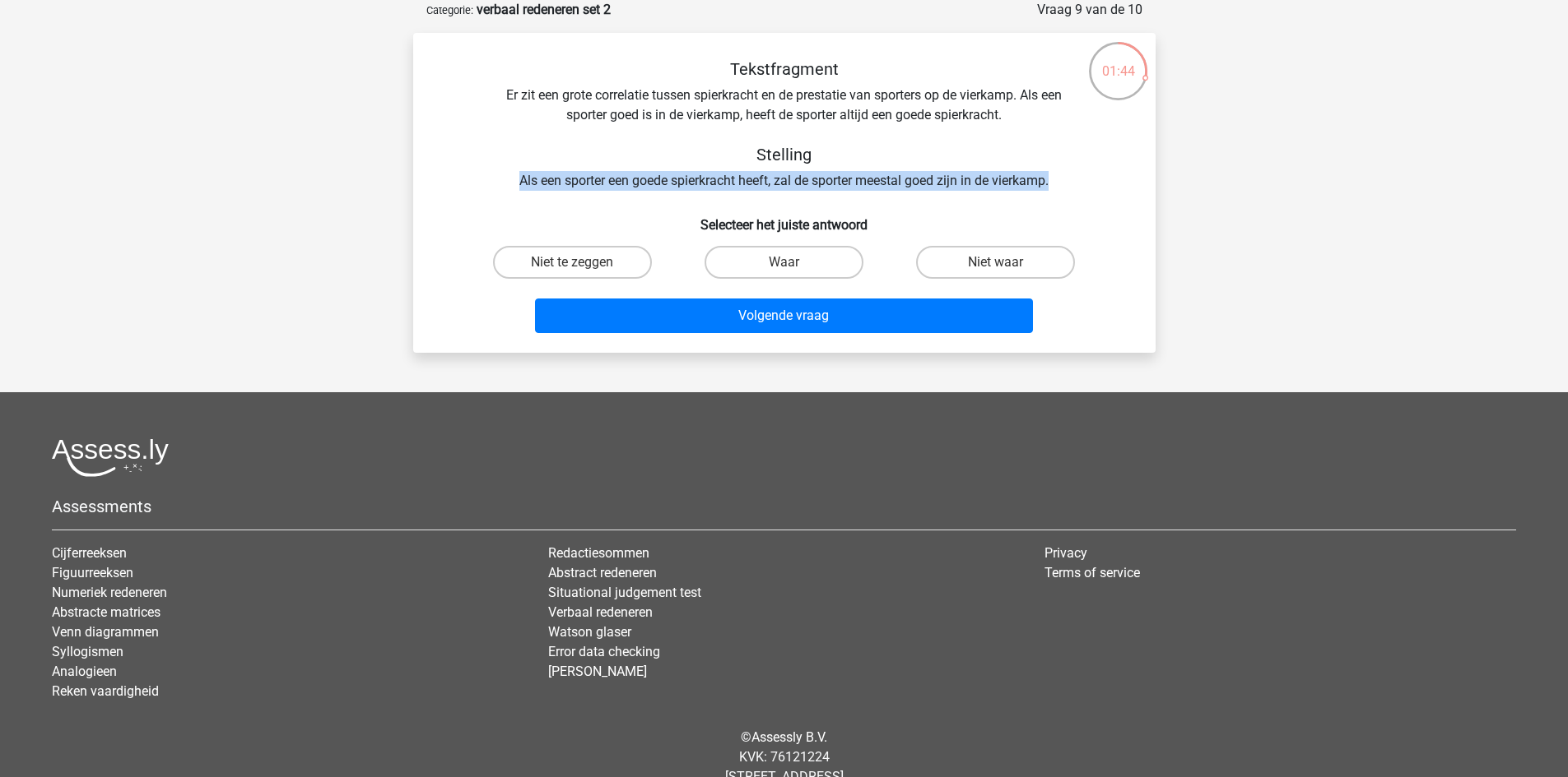
click at [1011, 191] on div "Tekstfragment Er zit een grote correlatie tussen spierkracht en de prestatie va…" at bounding box center [784, 125] width 690 height 132
click at [589, 254] on label "Niet te zeggen" at bounding box center [572, 262] width 158 height 33
click at [583, 262] on input "Niet te zeggen" at bounding box center [577, 267] width 11 height 11
radio input "true"
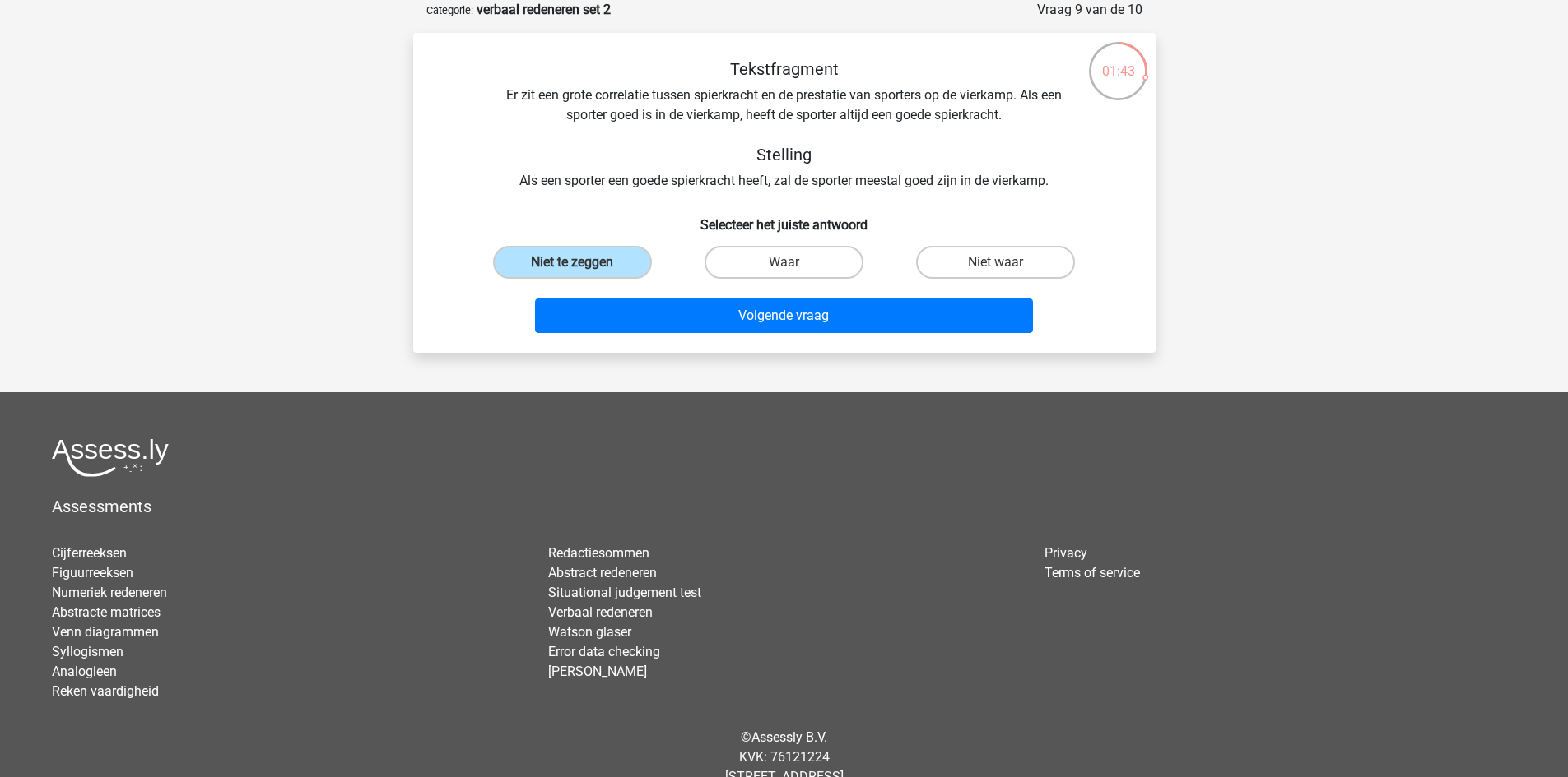
click at [649, 288] on div "Volgende vraag" at bounding box center [784, 312] width 690 height 54
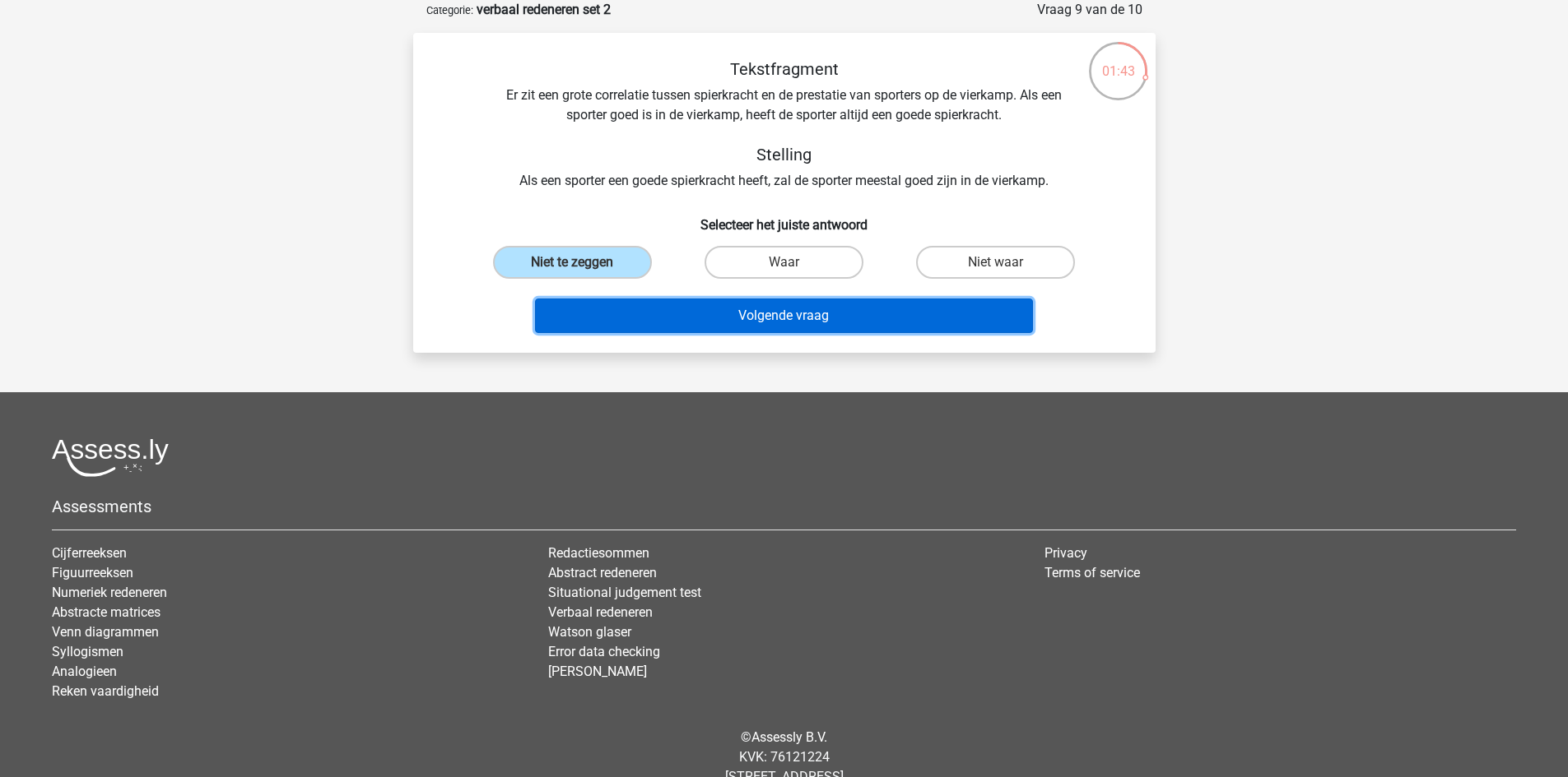
click at [668, 311] on button "Volgende vraag" at bounding box center [784, 315] width 498 height 35
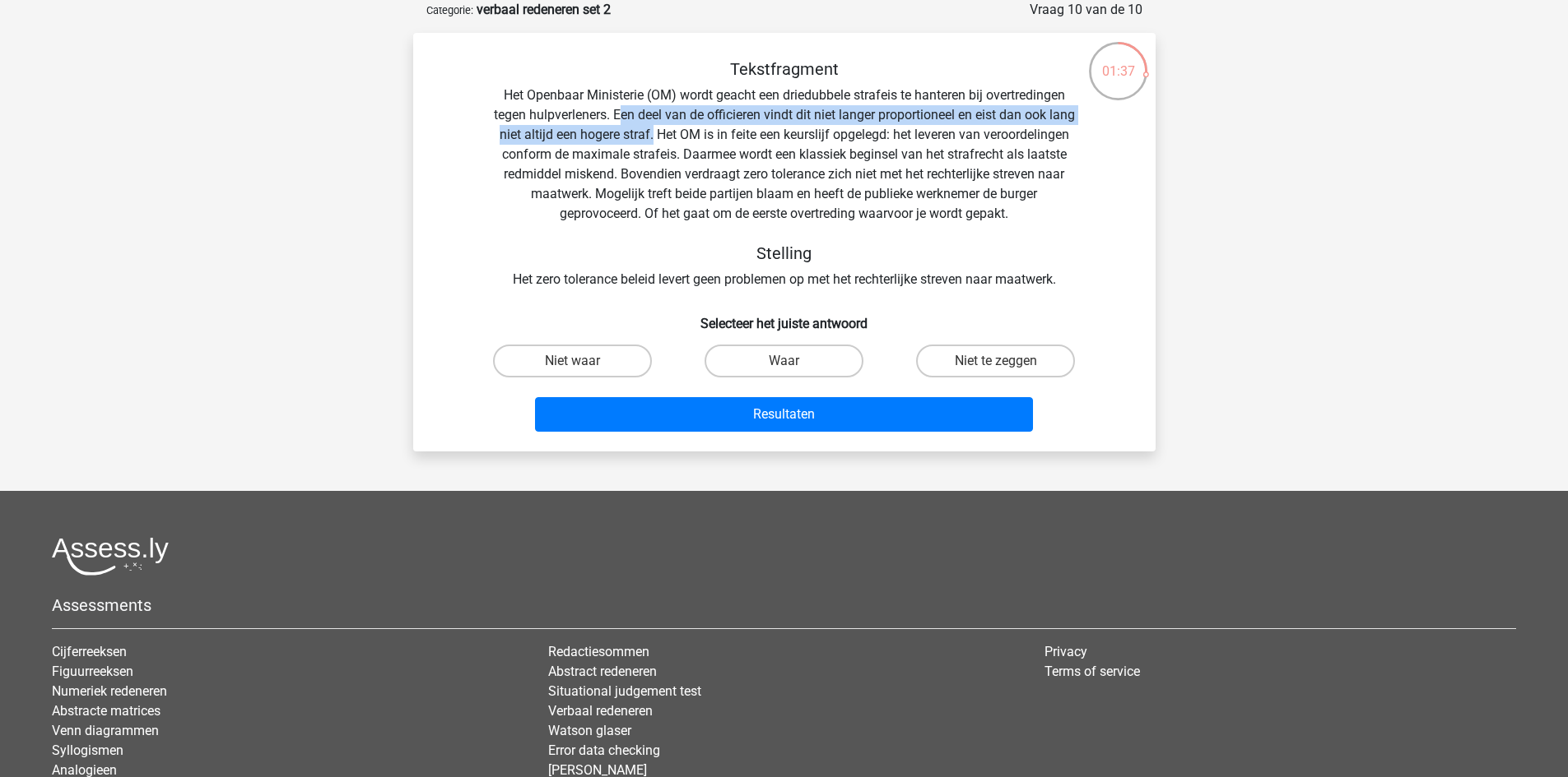
drag, startPoint x: 630, startPoint y: 115, endPoint x: 711, endPoint y: 133, distance: 83.0
click at [711, 133] on div "Tekstfragment Het Openbaar Ministerie (OM) wordt geacht een driedubbele strafei…" at bounding box center [784, 174] width 690 height 230
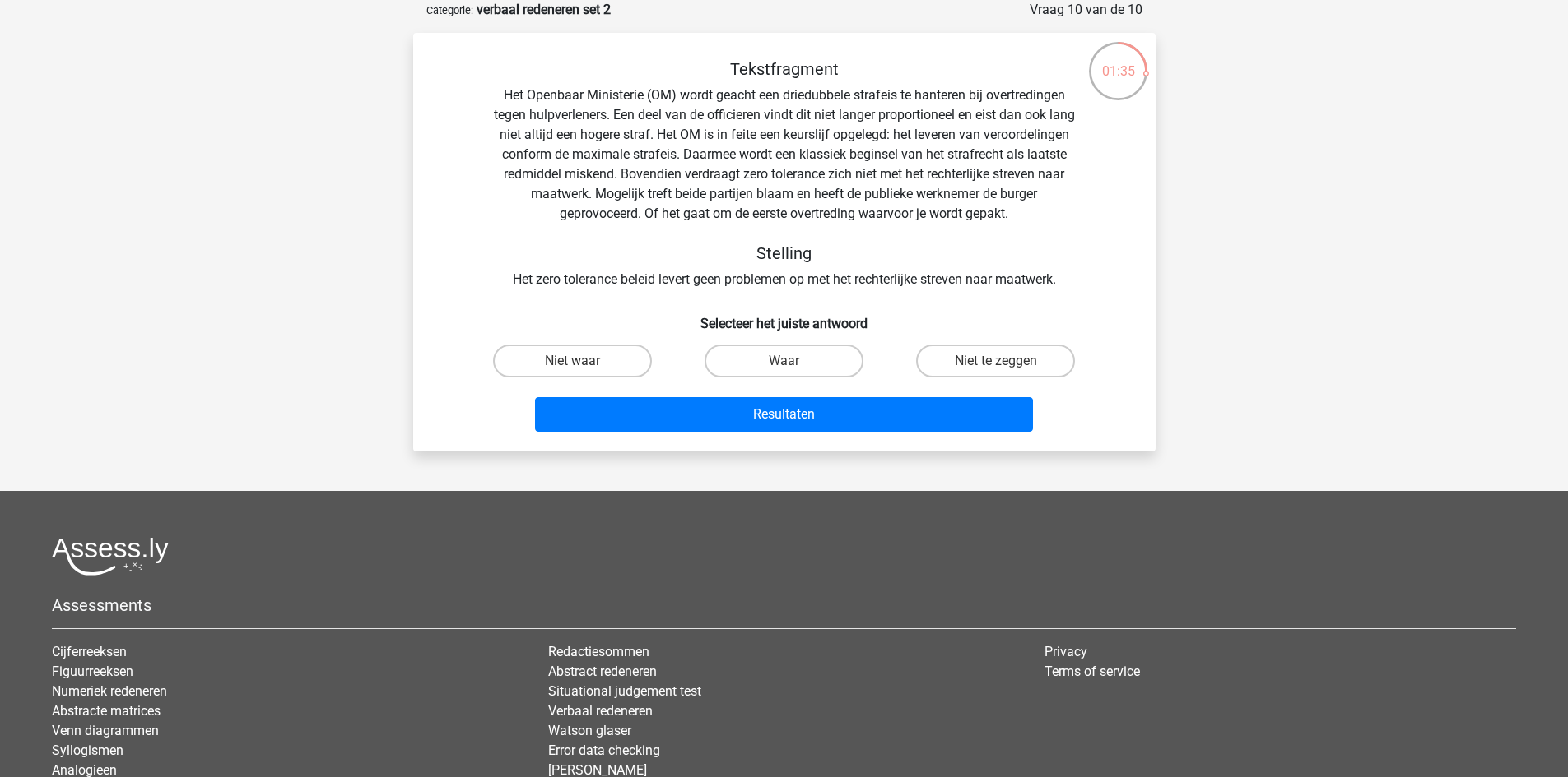
click at [759, 146] on div "Tekstfragment Het Openbaar Ministerie (OM) wordt geacht een driedubbele strafei…" at bounding box center [784, 174] width 690 height 230
click at [1020, 365] on label "Niet te zeggen" at bounding box center [994, 360] width 158 height 33
click at [1007, 365] on input "Niet te zeggen" at bounding box center [1001, 366] width 11 height 11
radio input "true"
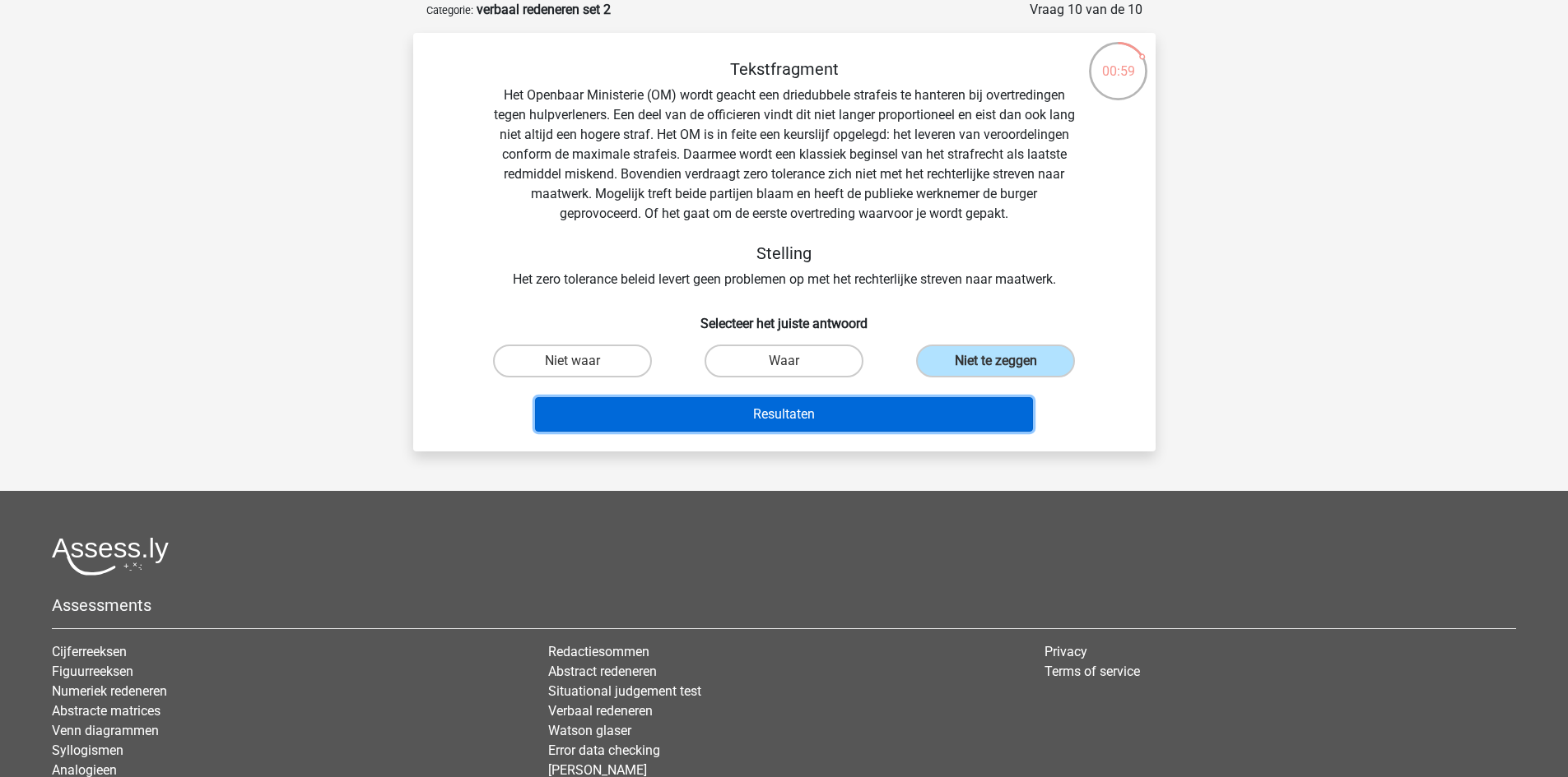
click at [948, 399] on button "Resultaten" at bounding box center [784, 414] width 498 height 35
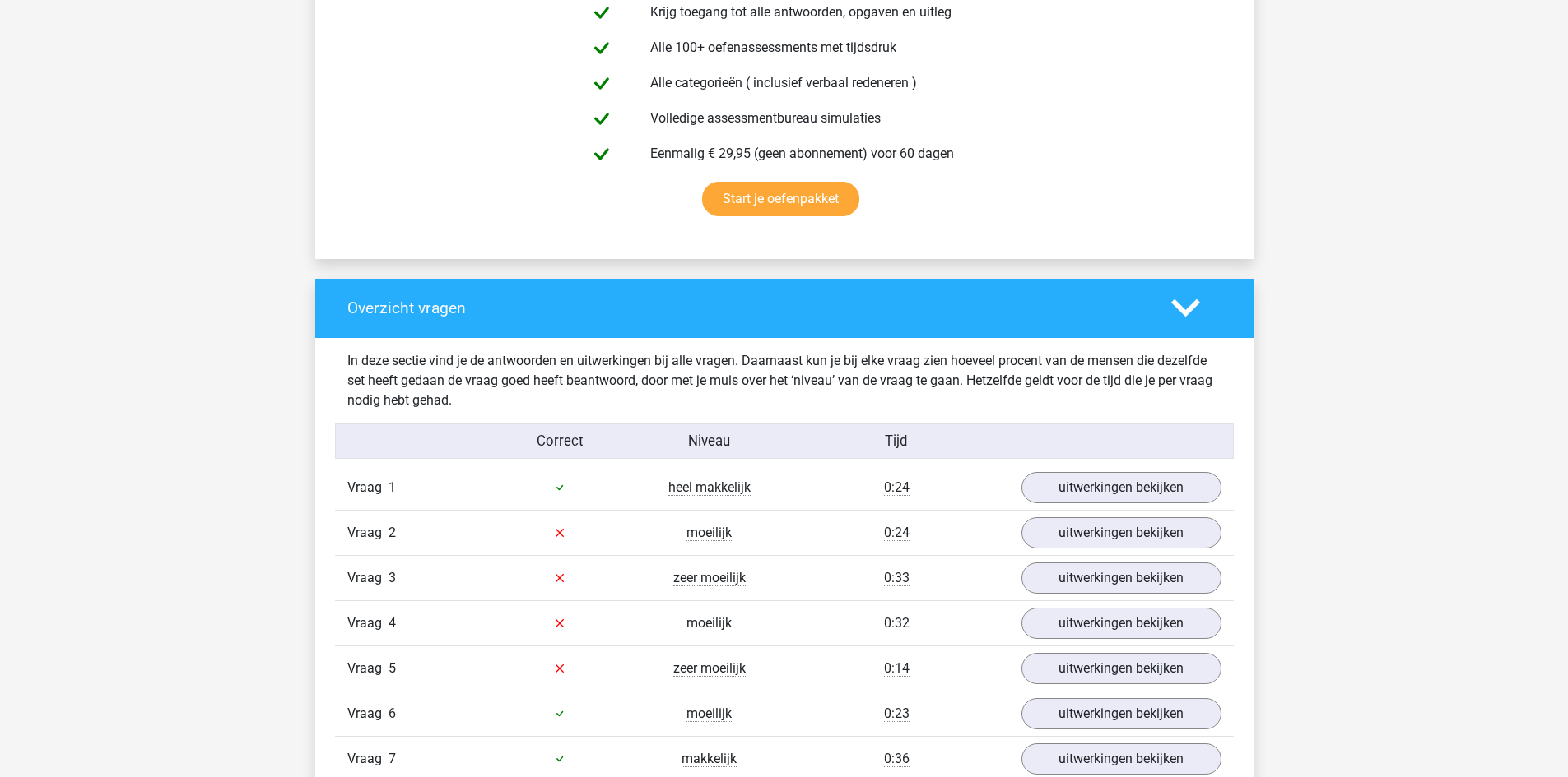
scroll to position [1151, 0]
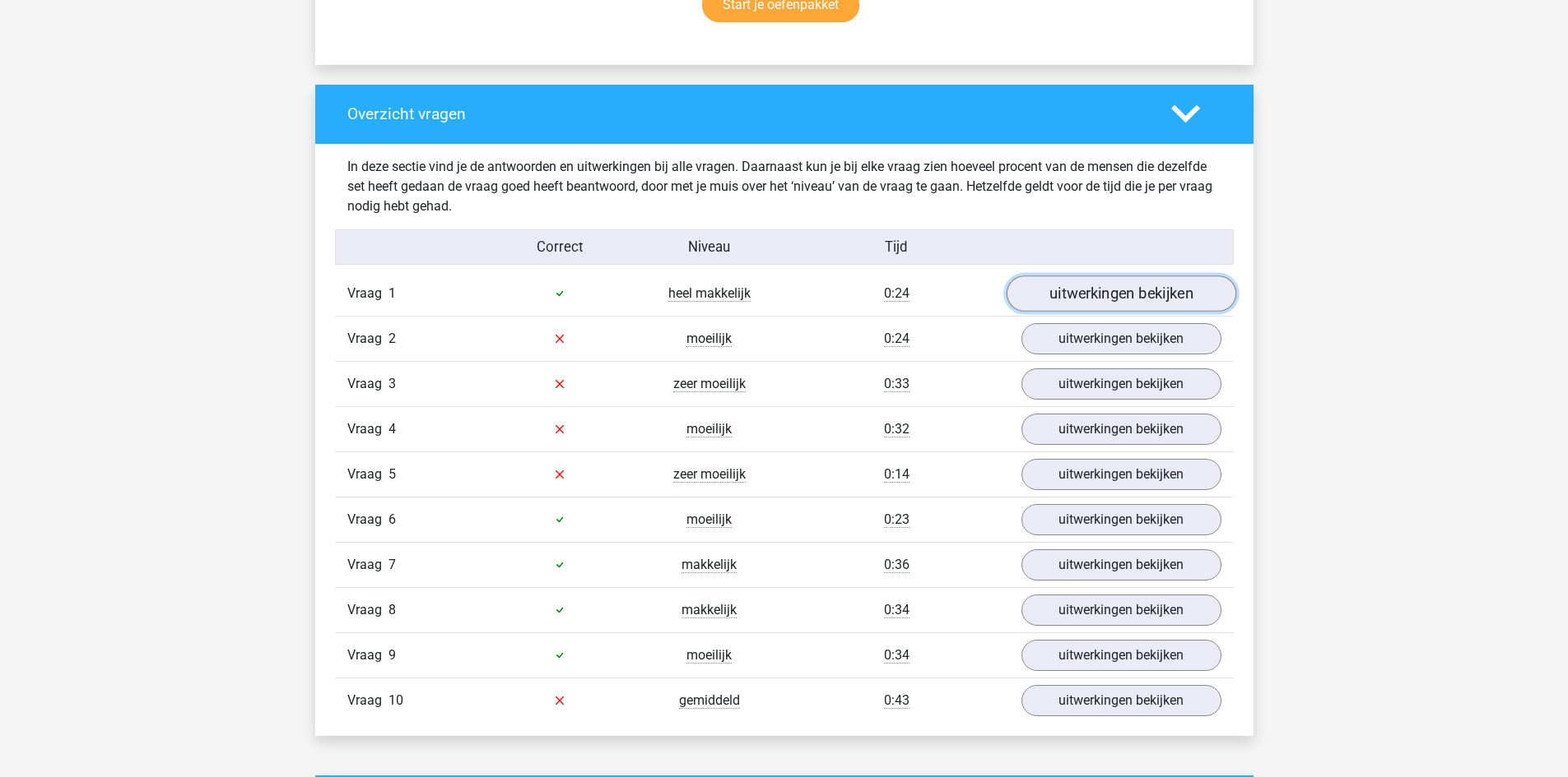
click at [1101, 299] on link "uitwerkingen bekijken" at bounding box center [1120, 293] width 229 height 36
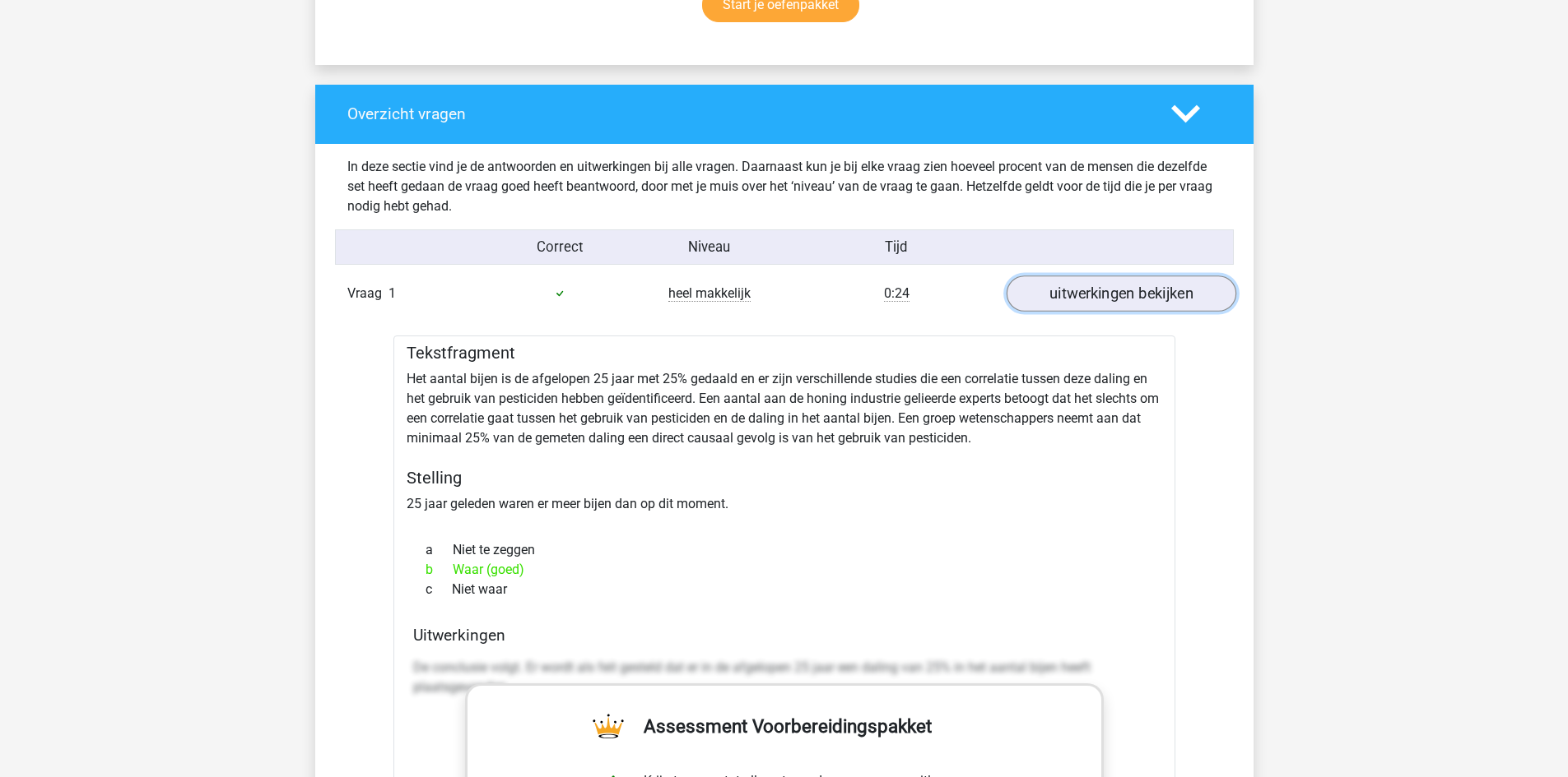
click at [1099, 296] on link "uitwerkingen bekijken" at bounding box center [1120, 293] width 229 height 36
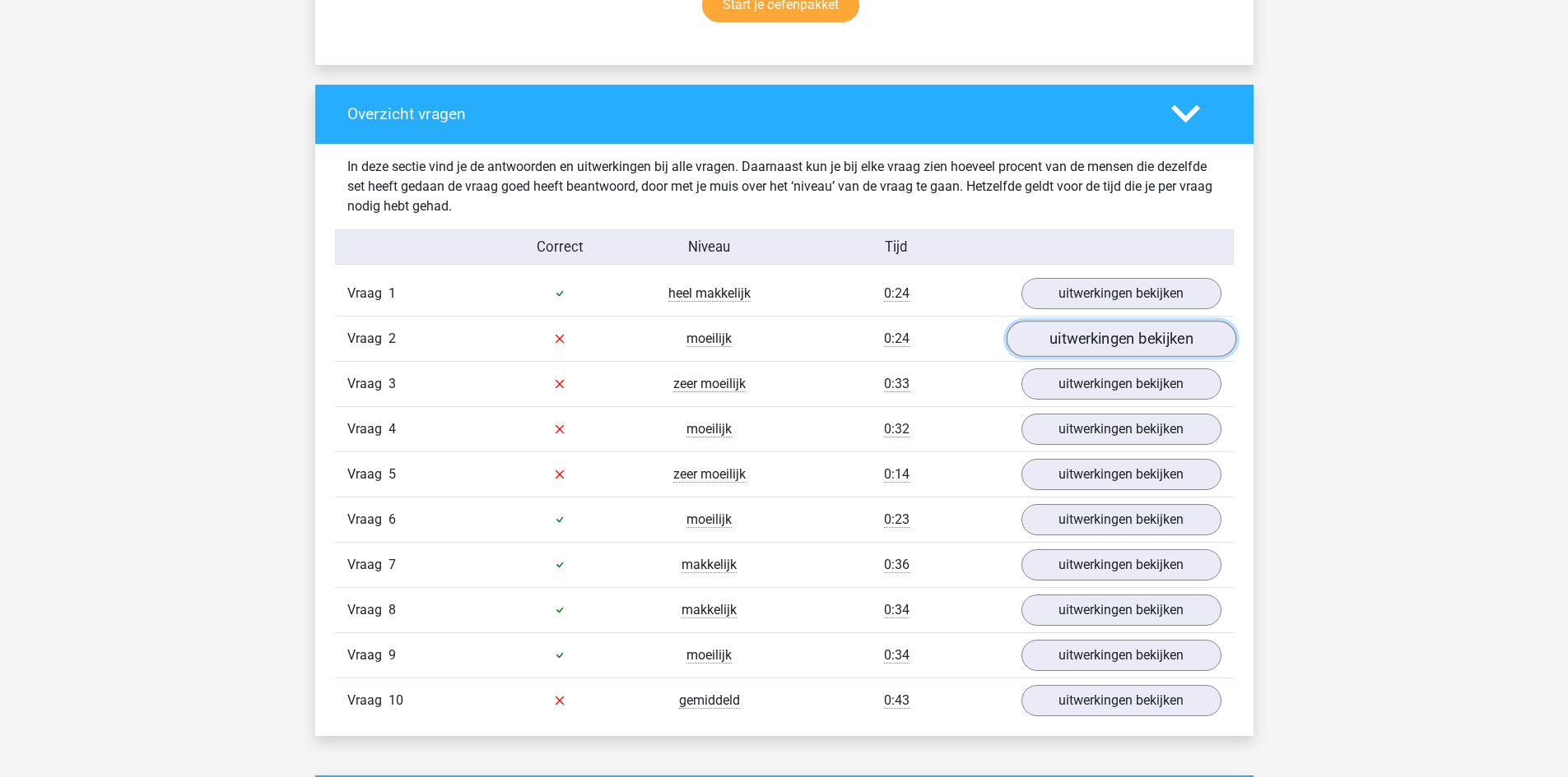
click at [1098, 332] on link "uitwerkingen bekijken" at bounding box center [1120, 338] width 229 height 36
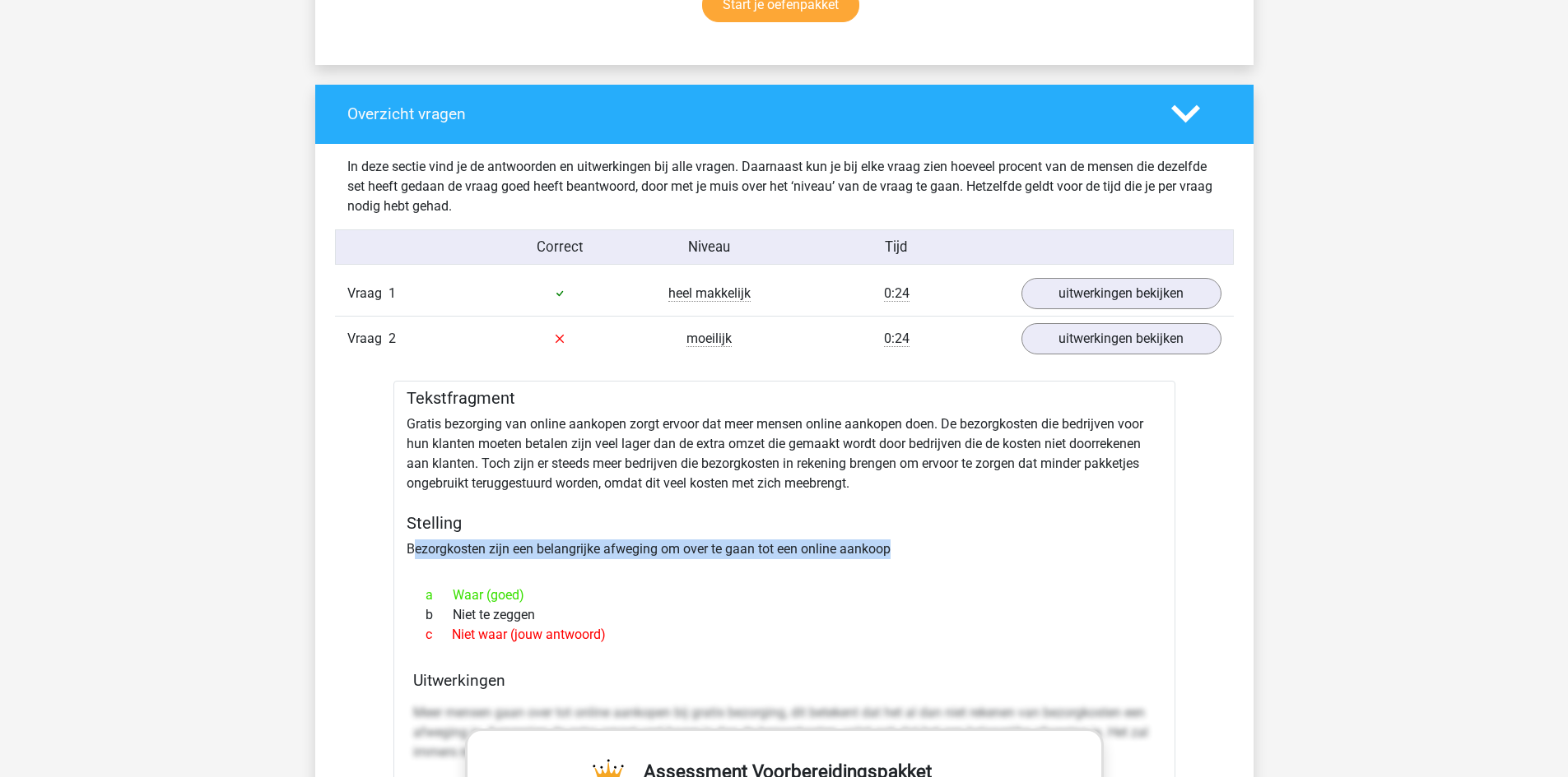
drag, startPoint x: 411, startPoint y: 548, endPoint x: 916, endPoint y: 544, distance: 505.0
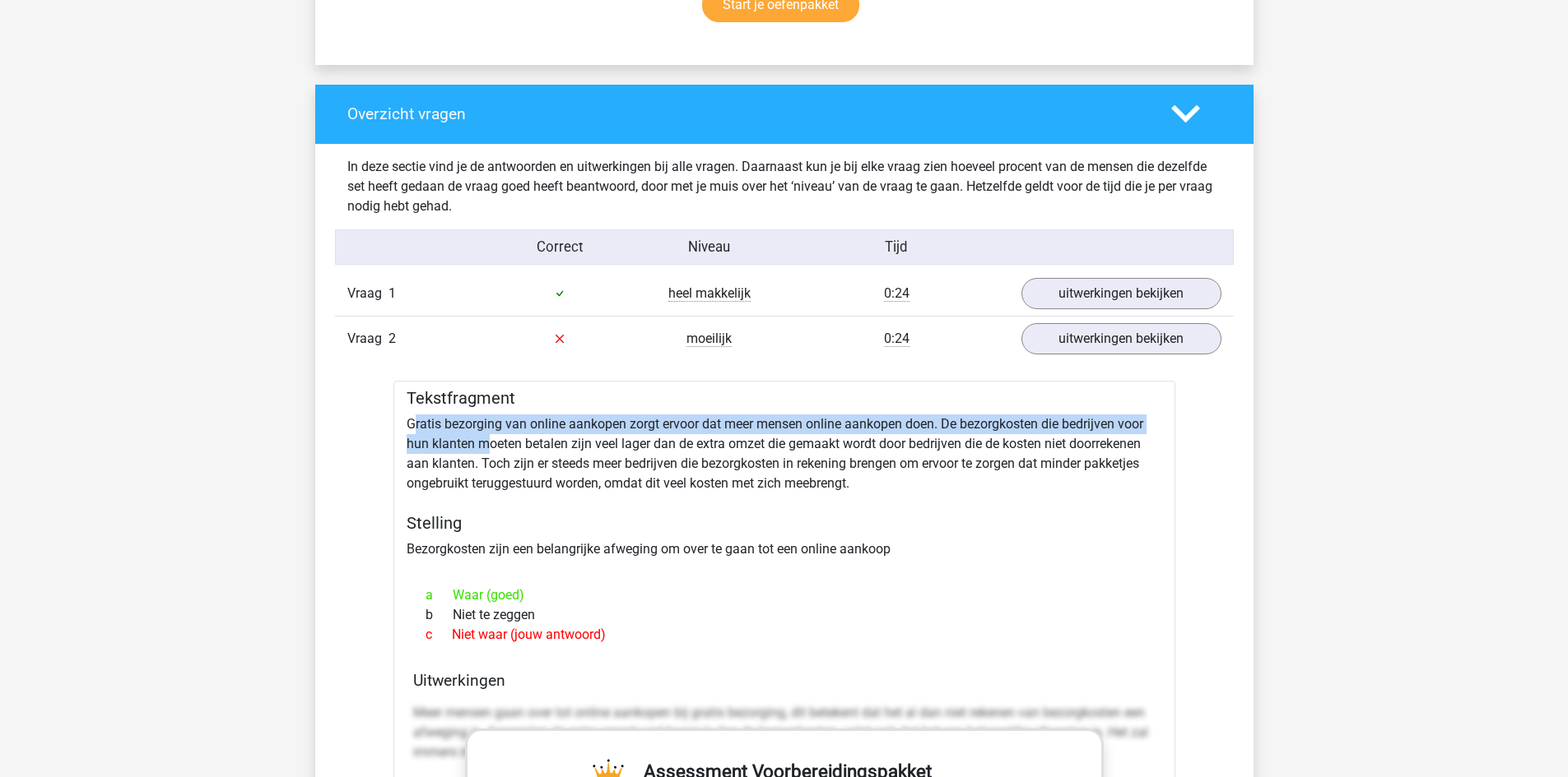
drag, startPoint x: 411, startPoint y: 426, endPoint x: 492, endPoint y: 441, distance: 82.4
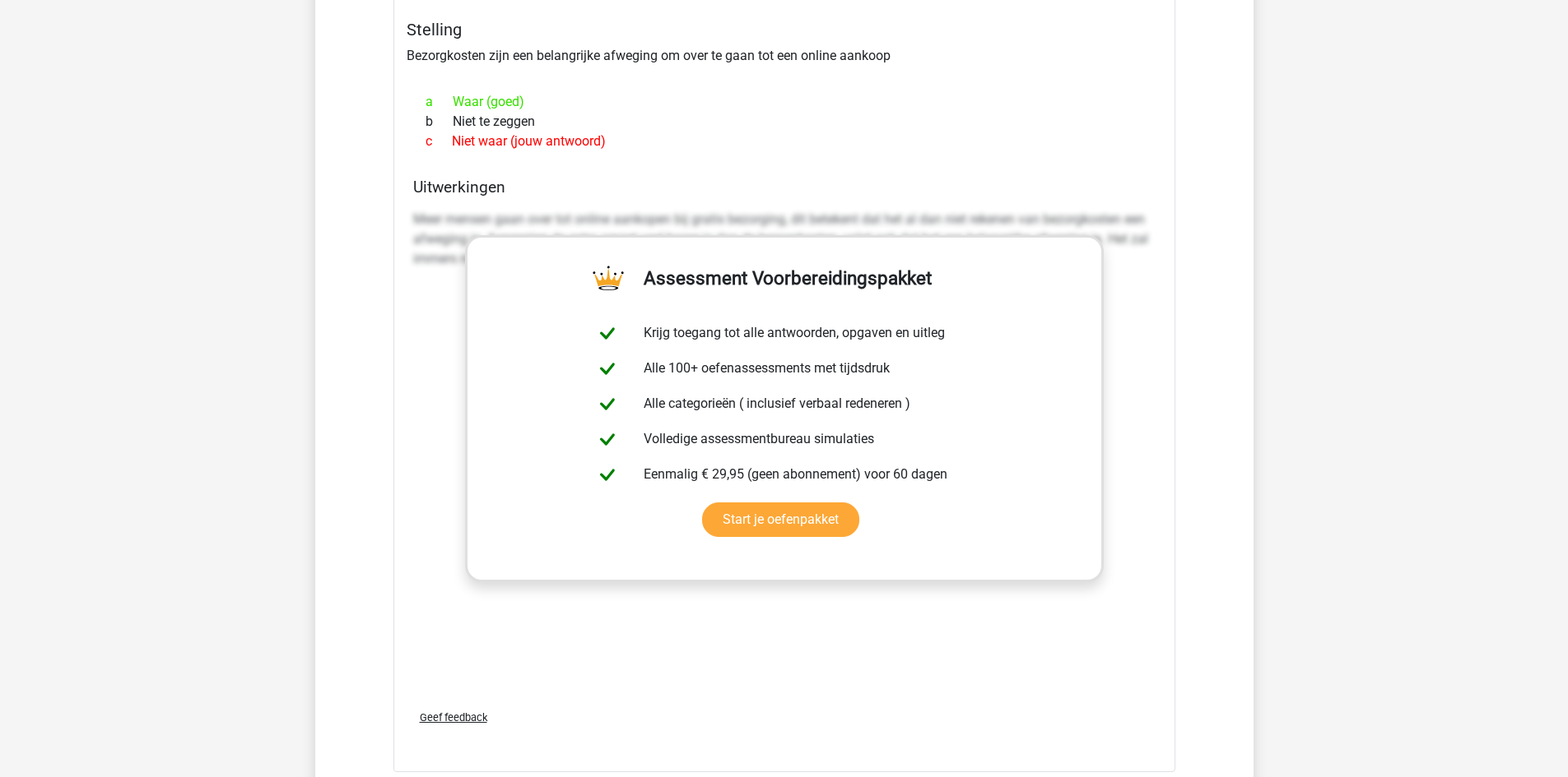
scroll to position [2057, 0]
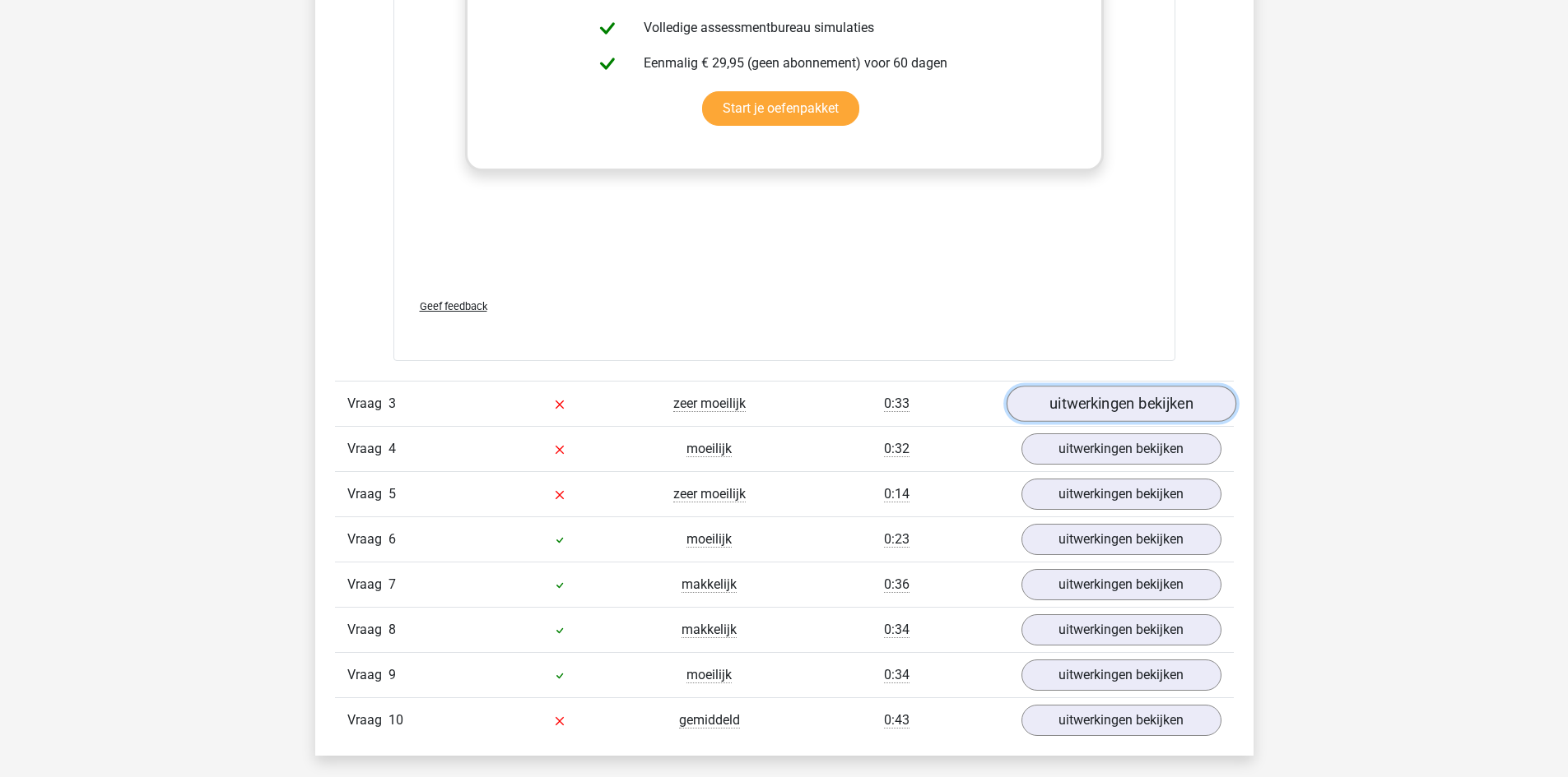
click at [1067, 415] on link "uitwerkingen bekijken" at bounding box center [1120, 404] width 229 height 36
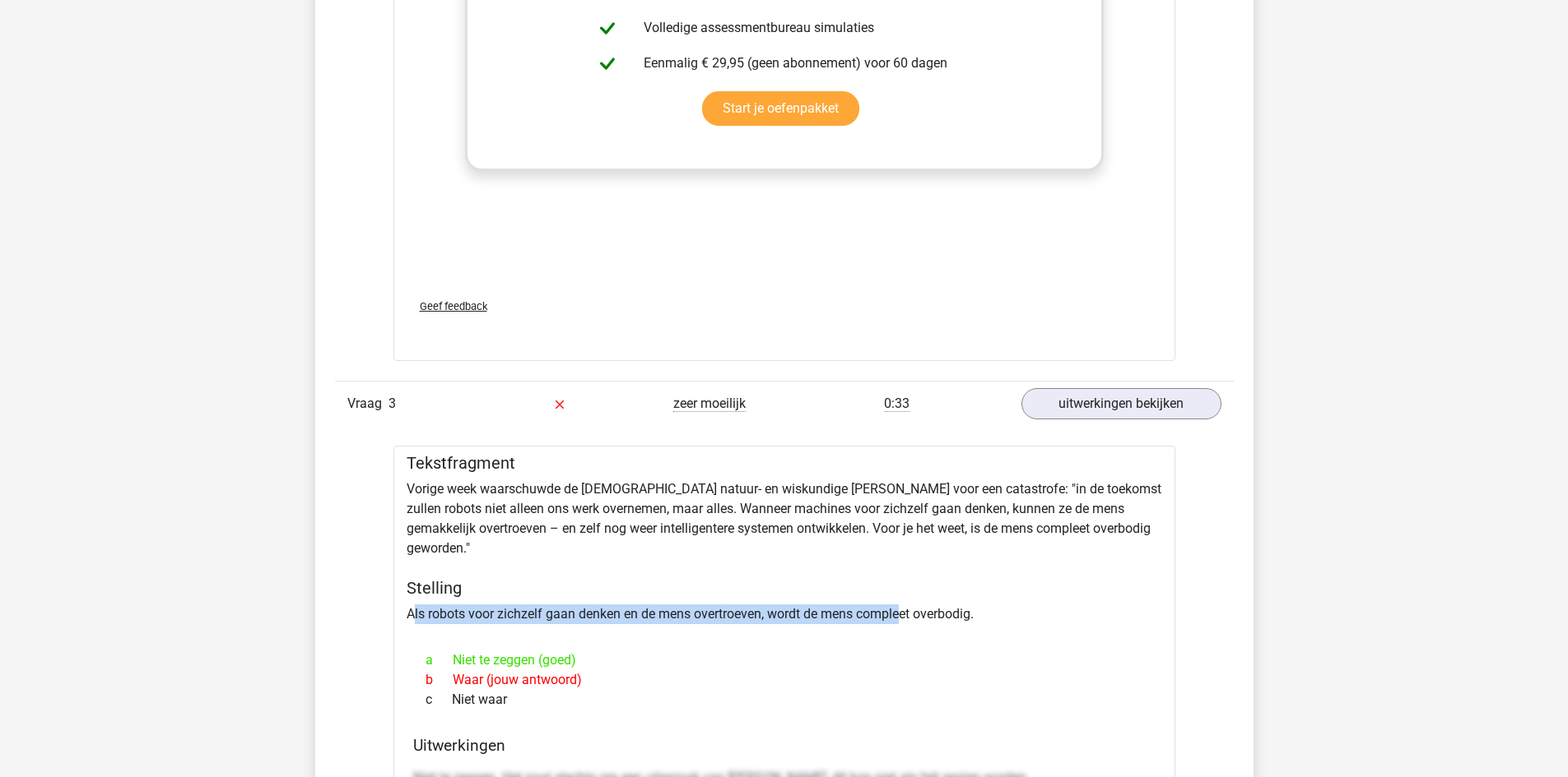
drag, startPoint x: 412, startPoint y: 596, endPoint x: 908, endPoint y: 590, distance: 496.0
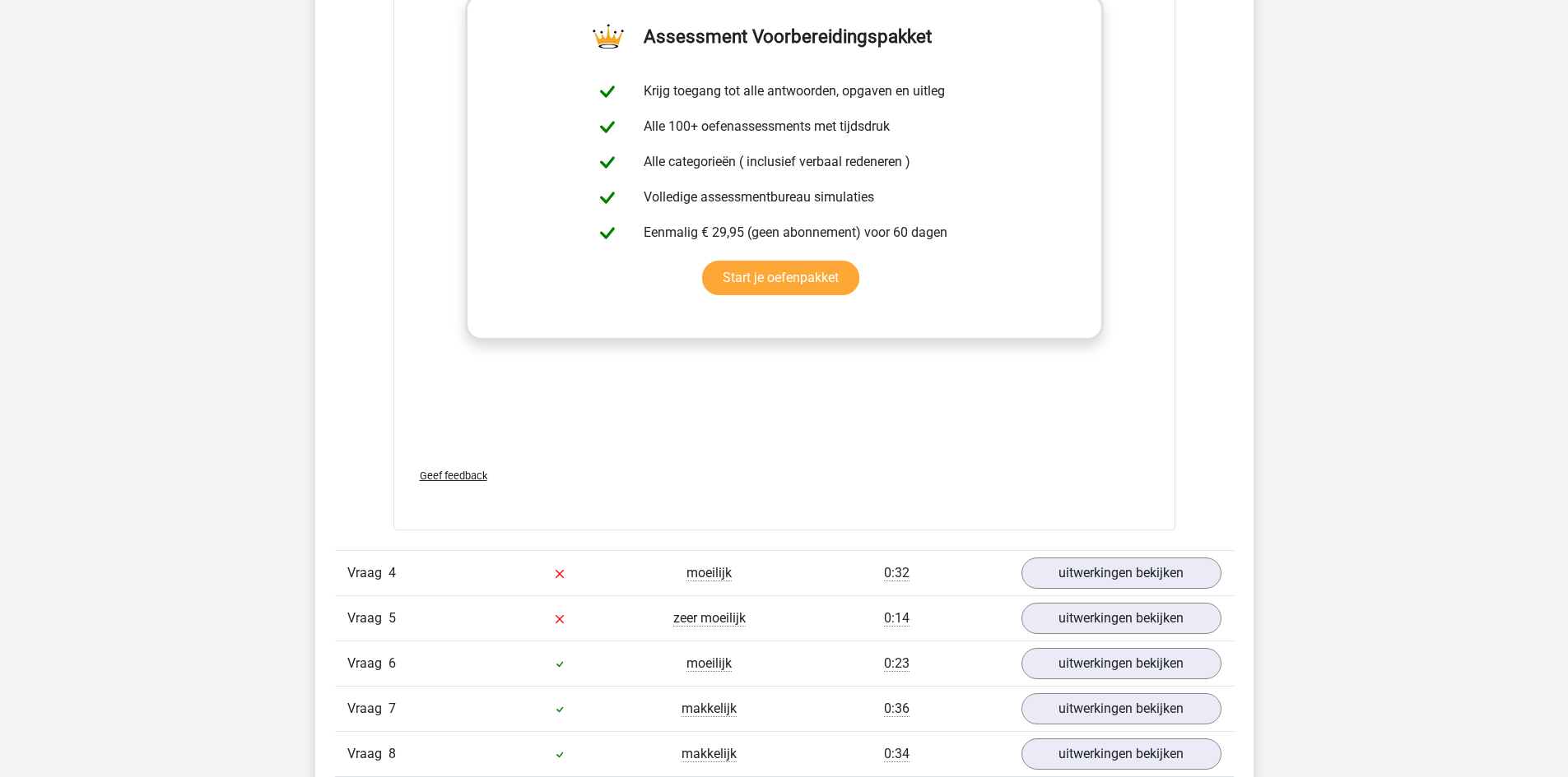
scroll to position [3043, 0]
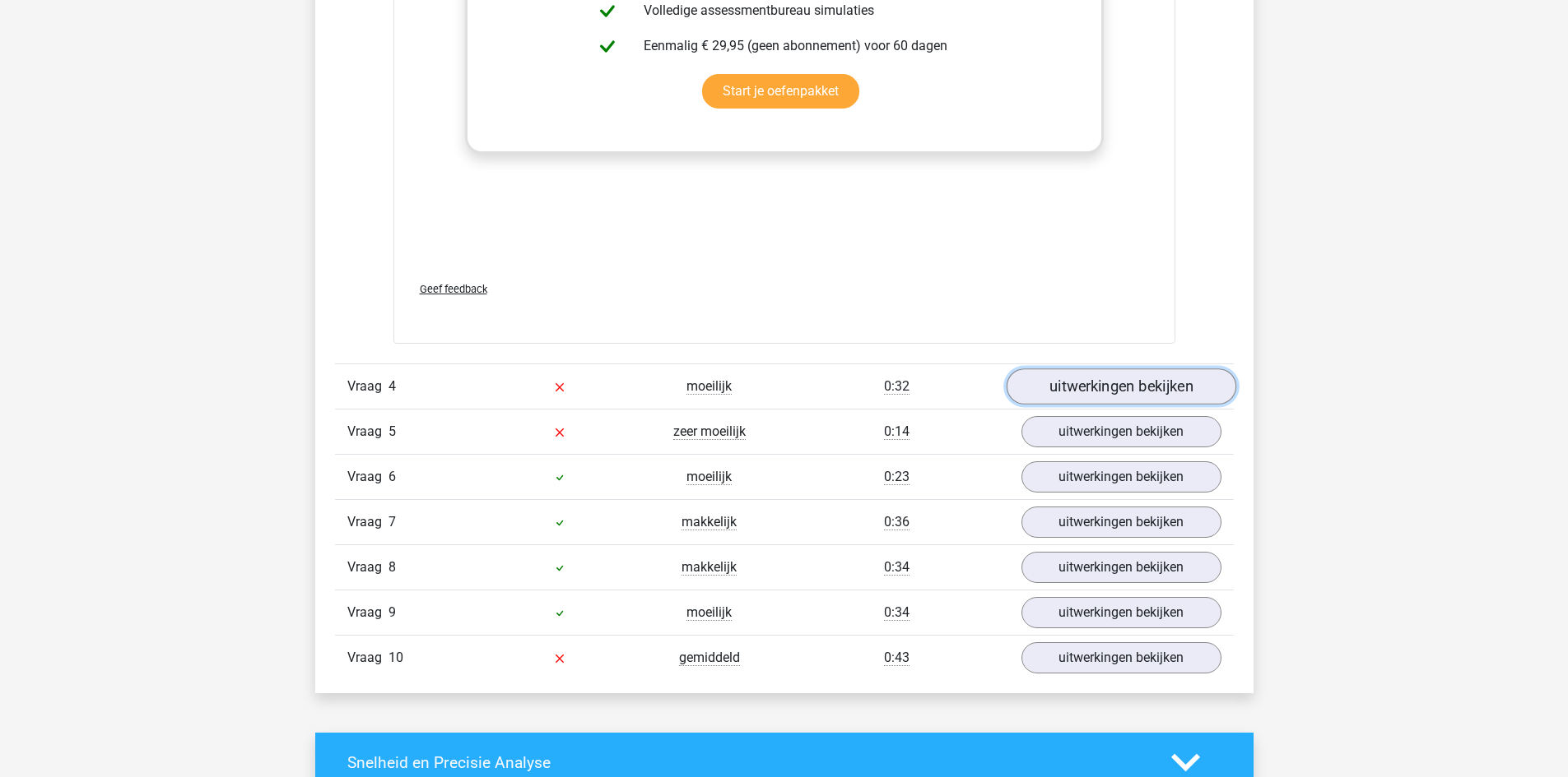
click at [1075, 368] on link "uitwerkingen bekijken" at bounding box center [1120, 386] width 229 height 36
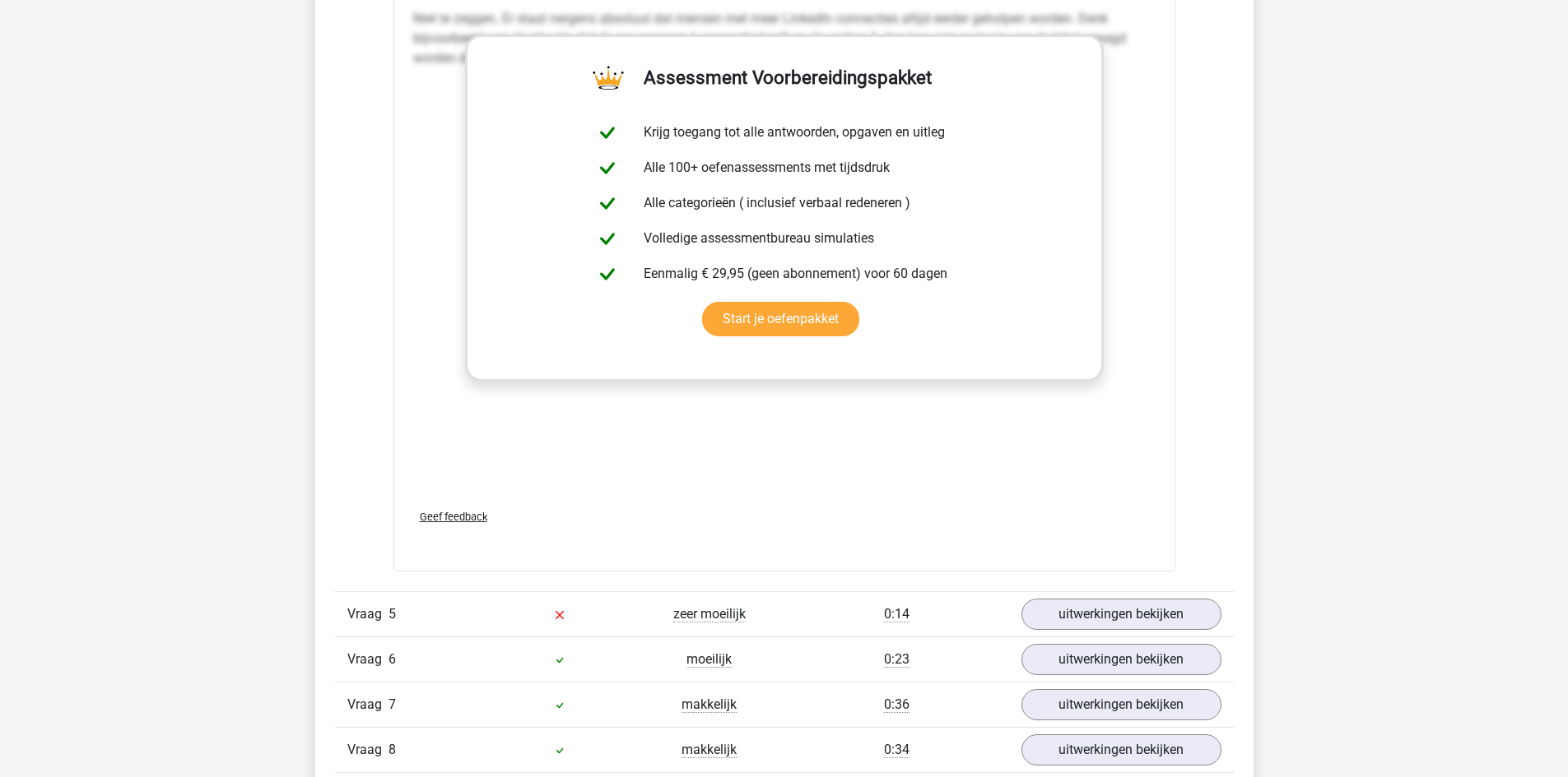
scroll to position [4030, 0]
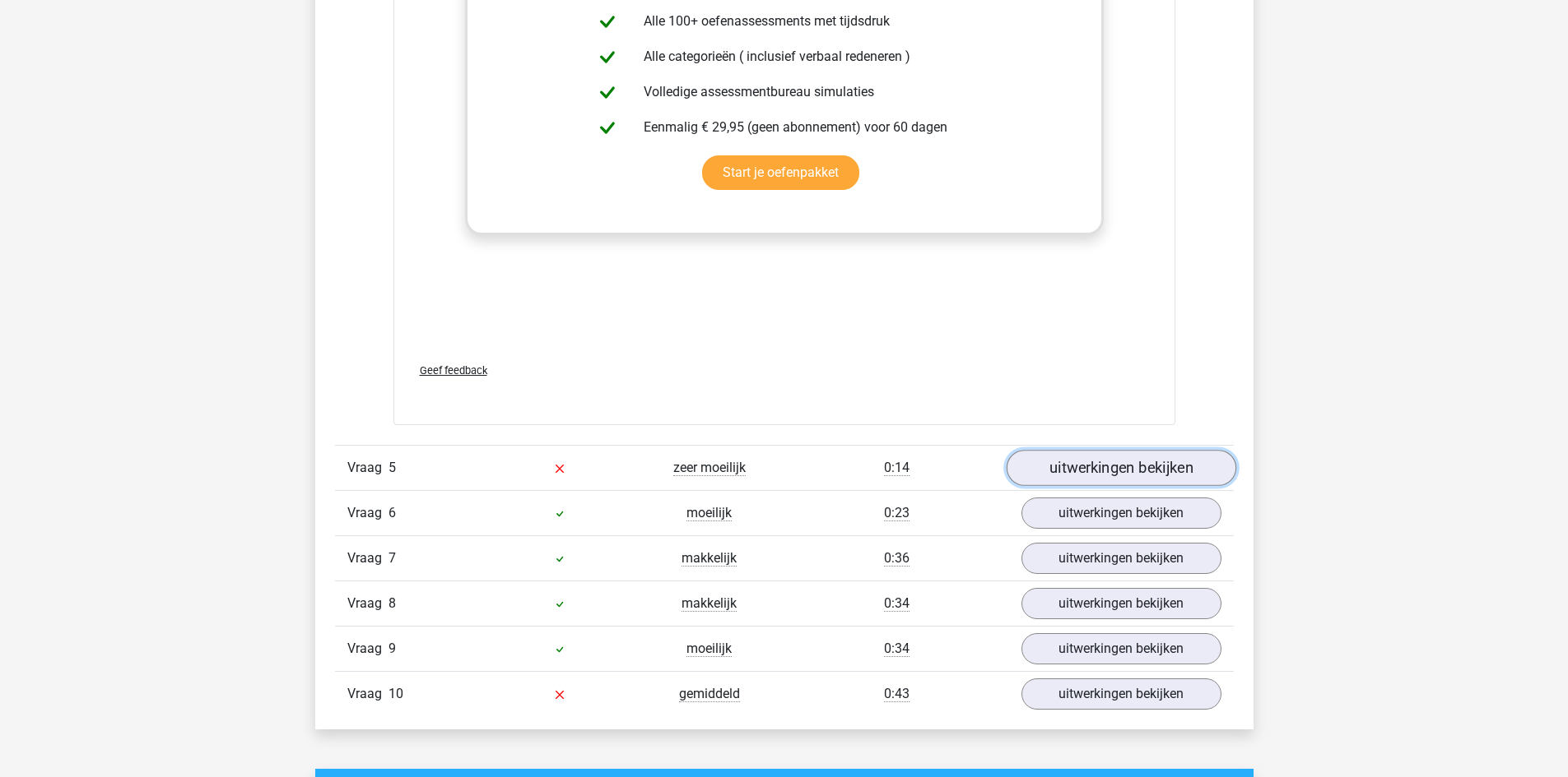
click at [1063, 450] on link "uitwerkingen bekijken" at bounding box center [1120, 467] width 229 height 36
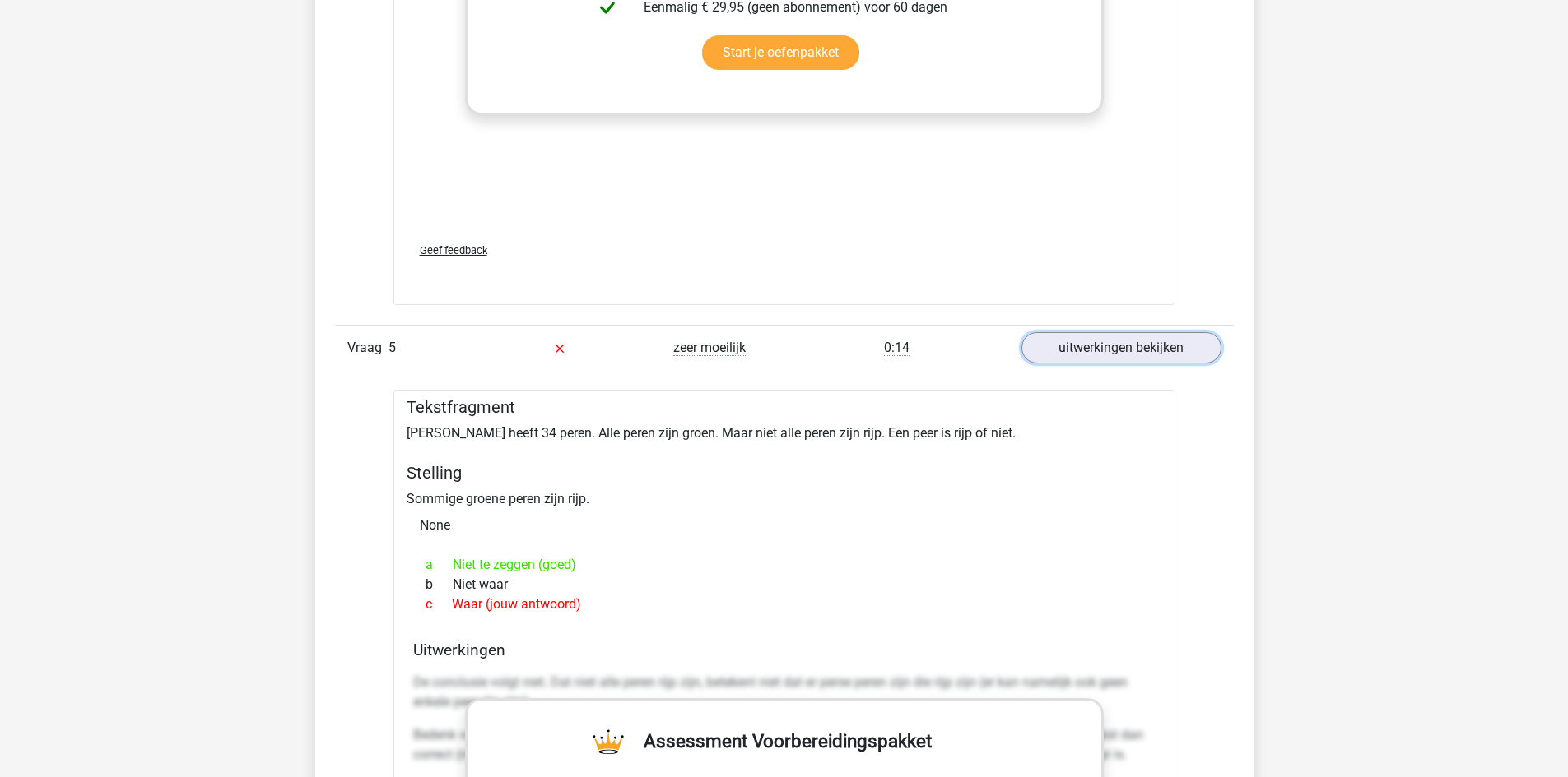
scroll to position [4277, 0]
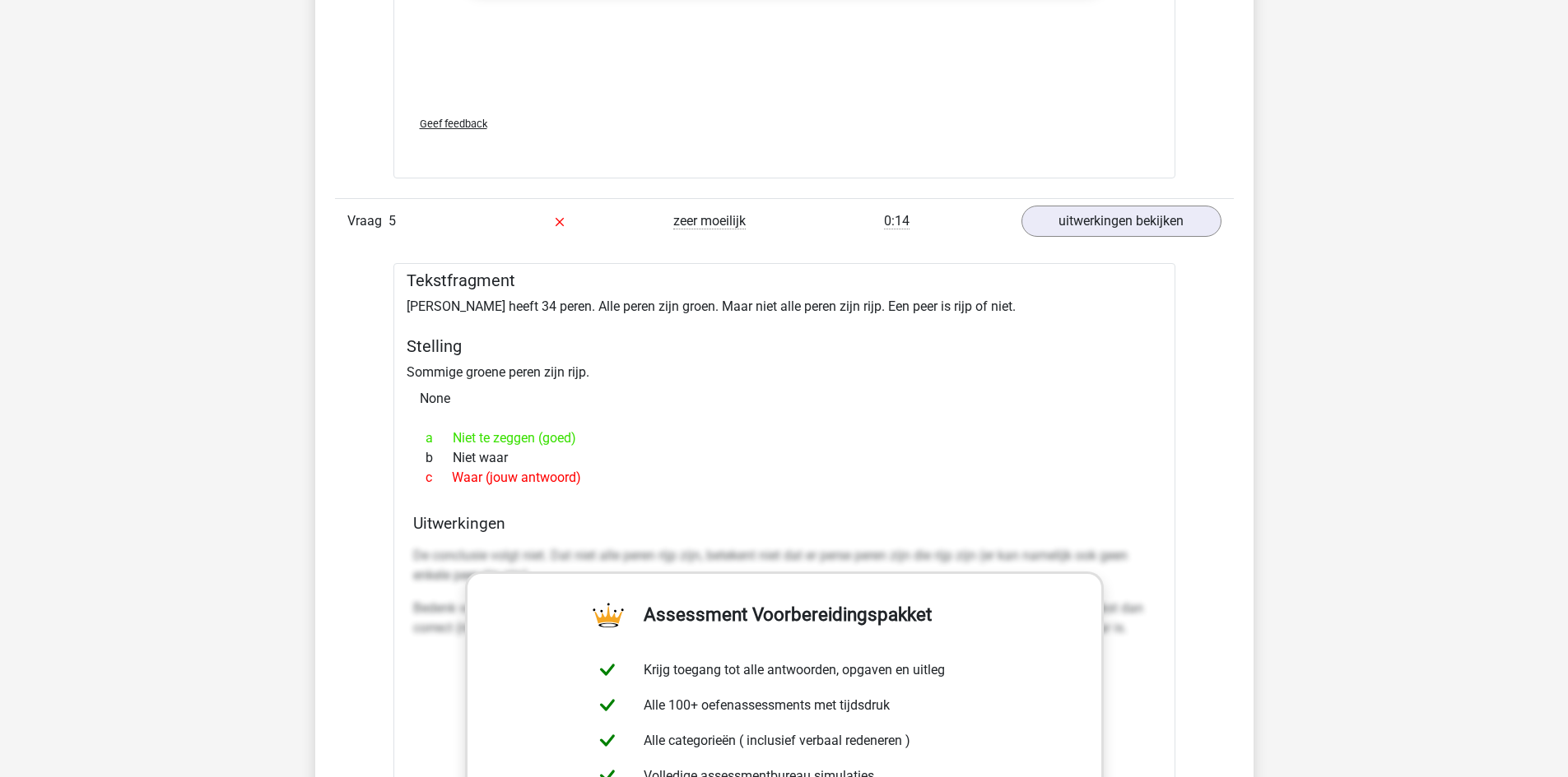
drag, startPoint x: 407, startPoint y: 286, endPoint x: 596, endPoint y: 455, distance: 253.5
click at [596, 455] on div "Tekstfragment Peter heeft 34 peren. Alle peren zijn groen. Maar niet alle peren…" at bounding box center [784, 685] width 782 height 845
copy div "Peter heeft 34 peren. Alle peren zijn groen. Maar niet alle peren zijn rijp. Ee…"
click at [691, 350] on div "Tekstfragment Peter heeft 34 peren. Alle peren zijn groen. Maar niet alle peren…" at bounding box center [784, 685] width 782 height 845
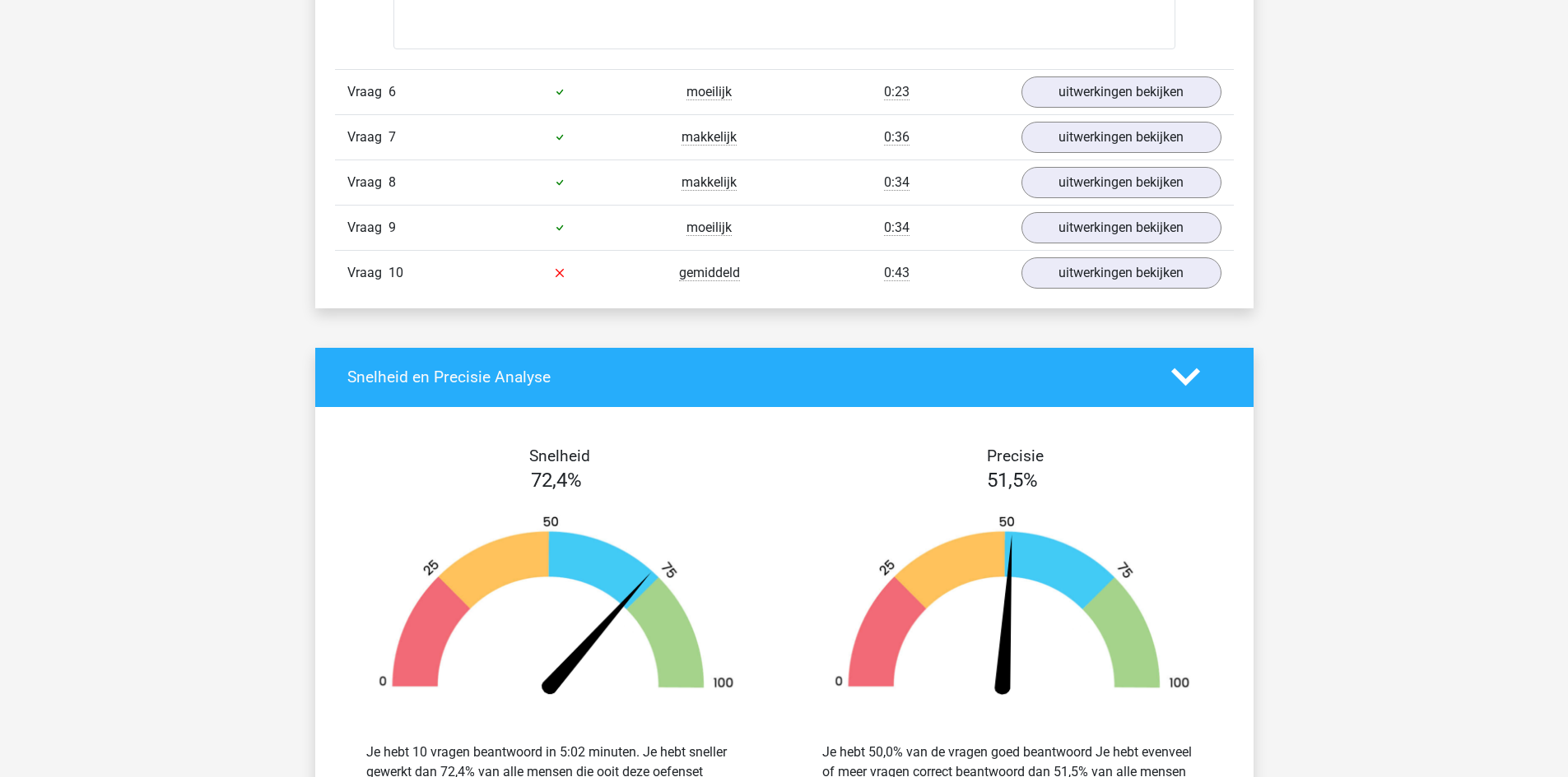
scroll to position [5346, 0]
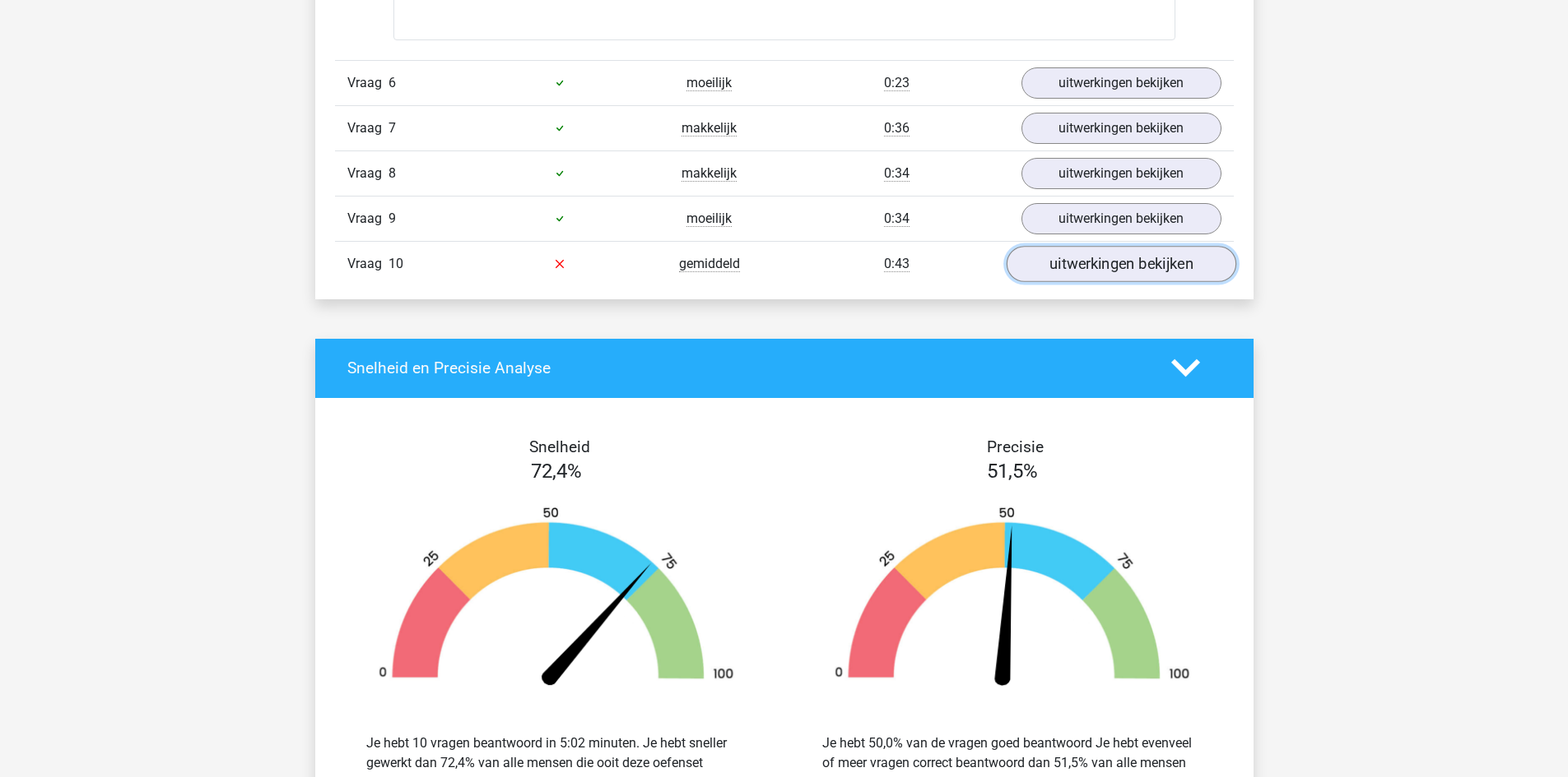
click at [1102, 260] on link "uitwerkingen bekijken" at bounding box center [1120, 264] width 229 height 36
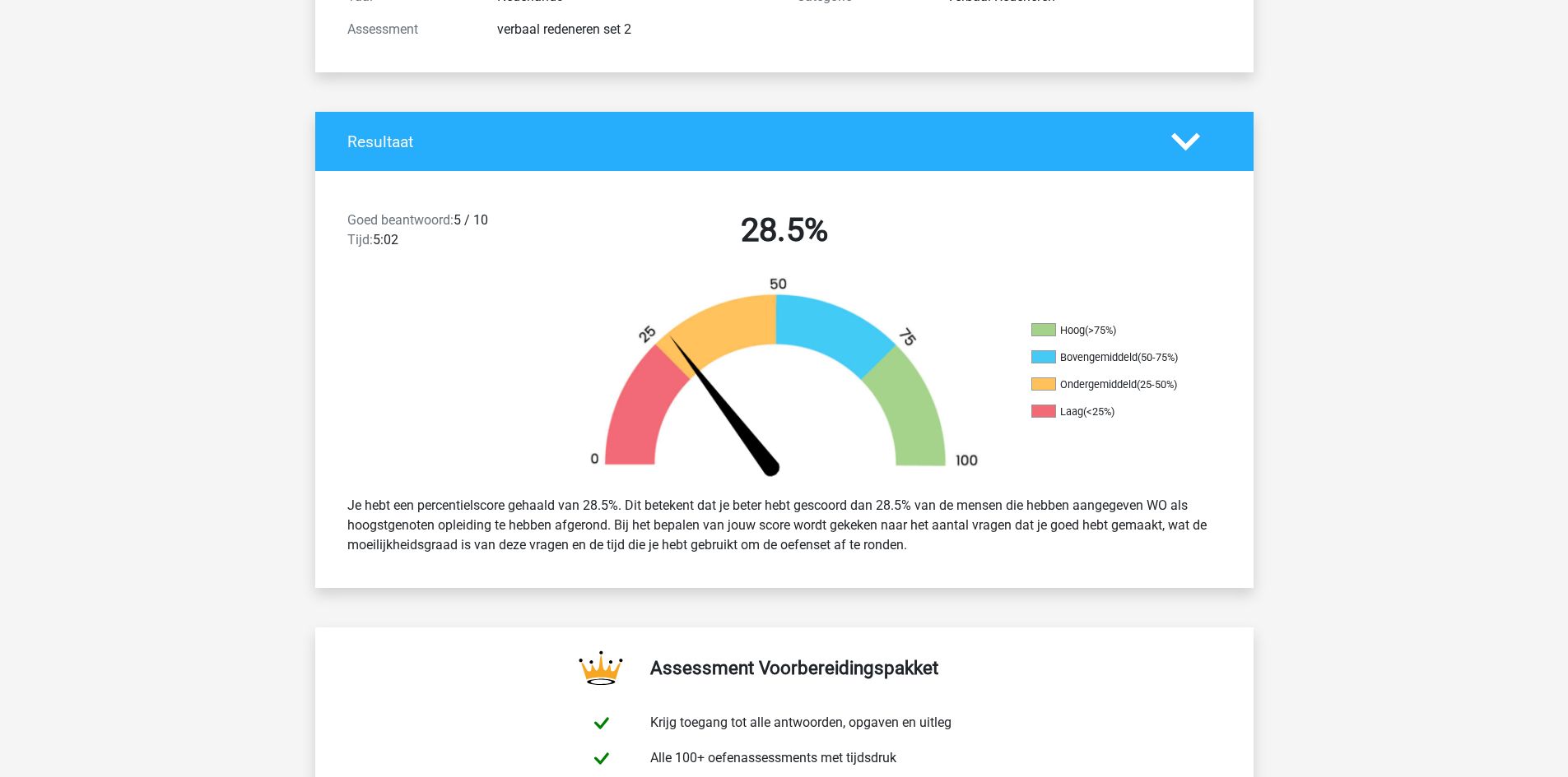
scroll to position [0, 0]
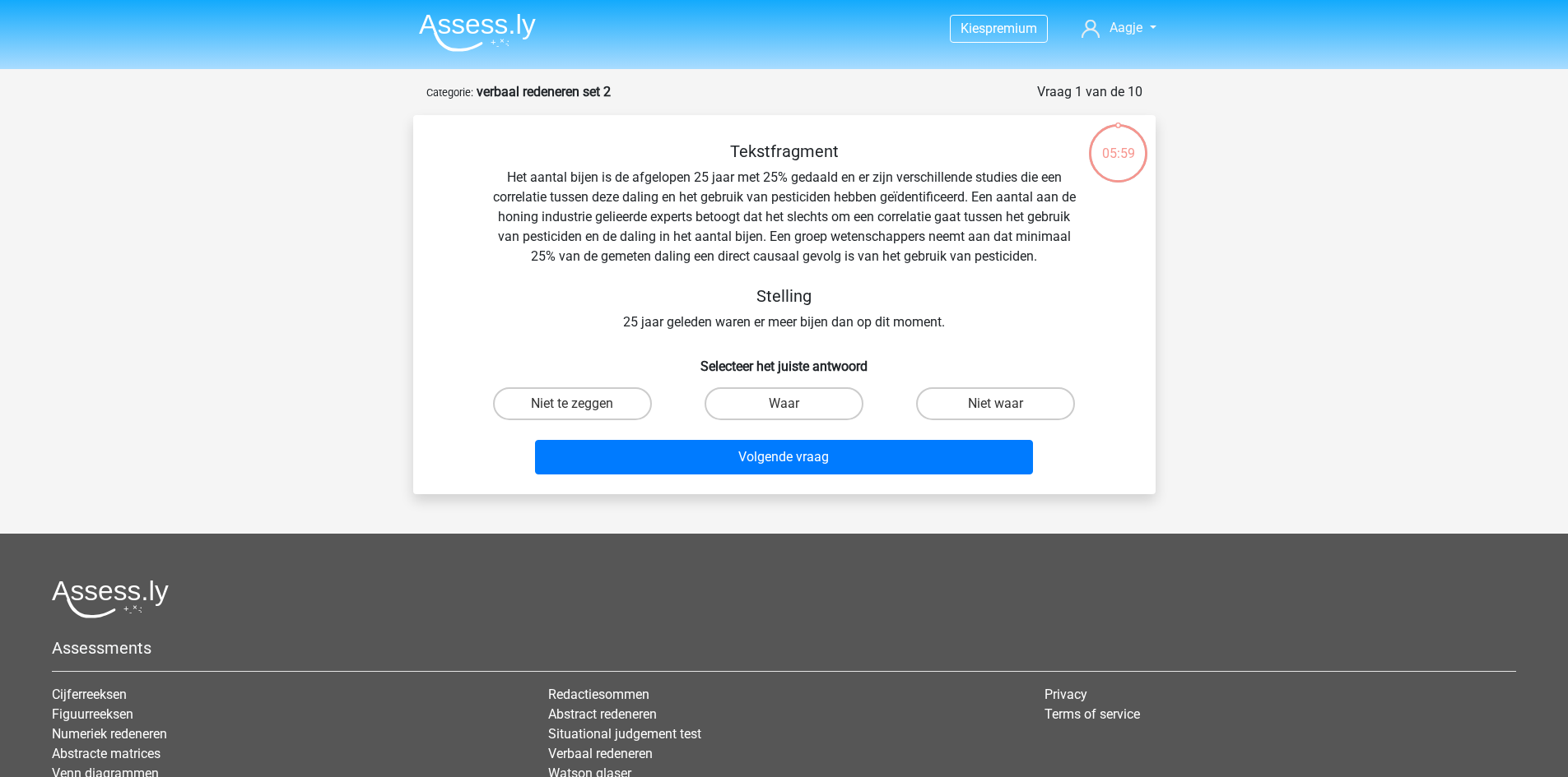
click at [473, 41] on img at bounding box center [477, 33] width 117 height 39
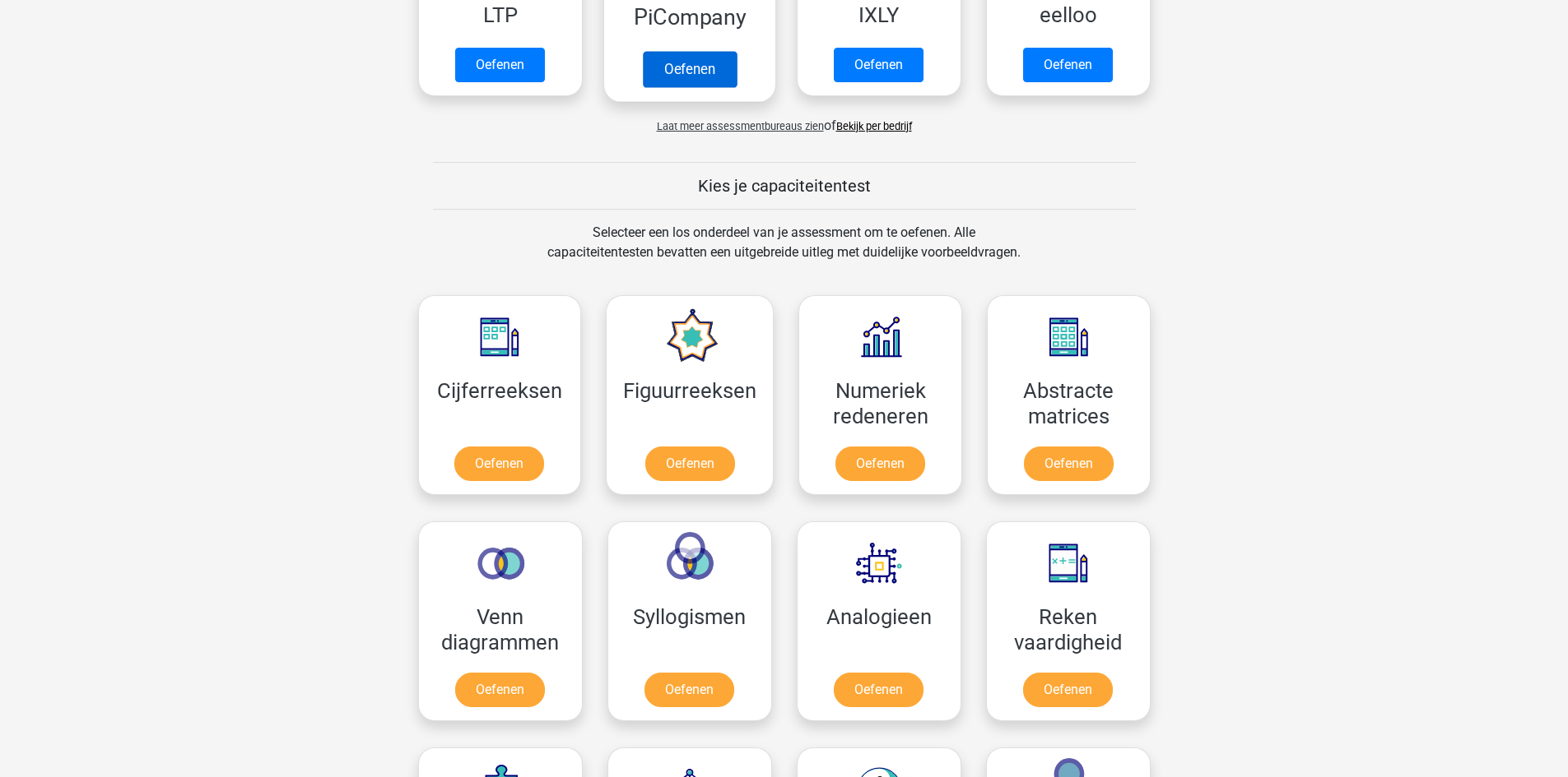
scroll to position [494, 0]
